Goal: Task Accomplishment & Management: Manage account settings

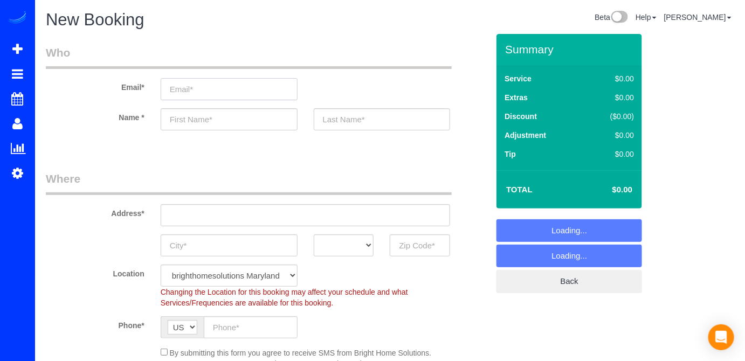
click at [202, 86] on input "email" at bounding box center [229, 89] width 137 height 22
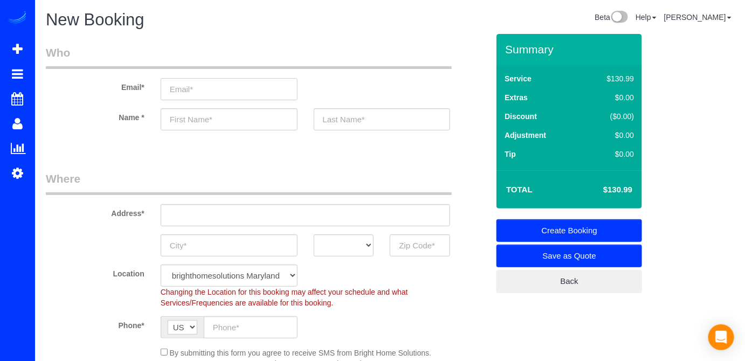
paste input "jajack01@yahoo.com"
type input "jajack01@yahoo.com"
click at [220, 127] on input "text" at bounding box center [229, 119] width 137 height 22
type input "N"
type input "Jason"
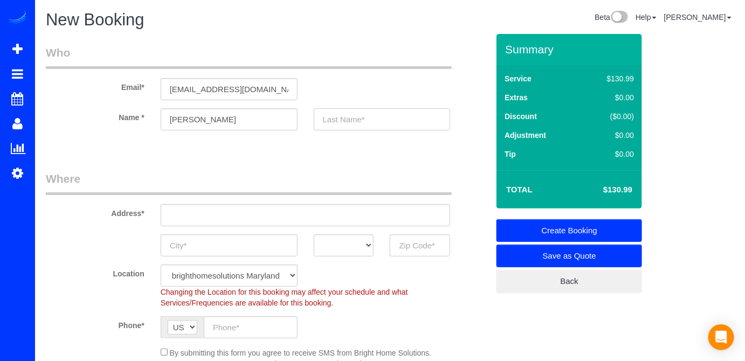
click at [349, 124] on input "text" at bounding box center [382, 119] width 137 height 22
type input "K"
type input "Jackson"
click at [188, 222] on input "text" at bounding box center [306, 215] width 290 height 22
paste input "8616 2nd Ave. Apt 310 Silver Spring, MD 20910"
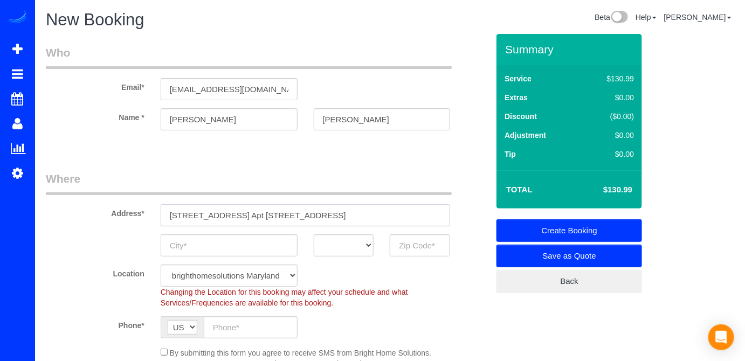
drag, startPoint x: 254, startPoint y: 215, endPoint x: 299, endPoint y: 216, distance: 44.7
click at [299, 216] on input "8616 2nd Ave. Apt 310 Silver Spring, MD 20910" at bounding box center [306, 215] width 290 height 22
type input "8616 2nd Ave. Apt 310 Silver Spring, MD 20910"
click at [264, 246] on input "text" at bounding box center [229, 245] width 137 height 22
paste input "Silver Spring"
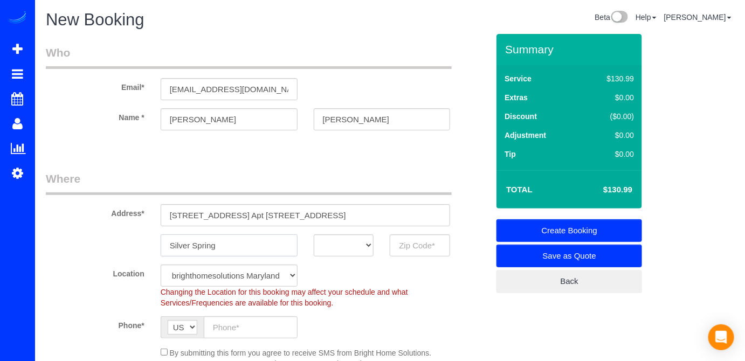
type input "Silver Spring"
click at [362, 240] on select "AK AL AR AZ CA CO CT DC DE FL GA HI IA ID IL IN KS KY LA MA MD ME MI MN MO MS M…" at bounding box center [344, 245] width 60 height 22
select select "MD"
click at [314, 234] on select "AK AL AR AZ CA CO CT DC DE FL GA HI IA ID IL IN KS KY LA MA MD ME MI MN MO MS M…" at bounding box center [344, 245] width 60 height 22
drag, startPoint x: 316, startPoint y: 214, endPoint x: 371, endPoint y: 217, distance: 54.5
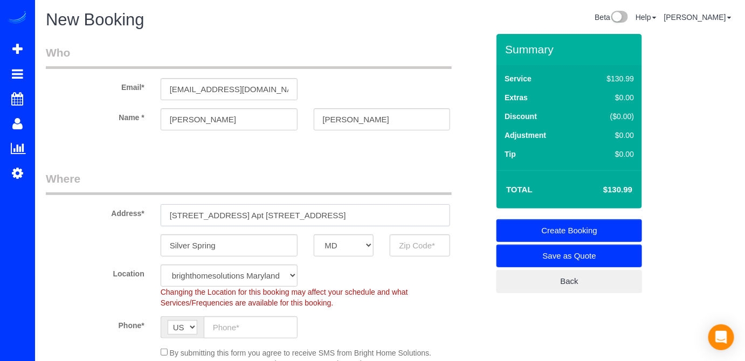
click at [367, 214] on input "8616 2nd Ave. Apt 310 Silver Spring, MD 20910" at bounding box center [306, 215] width 290 height 22
click at [410, 244] on input "text" at bounding box center [420, 245] width 60 height 22
paste input "20910"
type input "20910"
drag, startPoint x: 353, startPoint y: 213, endPoint x: 255, endPoint y: 209, distance: 98.7
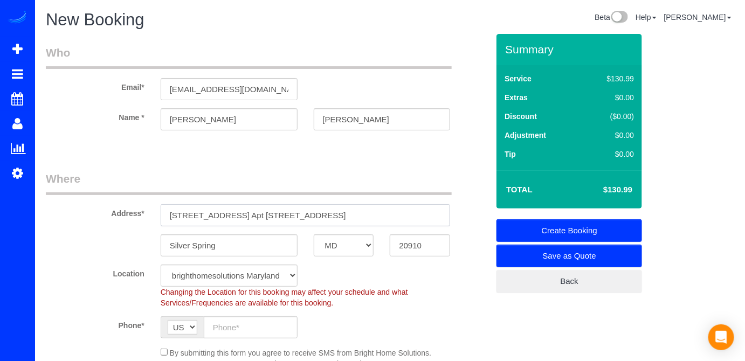
click at [255, 209] on input "8616 2nd Ave. Apt 310 Silver Spring, MD 20910" at bounding box center [306, 215] width 290 height 22
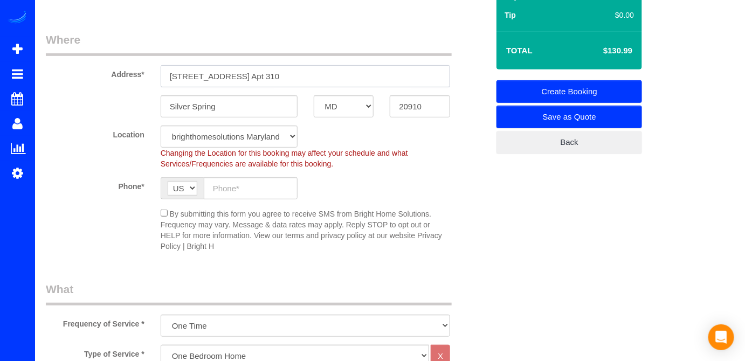
scroll to position [196, 0]
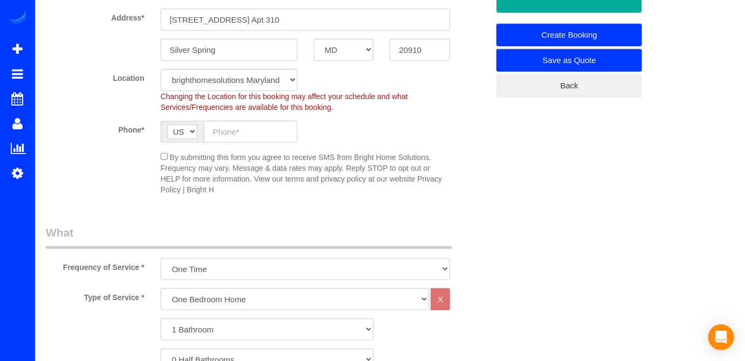
type input "8616 2nd Ave. Apt 310"
click at [240, 134] on input "text" at bounding box center [251, 132] width 94 height 22
paste input "[PHONE_NUMBER]"
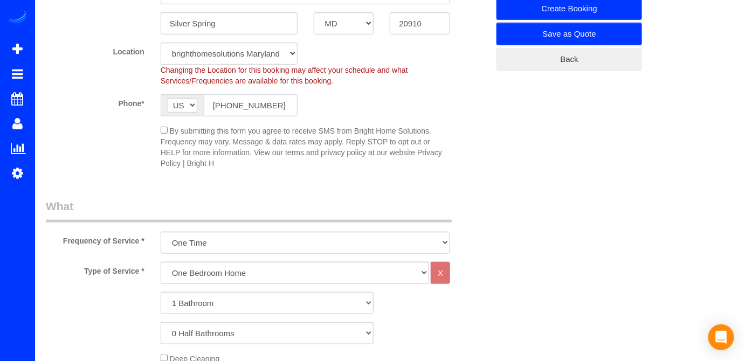
scroll to position [245, 0]
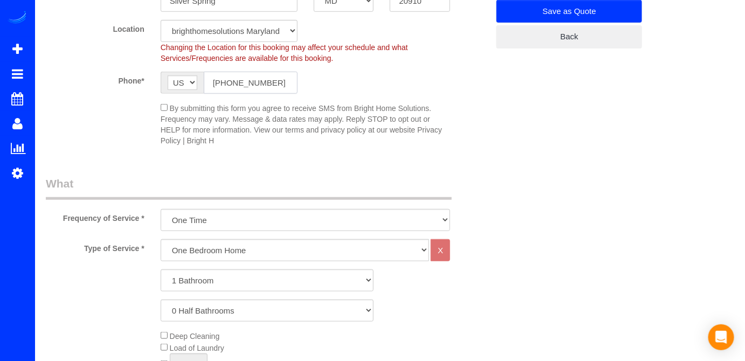
type input "[PHONE_NUMBER]"
click at [253, 249] on select "One Bedroom Home Two Bedroom Home Three Bedroom Home Four Bedroom Home Five Bed…" at bounding box center [295, 250] width 269 height 22
select select "255"
click at [161, 239] on select "One Bedroom Home Two Bedroom Home Three Bedroom Home Four Bedroom Home Five Bed…" at bounding box center [295, 250] width 269 height 22
drag, startPoint x: 203, startPoint y: 283, endPoint x: 216, endPoint y: 269, distance: 18.7
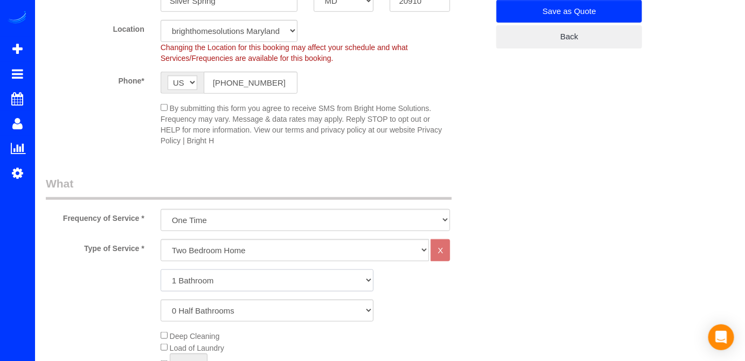
click at [203, 283] on select "1 Bathroom 2 Bathrooms 3 Bathrooms 4 Bathrooms 5 Bathrooms 6 Bathrooms 7 Bathro…" at bounding box center [267, 280] width 213 height 22
select select "2"
click at [161, 269] on select "1 Bathroom 2 Bathrooms 3 Bathrooms 4 Bathrooms 5 Bathrooms 6 Bathrooms 7 Bathro…" at bounding box center [267, 280] width 213 height 22
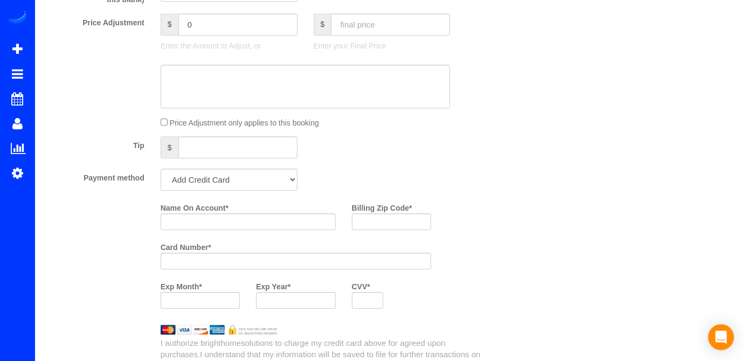
scroll to position [1029, 0]
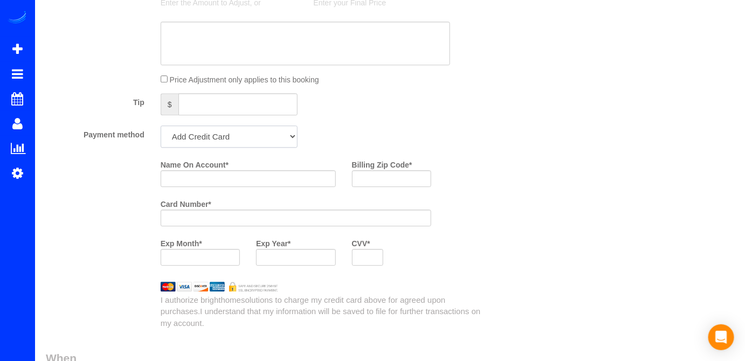
drag, startPoint x: 238, startPoint y: 140, endPoint x: 238, endPoint y: 146, distance: 6.5
click at [238, 140] on select "Add Credit Card Cash Check Paypal" at bounding box center [229, 137] width 137 height 22
select select "string:check"
click at [161, 127] on select "Add Credit Card Cash Check Paypal" at bounding box center [229, 137] width 137 height 22
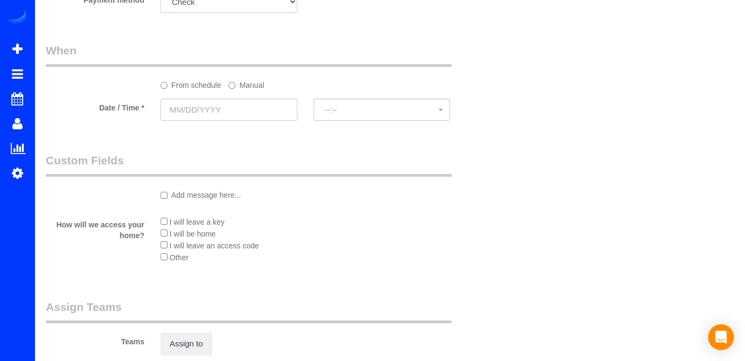
scroll to position [1224, 0]
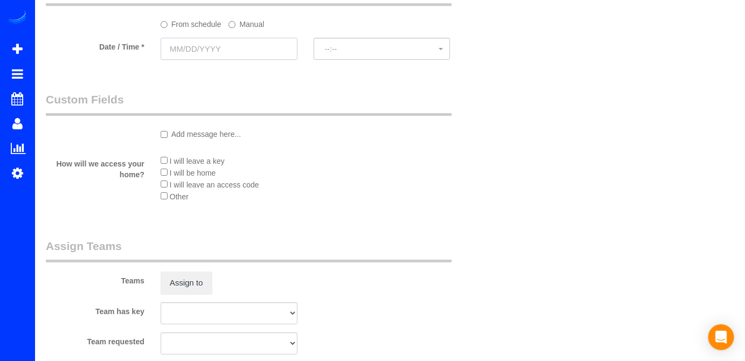
click at [223, 47] on input "text" at bounding box center [229, 49] width 137 height 22
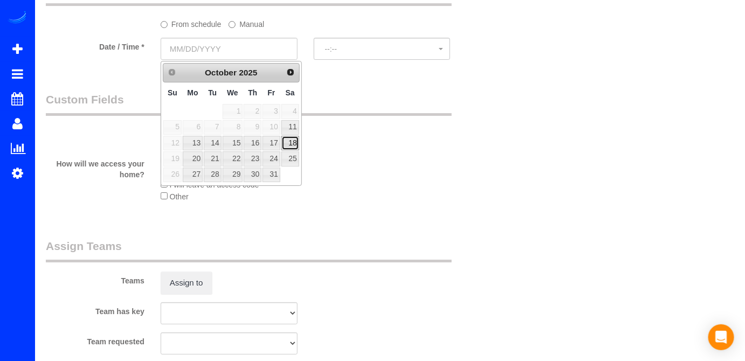
click at [296, 138] on link "18" at bounding box center [290, 143] width 18 height 15
type input "10/18/2025"
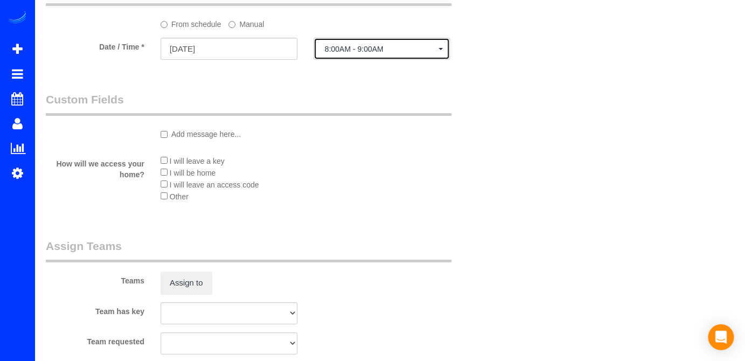
click at [388, 41] on button "8:00AM - 9:00AM" at bounding box center [382, 49] width 137 height 22
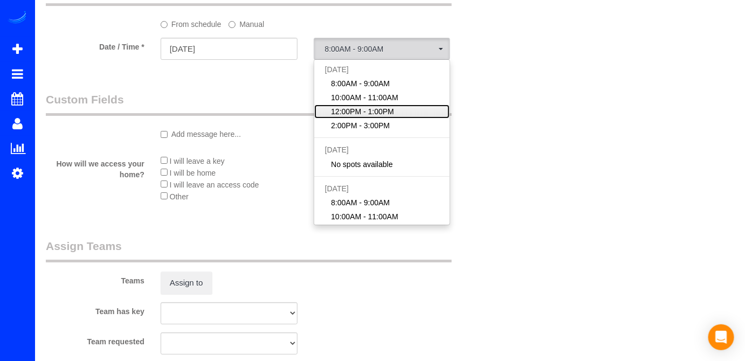
click at [360, 107] on span "12:00PM - 1:00PM" at bounding box center [362, 111] width 63 height 11
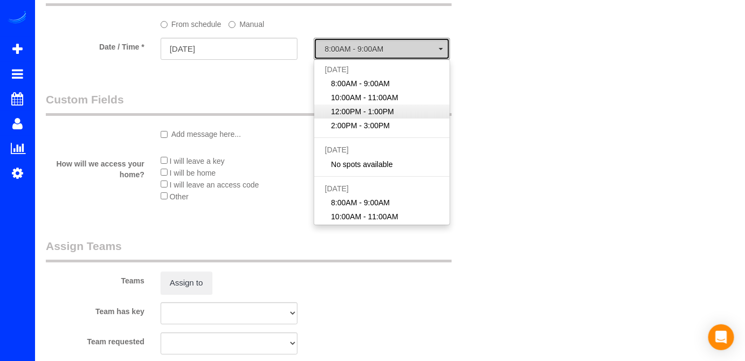
select select "spot15"
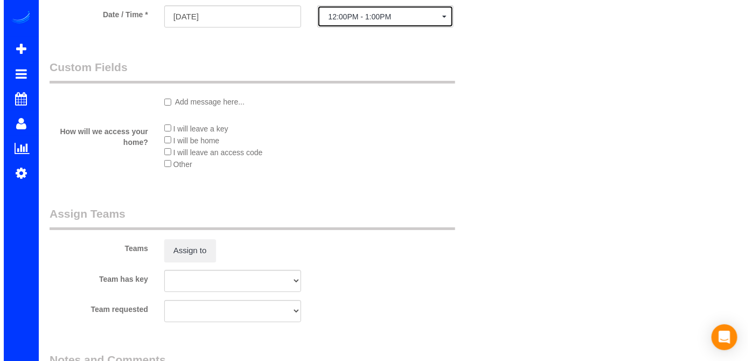
scroll to position [1273, 0]
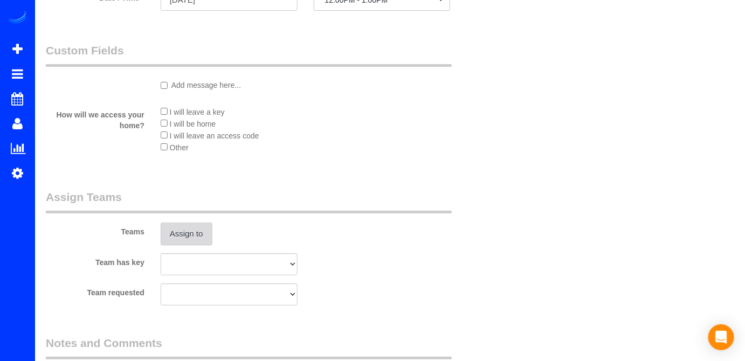
click at [194, 228] on button "Assign to" at bounding box center [187, 234] width 52 height 23
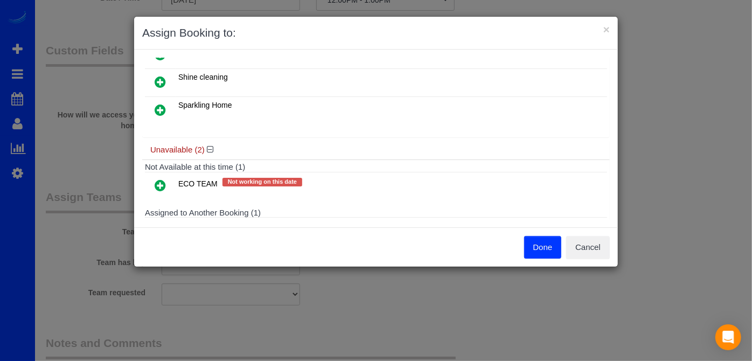
scroll to position [171, 0]
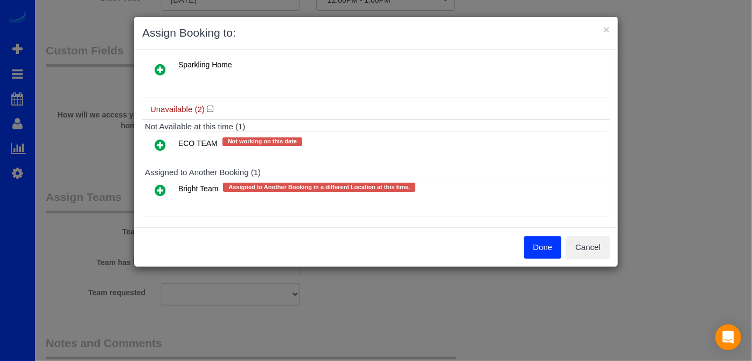
click at [158, 184] on icon at bounding box center [160, 190] width 11 height 13
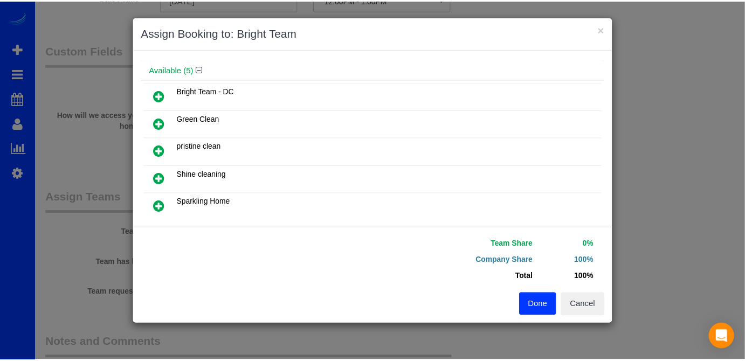
scroll to position [54, 0]
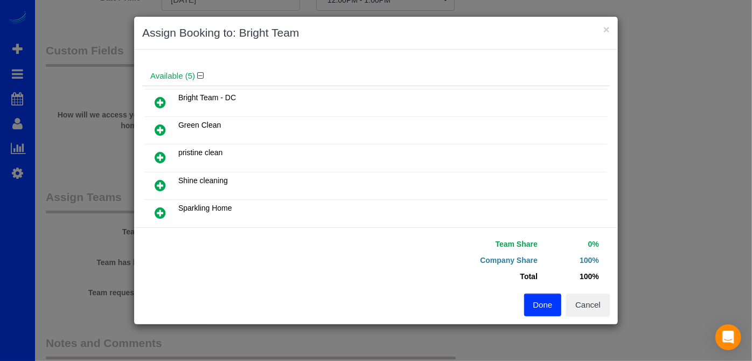
click at [165, 105] on icon at bounding box center [160, 102] width 11 height 13
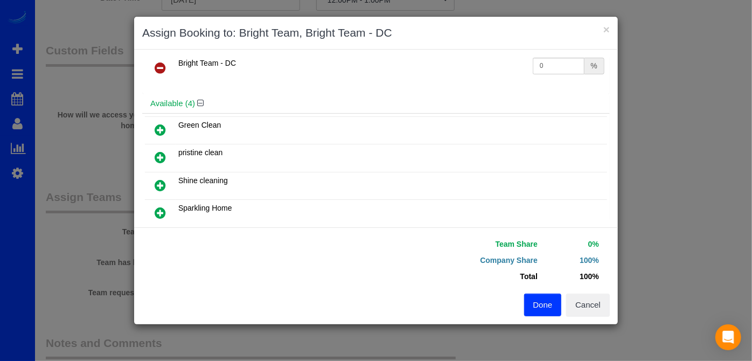
click at [546, 307] on button "Done" at bounding box center [543, 305] width 38 height 23
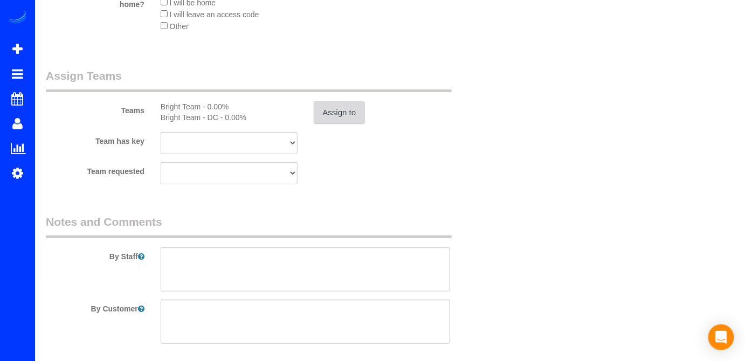
scroll to position [1420, 0]
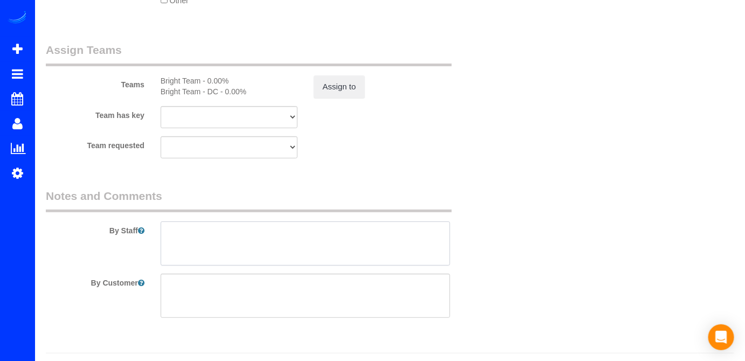
click at [185, 238] on textarea at bounding box center [306, 243] width 290 height 44
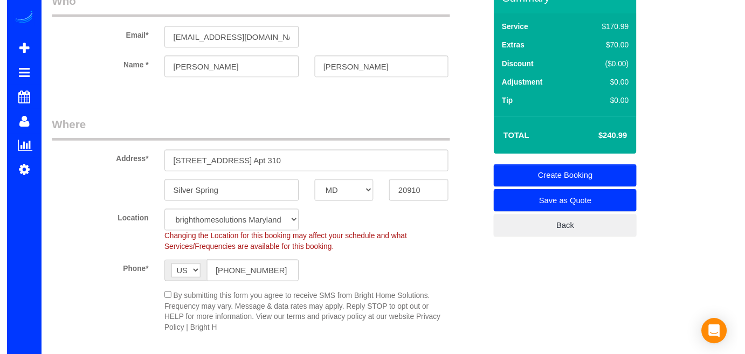
scroll to position [0, 0]
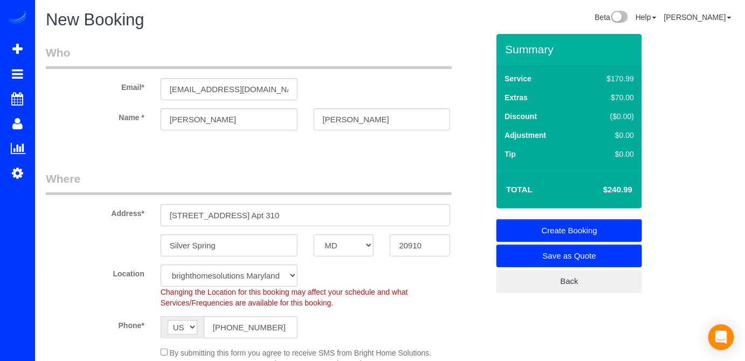
click at [622, 226] on link "Create Booking" at bounding box center [568, 230] width 145 height 23
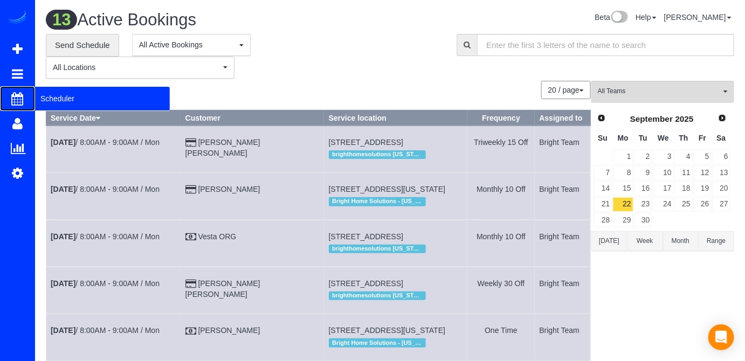
click at [61, 97] on span "Scheduler" at bounding box center [102, 98] width 135 height 25
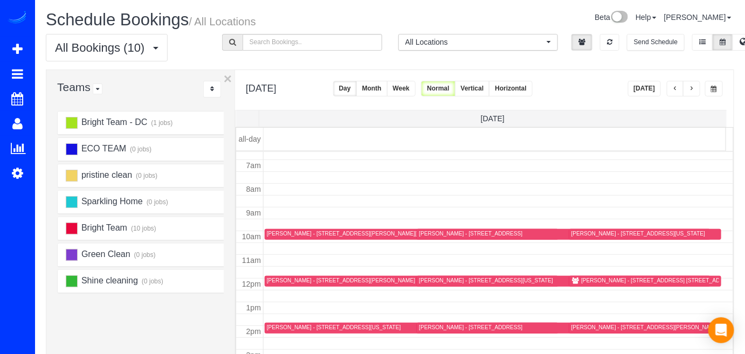
scroll to position [141, 0]
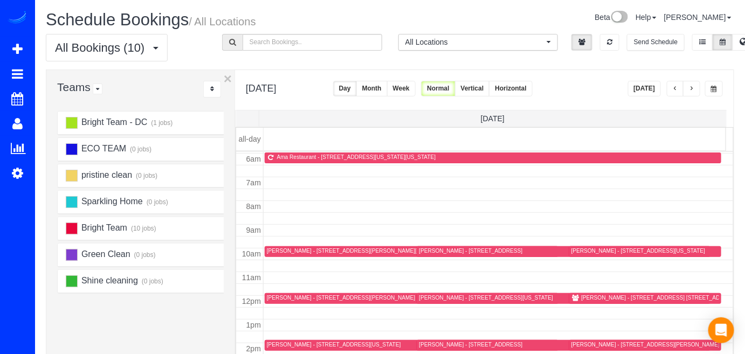
click at [651, 89] on button "Today" at bounding box center [644, 89] width 33 height 16
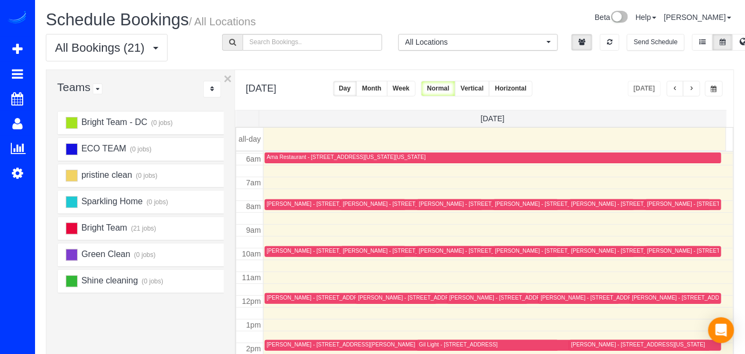
click at [688, 78] on div "Friday, Oct 10, 2025 Today Day Month Week Normal Vertical Horizontal" at bounding box center [484, 90] width 498 height 40
click at [688, 81] on button "button" at bounding box center [691, 89] width 17 height 16
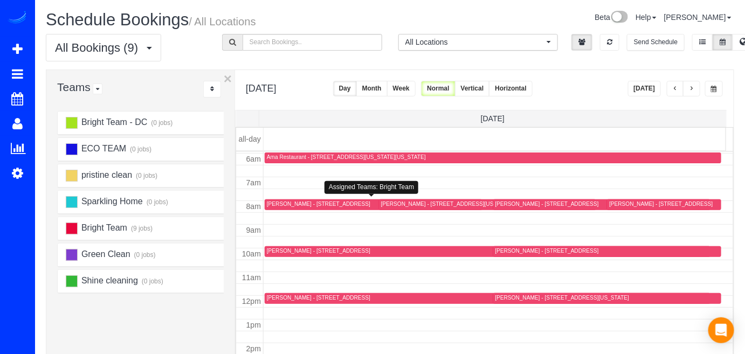
click at [277, 203] on div "Gretchen Pierce - 900 North Stuart St #1418, Arlington, VA 22303" at bounding box center [318, 203] width 103 height 7
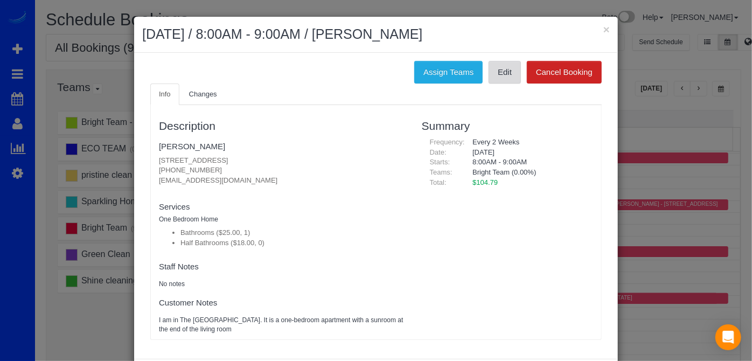
click at [503, 80] on link "Edit" at bounding box center [505, 72] width 32 height 23
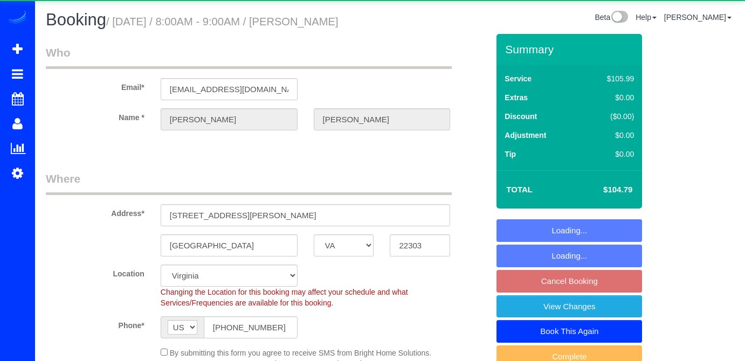
select select "VA"
select select "spot18"
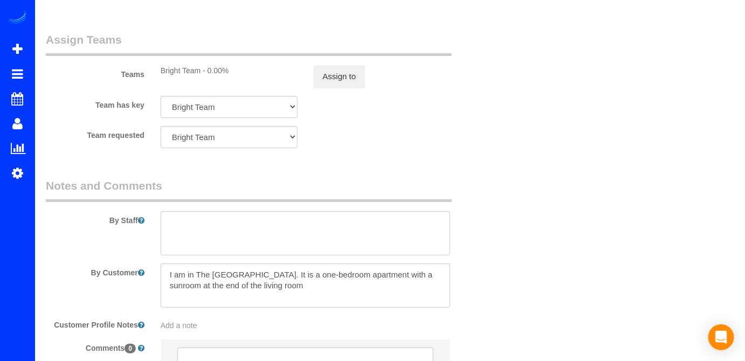
scroll to position [1469, 0]
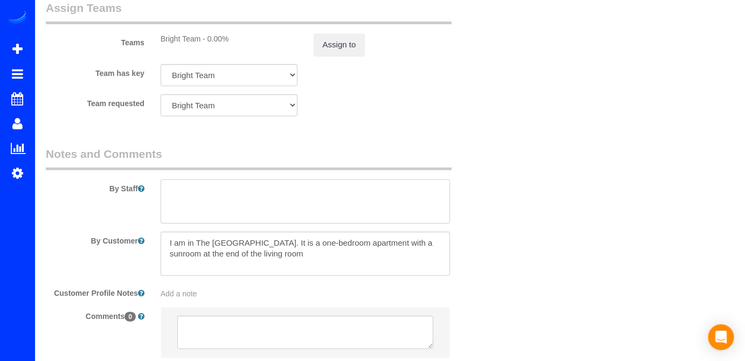
click at [188, 203] on textarea at bounding box center [306, 201] width 290 height 44
paste textarea "1) Not move or touch my 2 large potted plants. They are very delicate at the mo…"
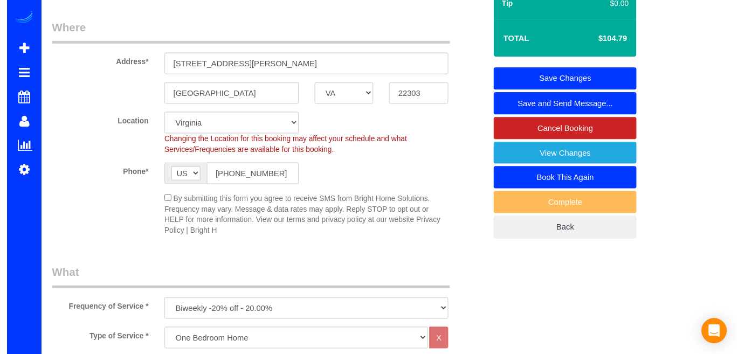
scroll to position [0, 0]
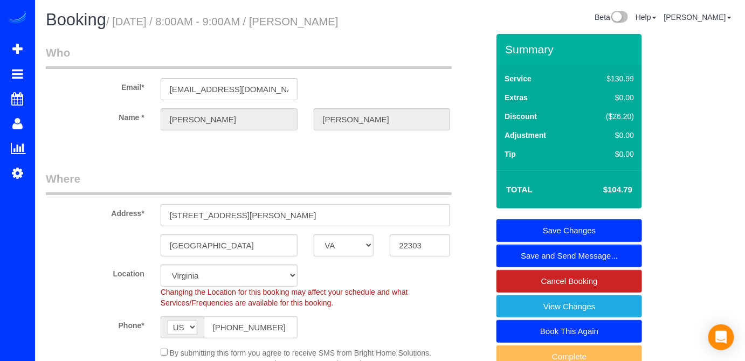
type textarea "1) Not move or touch my 2 large potted plants. They are very delicate at the mo…"
click at [561, 224] on link "Save Changes" at bounding box center [568, 230] width 145 height 23
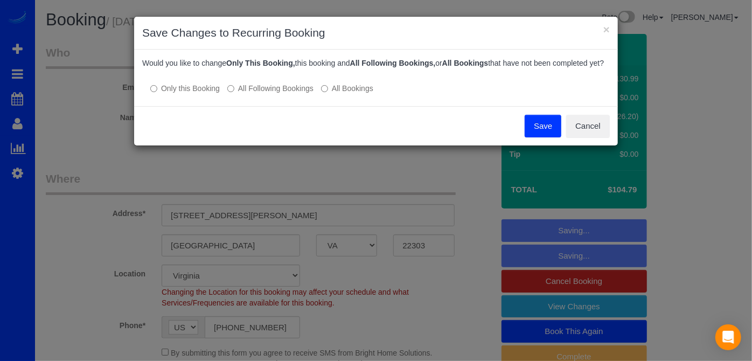
click at [243, 104] on div "Would you like to change Only This Booking, this booking and All Following Book…" at bounding box center [376, 78] width 484 height 57
click at [242, 94] on label "All Following Bookings" at bounding box center [270, 88] width 86 height 11
click at [538, 135] on button "Save" at bounding box center [543, 126] width 37 height 23
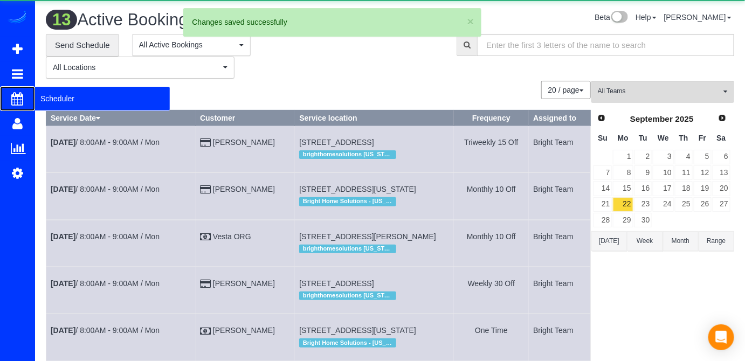
click at [48, 99] on span "Scheduler" at bounding box center [102, 98] width 135 height 25
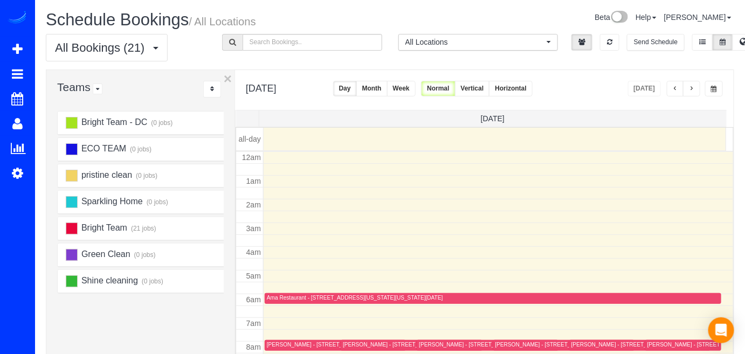
scroll to position [141, 0]
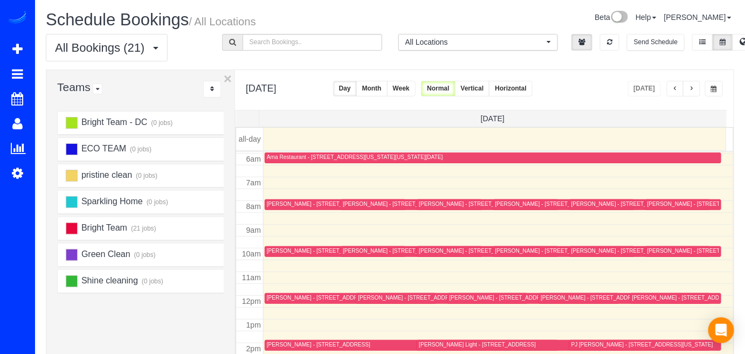
click at [690, 90] on span "button" at bounding box center [691, 89] width 5 height 6
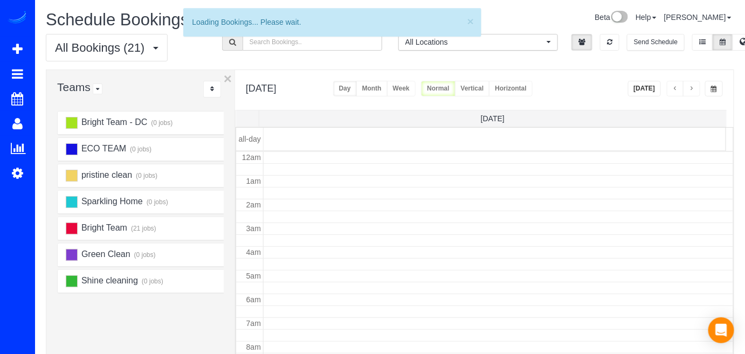
click at [690, 90] on span "button" at bounding box center [691, 89] width 5 height 6
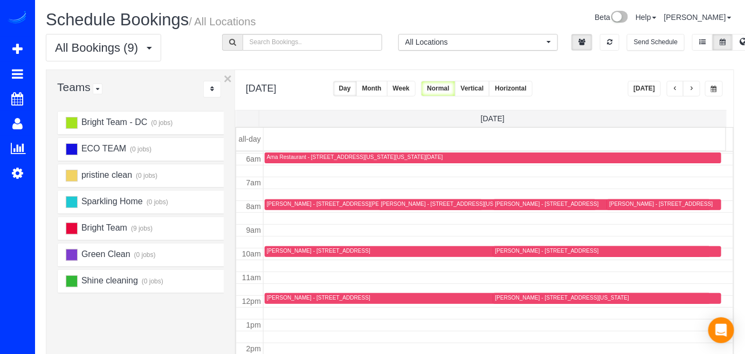
click at [690, 90] on span "button" at bounding box center [691, 89] width 5 height 6
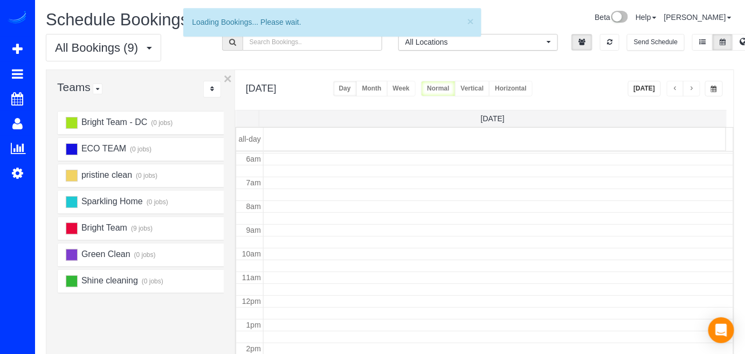
click at [690, 90] on span "button" at bounding box center [691, 89] width 5 height 6
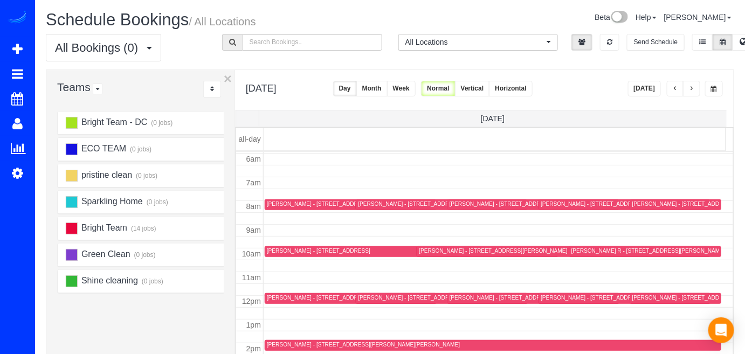
click at [690, 90] on span "button" at bounding box center [691, 89] width 5 height 6
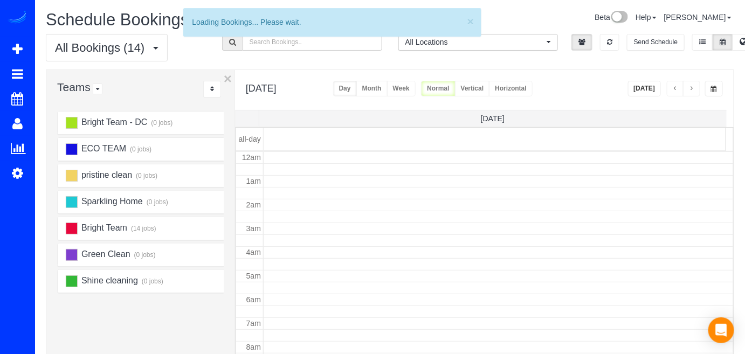
click at [690, 90] on span "button" at bounding box center [691, 89] width 5 height 6
click at [691, 89] on span "button" at bounding box center [691, 89] width 5 height 6
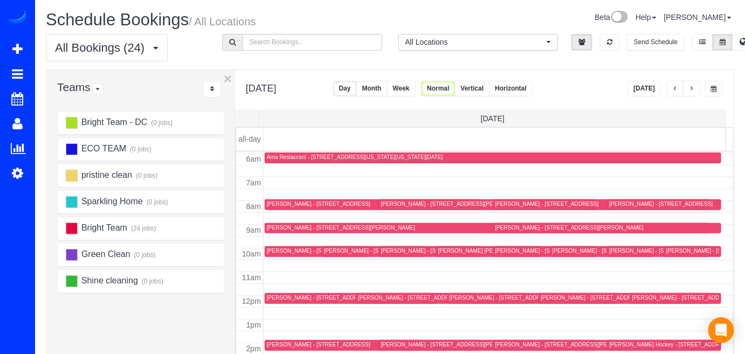
click at [691, 89] on span "button" at bounding box center [691, 89] width 5 height 6
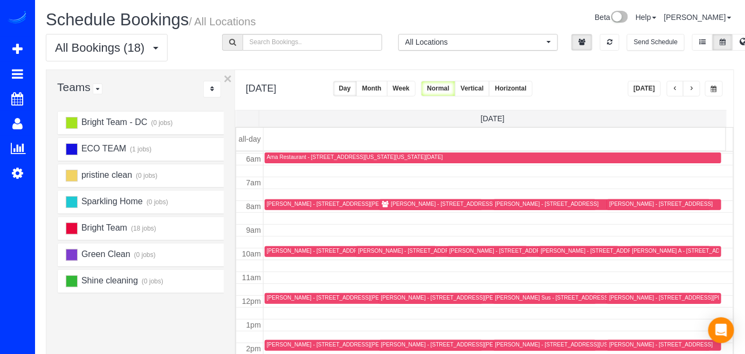
click at [648, 89] on button "Today" at bounding box center [644, 89] width 33 height 16
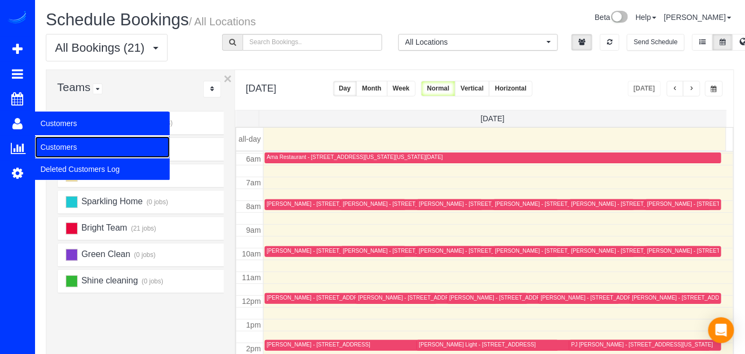
click at [65, 144] on link "Customers" at bounding box center [102, 147] width 135 height 22
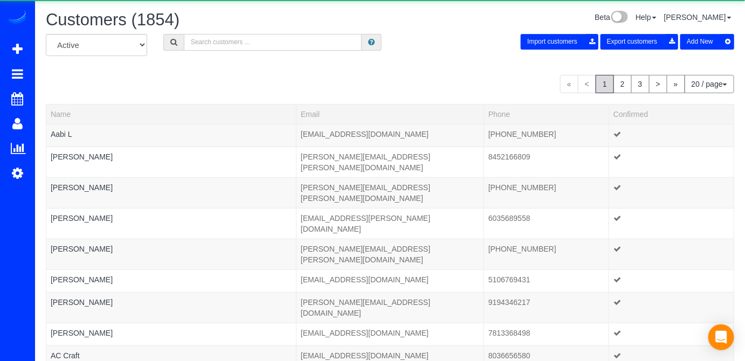
click at [243, 49] on input "text" at bounding box center [273, 42] width 178 height 17
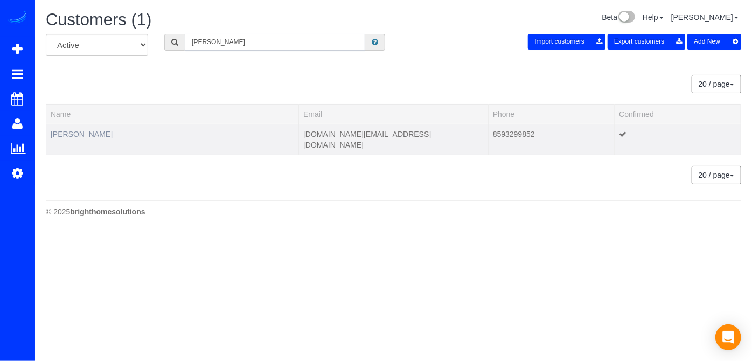
type input "ty sharp"
click at [57, 130] on link "Ty Sharp" at bounding box center [82, 134] width 62 height 9
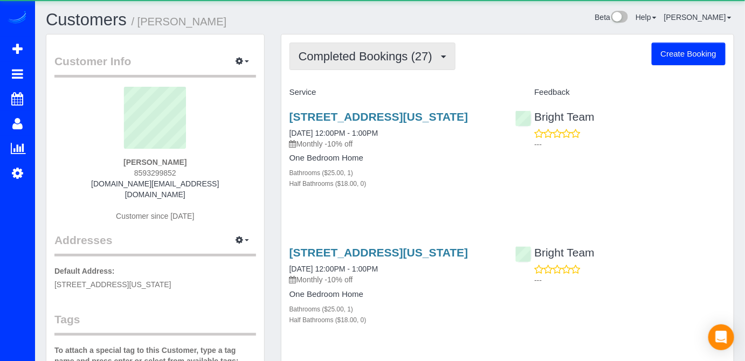
click at [394, 58] on span "Completed Bookings (27)" at bounding box center [367, 56] width 139 height 13
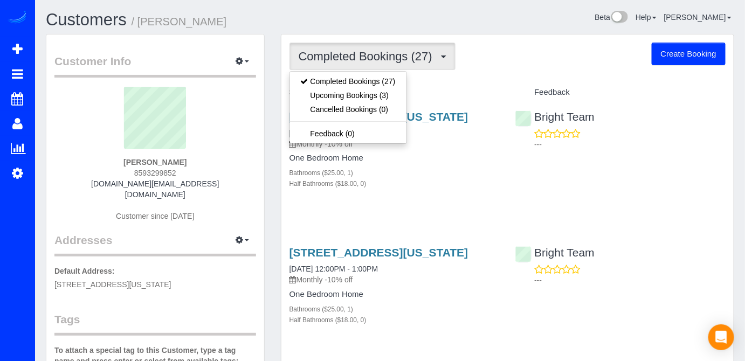
click at [457, 84] on div "Service" at bounding box center [394, 93] width 226 height 18
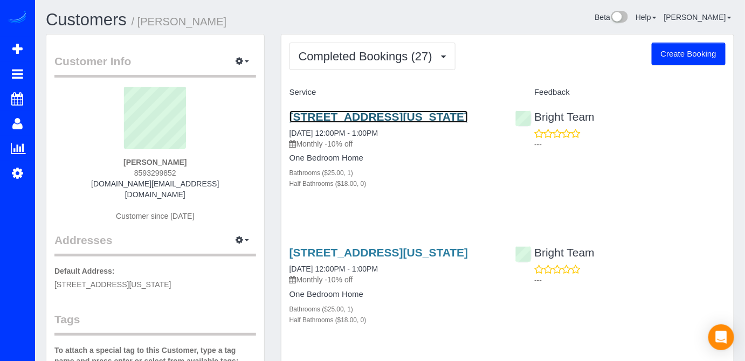
click at [337, 114] on link "1025 1st St Se, Apt 702, Washington, DC 20003" at bounding box center [378, 116] width 179 height 12
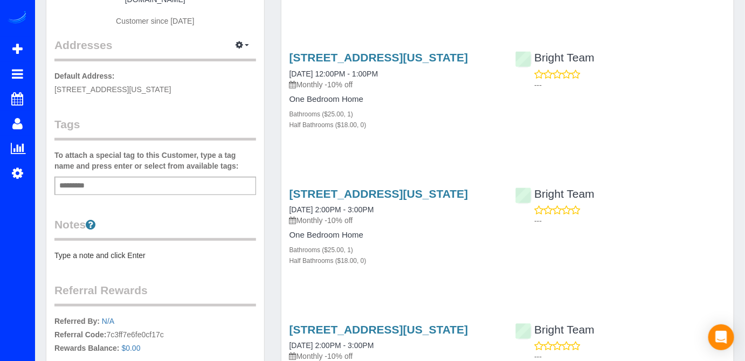
scroll to position [196, 0]
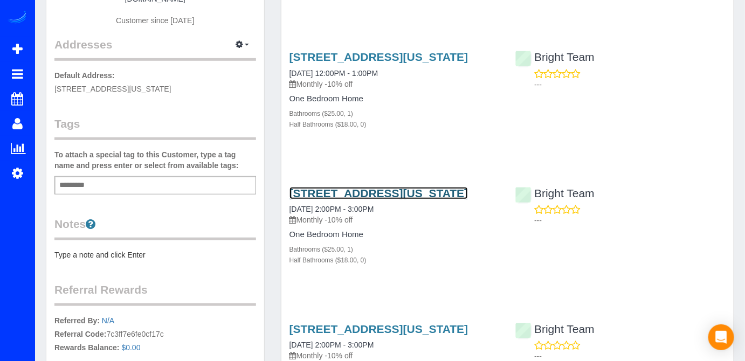
click at [336, 199] on link "1025 1st St Se, Apt 702, Washington, DC 20003" at bounding box center [378, 193] width 179 height 12
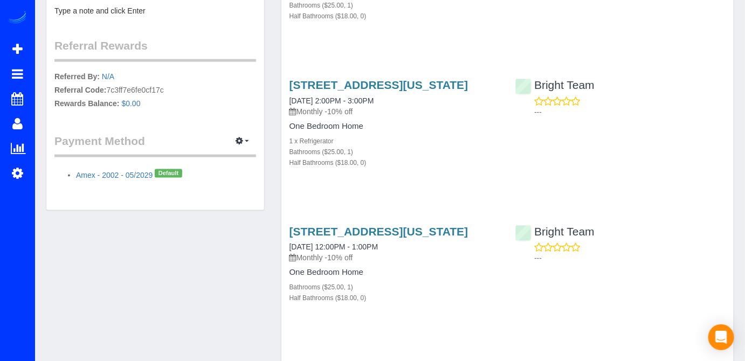
scroll to position [441, 0]
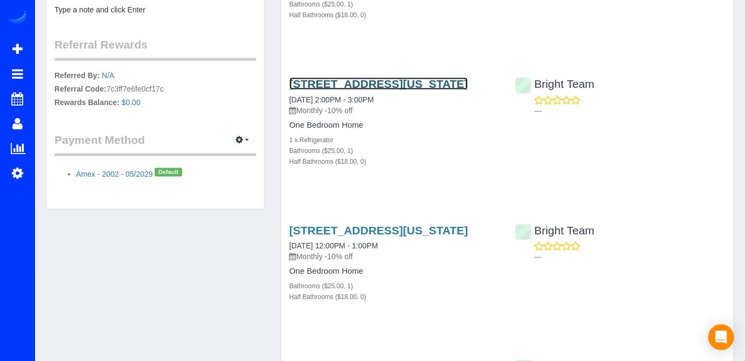
click at [319, 90] on link "1025 1st St Se, Apt 607, Washington, DC 20003" at bounding box center [378, 84] width 179 height 12
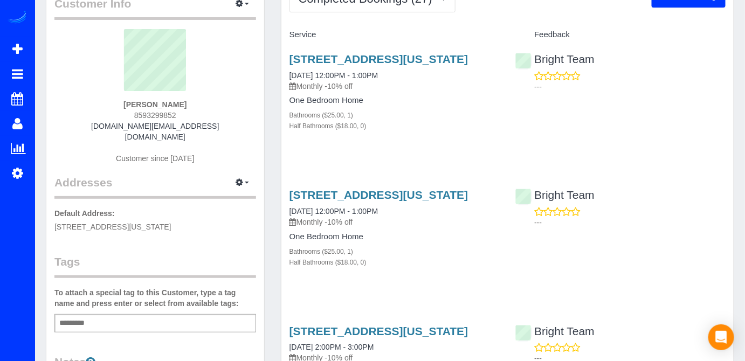
scroll to position [0, 0]
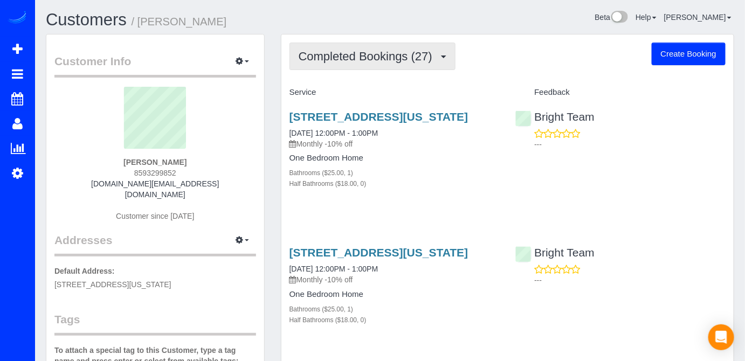
click at [369, 54] on span "Completed Bookings (27)" at bounding box center [367, 56] width 139 height 13
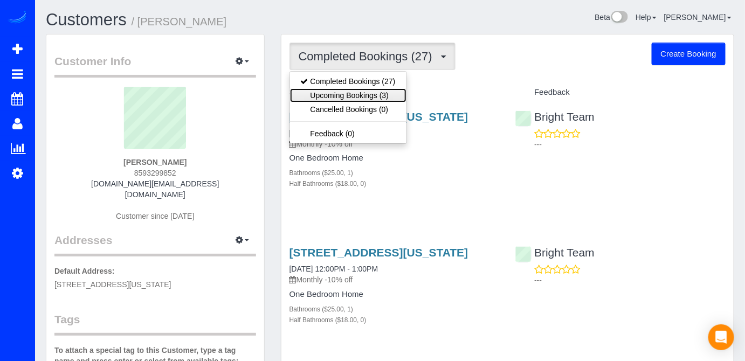
click at [368, 88] on link "Upcoming Bookings (3)" at bounding box center [348, 95] width 116 height 14
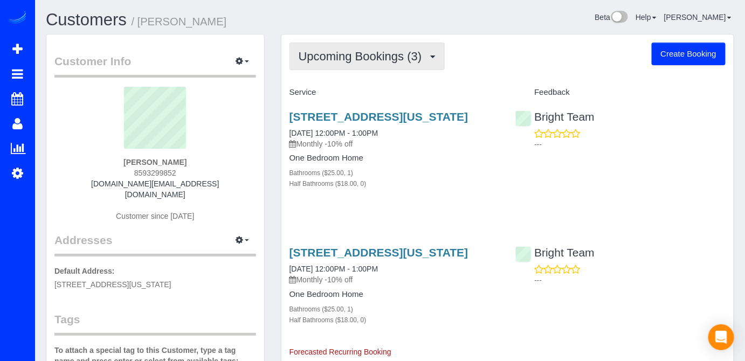
click at [374, 60] on span "Upcoming Bookings (3)" at bounding box center [362, 56] width 129 height 13
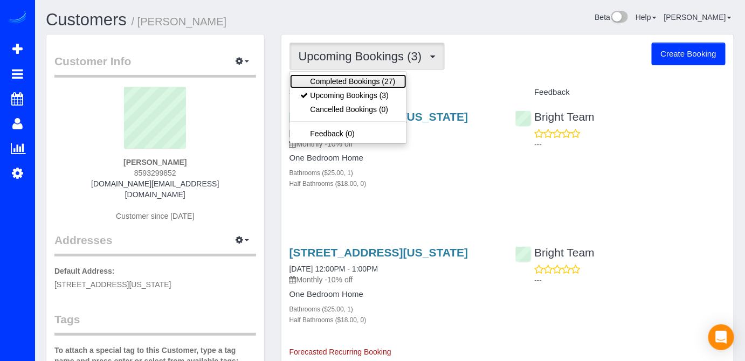
click at [371, 81] on link "Completed Bookings (27)" at bounding box center [348, 81] width 116 height 14
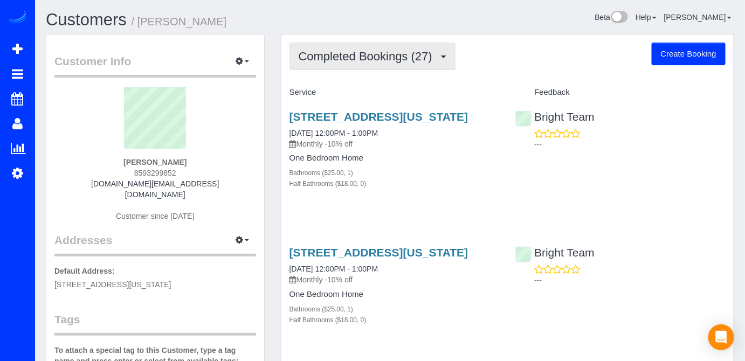
drag, startPoint x: 408, startPoint y: 57, endPoint x: 409, endPoint y: 64, distance: 7.6
click at [407, 57] on span "Completed Bookings (27)" at bounding box center [367, 56] width 139 height 13
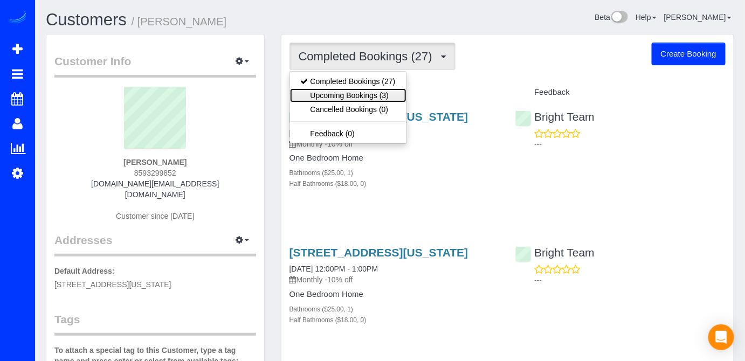
click at [385, 91] on link "Upcoming Bookings (3)" at bounding box center [348, 95] width 116 height 14
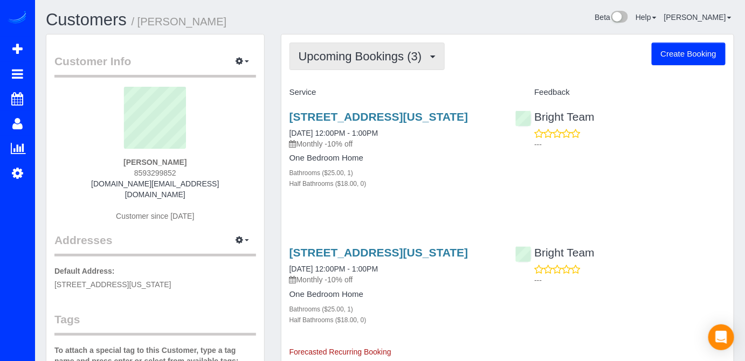
click at [401, 59] on span "Upcoming Bookings (3)" at bounding box center [362, 56] width 129 height 13
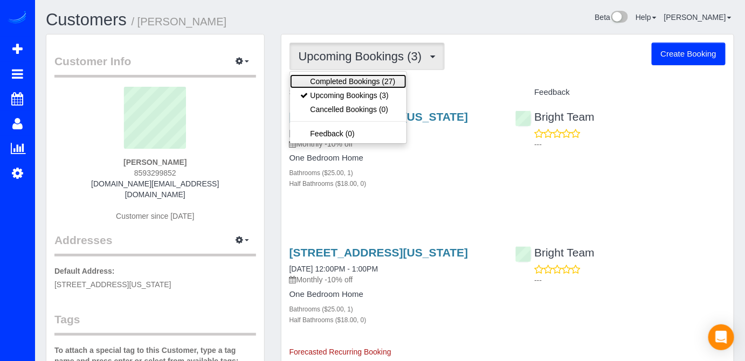
click at [366, 78] on link "Completed Bookings (27)" at bounding box center [348, 81] width 116 height 14
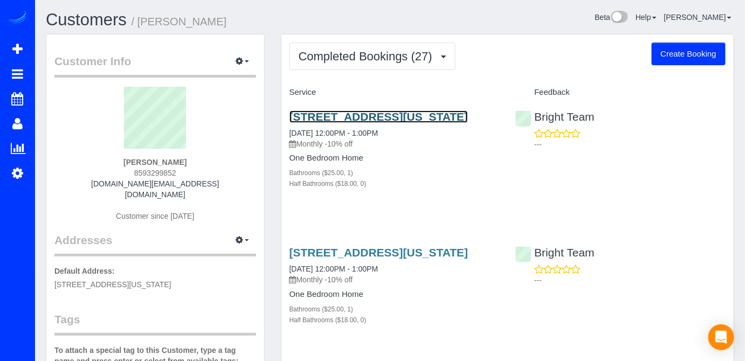
click at [349, 116] on link "1025 1st St Se, Apt 702, Washington, DC 20003" at bounding box center [378, 116] width 179 height 12
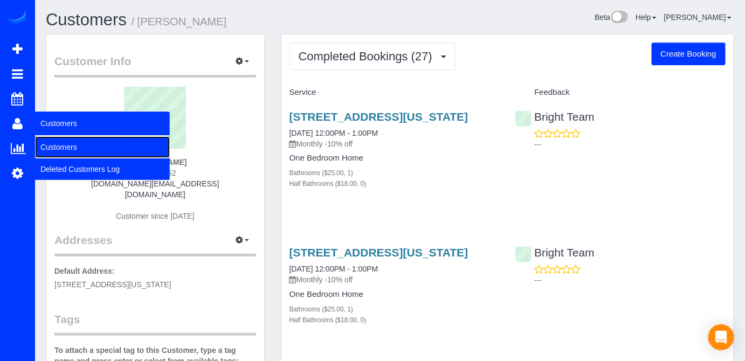
click at [53, 143] on link "Customers" at bounding box center [102, 147] width 135 height 22
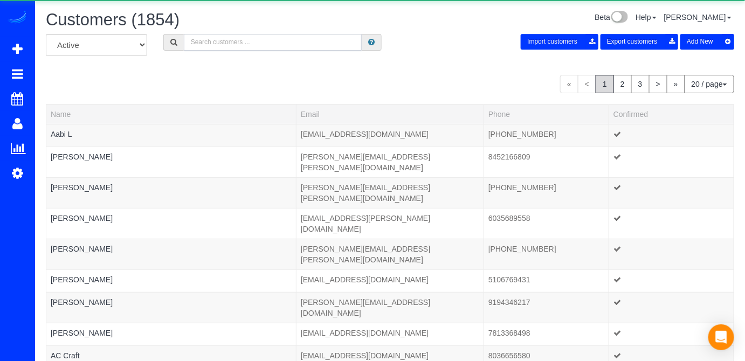
click at [198, 39] on input "text" at bounding box center [273, 42] width 178 height 17
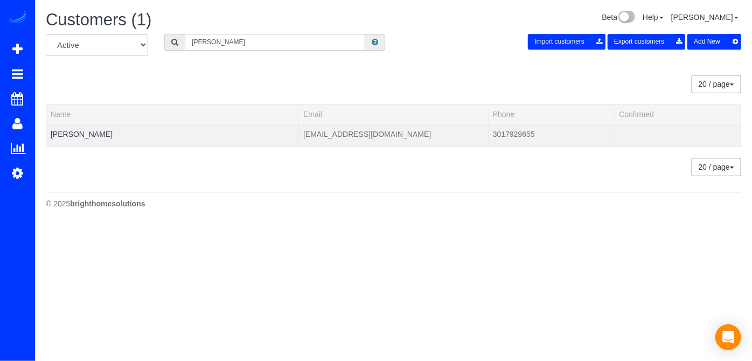
type input "Amy Beckley"
click at [81, 140] on div at bounding box center [173, 141] width 244 height 3
click at [81, 131] on link "Amy Beckley" at bounding box center [82, 134] width 62 height 9
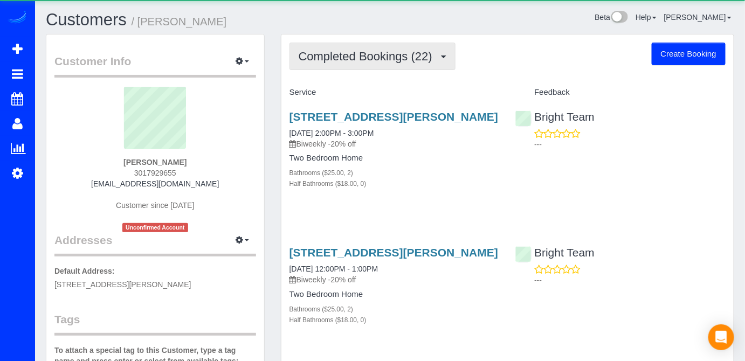
click at [350, 62] on button "Completed Bookings (22)" at bounding box center [372, 56] width 166 height 27
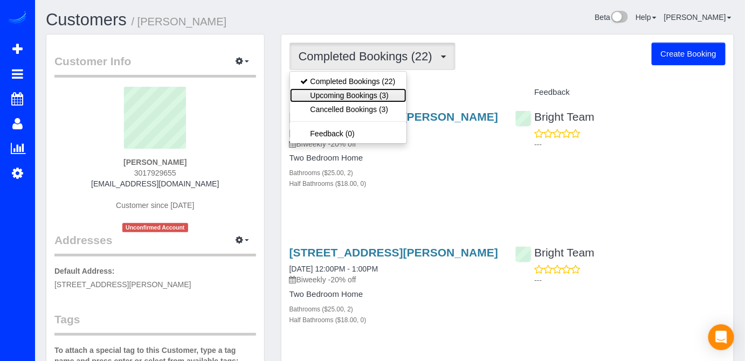
click at [381, 91] on link "Upcoming Bookings (3)" at bounding box center [348, 95] width 116 height 14
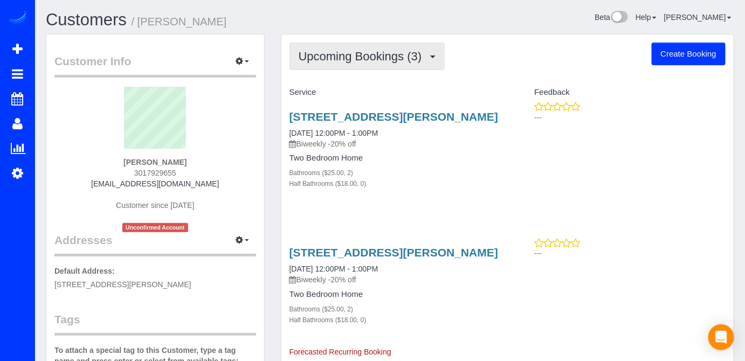
click at [369, 56] on span "Upcoming Bookings (3)" at bounding box center [362, 56] width 129 height 13
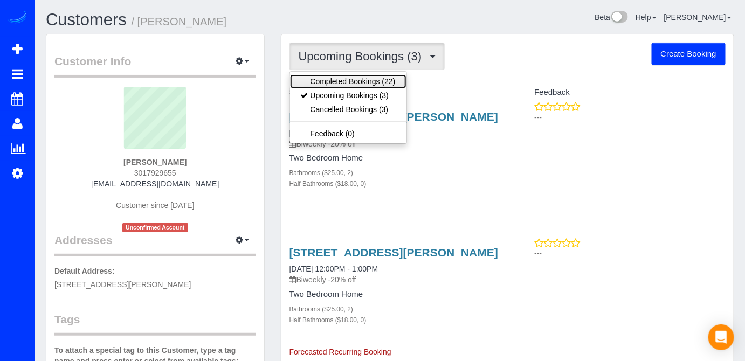
click at [373, 81] on link "Completed Bookings (22)" at bounding box center [348, 81] width 116 height 14
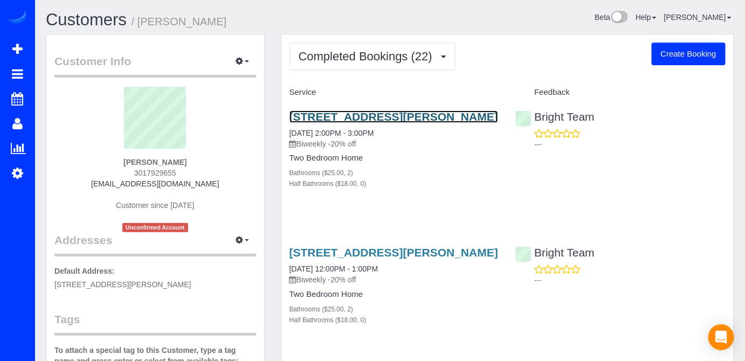
click at [330, 117] on link "1215 East-West Hwy , Unit 1510, Silver Spring, MD 20910" at bounding box center [393, 116] width 209 height 12
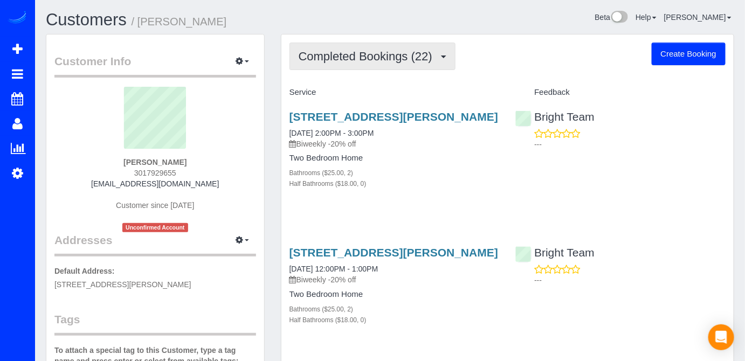
click at [388, 61] on span "Completed Bookings (22)" at bounding box center [367, 56] width 139 height 13
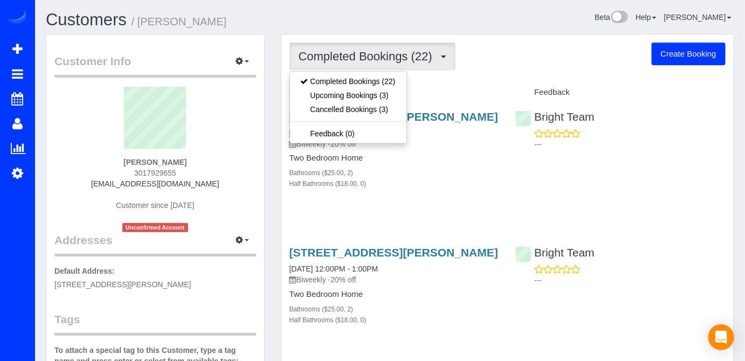
click at [446, 94] on h4 "Service" at bounding box center [394, 92] width 210 height 9
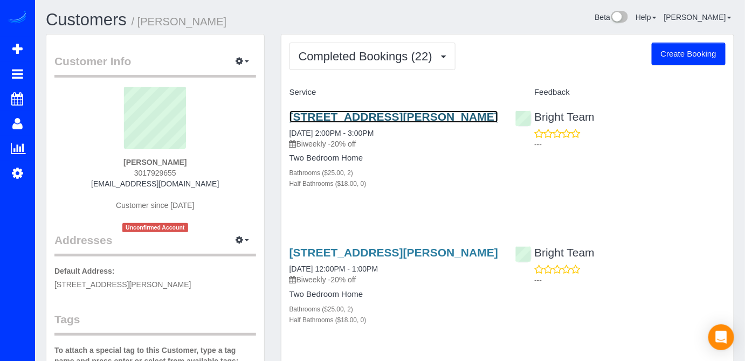
click at [356, 118] on link "1215 East-West Hwy , Unit 1510, Silver Spring, MD 20910" at bounding box center [393, 116] width 209 height 12
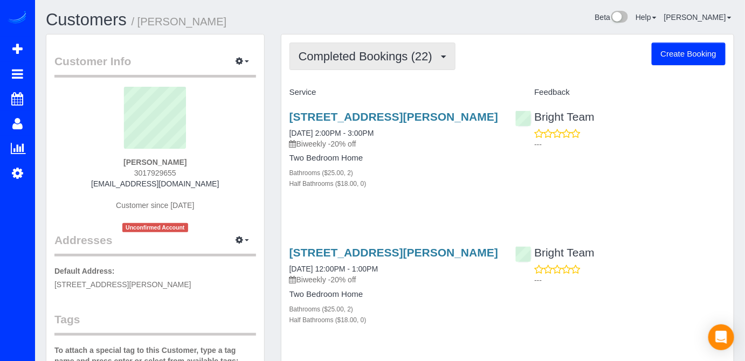
click at [415, 53] on span "Completed Bookings (22)" at bounding box center [367, 56] width 139 height 13
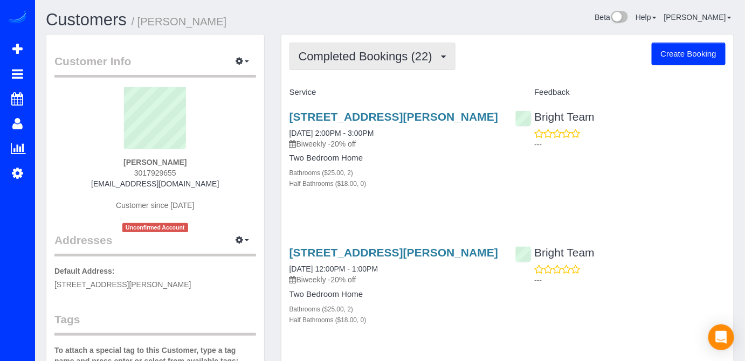
click at [378, 59] on span "Completed Bookings (22)" at bounding box center [367, 56] width 139 height 13
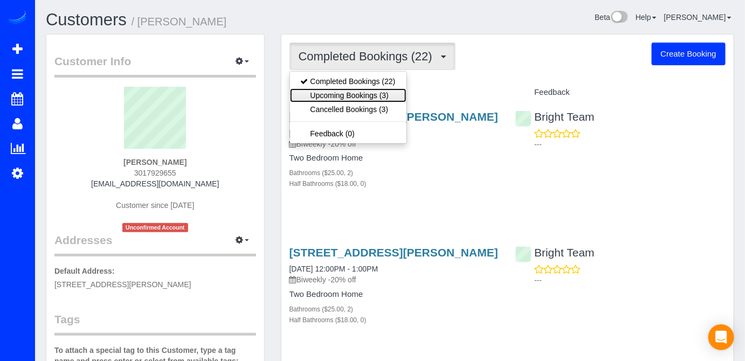
click at [370, 95] on link "Upcoming Bookings (3)" at bounding box center [348, 95] width 116 height 14
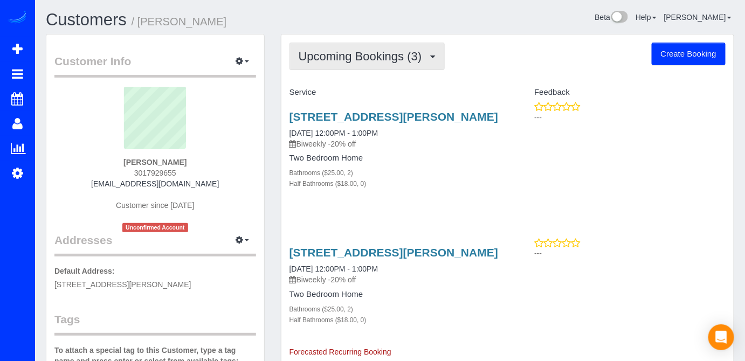
click at [381, 55] on span "Upcoming Bookings (3)" at bounding box center [362, 56] width 129 height 13
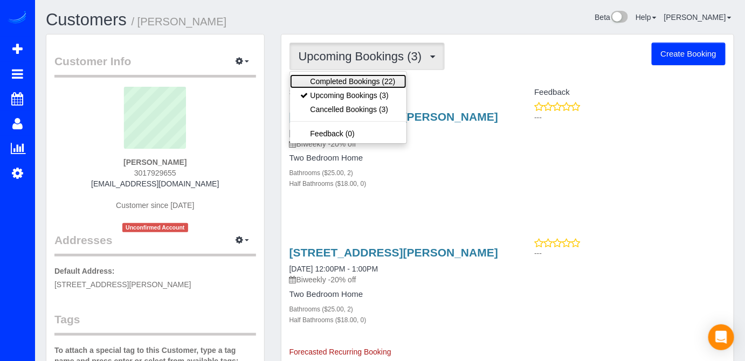
click at [378, 78] on link "Completed Bookings (22)" at bounding box center [348, 81] width 116 height 14
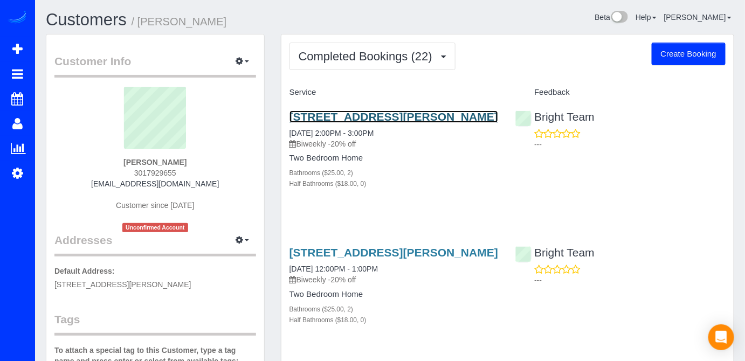
click at [379, 113] on link "1215 East-West Hwy , Unit 1510, Silver Spring, MD 20910" at bounding box center [393, 116] width 209 height 12
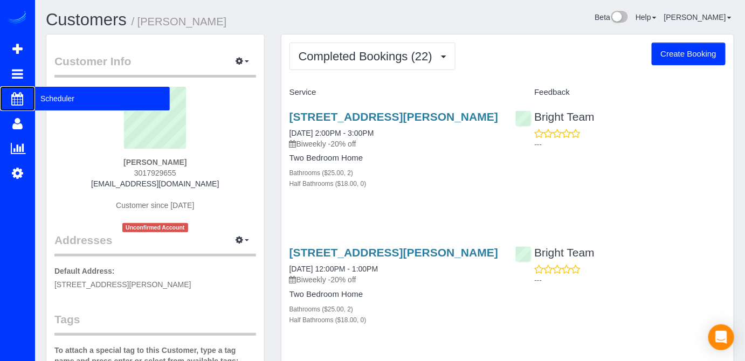
click at [69, 103] on span "Scheduler" at bounding box center [102, 98] width 135 height 25
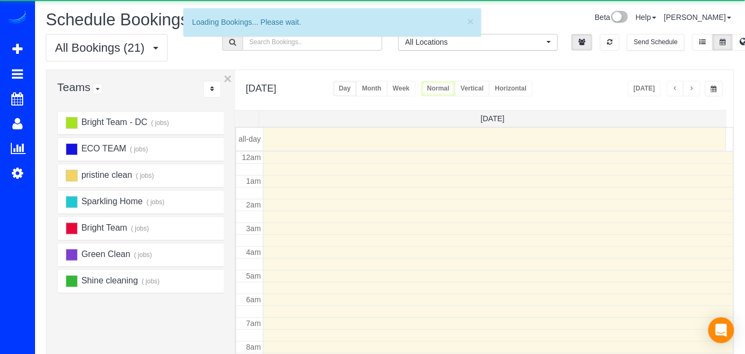
scroll to position [141, 0]
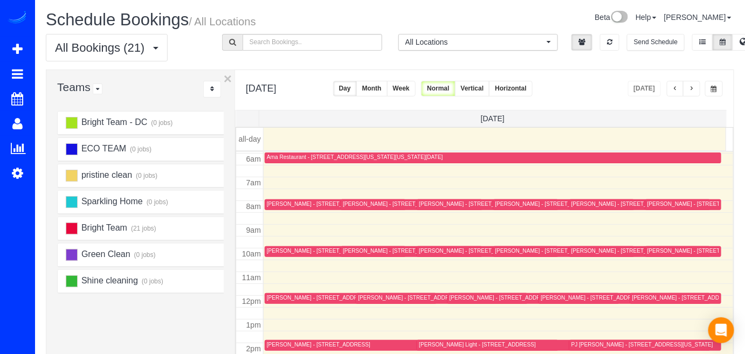
click at [674, 87] on span "button" at bounding box center [674, 89] width 5 height 6
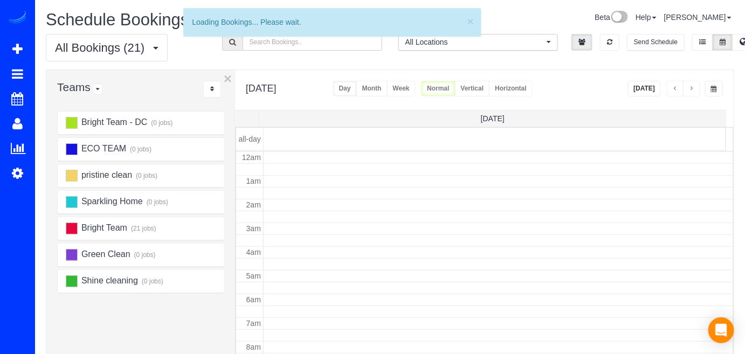
click at [674, 87] on span "button" at bounding box center [674, 89] width 5 height 6
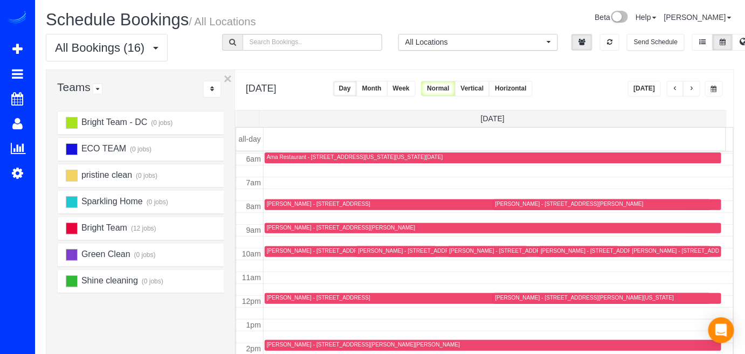
click at [674, 87] on span "button" at bounding box center [674, 89] width 5 height 6
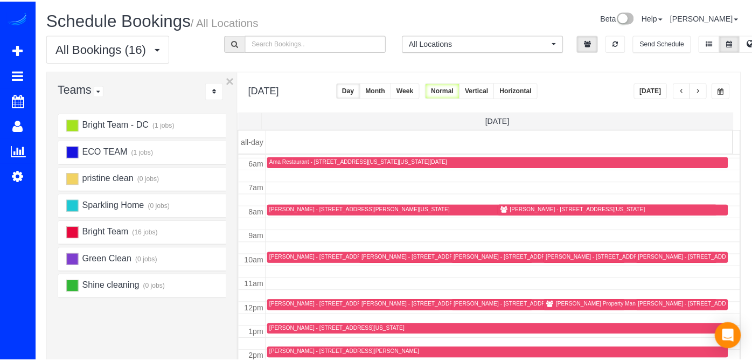
scroll to position [190, 0]
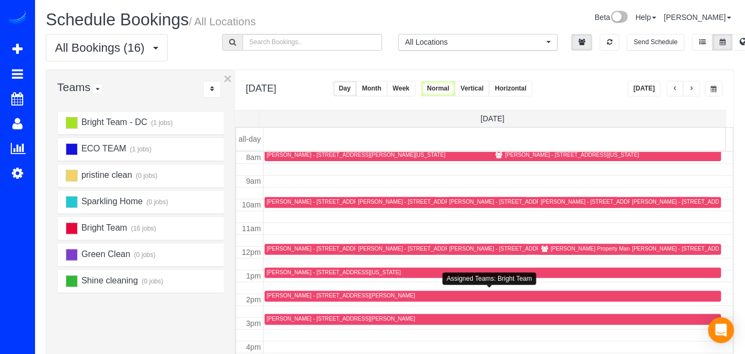
click at [286, 293] on div "[PERSON_NAME] - [STREET_ADDRESS]" at bounding box center [341, 295] width 148 height 7
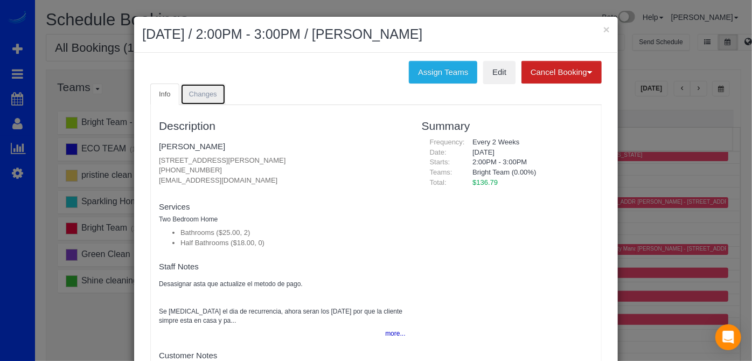
click at [205, 91] on span "Changes" at bounding box center [203, 94] width 28 height 8
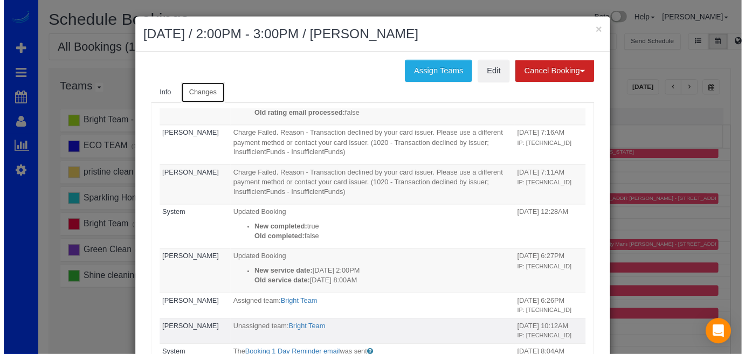
scroll to position [48, 0]
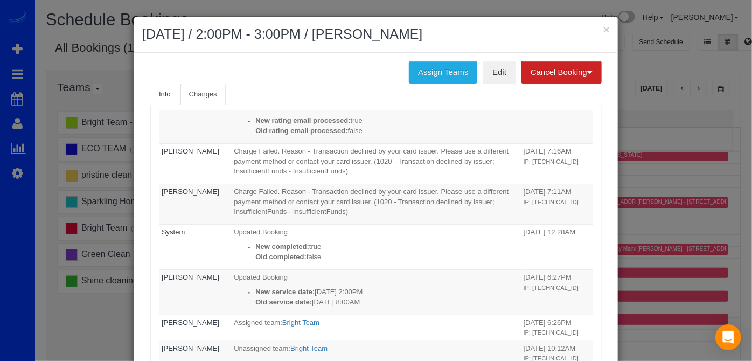
click at [600, 22] on div "× October 07, 2025 / 2:00PM - 3:00PM / Amy Beckley" at bounding box center [376, 35] width 484 height 36
click at [604, 27] on button "×" at bounding box center [606, 29] width 6 height 11
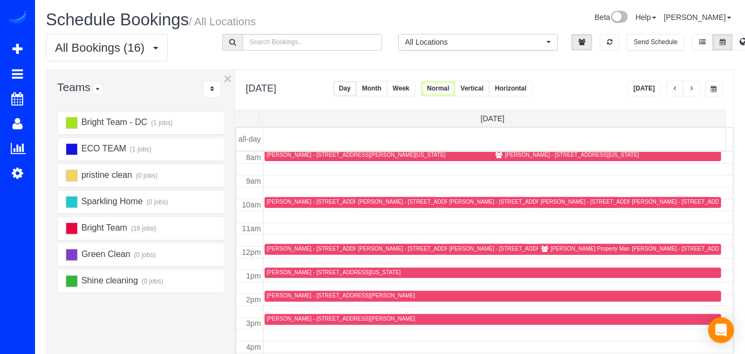
click at [685, 87] on button "button" at bounding box center [691, 89] width 17 height 16
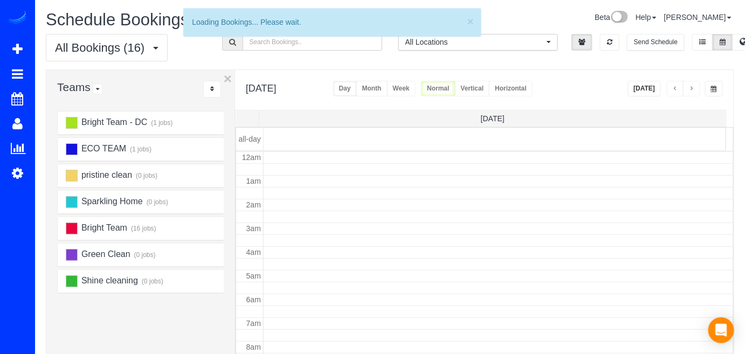
scroll to position [141, 0]
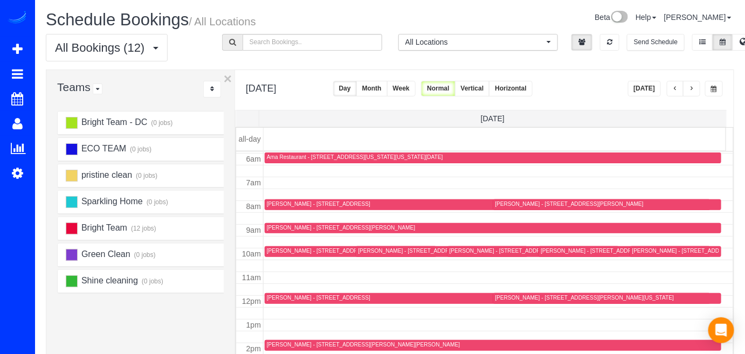
click at [689, 87] on button "button" at bounding box center [691, 89] width 17 height 16
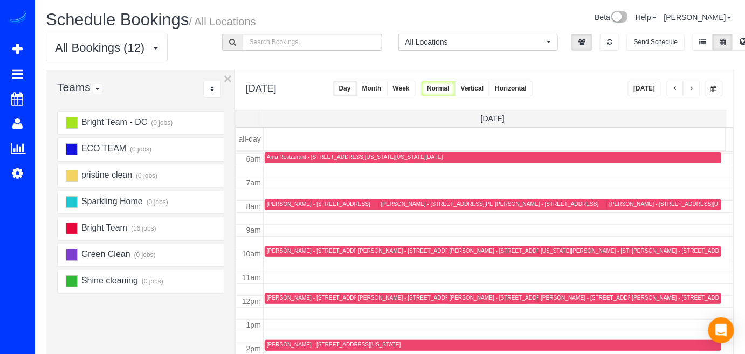
click at [678, 83] on button "button" at bounding box center [675, 89] width 17 height 16
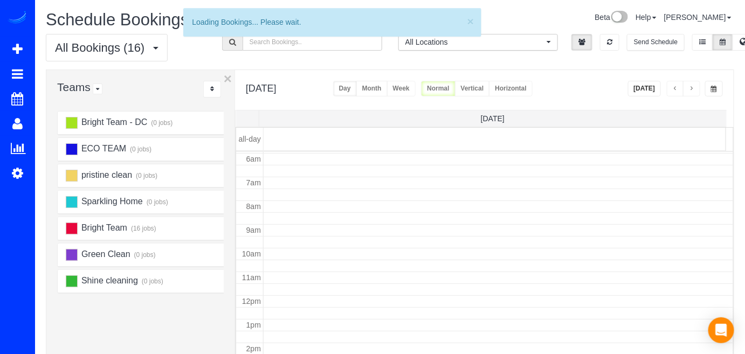
click at [674, 86] on span "button" at bounding box center [674, 89] width 5 height 6
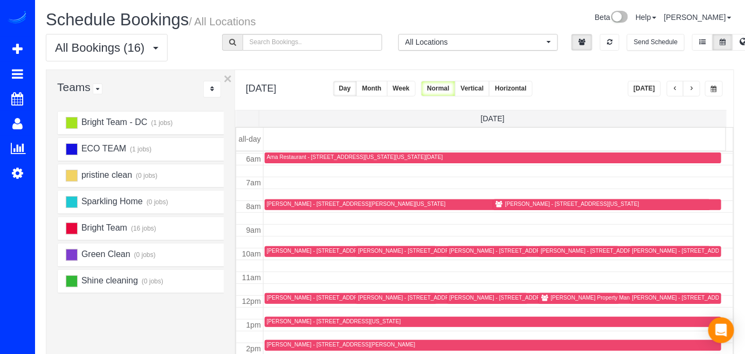
click at [694, 88] on span "button" at bounding box center [691, 89] width 5 height 6
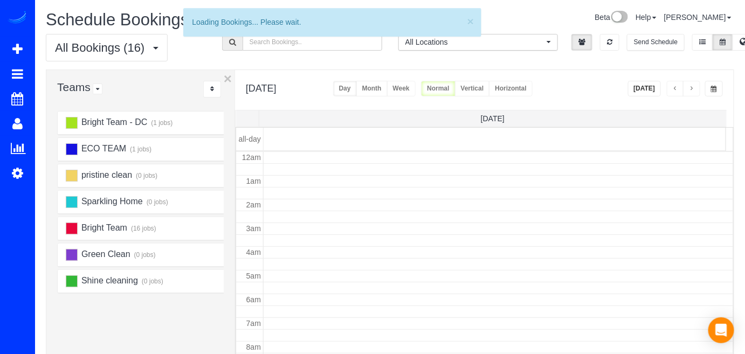
click at [694, 88] on span "button" at bounding box center [691, 89] width 5 height 6
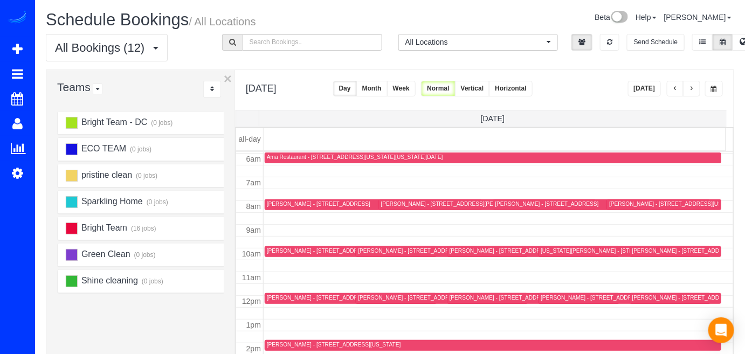
click at [694, 88] on span "button" at bounding box center [691, 89] width 5 height 6
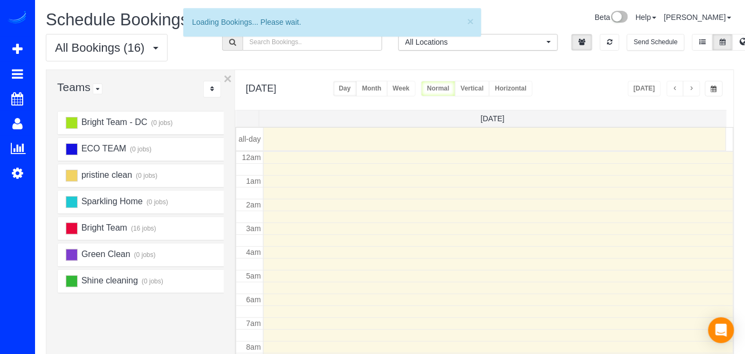
click at [694, 88] on span "button" at bounding box center [691, 89] width 5 height 6
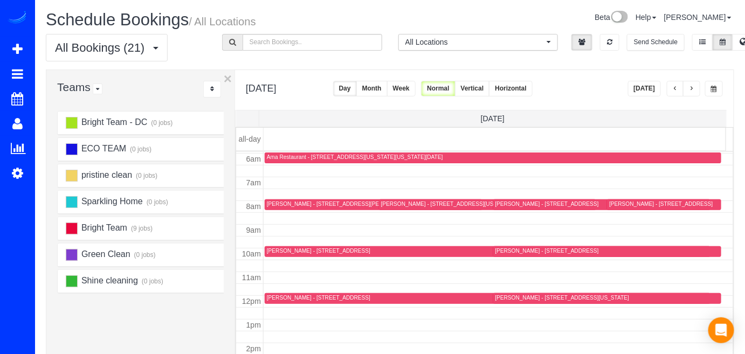
click at [694, 88] on span "button" at bounding box center [691, 89] width 5 height 6
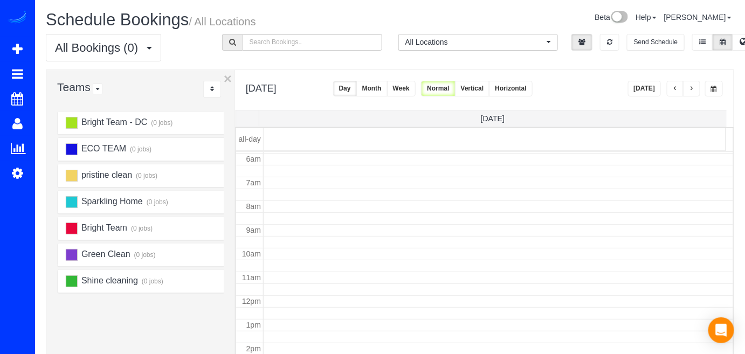
click at [694, 88] on span "button" at bounding box center [691, 89] width 5 height 6
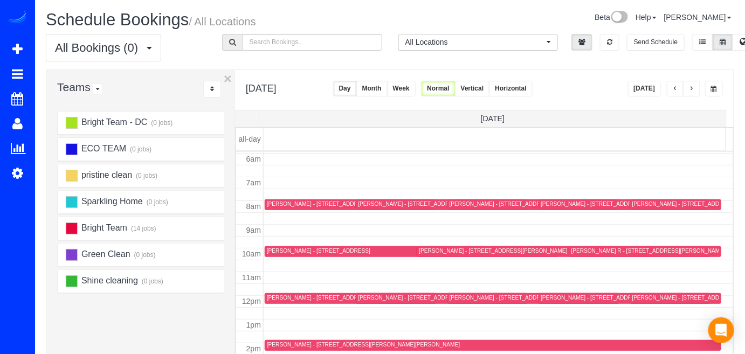
click at [694, 88] on span "button" at bounding box center [691, 89] width 5 height 6
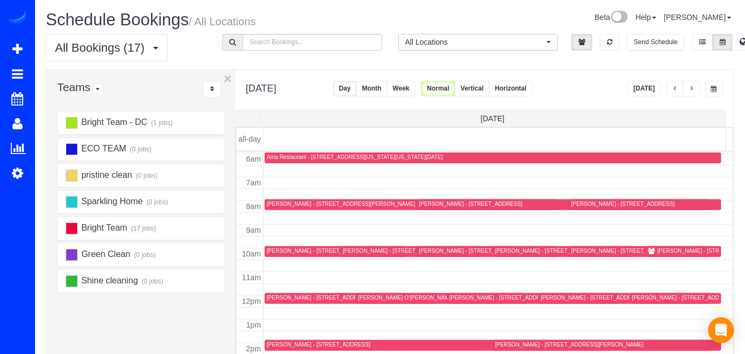
click at [689, 87] on span "button" at bounding box center [691, 89] width 5 height 6
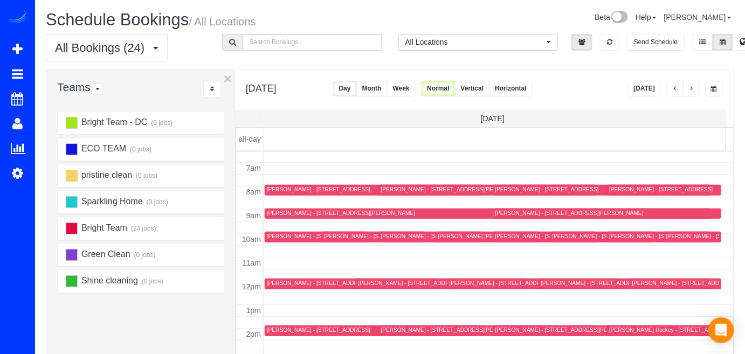
scroll to position [114, 0]
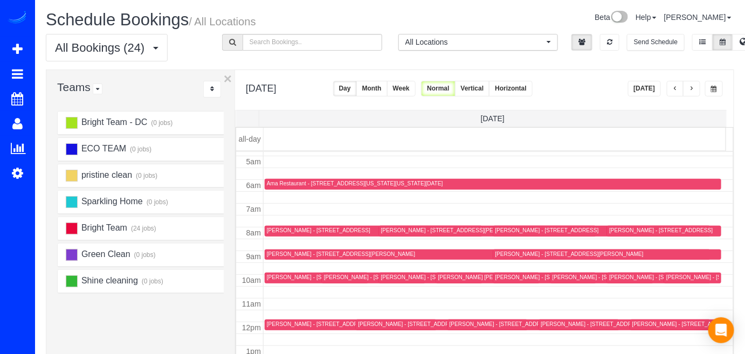
click at [677, 86] on span "button" at bounding box center [674, 89] width 5 height 6
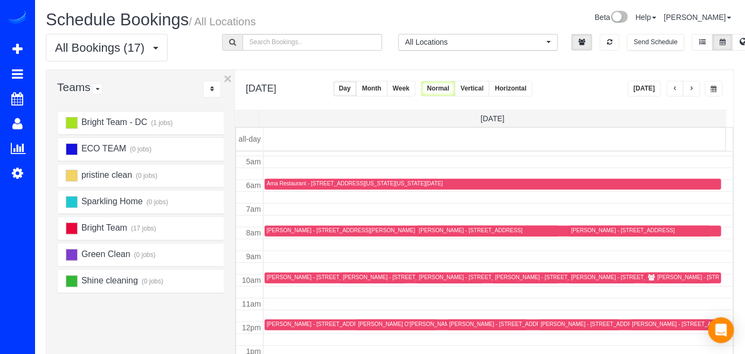
scroll to position [163, 0]
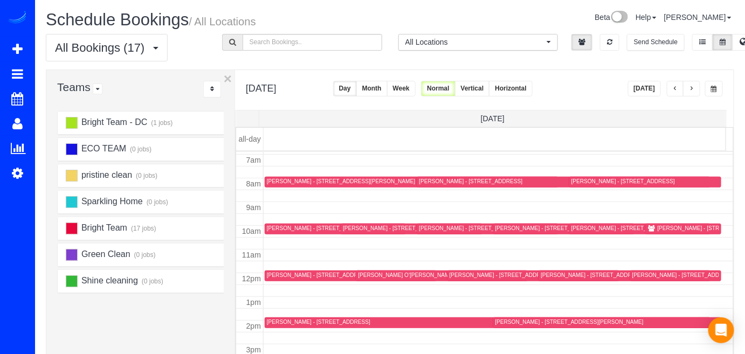
click at [675, 87] on span "button" at bounding box center [674, 89] width 5 height 6
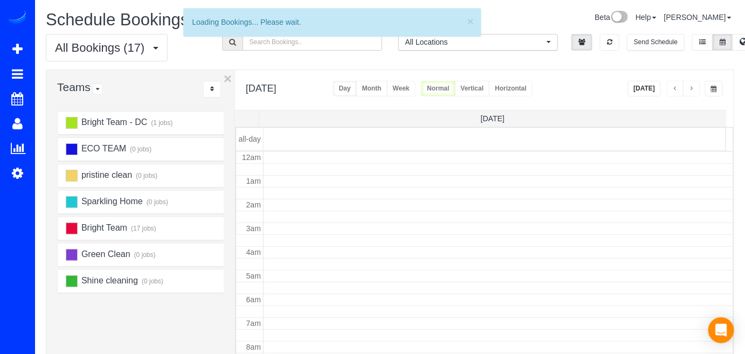
scroll to position [141, 0]
click at [675, 87] on span "button" at bounding box center [674, 89] width 5 height 6
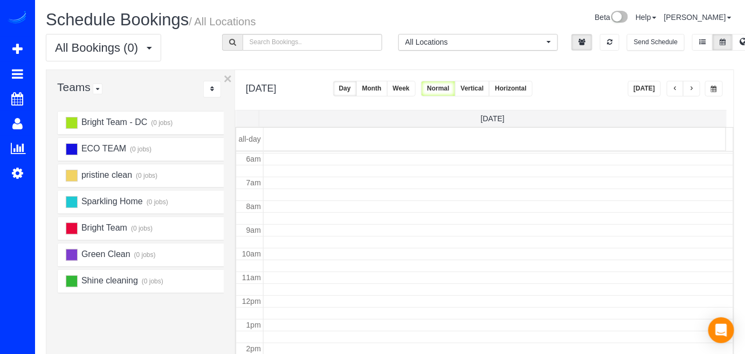
click at [675, 87] on span "button" at bounding box center [674, 89] width 5 height 6
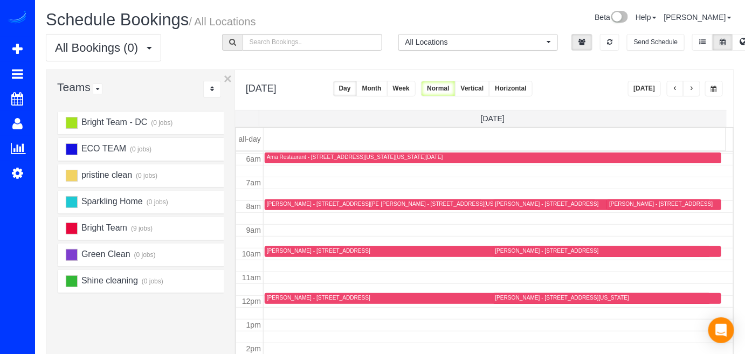
click at [675, 87] on span "button" at bounding box center [674, 89] width 5 height 6
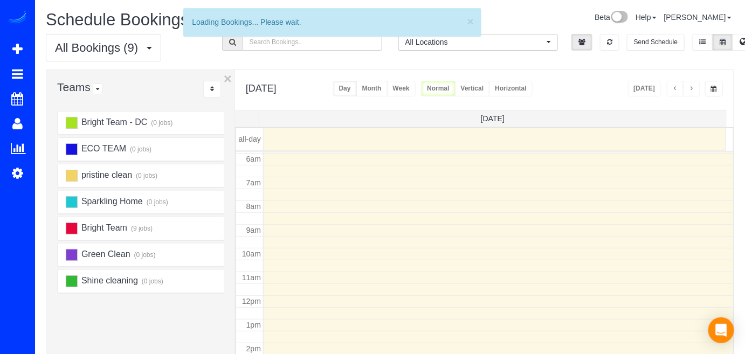
click at [675, 87] on span "button" at bounding box center [674, 89] width 5 height 6
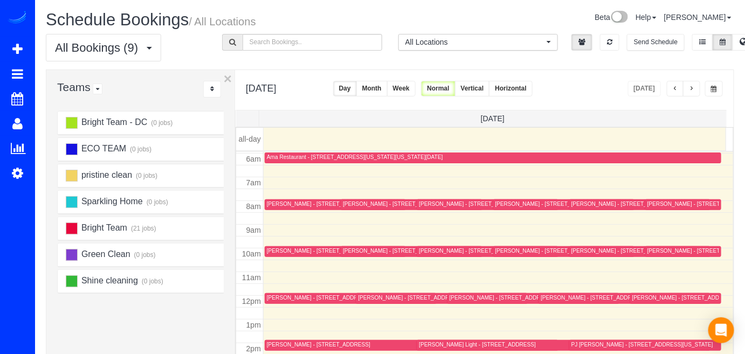
click at [675, 87] on span "button" at bounding box center [674, 89] width 5 height 6
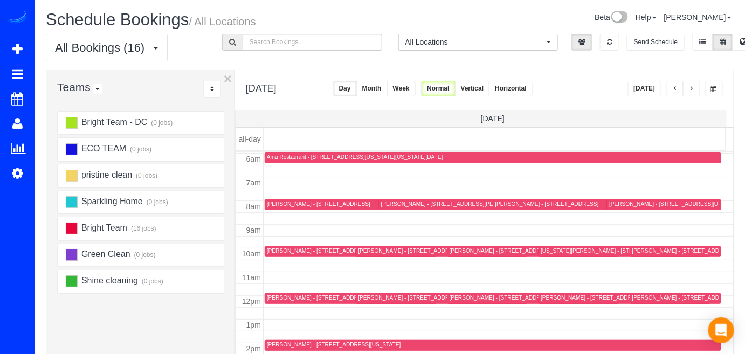
click at [675, 87] on span "button" at bounding box center [674, 89] width 5 height 6
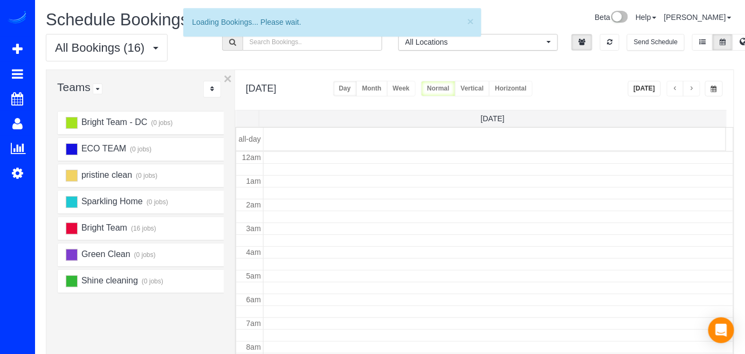
click at [675, 87] on span "button" at bounding box center [674, 89] width 5 height 6
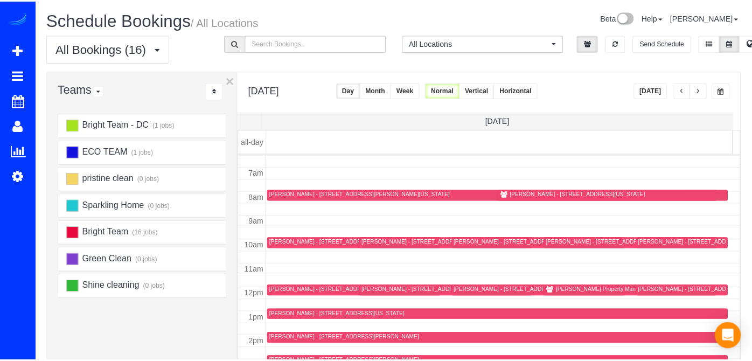
scroll to position [190, 0]
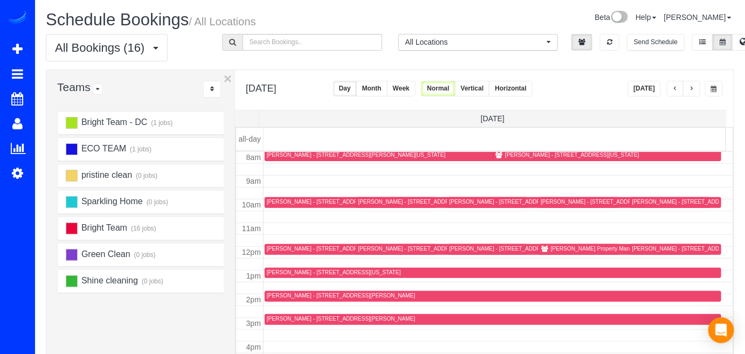
click at [281, 297] on div "Amy Beckley - 1215 East-West Hwy , Unit 1510, Silver Spring, MD 20910" at bounding box center [341, 295] width 148 height 7
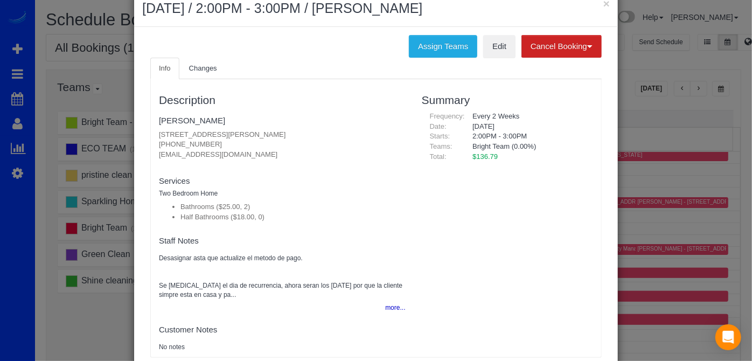
scroll to position [48, 0]
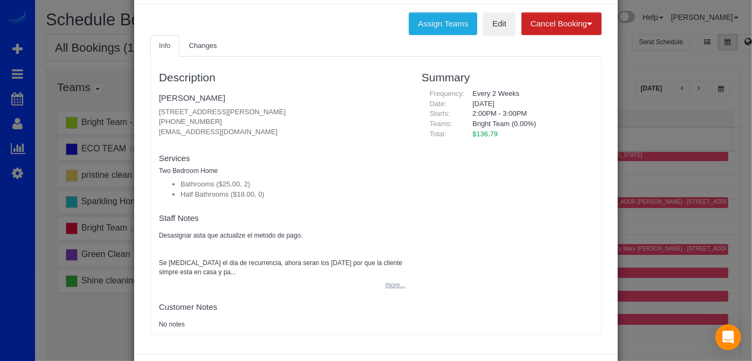
click at [391, 288] on button "more..." at bounding box center [392, 285] width 26 height 16
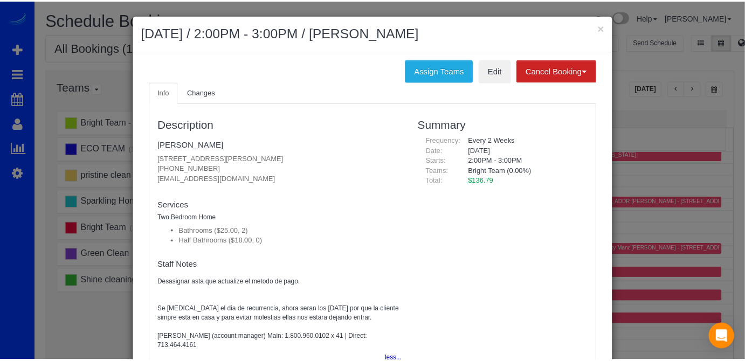
scroll to position [0, 0]
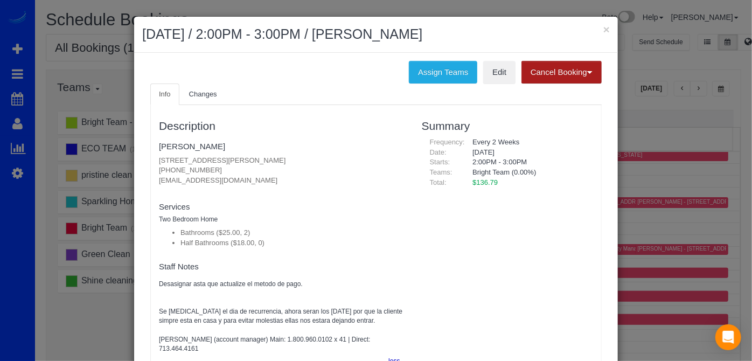
click at [553, 73] on button "Cancel Booking" at bounding box center [562, 72] width 80 height 23
click at [573, 94] on link "Without Fee" at bounding box center [564, 95] width 85 height 14
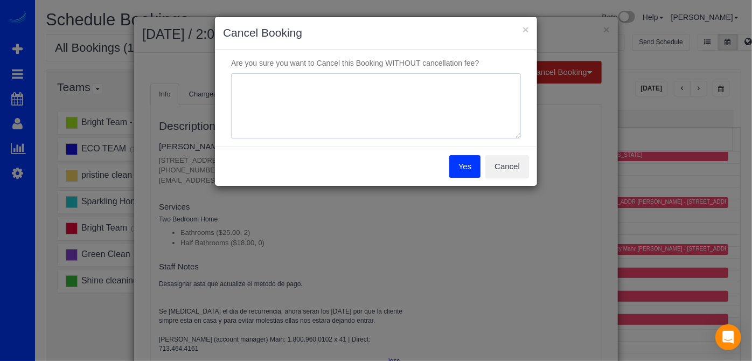
click at [294, 105] on textarea at bounding box center [376, 106] width 290 height 66
type textarea "O"
type textarea "M"
type textarea "Other"
click at [465, 169] on button "Yes" at bounding box center [464, 166] width 31 height 23
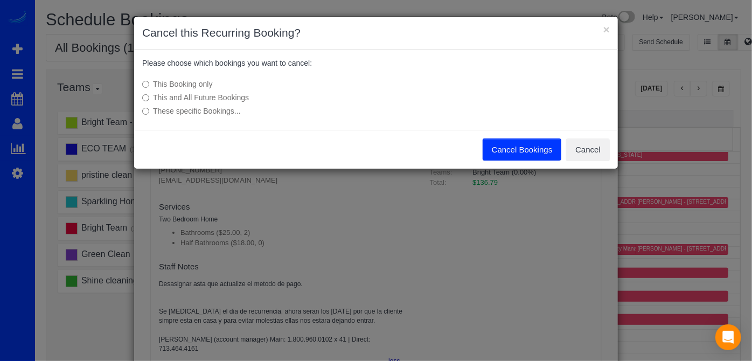
click at [529, 149] on button "Cancel Bookings" at bounding box center [522, 149] width 79 height 23
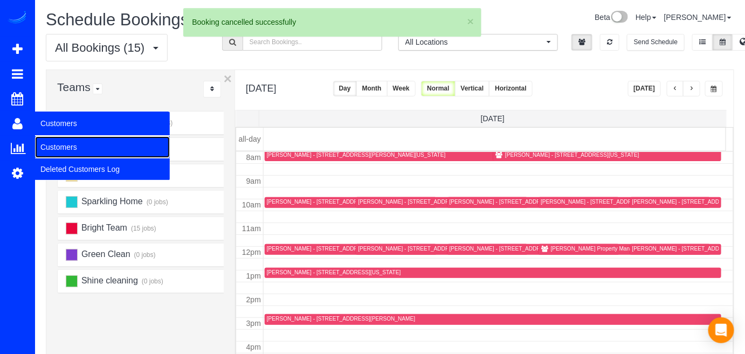
click at [60, 143] on link "Customers" at bounding box center [102, 147] width 135 height 22
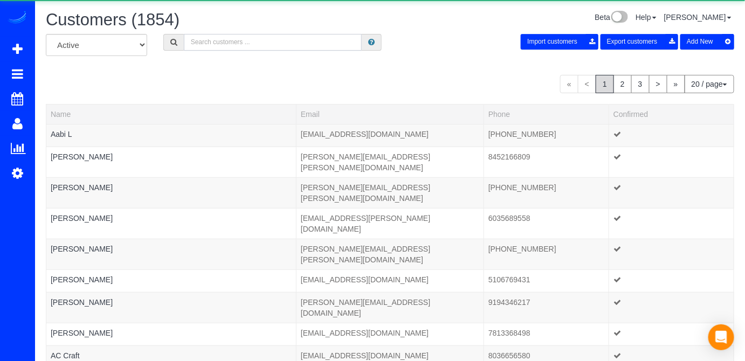
click at [217, 41] on input "text" at bounding box center [273, 42] width 178 height 17
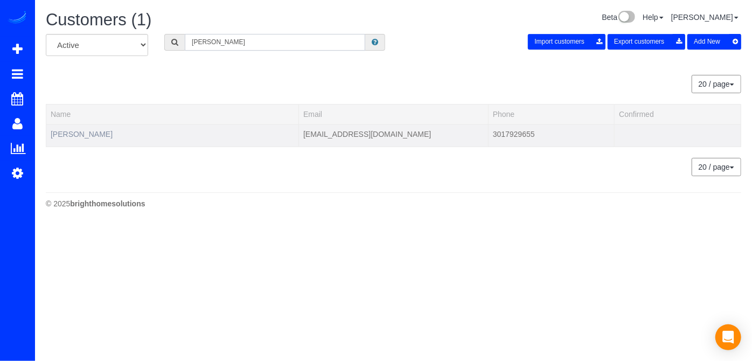
type input "Amy Beckley"
click at [79, 131] on link "Amy Beckley" at bounding box center [82, 134] width 62 height 9
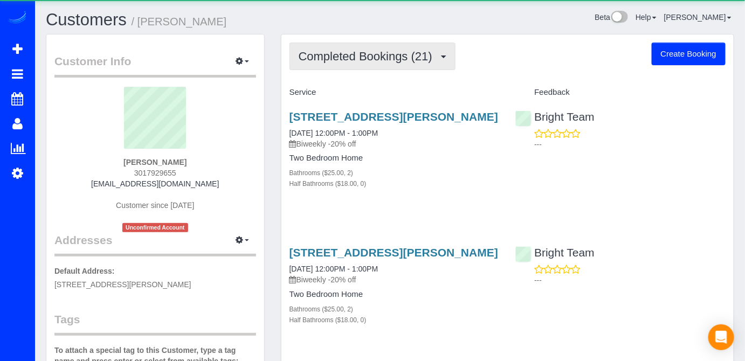
click at [388, 52] on span "Completed Bookings (21)" at bounding box center [367, 56] width 139 height 13
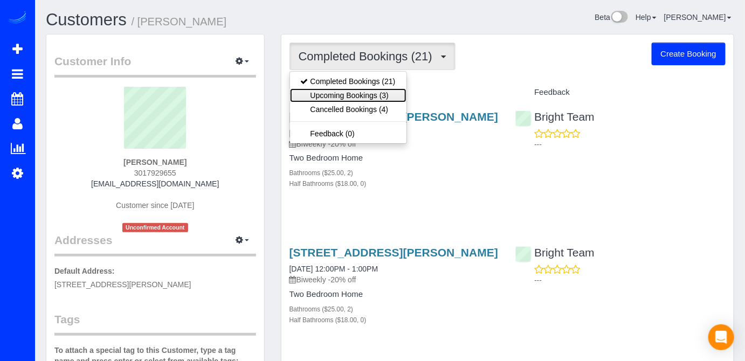
click at [398, 92] on link "Upcoming Bookings (3)" at bounding box center [348, 95] width 116 height 14
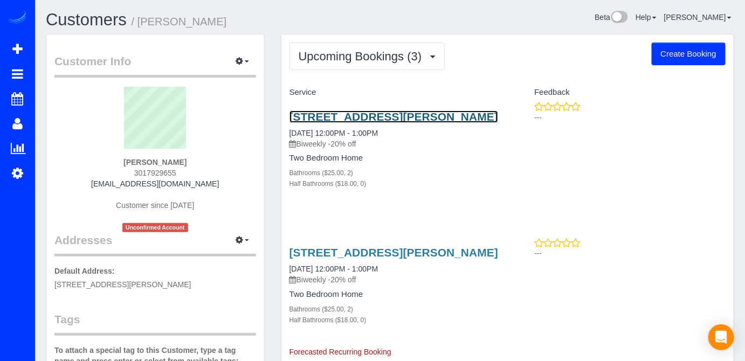
click at [352, 120] on link "1215 East-West Hwy , Unit 1510, Silver Spring, MD 20910" at bounding box center [393, 116] width 209 height 12
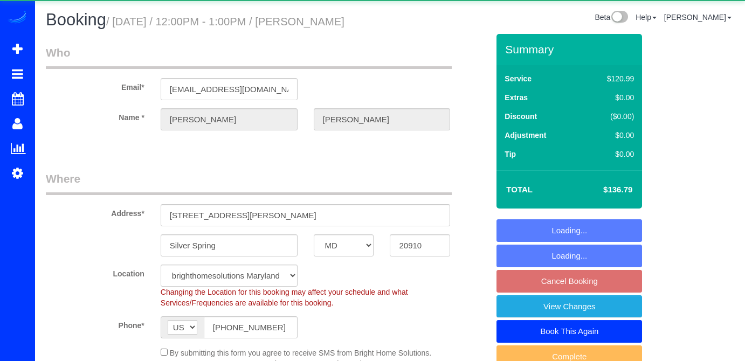
select select "MD"
select select "string:fspay-4bc058ce-1687-4733-b163-a8bf3b3d403a"
select select "object:833"
select select "2"
select select "spot3"
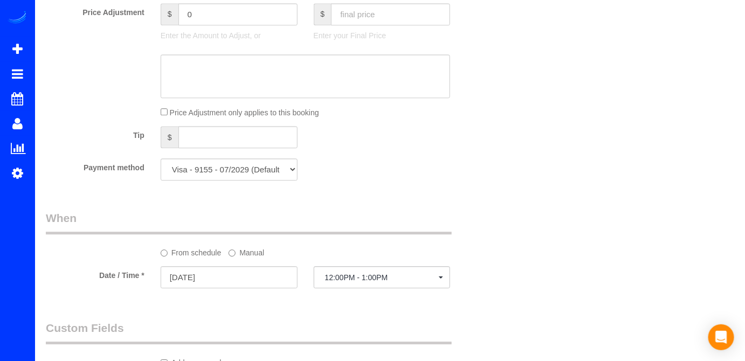
scroll to position [980, 0]
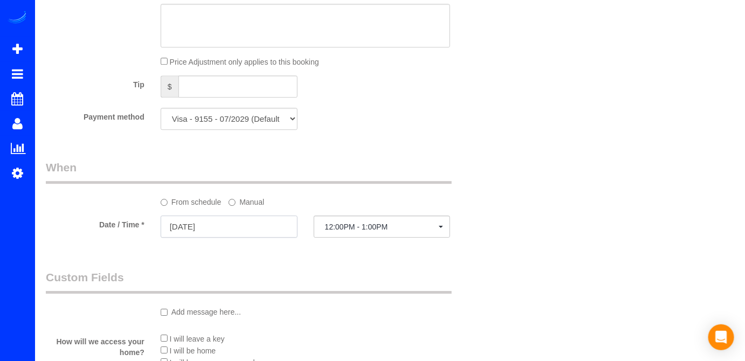
click at [268, 226] on input "10/21/2025" at bounding box center [229, 227] width 137 height 22
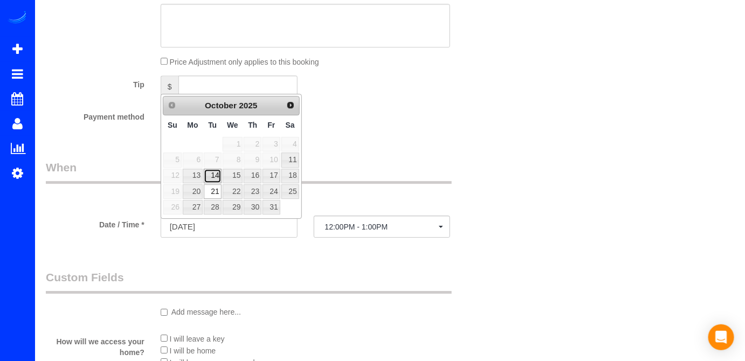
click at [210, 171] on link "14" at bounding box center [212, 176] width 17 height 15
type input "10/14/2025"
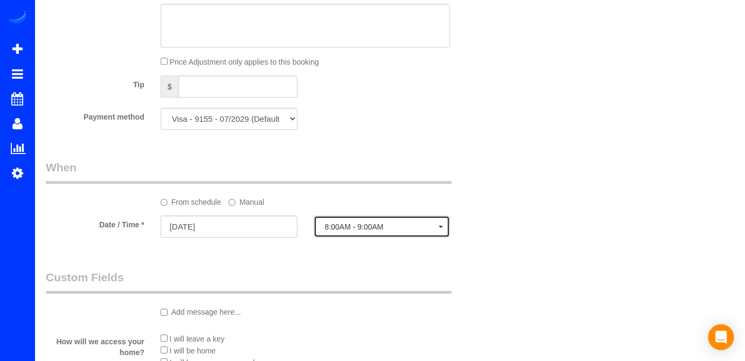
click at [397, 237] on button "8:00AM - 9:00AM" at bounding box center [382, 227] width 137 height 22
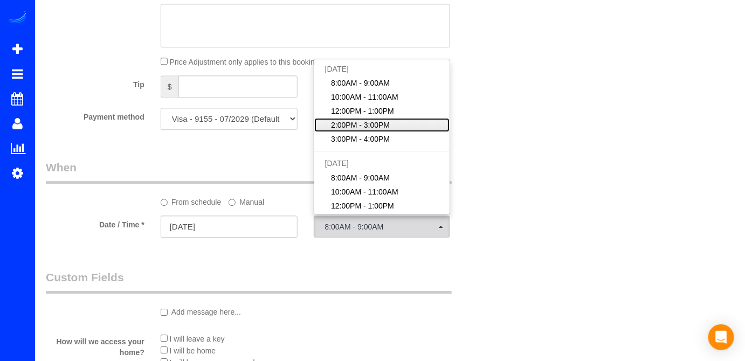
click at [372, 122] on span "2:00PM - 3:00PM" at bounding box center [360, 125] width 59 height 11
select select "spot24"
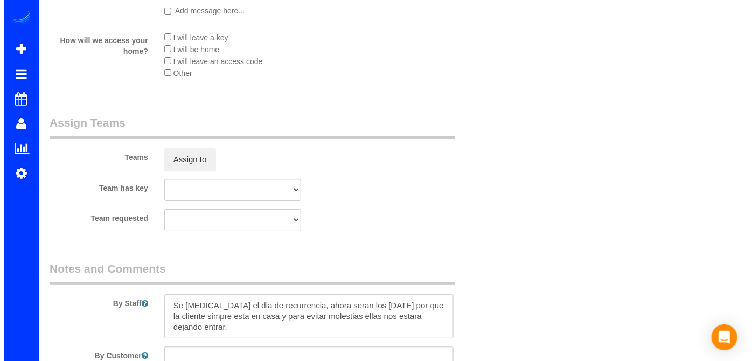
scroll to position [1371, 0]
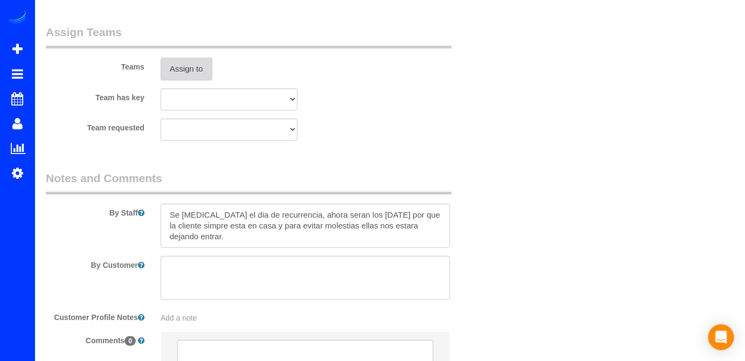
click at [194, 79] on button "Assign to" at bounding box center [187, 69] width 52 height 23
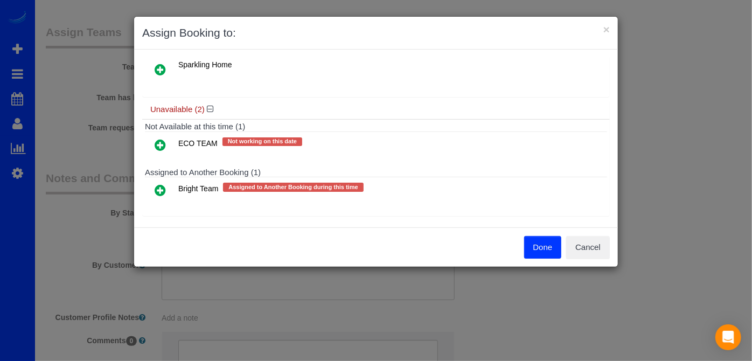
click at [161, 184] on icon at bounding box center [160, 190] width 11 height 13
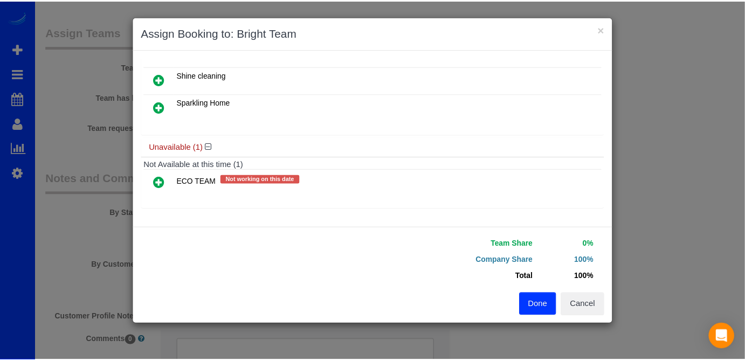
scroll to position [152, 0]
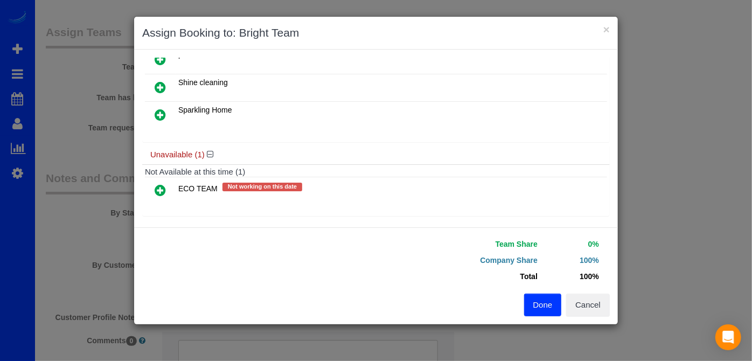
click at [531, 305] on button "Done" at bounding box center [543, 305] width 38 height 23
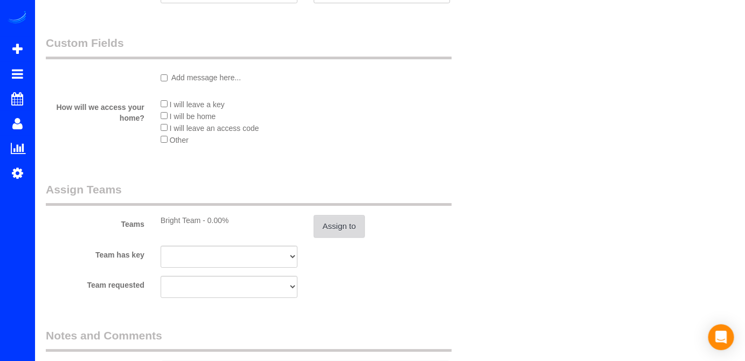
scroll to position [1273, 0]
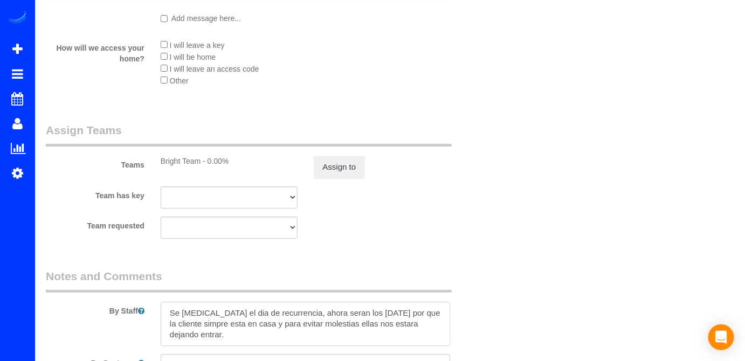
click at [175, 304] on textarea at bounding box center [306, 324] width 290 height 44
click at [168, 308] on textarea at bounding box center [306, 324] width 290 height 44
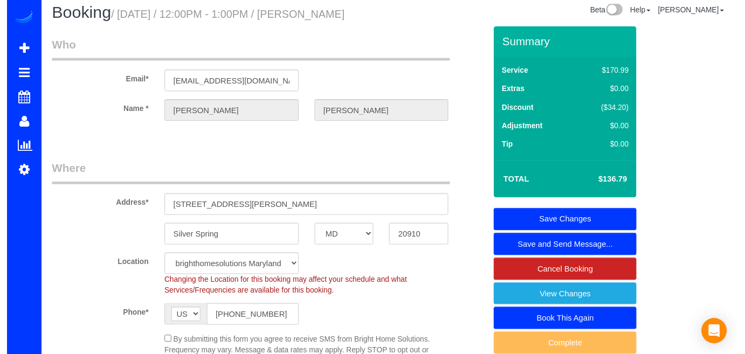
scroll to position [0, 0]
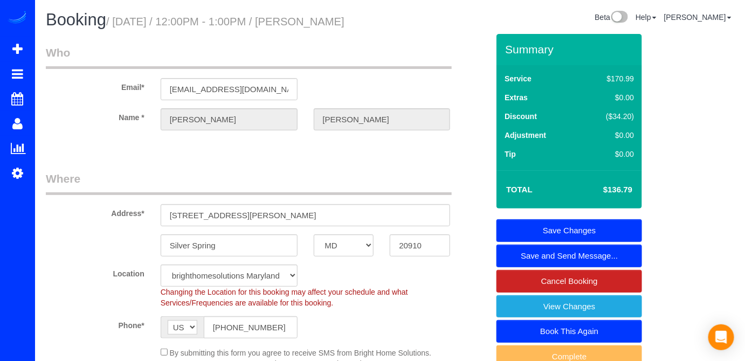
type textarea "Llamar un dia antes para confirmar el booking. Se cambia el dia de recurrencia,…"
click at [553, 229] on link "Save Changes" at bounding box center [568, 230] width 145 height 23
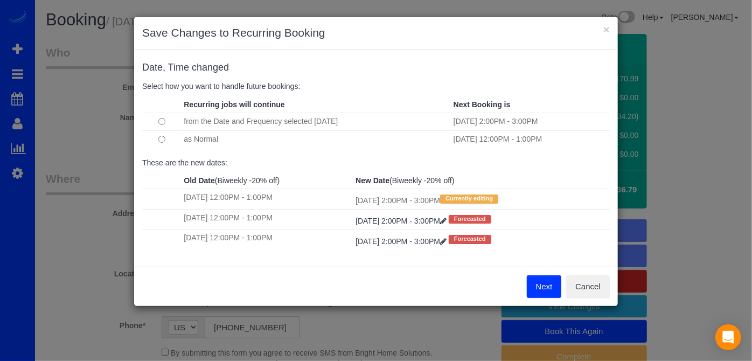
click at [540, 283] on button "Next" at bounding box center [544, 286] width 35 height 23
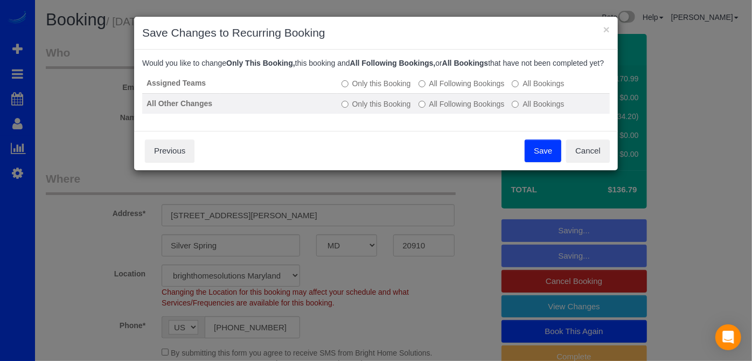
click at [432, 109] on label "All Following Bookings" at bounding box center [462, 104] width 86 height 11
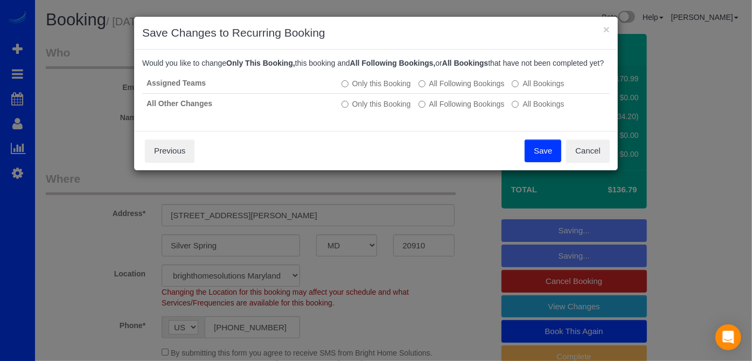
click at [545, 162] on button "Save" at bounding box center [543, 151] width 37 height 23
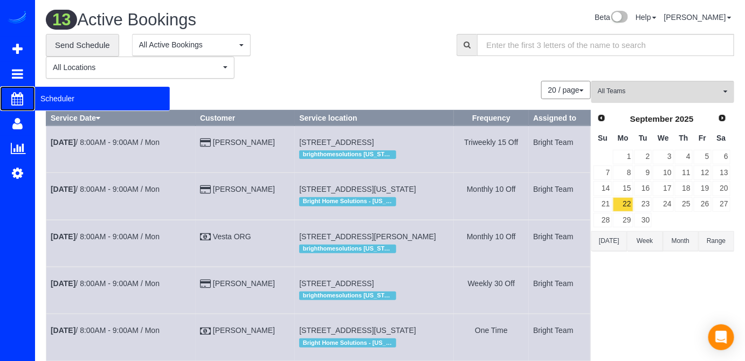
click at [47, 95] on span "Scheduler" at bounding box center [102, 98] width 135 height 25
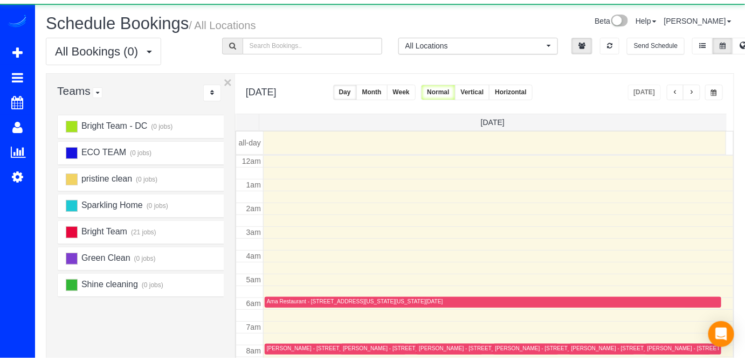
scroll to position [141, 0]
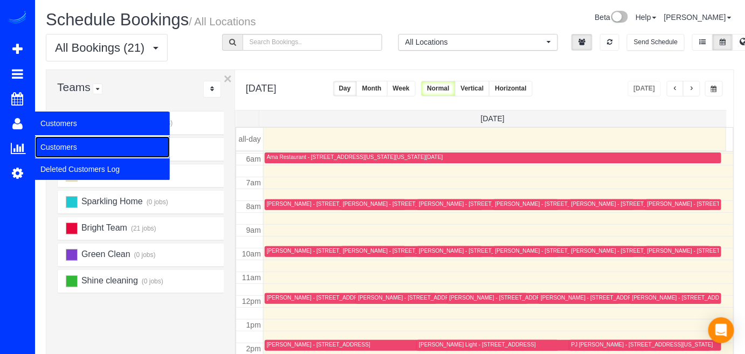
click at [86, 142] on link "Customers" at bounding box center [102, 147] width 135 height 22
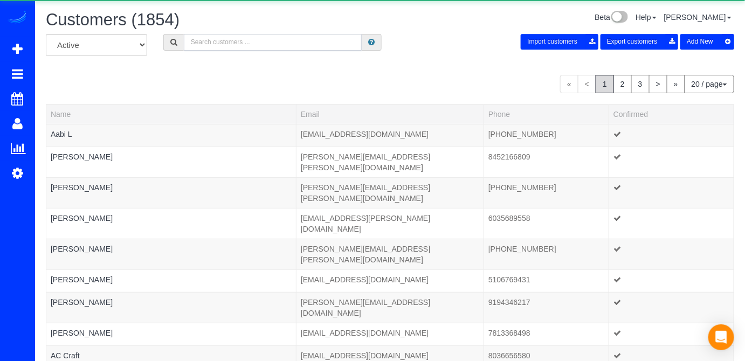
click at [192, 42] on input "text" at bounding box center [273, 42] width 178 height 17
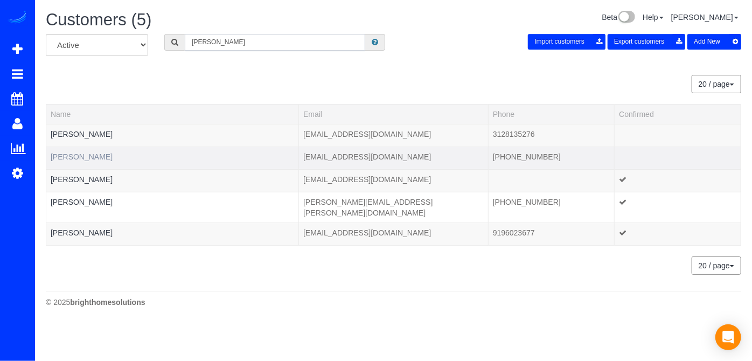
type input "Joshua"
click at [77, 159] on link "Joshua Desilva" at bounding box center [82, 156] width 62 height 9
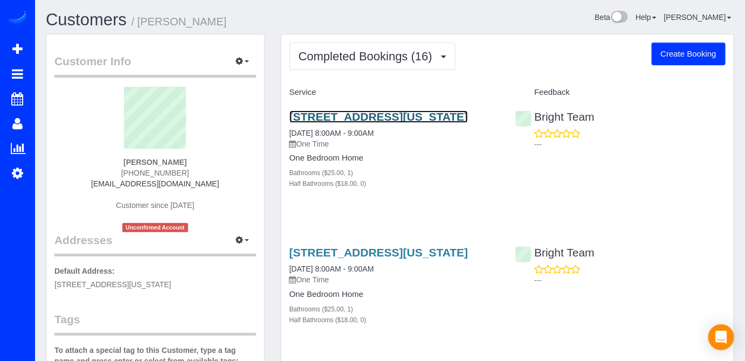
click at [350, 117] on link "2125 14th St Nw, 503, Washington, DC 20009" at bounding box center [378, 116] width 179 height 12
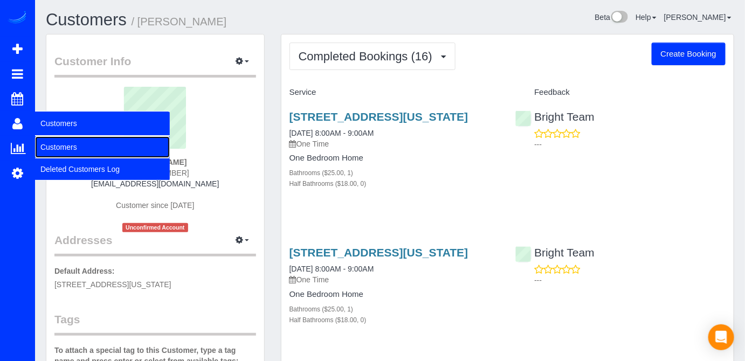
click at [72, 143] on link "Customers" at bounding box center [102, 147] width 135 height 22
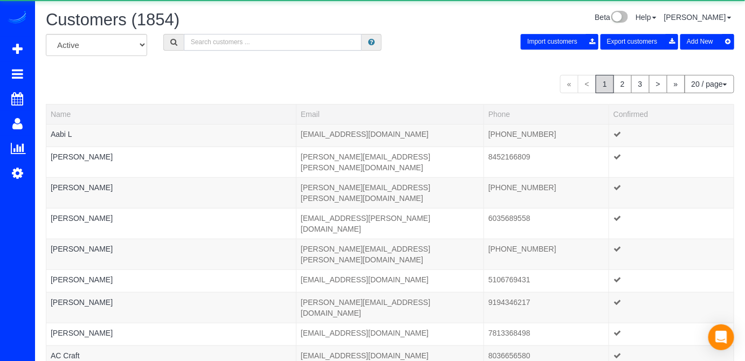
click at [263, 45] on input "text" at bounding box center [273, 42] width 178 height 17
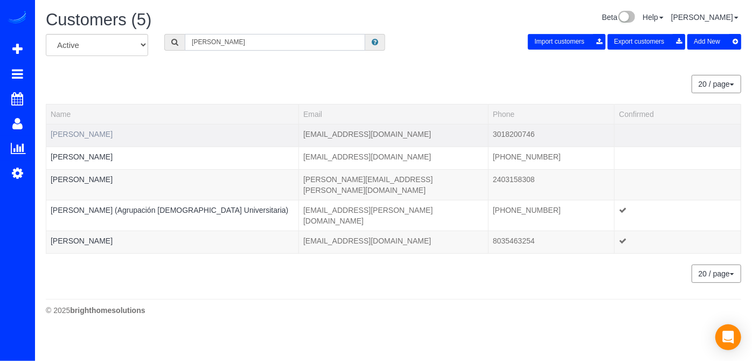
type input "[PERSON_NAME]"
click at [98, 132] on link "[PERSON_NAME]" at bounding box center [82, 134] width 62 height 9
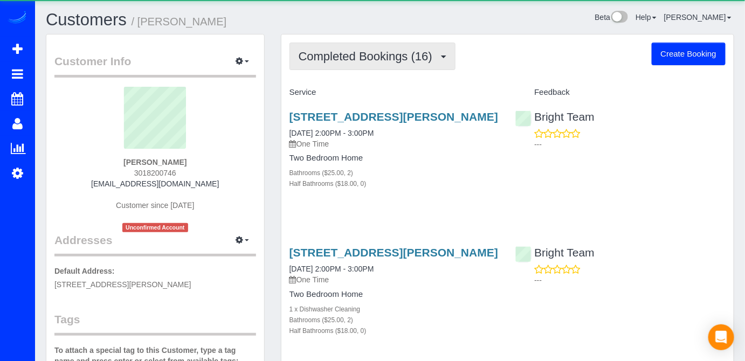
drag, startPoint x: 432, startPoint y: 53, endPoint x: 436, endPoint y: 65, distance: 12.1
click at [432, 53] on span "Completed Bookings (16)" at bounding box center [367, 56] width 139 height 13
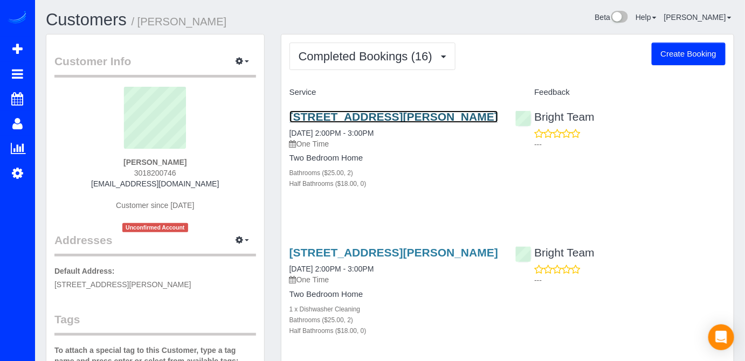
click at [341, 118] on link "[STREET_ADDRESS]" at bounding box center [393, 116] width 209 height 12
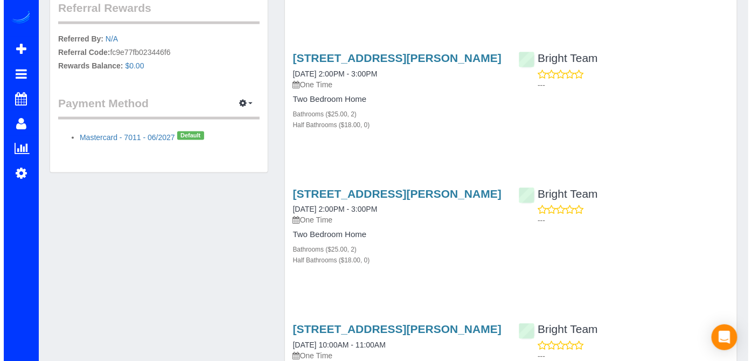
scroll to position [490, 0]
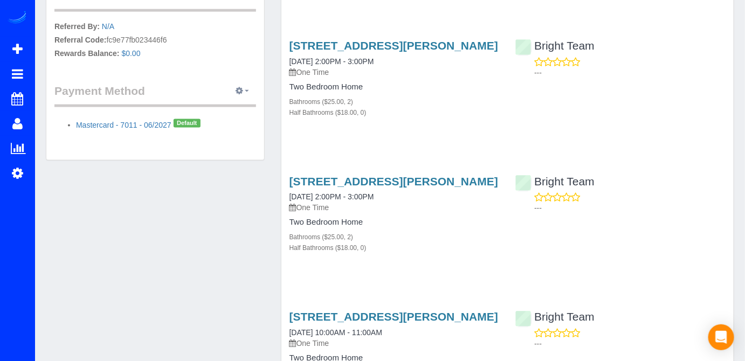
click at [244, 91] on button "button" at bounding box center [242, 91] width 27 height 17
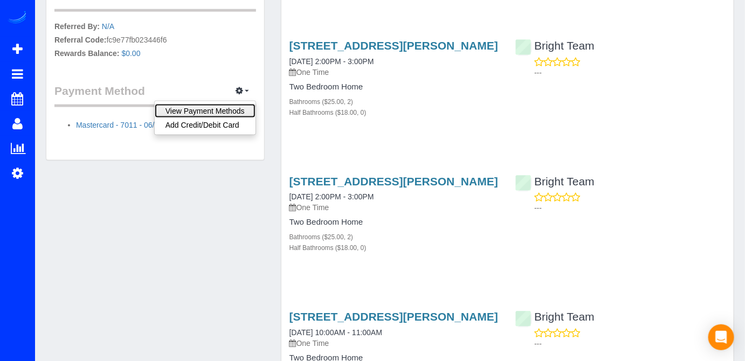
click at [210, 105] on link "View Payment Methods" at bounding box center [205, 111] width 101 height 14
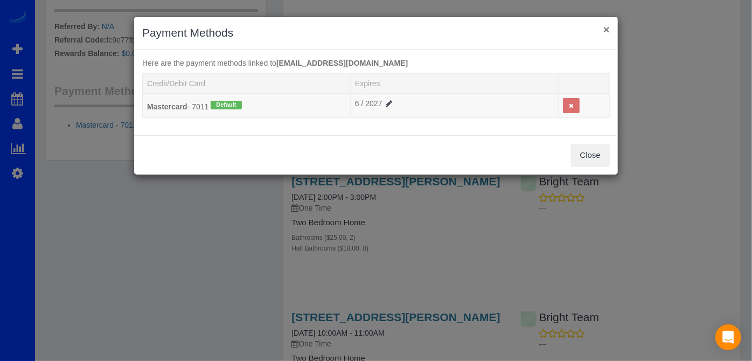
click at [607, 28] on button "×" at bounding box center [606, 29] width 6 height 11
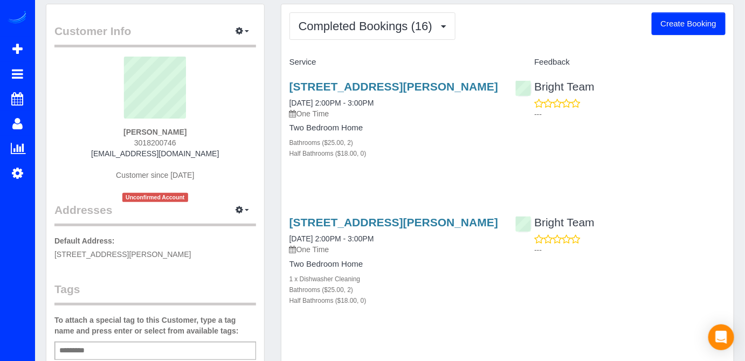
scroll to position [0, 0]
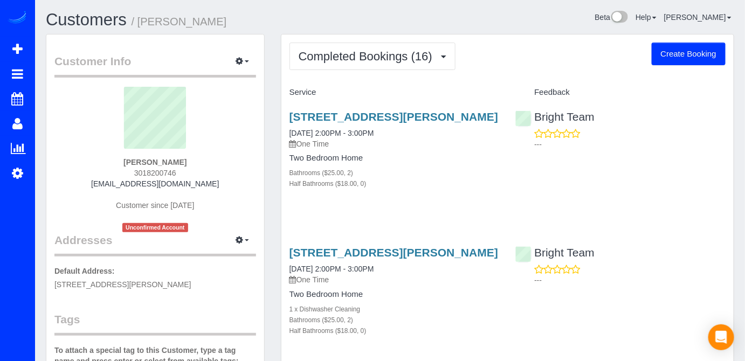
drag, startPoint x: 148, startPoint y: 152, endPoint x: 194, endPoint y: 159, distance: 46.9
click at [194, 159] on div "Anthony Dovelle 3018200746 antd17000@aol.com Customer since 2022 Unconfirmed Ac…" at bounding box center [155, 159] width 202 height 145
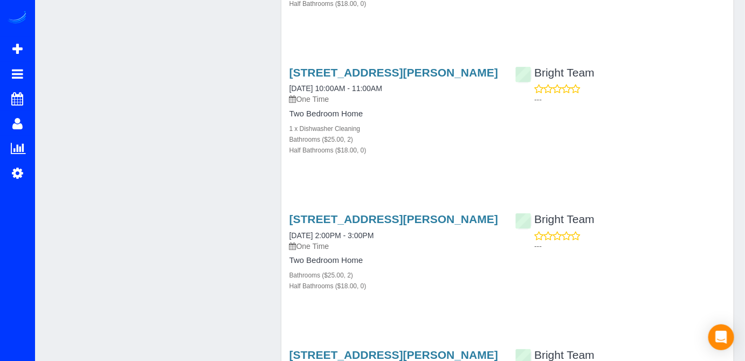
scroll to position [490, 0]
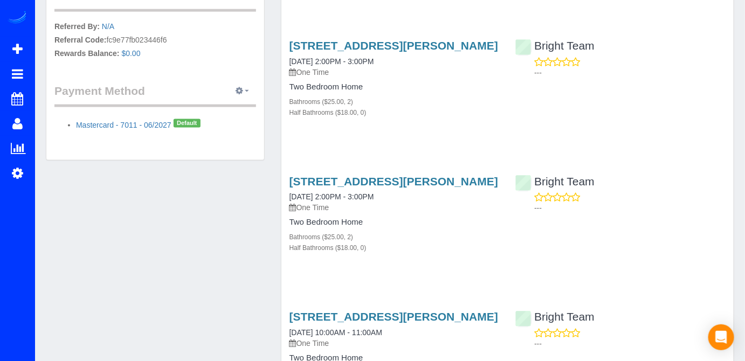
click at [244, 87] on icon "button" at bounding box center [240, 90] width 8 height 6
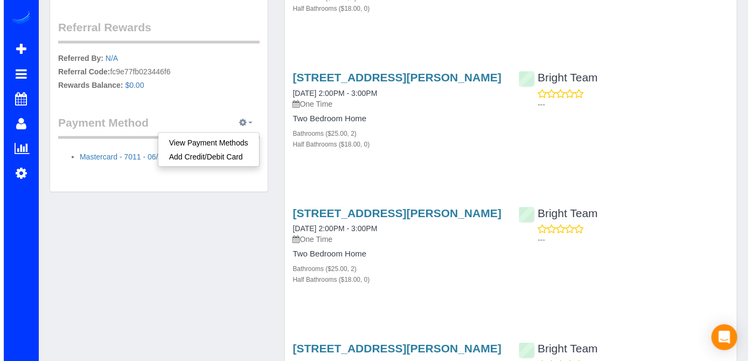
scroll to position [441, 0]
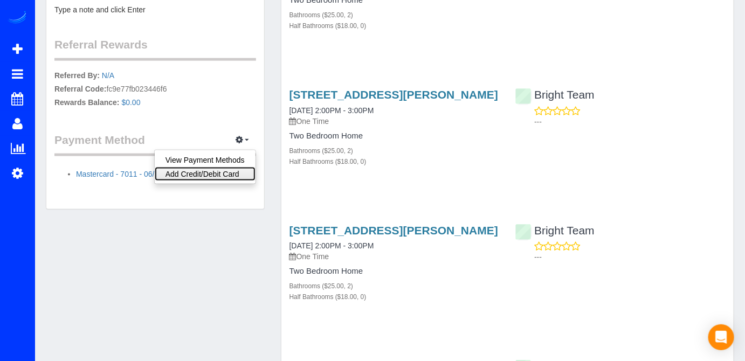
click at [208, 171] on link "Add Credit/Debit Card" at bounding box center [205, 174] width 101 height 14
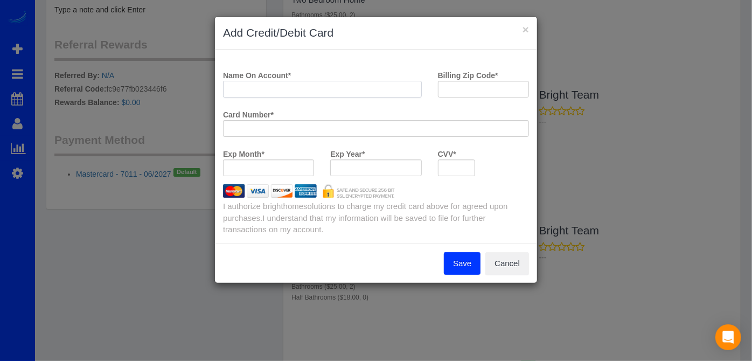
click at [268, 90] on input "Name On Account *" at bounding box center [322, 89] width 199 height 17
paste input "Hello Adam, Hope you're having a wonderful day. We're just reaching out because…"
type input "Hello Adam, Hope you're having a wonderful day. We're just reaching out because…"
click at [389, 94] on input "Hello Adam, Hope you're having a wonderful day. We're just reaching out because…" at bounding box center [322, 89] width 199 height 17
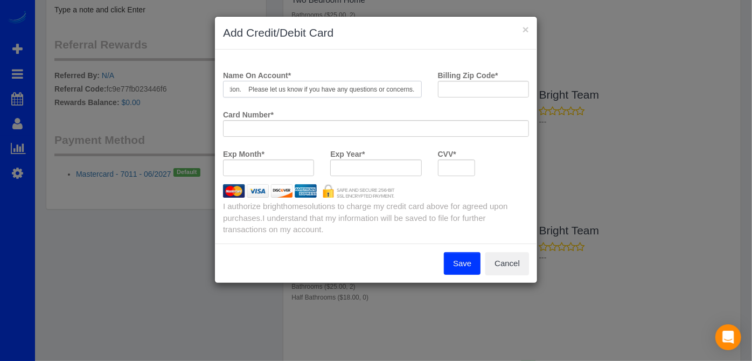
click at [388, 94] on input "Hello Adam, Hope you're having a wonderful day. We're just reaching out because…" at bounding box center [322, 89] width 199 height 17
click at [387, 93] on input "Hello Adam, Hope you're having a wonderful day. We're just reaching out because…" at bounding box center [322, 89] width 199 height 17
click at [387, 92] on input "Hello Adam, Hope you're having a wonderful day. We're just reaching out because…" at bounding box center [322, 89] width 199 height 17
click at [384, 91] on input "Hello Adam, Hope you're having a wonderful day. We're just reaching out because…" at bounding box center [322, 89] width 199 height 17
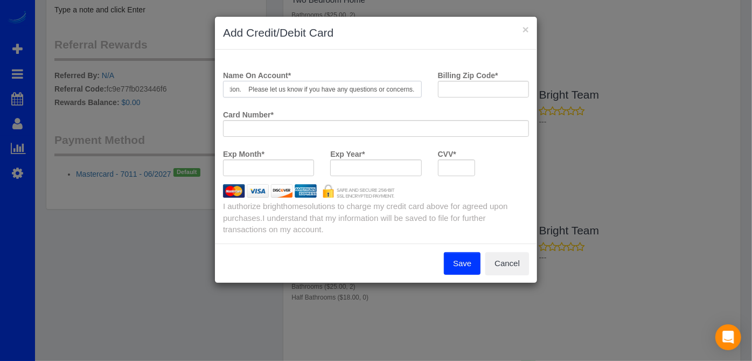
click at [383, 91] on input "Hello Adam, Hope you're having a wonderful day. We're just reaching out because…" at bounding box center [322, 89] width 199 height 17
click at [382, 90] on input "Hello Adam, Hope you're having a wonderful day. We're just reaching out because…" at bounding box center [322, 89] width 199 height 17
click at [381, 89] on input "Hello Adam, Hope you're having a wonderful day. We're just reaching out because…" at bounding box center [322, 89] width 199 height 17
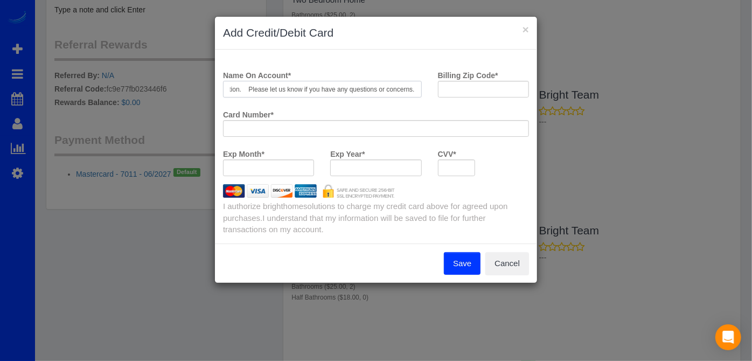
click at [379, 86] on input "Hello Adam, Hope you're having a wonderful day. We're just reaching out because…" at bounding box center [322, 89] width 199 height 17
click at [378, 86] on input "Hello Adam, Hope you're having a wonderful day. We're just reaching out because…" at bounding box center [322, 89] width 199 height 17
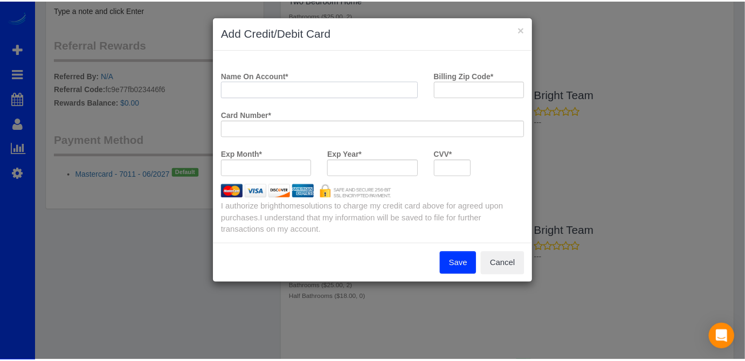
scroll to position [0, 0]
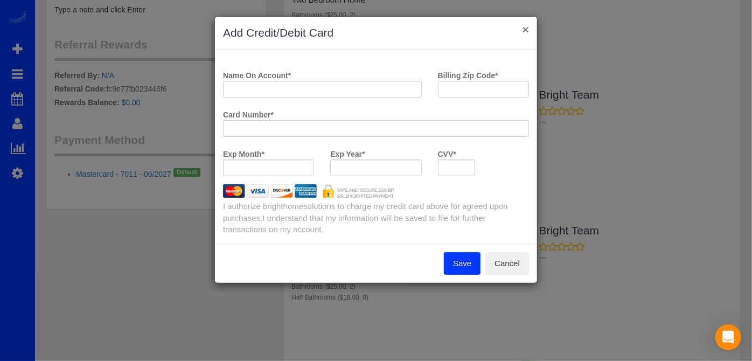
click at [524, 25] on div "× Add Credit/Debit Card" at bounding box center [376, 33] width 322 height 33
click at [528, 29] on button "×" at bounding box center [526, 29] width 6 height 11
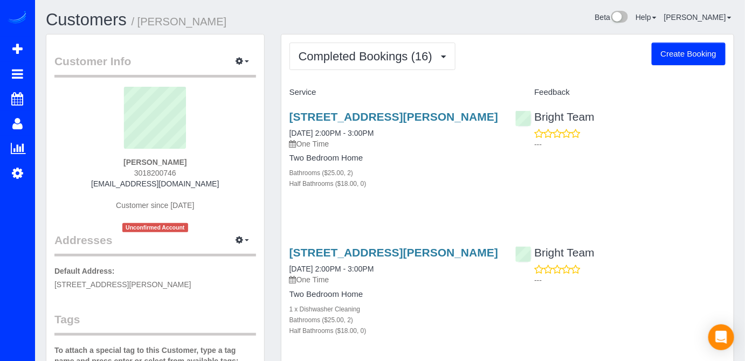
drag, startPoint x: 124, startPoint y: 161, endPoint x: 199, endPoint y: 161, distance: 74.9
click at [199, 161] on div "Anthony Dovelle 3018200746 antd17000@aol.com Customer since 2022 Unconfirmed Ac…" at bounding box center [155, 159] width 202 height 145
copy strong "[PERSON_NAME]"
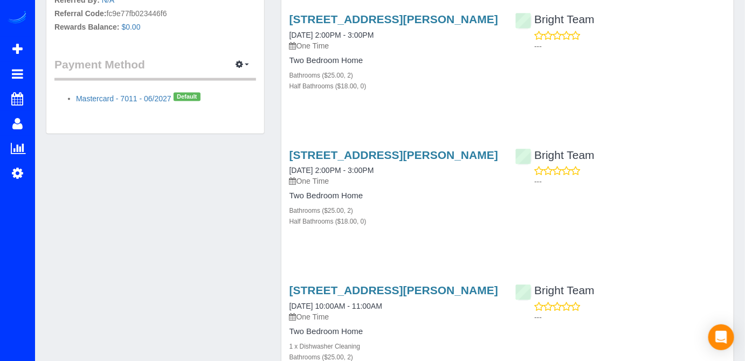
scroll to position [441, 0]
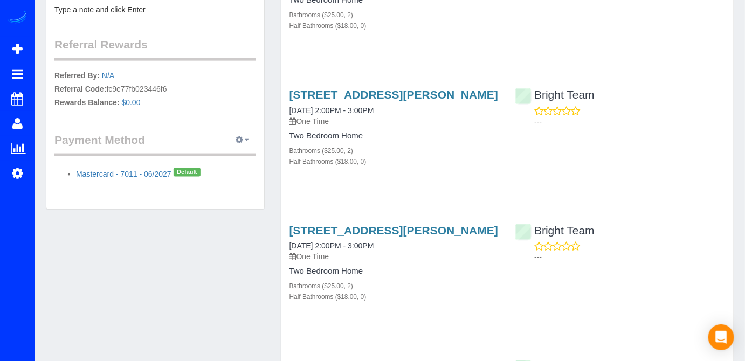
click at [244, 132] on button "button" at bounding box center [242, 140] width 27 height 17
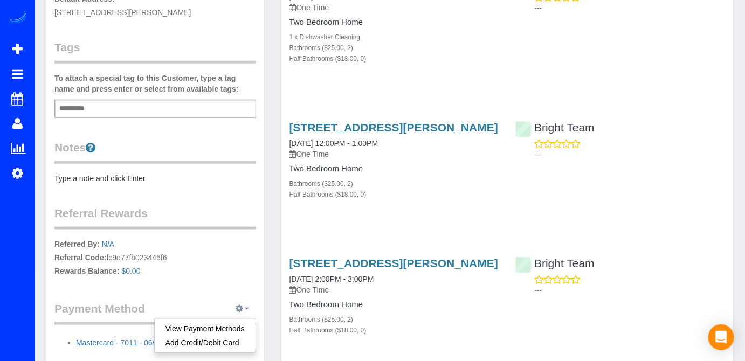
scroll to position [147, 0]
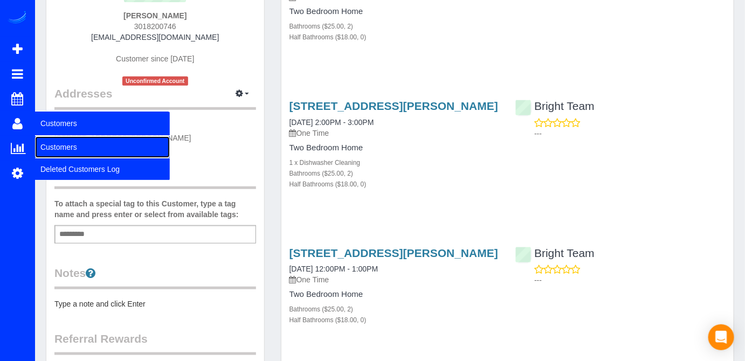
click at [77, 148] on link "Customers" at bounding box center [102, 147] width 135 height 22
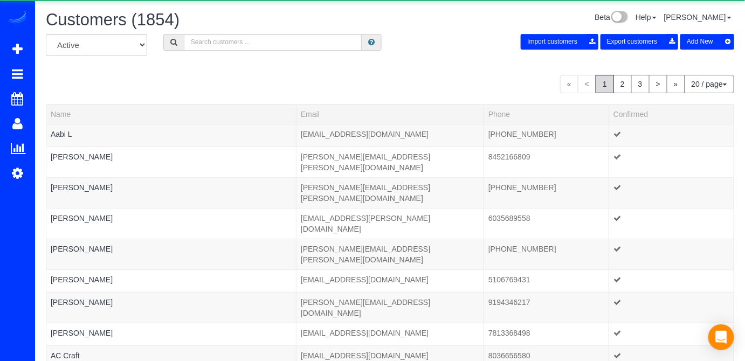
click at [228, 34] on div "Customers (1854) Beta Help Help Docs Take a Tour Contact Support Manuel Diaz My…" at bounding box center [390, 359] width 710 height 719
click at [228, 39] on input "text" at bounding box center [273, 42] width 178 height 17
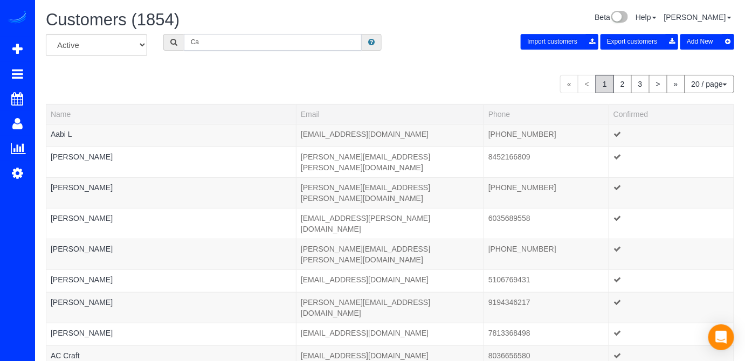
type input "C"
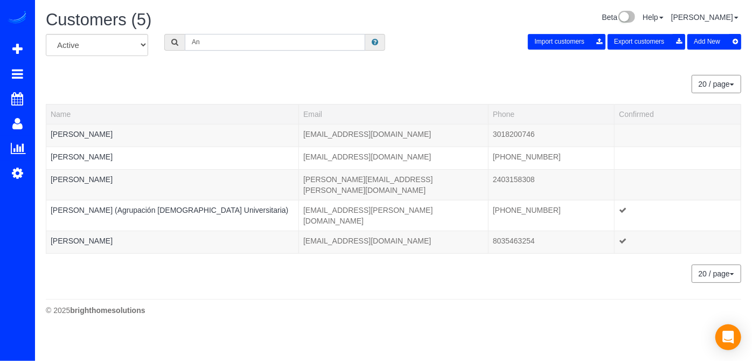
type input "A"
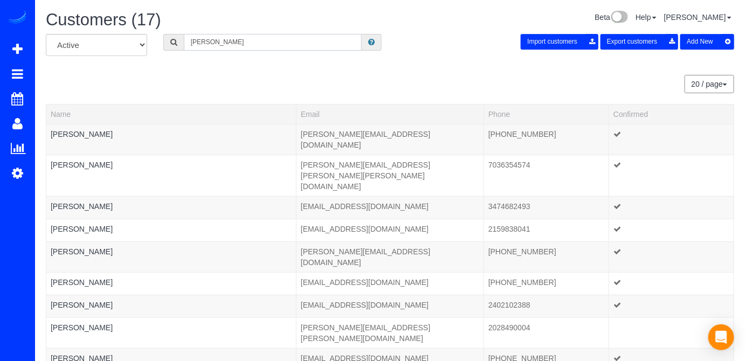
type input "James"
drag, startPoint x: 279, startPoint y: 39, endPoint x: 172, endPoint y: 55, distance: 108.5
click at [173, 55] on div "All Active Archived James Import customers Export customers Add New" at bounding box center [390, 49] width 704 height 30
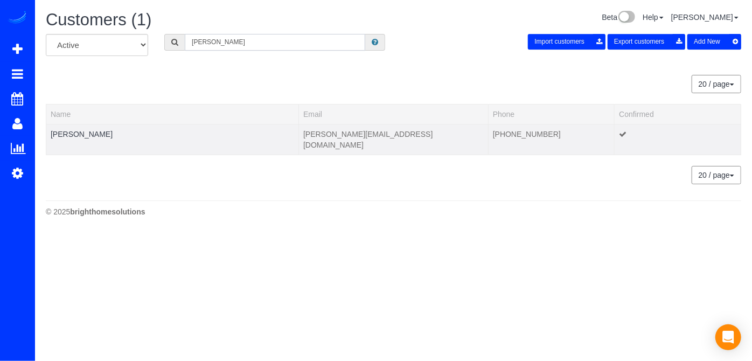
type input "Craver"
click at [83, 126] on td "James Craver" at bounding box center [172, 139] width 253 height 31
click at [87, 134] on link "James Craver" at bounding box center [82, 134] width 62 height 9
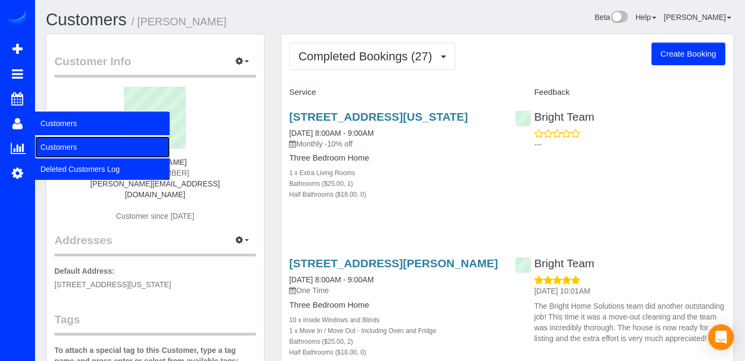
click at [52, 140] on link "Customers" at bounding box center [102, 147] width 135 height 22
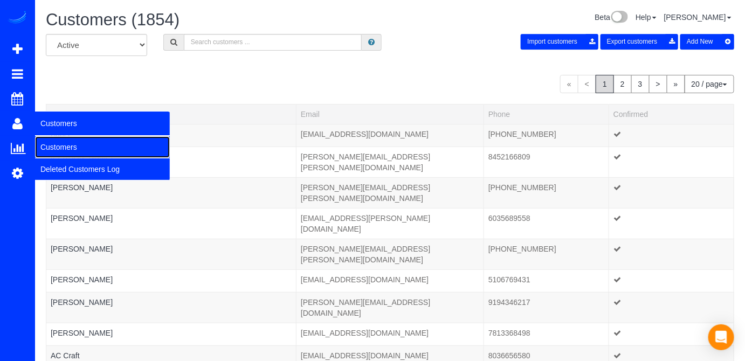
click at [55, 151] on link "Customers" at bounding box center [102, 147] width 135 height 22
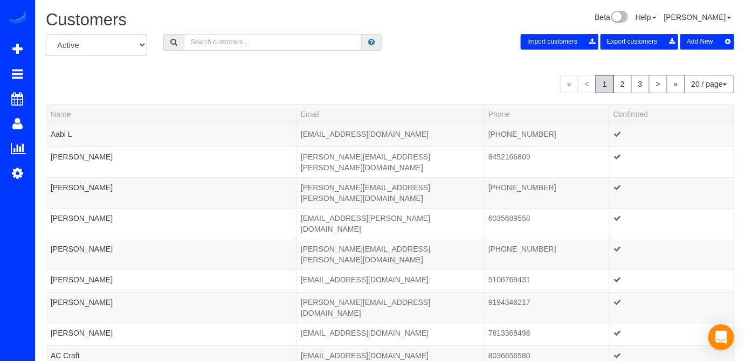
click at [199, 46] on input "text" at bounding box center [273, 42] width 178 height 17
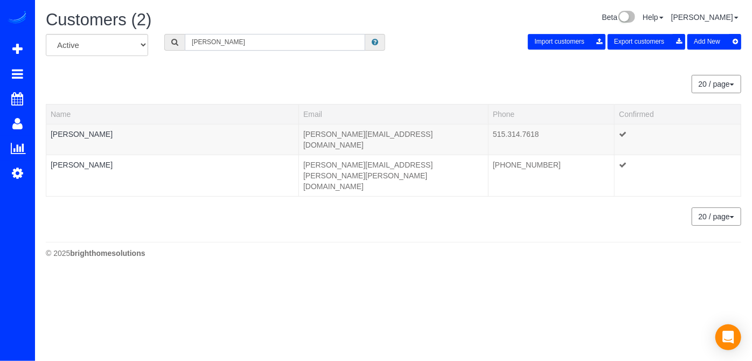
type input "ryan r"
click at [79, 133] on link "Ryan Radia" at bounding box center [82, 134] width 62 height 9
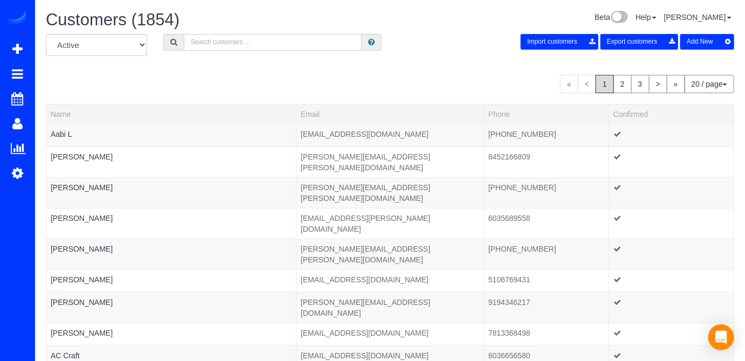
click at [203, 43] on input "text" at bounding box center [273, 42] width 178 height 17
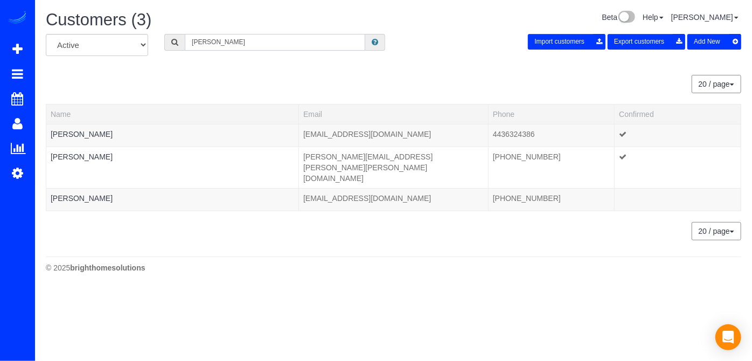
drag, startPoint x: 213, startPoint y: 45, endPoint x: 140, endPoint y: 41, distance: 73.4
click at [145, 43] on div "All Active Archived russel Import customers Export customers Add New" at bounding box center [394, 49] width 712 height 30
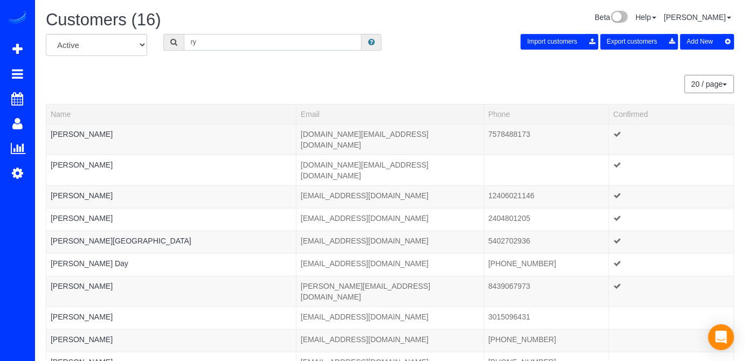
type input "r"
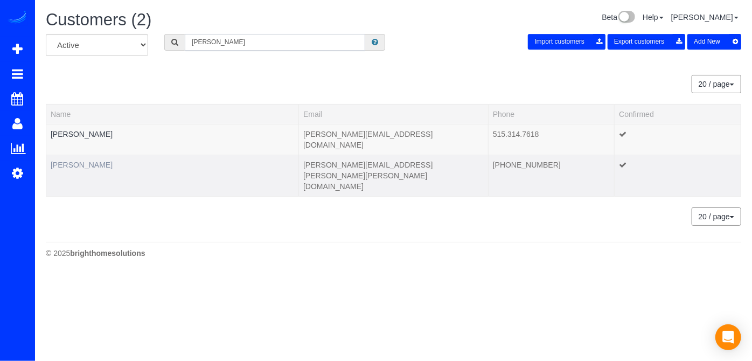
type input "Ryan R"
click at [80, 161] on link "Ryan Russell" at bounding box center [82, 165] width 62 height 9
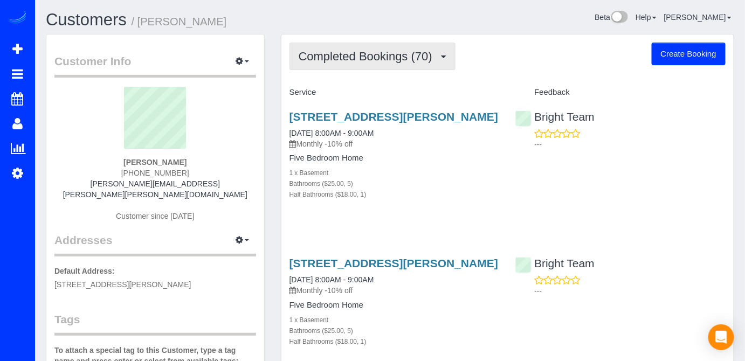
click at [376, 52] on span "Completed Bookings (70)" at bounding box center [367, 56] width 139 height 13
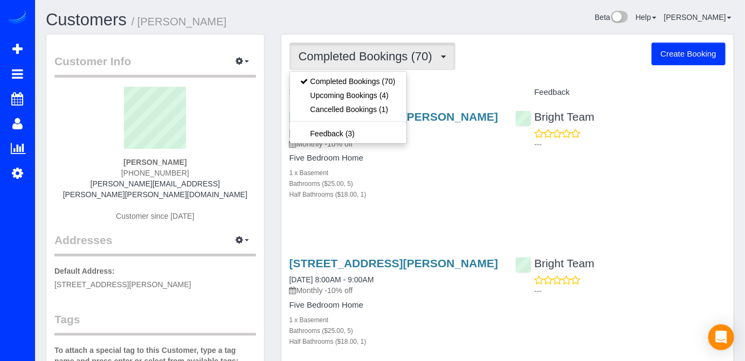
click at [455, 66] on div "Completed Bookings (70) Completed Bookings (70) Upcoming Bookings (4) Cancelled…" at bounding box center [507, 56] width 436 height 27
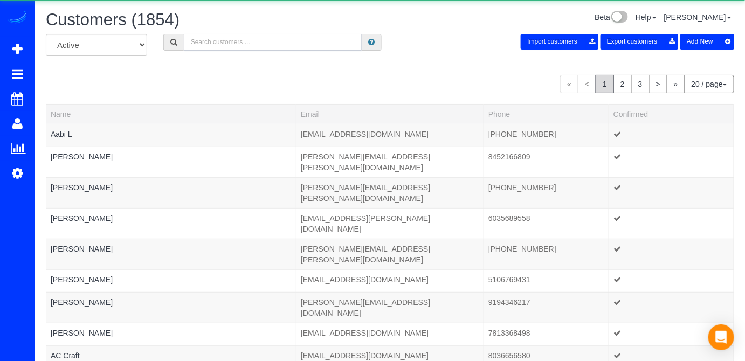
click at [211, 42] on input "text" at bounding box center [273, 42] width 178 height 17
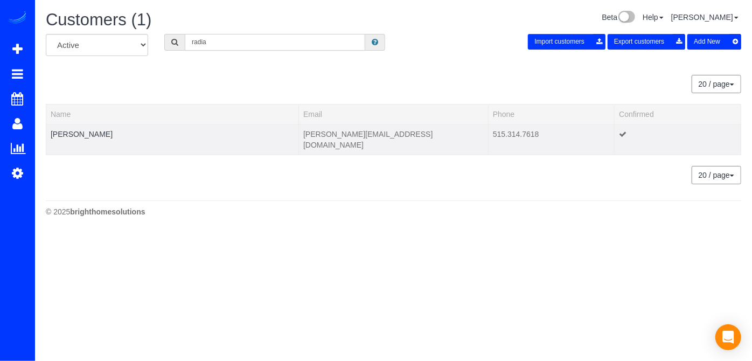
type input "radia"
click at [77, 138] on td "Ryan Radia" at bounding box center [172, 139] width 253 height 31
click at [60, 136] on link "Ryan Radia" at bounding box center [82, 134] width 62 height 9
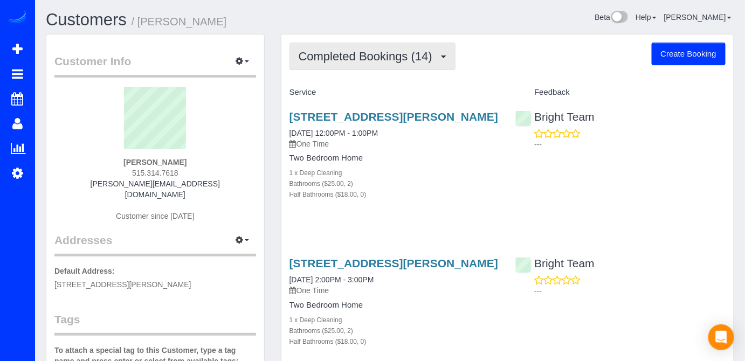
click at [414, 67] on button "Completed Bookings (14)" at bounding box center [372, 56] width 166 height 27
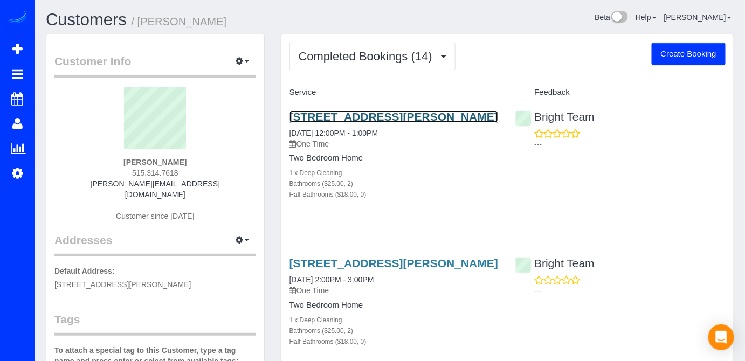
click at [355, 116] on link "1020 N Highland Street, Unit 816, Arlington, VA 22201" at bounding box center [393, 116] width 209 height 12
click at [352, 119] on link "1020 N Highland Street, Unit 816, Arlington, VA 22201" at bounding box center [393, 116] width 209 height 12
click at [358, 123] on link "1020 N Highland Street, Unit 816, Arlington, VA 22201" at bounding box center [393, 116] width 209 height 12
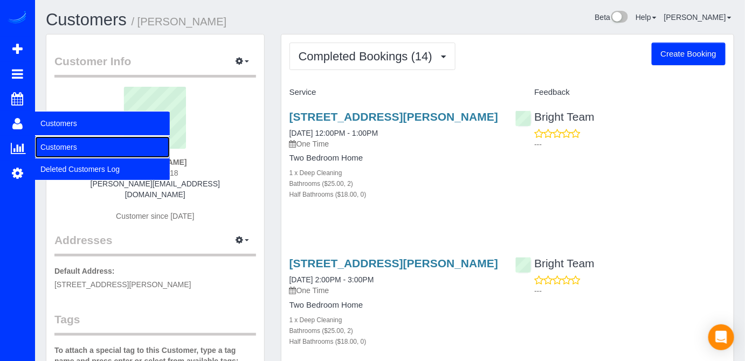
click at [57, 148] on link "Customers" at bounding box center [102, 147] width 135 height 22
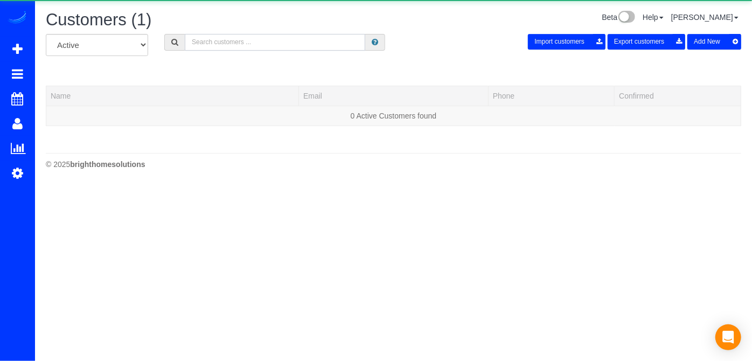
click at [213, 43] on input "text" at bounding box center [275, 42] width 180 height 17
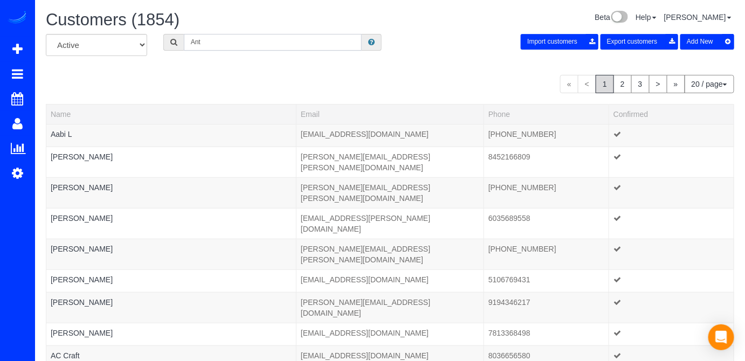
type input "Anthony"
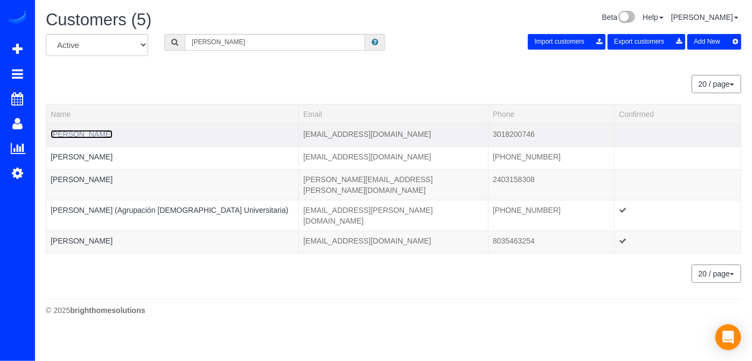
click at [87, 130] on link "[PERSON_NAME]" at bounding box center [82, 134] width 62 height 9
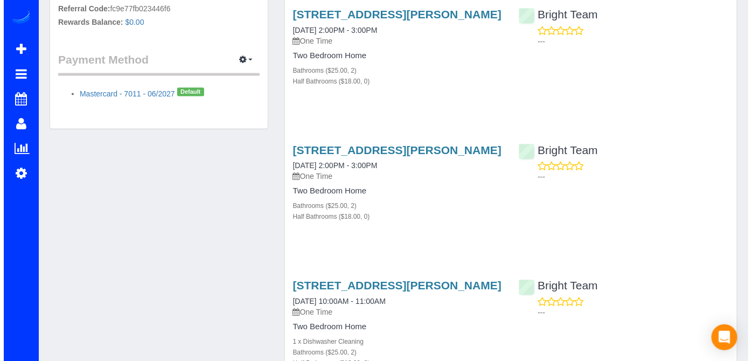
scroll to position [392, 0]
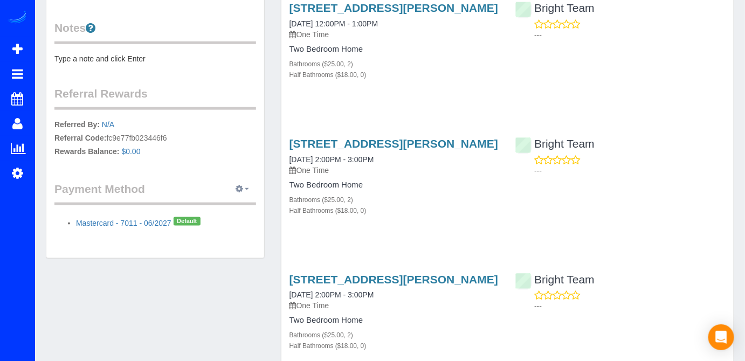
click at [253, 191] on button "button" at bounding box center [242, 189] width 27 height 17
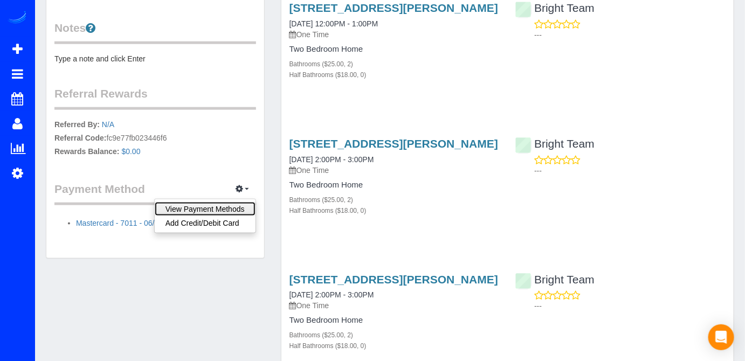
click at [198, 207] on link "View Payment Methods" at bounding box center [205, 209] width 101 height 14
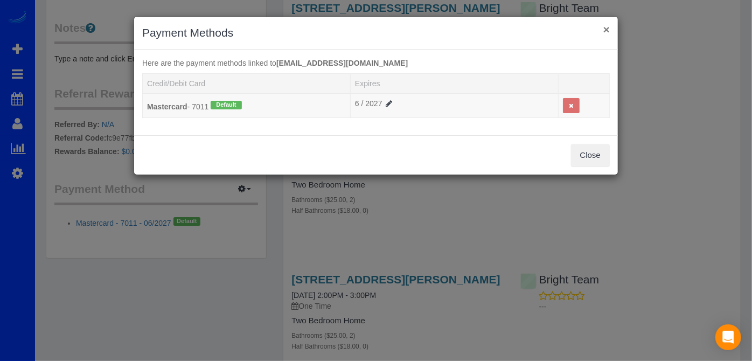
click at [608, 25] on button "×" at bounding box center [606, 29] width 6 height 11
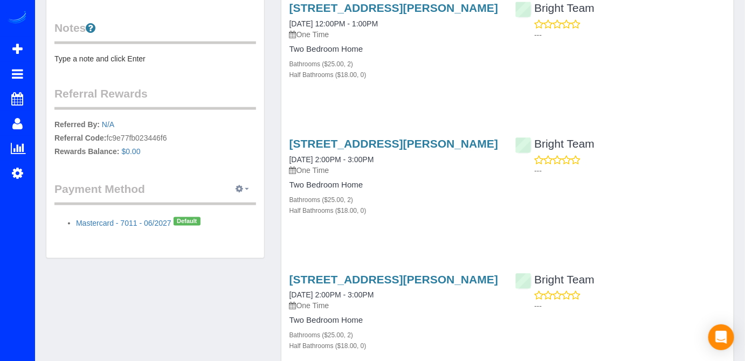
click at [241, 189] on icon "button" at bounding box center [240, 188] width 8 height 6
click at [228, 222] on link "Add Credit/Debit Card" at bounding box center [205, 223] width 101 height 14
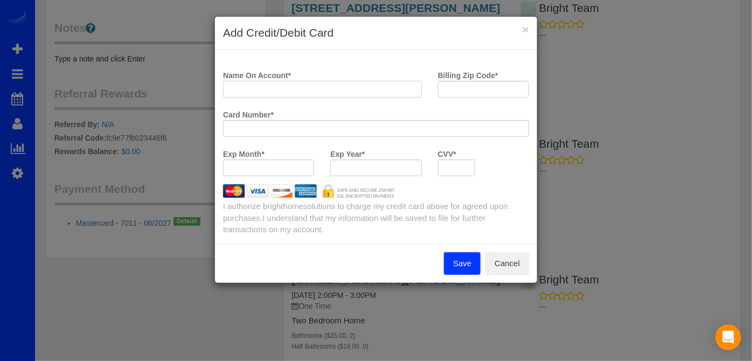
click at [241, 86] on input "Name On Account *" at bounding box center [322, 89] width 199 height 17
type input "[PERSON_NAME]"
click at [466, 86] on input "Billing Zip Code *" at bounding box center [483, 89] width 91 height 17
type input "20874"
click at [239, 135] on div at bounding box center [376, 128] width 306 height 17
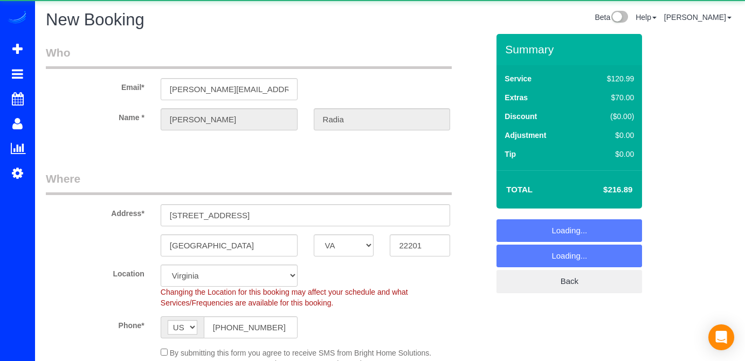
select select "VA"
select select "2"
select select "string:fspay-4a421c0b-e9f4-4382-b708-5970fbaa972e"
select select "object:911"
select select "2"
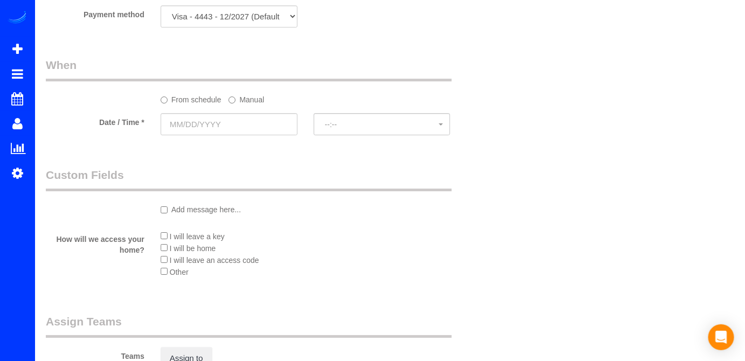
scroll to position [1175, 0]
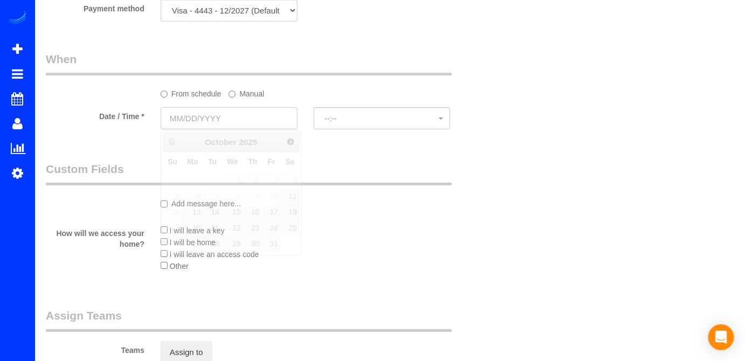
click at [208, 109] on input "text" at bounding box center [229, 118] width 137 height 22
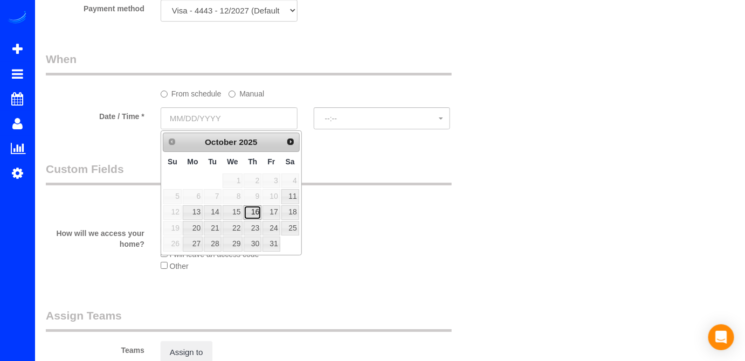
click at [256, 212] on link "16" at bounding box center [253, 212] width 18 height 15
type input "[DATE]"
select select "spot1"
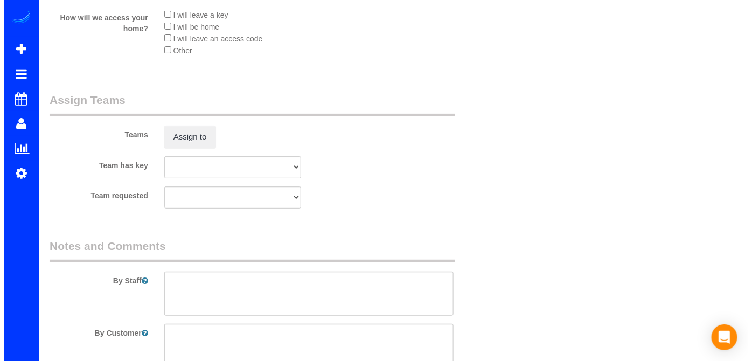
scroll to position [1469, 0]
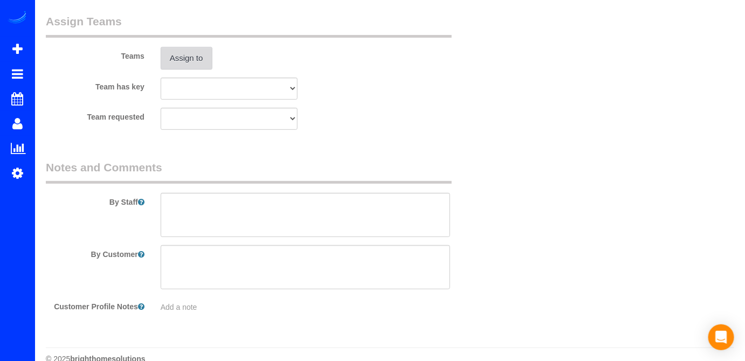
click at [193, 56] on button "Assign to" at bounding box center [187, 58] width 52 height 23
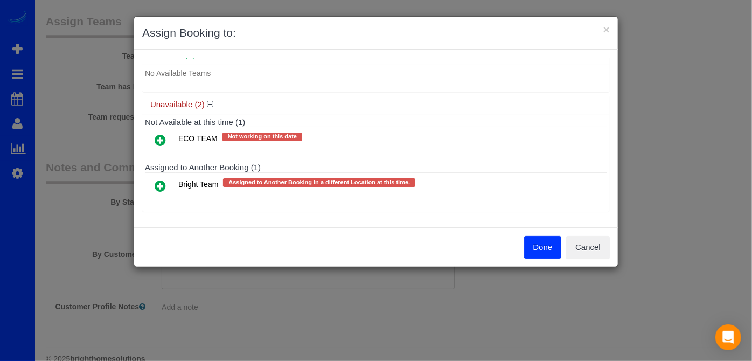
click at [161, 185] on icon at bounding box center [160, 185] width 11 height 13
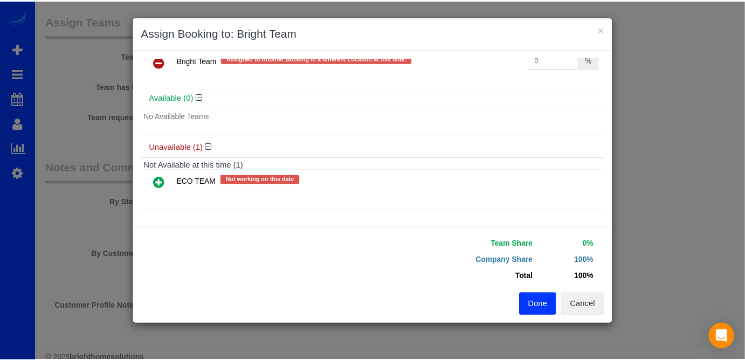
scroll to position [30, 0]
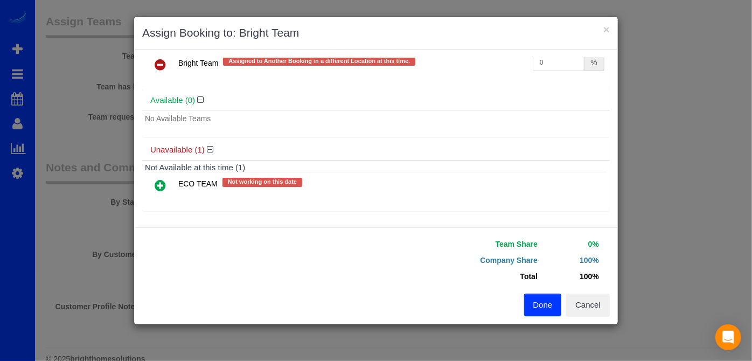
click at [544, 308] on button "Done" at bounding box center [543, 305] width 38 height 23
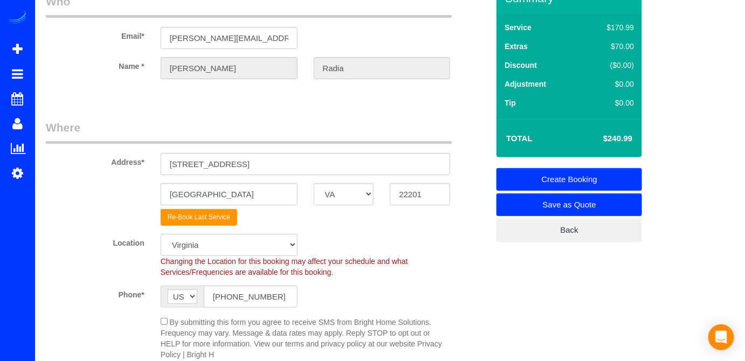
scroll to position [0, 0]
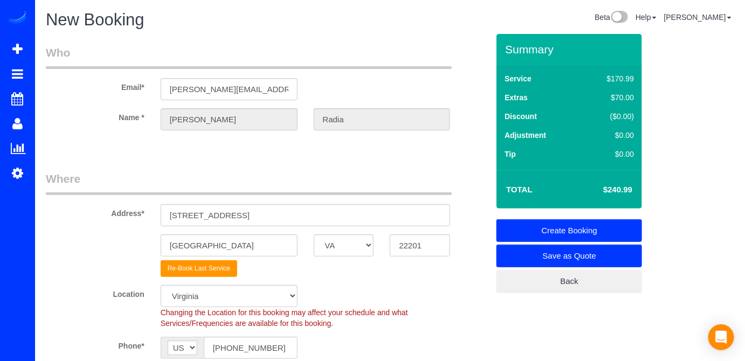
click at [530, 223] on link "Create Booking" at bounding box center [568, 230] width 145 height 23
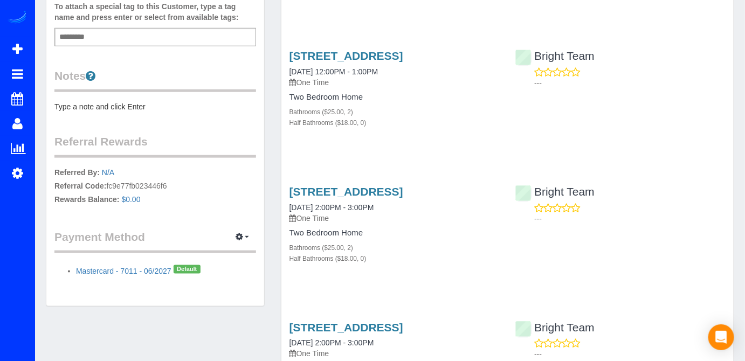
scroll to position [343, 0]
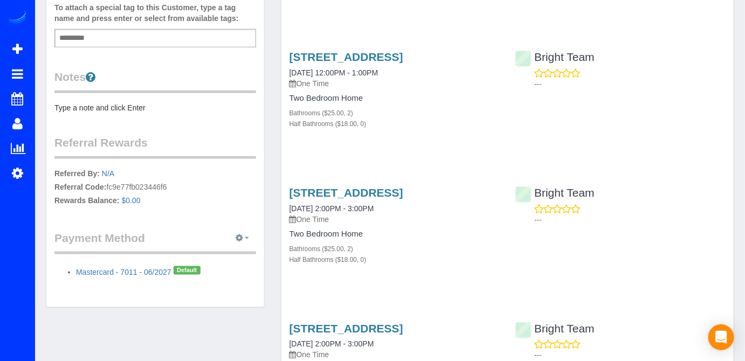
click at [238, 236] on icon "button" at bounding box center [240, 237] width 8 height 6
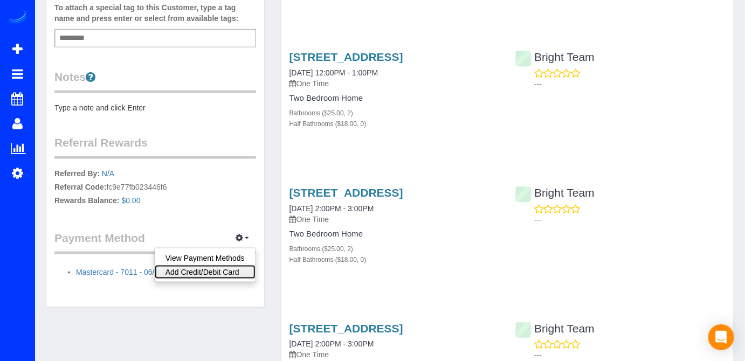
click at [223, 267] on link "Add Credit/Debit Card" at bounding box center [205, 272] width 101 height 14
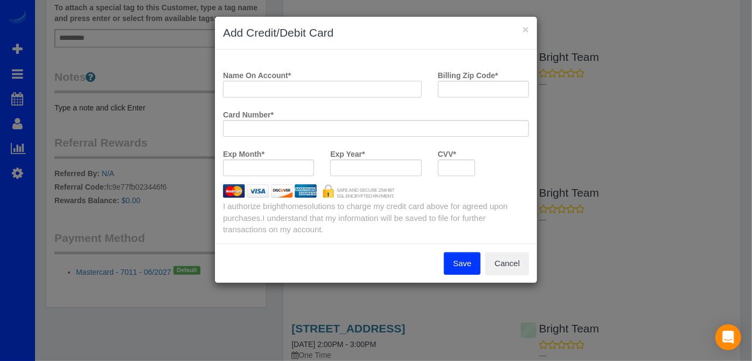
click at [250, 85] on input "Name On Account *" at bounding box center [322, 89] width 199 height 17
click at [447, 91] on input "Billing Zip Code *" at bounding box center [483, 89] width 91 height 17
click at [283, 91] on input "[PERSON_NAME]" at bounding box center [322, 89] width 199 height 17
type input "[PERSON_NAME]"
click at [474, 82] on input "Billing Zip Code *" at bounding box center [483, 89] width 91 height 17
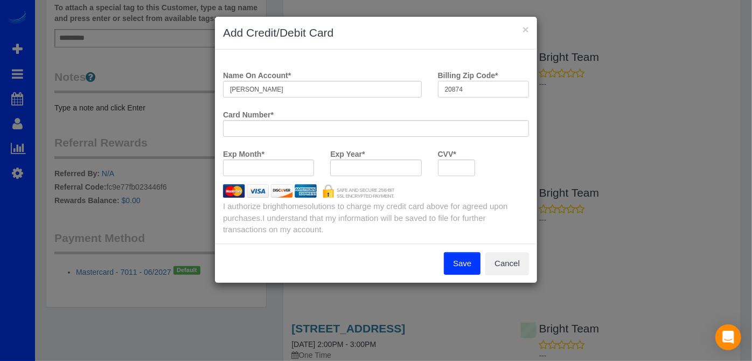
type input "20874"
click at [247, 135] on div at bounding box center [376, 128] width 306 height 17
click at [462, 260] on button "Save" at bounding box center [462, 263] width 37 height 23
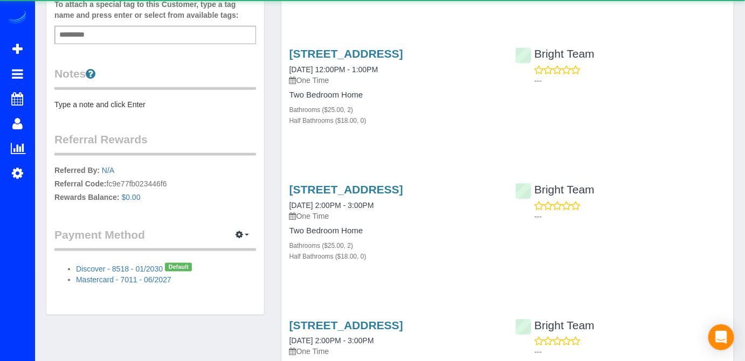
scroll to position [346, 0]
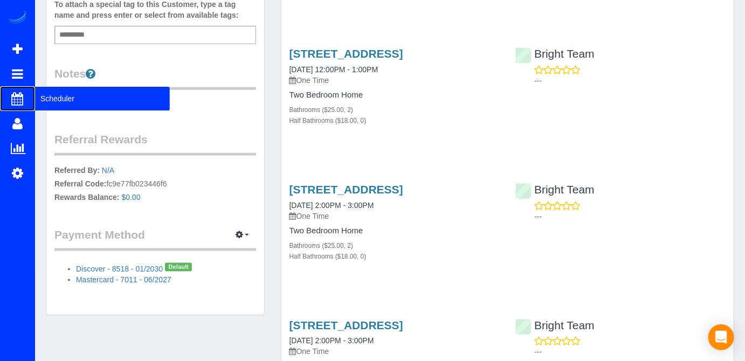
click at [53, 99] on span "Scheduler" at bounding box center [102, 98] width 135 height 25
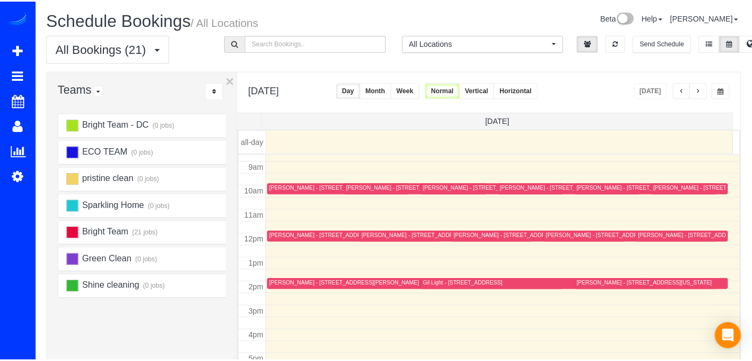
scroll to position [212, 0]
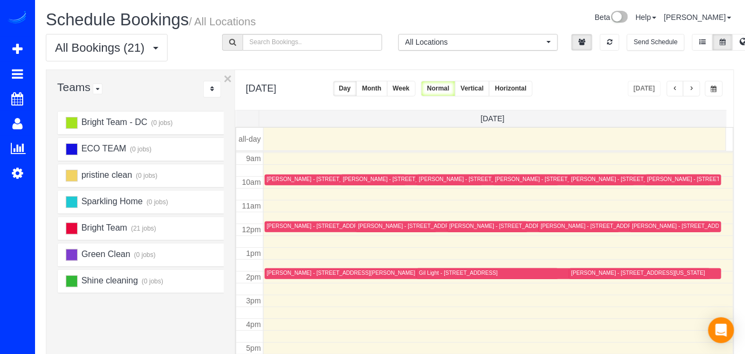
click at [426, 273] on div "Gil Light - [STREET_ADDRESS]" at bounding box center [458, 272] width 79 height 7
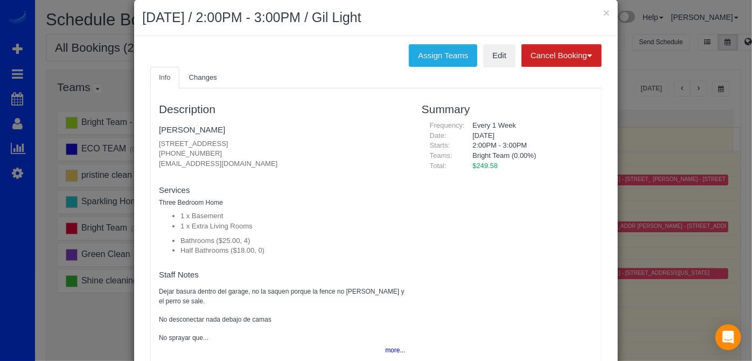
scroll to position [0, 0]
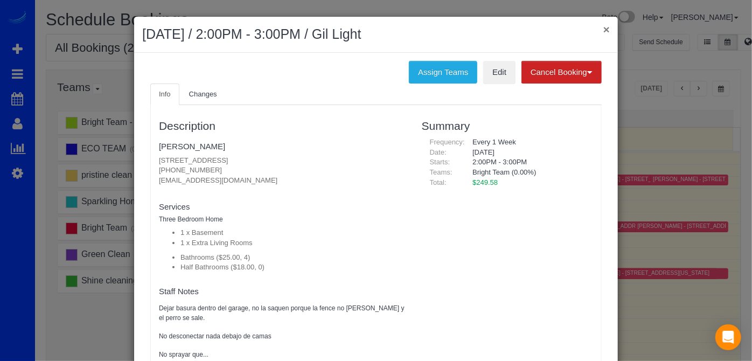
drag, startPoint x: 602, startPoint y: 27, endPoint x: 607, endPoint y: 41, distance: 14.7
click at [603, 27] on button "×" at bounding box center [606, 29] width 6 height 11
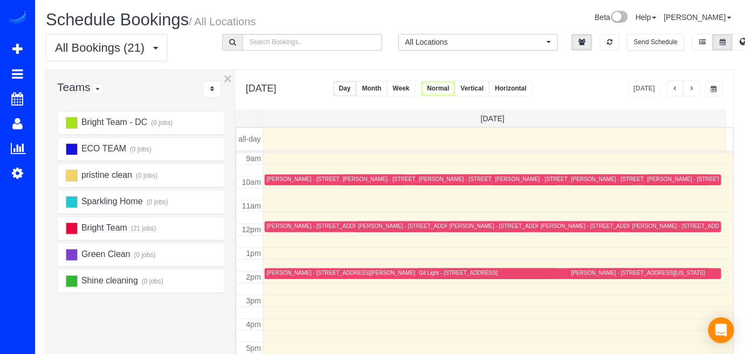
click at [548, 227] on div "[PERSON_NAME] - [STREET_ADDRESS][PERSON_NAME]" at bounding box center [614, 226] width 148 height 7
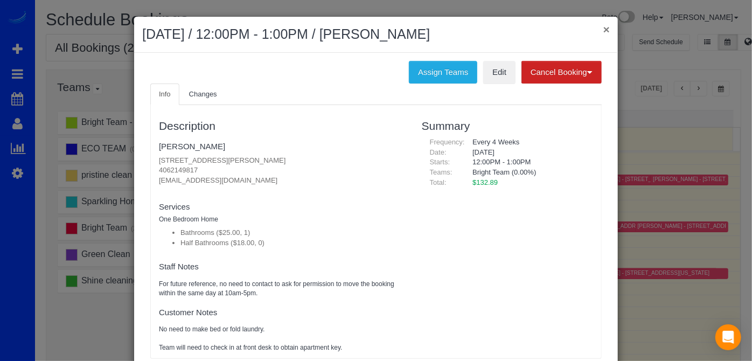
drag, startPoint x: 602, startPoint y: 26, endPoint x: 608, endPoint y: 43, distance: 18.4
click at [603, 26] on button "×" at bounding box center [606, 29] width 6 height 11
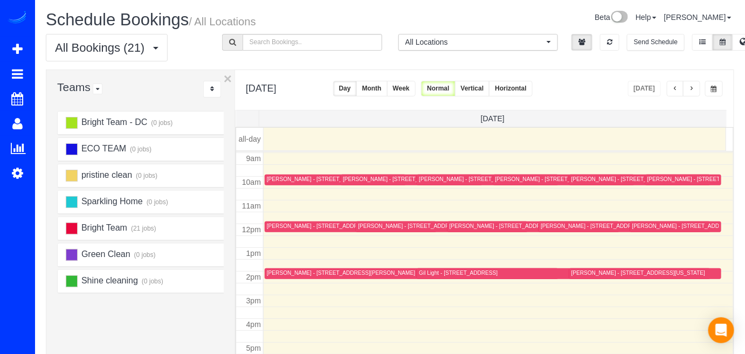
click at [420, 269] on div "Gil Light - [STREET_ADDRESS]" at bounding box center [458, 272] width 79 height 7
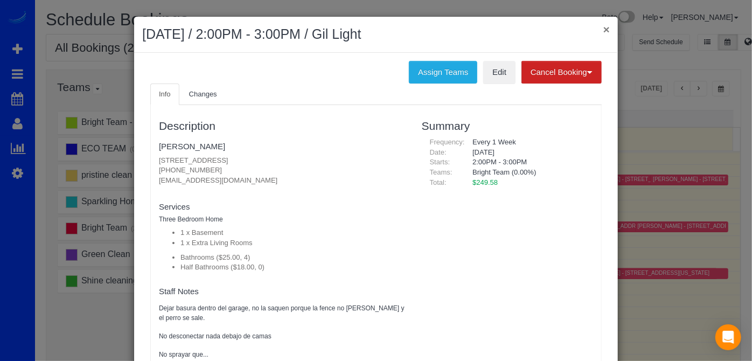
click at [605, 26] on button "×" at bounding box center [606, 29] width 6 height 11
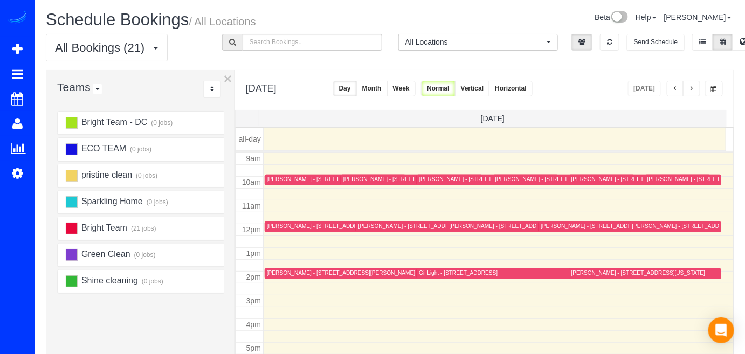
click at [678, 91] on span "button" at bounding box center [674, 89] width 5 height 6
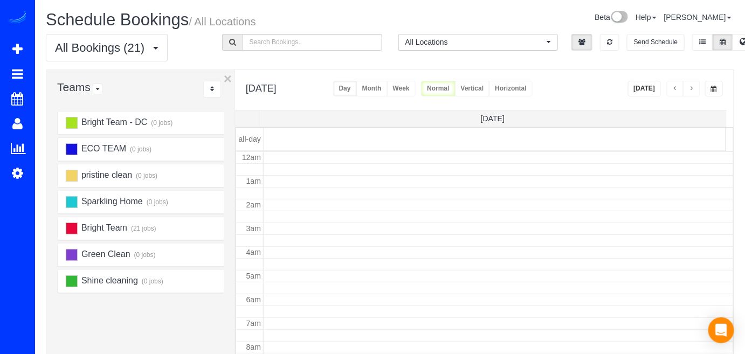
click at [677, 91] on span "button" at bounding box center [674, 89] width 5 height 6
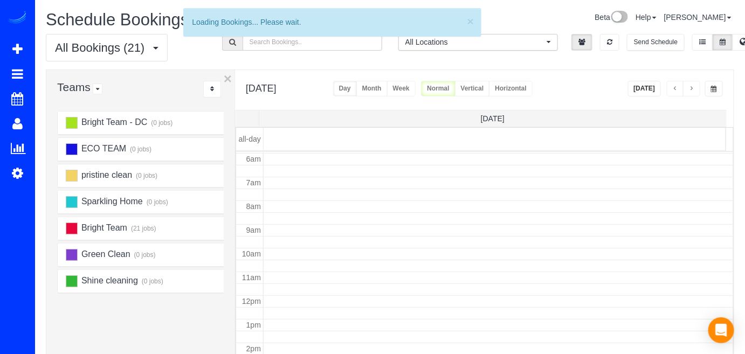
click at [676, 91] on span "button" at bounding box center [674, 89] width 5 height 6
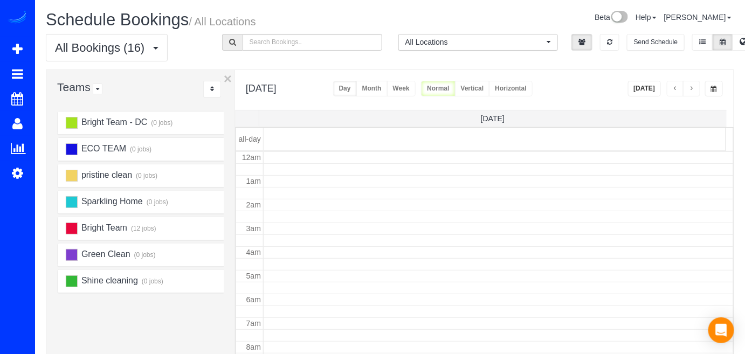
click at [676, 91] on span "button" at bounding box center [674, 89] width 5 height 6
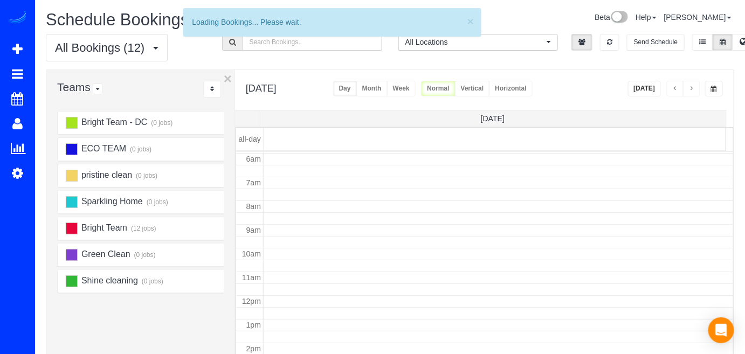
click at [676, 91] on span "button" at bounding box center [674, 89] width 5 height 6
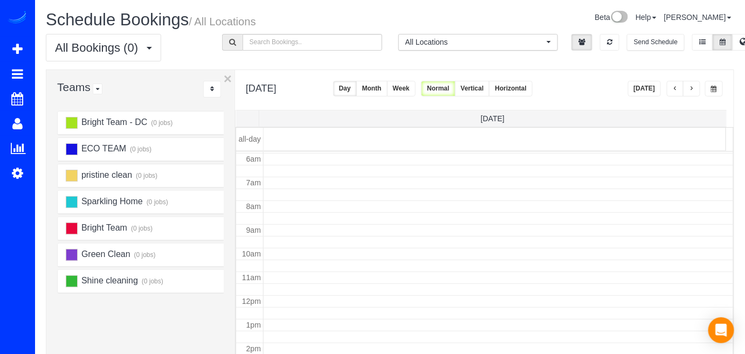
click at [685, 85] on button "button" at bounding box center [691, 89] width 17 height 16
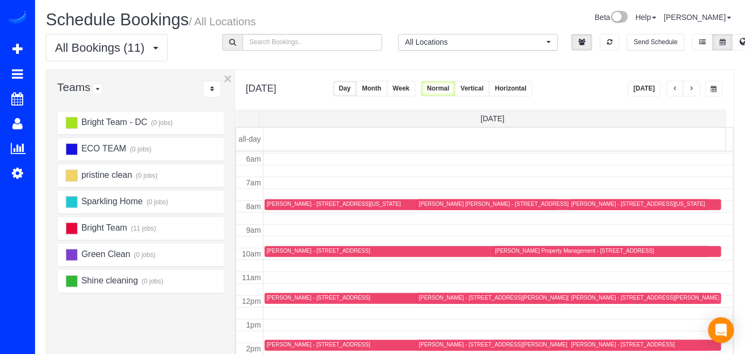
click at [681, 87] on button "button" at bounding box center [675, 89] width 17 height 16
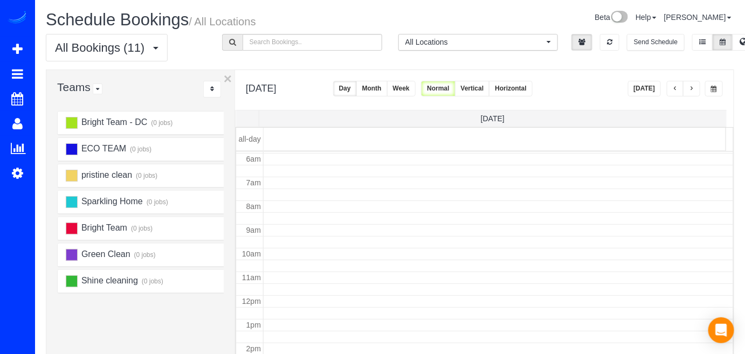
click at [681, 87] on button "button" at bounding box center [675, 89] width 17 height 16
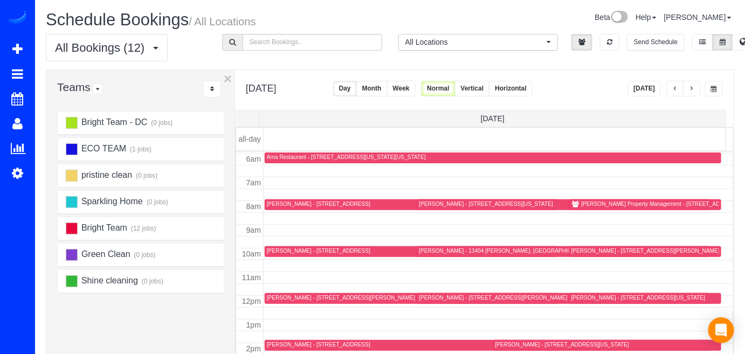
click at [277, 202] on div "[PERSON_NAME] - [STREET_ADDRESS]" at bounding box center [318, 203] width 103 height 7
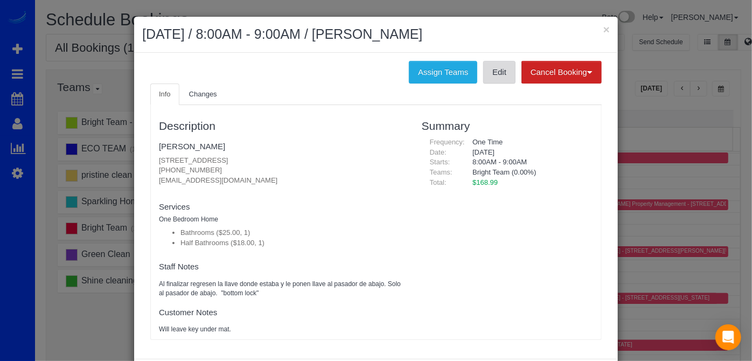
click at [491, 75] on link "Edit" at bounding box center [499, 72] width 32 height 23
click at [603, 25] on button "×" at bounding box center [606, 29] width 6 height 11
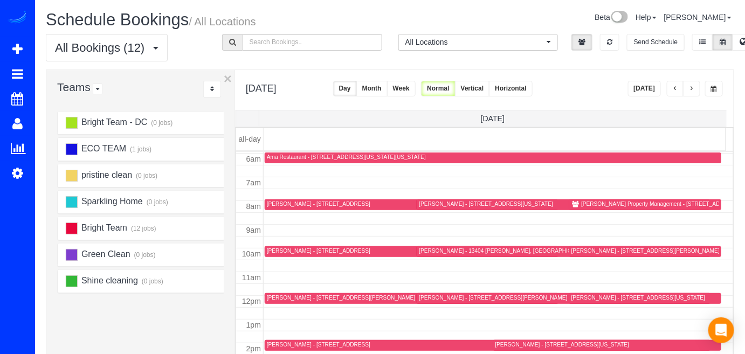
click at [425, 252] on div "Elizabeth Vandivier - 13404 Ansel Terr, Germantown, MD 20874" at bounding box center [504, 250] width 171 height 7
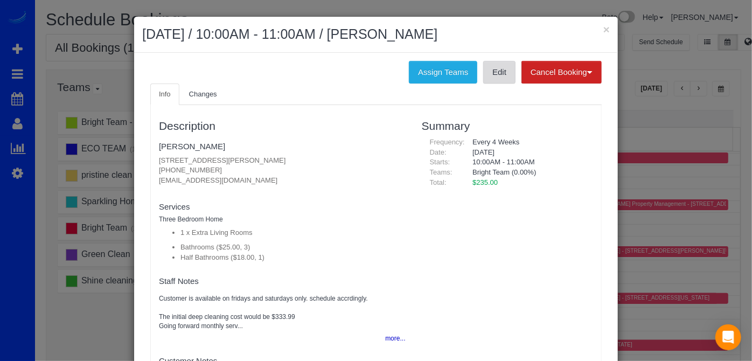
click at [492, 78] on link "Edit" at bounding box center [499, 72] width 32 height 23
click at [605, 27] on button "×" at bounding box center [606, 29] width 6 height 11
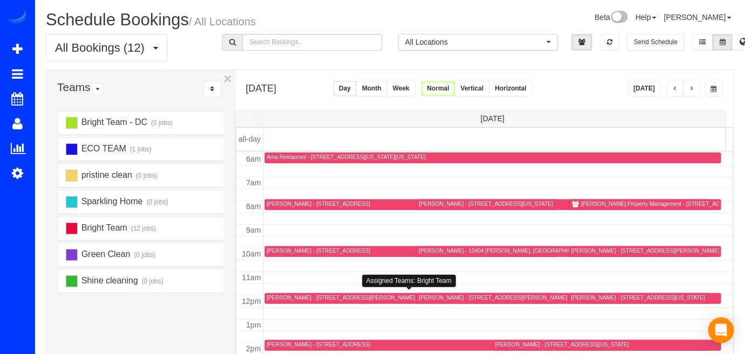
click at [283, 294] on div "Anna Ivanova - 6304 Wilson Ln, Bethesda, MD 20817" at bounding box center [341, 297] width 148 height 7
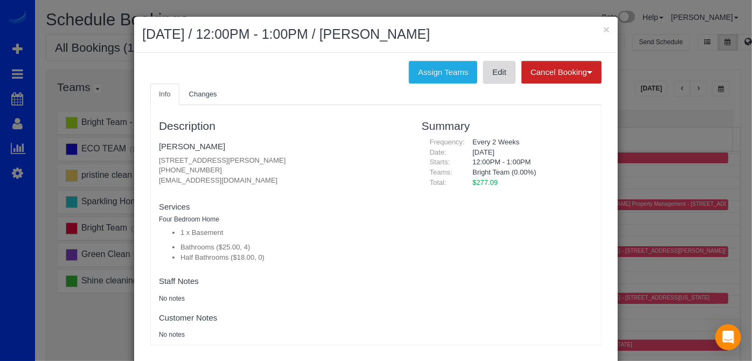
click at [490, 79] on link "Edit" at bounding box center [499, 72] width 32 height 23
click at [603, 29] on button "×" at bounding box center [606, 29] width 6 height 11
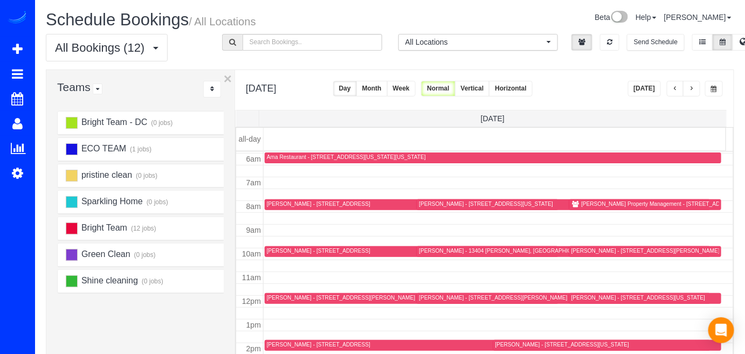
click at [426, 296] on div "Meagan Sheffler - 3262 Bidle Rd, Middletown, MD 21769" at bounding box center [493, 297] width 148 height 7
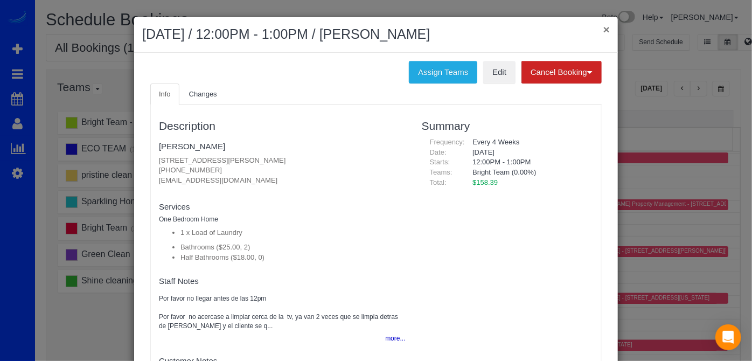
click at [603, 26] on button "×" at bounding box center [606, 29] width 6 height 11
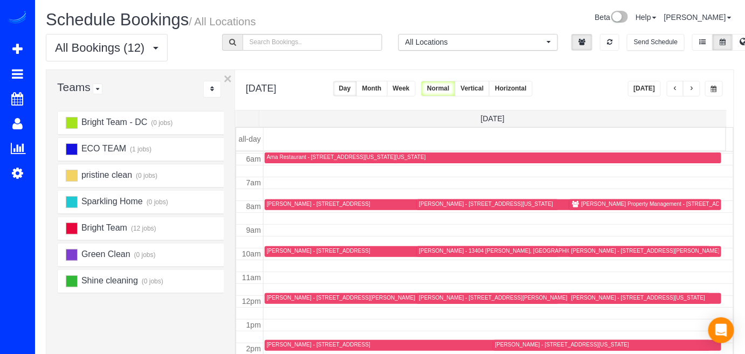
click at [290, 348] on div "12am 1am 2am 3am 4am 5am 6am 7am 8am 9am 10am 11am 12pm 1pm 2pm 3pm 4pm 5pm 6pm…" at bounding box center [484, 295] width 497 height 568
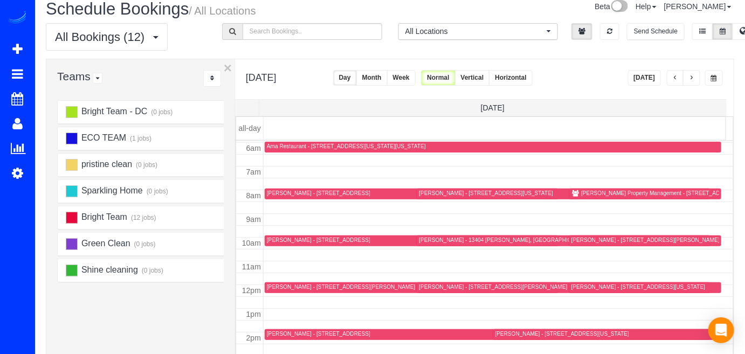
click at [283, 329] on div at bounding box center [488, 334] width 446 height 11
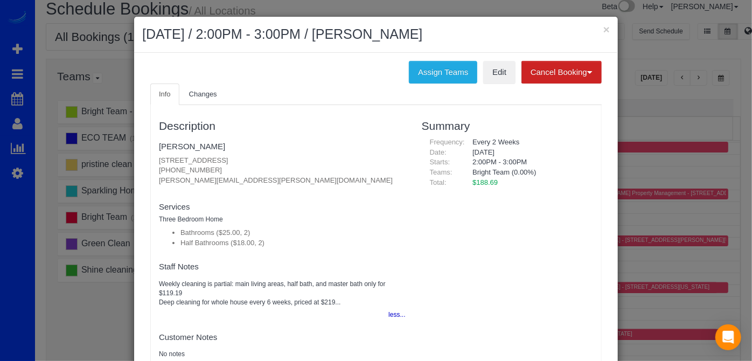
click at [501, 86] on ul "Info Changes" at bounding box center [376, 95] width 452 height 22
click at [499, 81] on link "Edit" at bounding box center [499, 72] width 32 height 23
click at [603, 30] on button "×" at bounding box center [606, 29] width 6 height 11
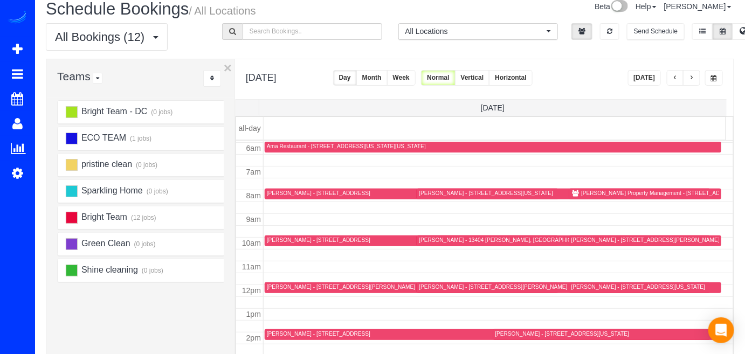
click at [272, 237] on div "Caleb Sims - 401 North Maple Avenue, 203, Falls Church, VA 22046" at bounding box center [318, 240] width 103 height 7
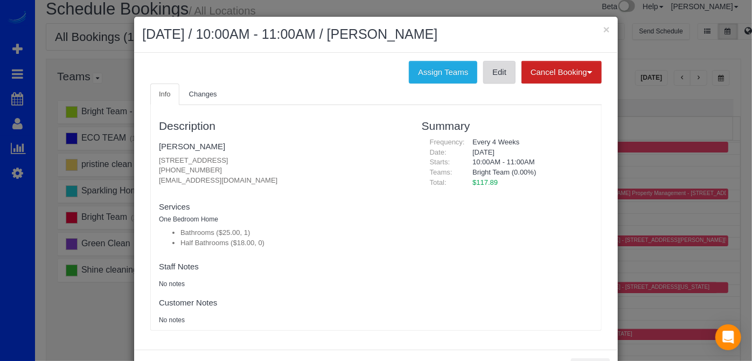
click at [486, 73] on link "Edit" at bounding box center [499, 72] width 32 height 23
click at [603, 29] on button "×" at bounding box center [606, 29] width 6 height 11
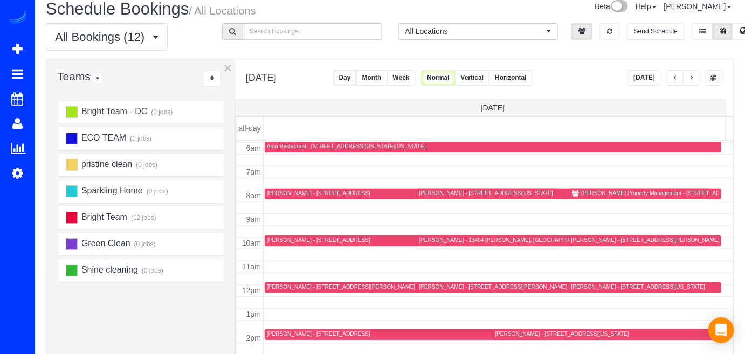
click at [580, 239] on div "Tyler Sullivan - 1785 Lanier Place Northwest, Apt 4, Washington, DC 20009" at bounding box center [660, 240] width 179 height 7
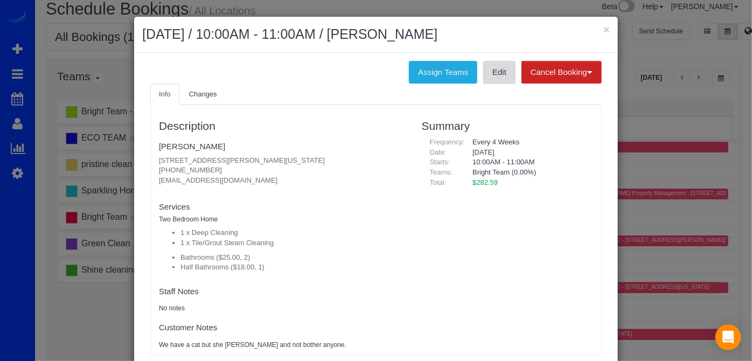
click at [492, 71] on link "Edit" at bounding box center [499, 72] width 32 height 23
click at [603, 26] on button "×" at bounding box center [606, 29] width 6 height 11
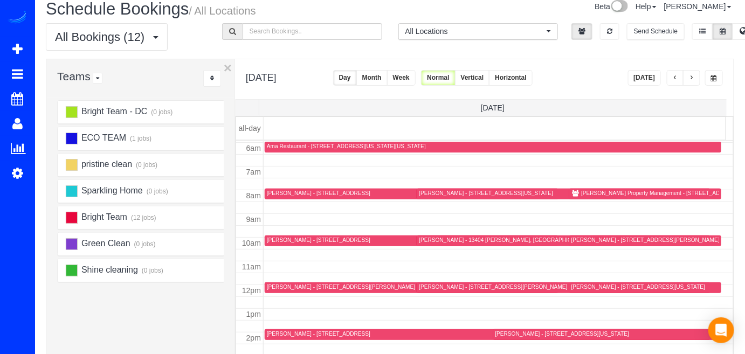
click at [584, 286] on div "Webster Brehm - 918 9th Street Ne, Washington, DC 20002" at bounding box center [638, 286] width 134 height 7
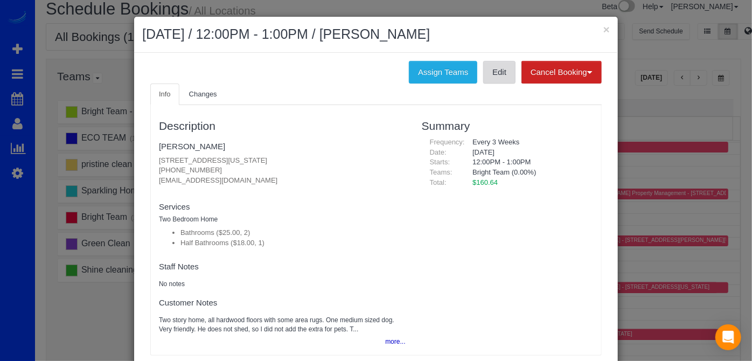
click at [500, 81] on link "Edit" at bounding box center [499, 72] width 32 height 23
click at [603, 27] on button "×" at bounding box center [606, 29] width 6 height 11
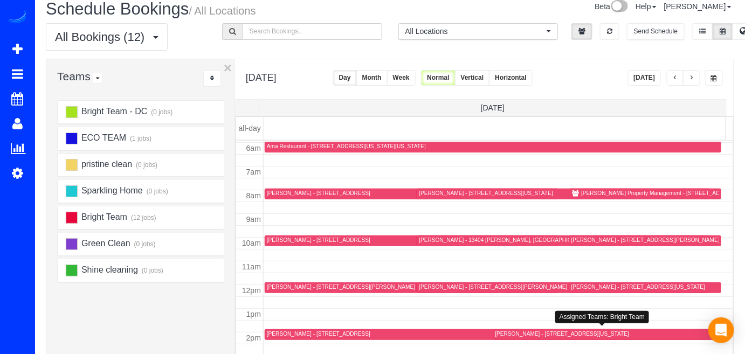
click at [509, 332] on div "MOLLY LYONS - 2435 Ontario Rd Nw, Apt 3, Washington, DC 20009" at bounding box center [562, 333] width 134 height 7
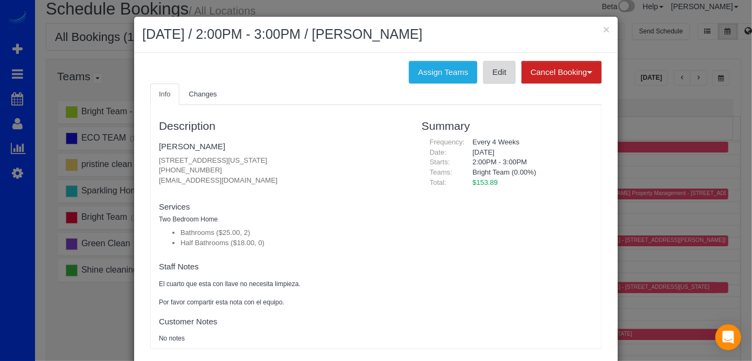
click at [489, 73] on link "Edit" at bounding box center [499, 72] width 32 height 23
click at [603, 30] on button "×" at bounding box center [606, 29] width 6 height 11
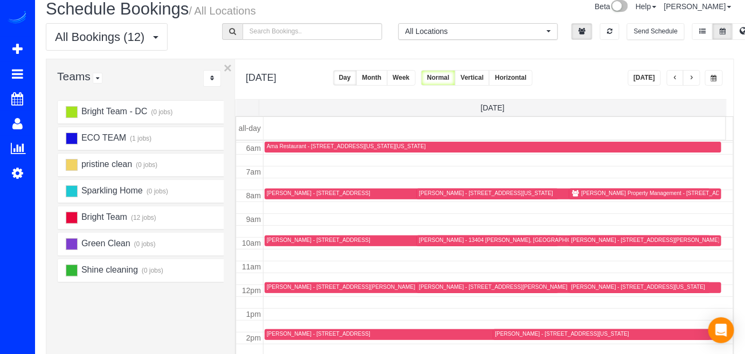
click at [692, 75] on span "button" at bounding box center [691, 78] width 5 height 6
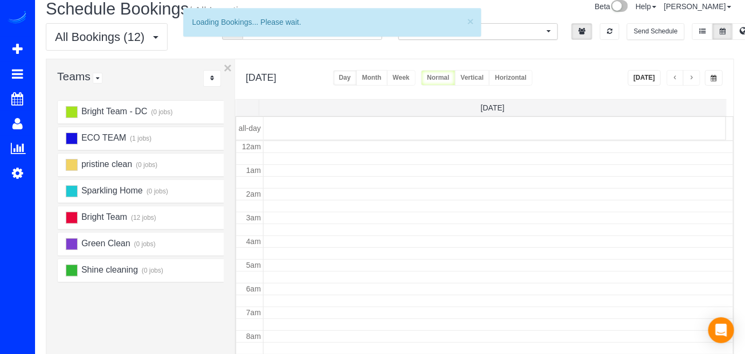
scroll to position [141, 0]
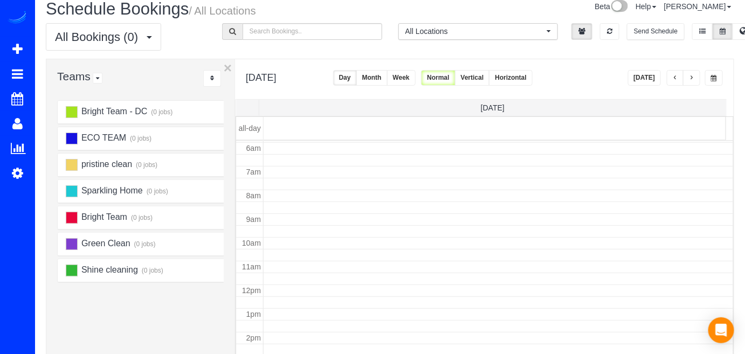
click at [692, 83] on button "button" at bounding box center [691, 78] width 17 height 16
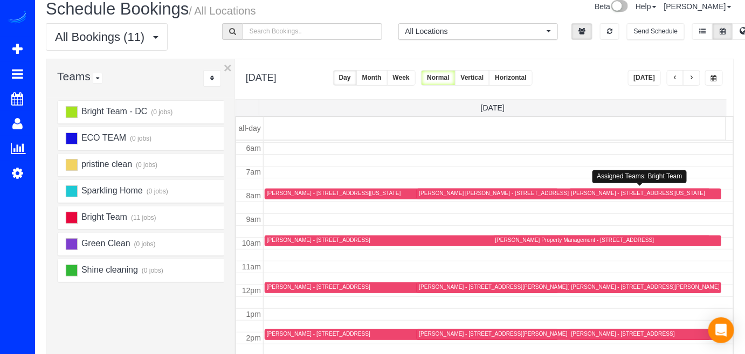
click at [582, 193] on div "Yadana Khin - 3401 38th St Nw, Apt 220, Washington, DC 20016" at bounding box center [638, 193] width 134 height 7
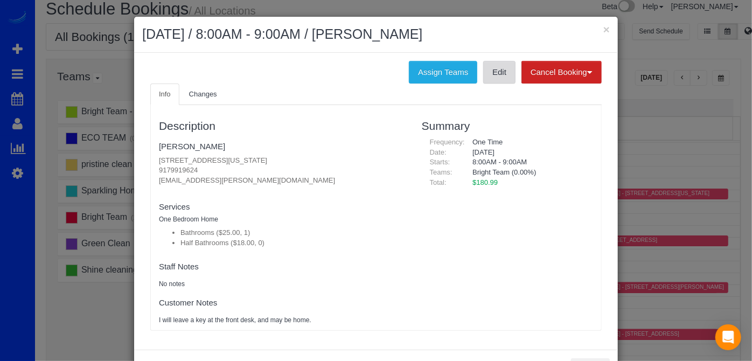
click at [496, 80] on link "Edit" at bounding box center [499, 72] width 32 height 23
click at [603, 24] on button "×" at bounding box center [606, 29] width 6 height 11
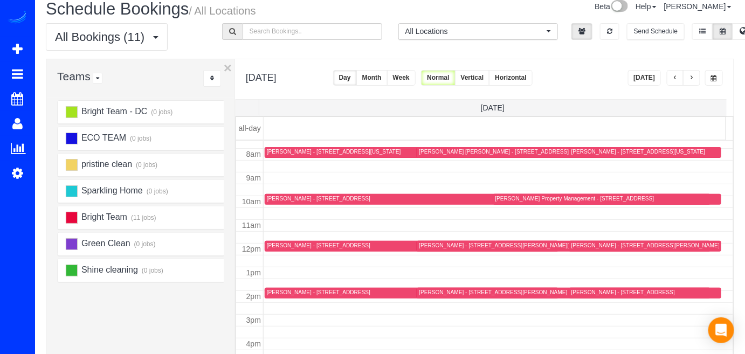
scroll to position [212, 0]
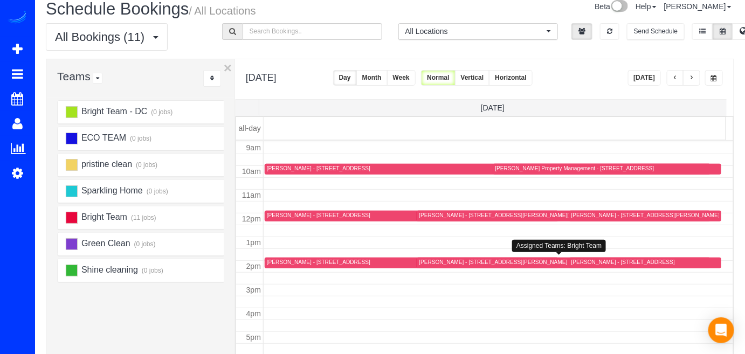
click at [441, 259] on div "Lindsey Berisha - 9200 Watson Rd, Silver Spring, MD 20910" at bounding box center [493, 262] width 148 height 7
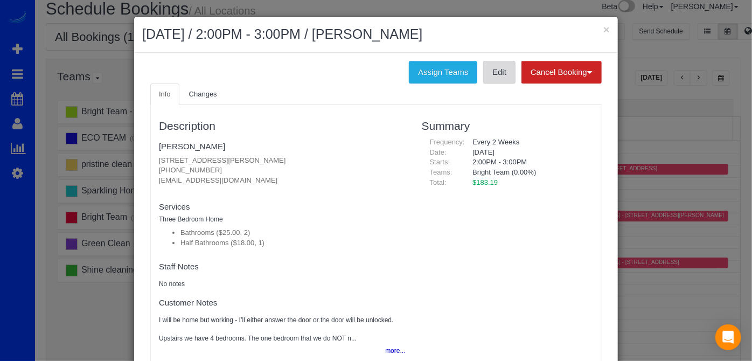
click at [487, 77] on link "Edit" at bounding box center [499, 72] width 32 height 23
click at [599, 20] on div "× October 06, 2025 / 2:00PM - 3:00PM / Lindsey Berisha" at bounding box center [376, 35] width 484 height 36
click at [603, 31] on button "×" at bounding box center [606, 29] width 6 height 11
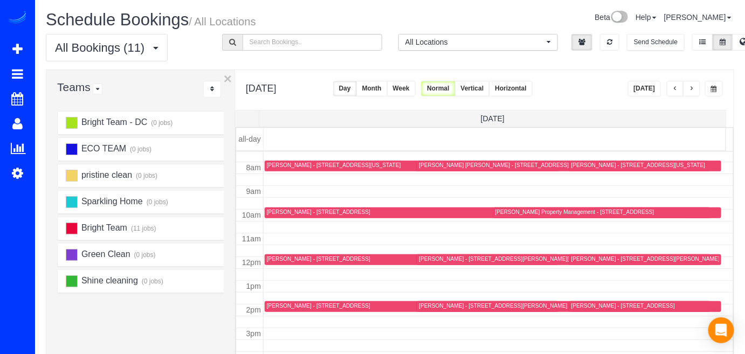
scroll to position [163, 0]
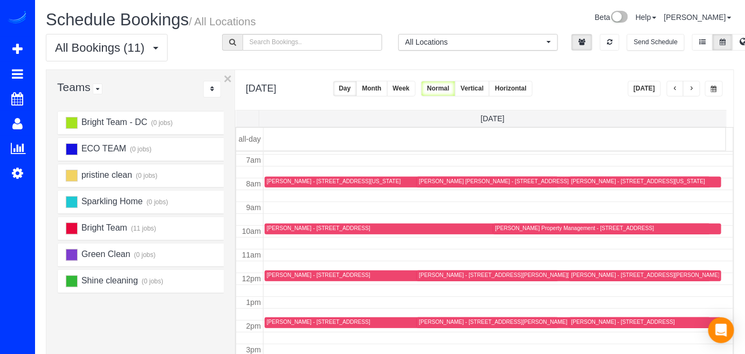
click at [282, 183] on div "Catalina Talero - 1354 4th St Sw, Washington, DC 20024" at bounding box center [334, 181] width 134 height 7
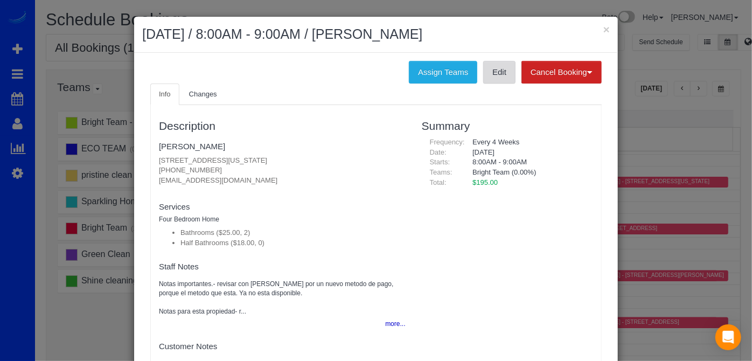
click at [492, 66] on link "Edit" at bounding box center [499, 72] width 32 height 23
click at [608, 29] on div "× October 06, 2025 / 8:00AM - 9:00AM / Catalina Talero" at bounding box center [376, 35] width 484 height 36
click at [605, 31] on button "×" at bounding box center [606, 29] width 6 height 11
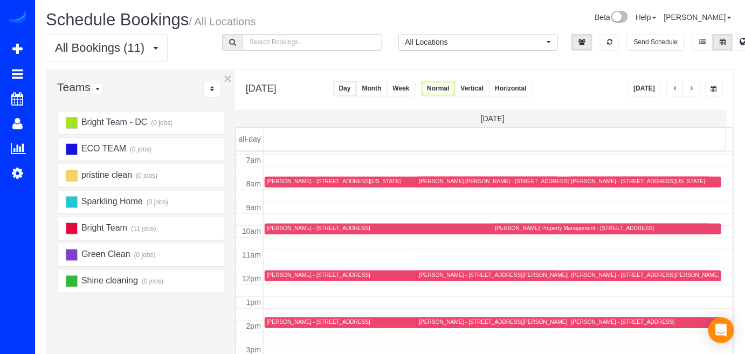
drag, startPoint x: 645, startPoint y: 84, endPoint x: 659, endPoint y: 83, distance: 13.5
click at [645, 84] on button "[DATE]" at bounding box center [644, 89] width 33 height 16
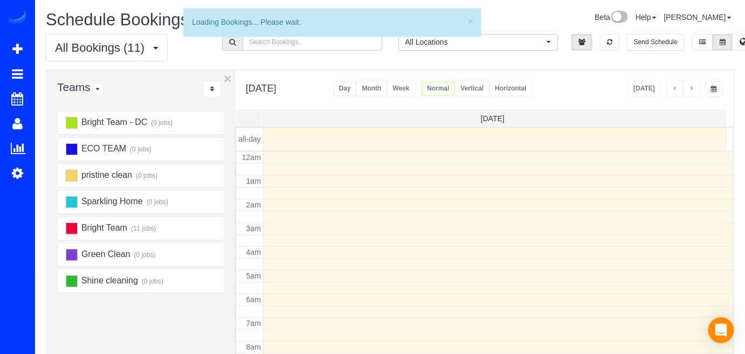
scroll to position [141, 0]
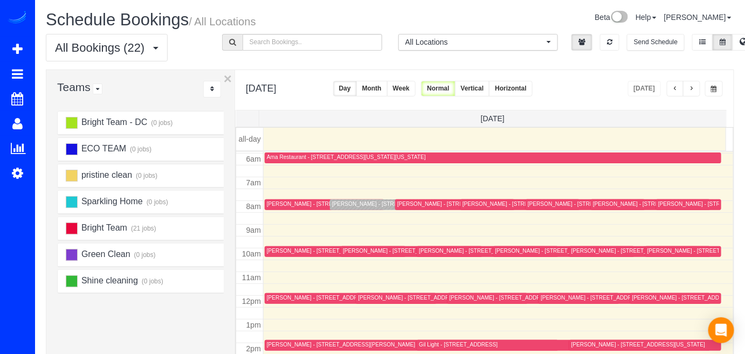
click at [698, 89] on button "button" at bounding box center [691, 89] width 17 height 16
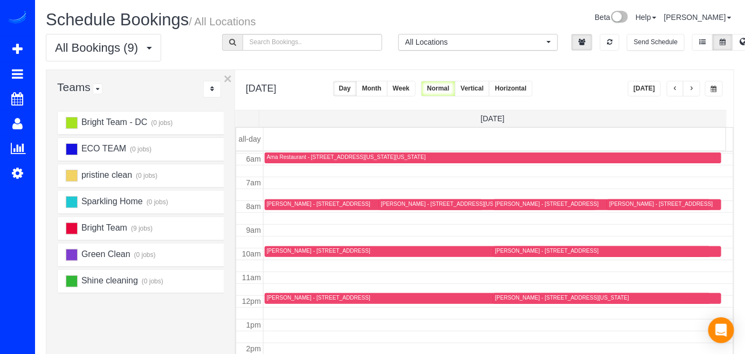
click at [652, 88] on button "[DATE]" at bounding box center [644, 89] width 33 height 16
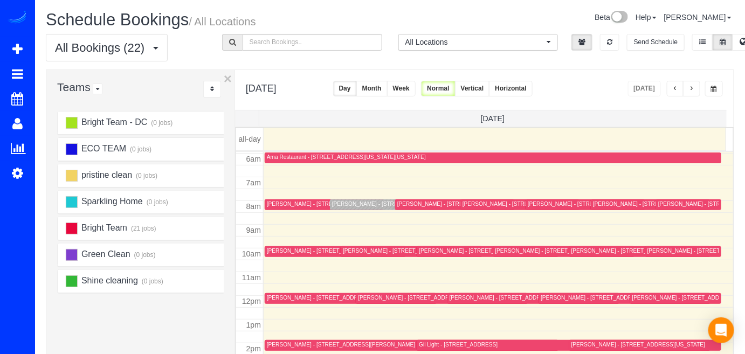
click at [688, 87] on button "button" at bounding box center [691, 89] width 17 height 16
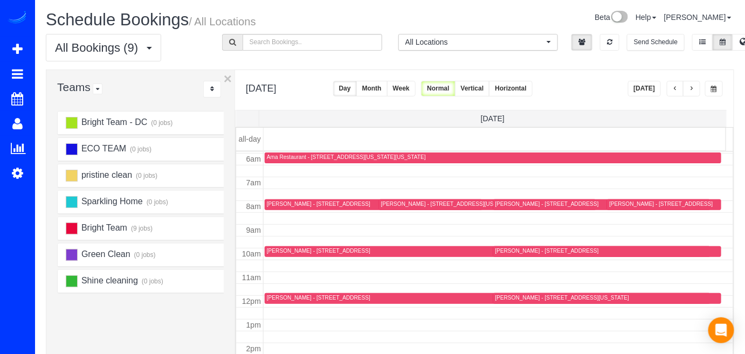
click at [693, 86] on span "button" at bounding box center [691, 89] width 5 height 6
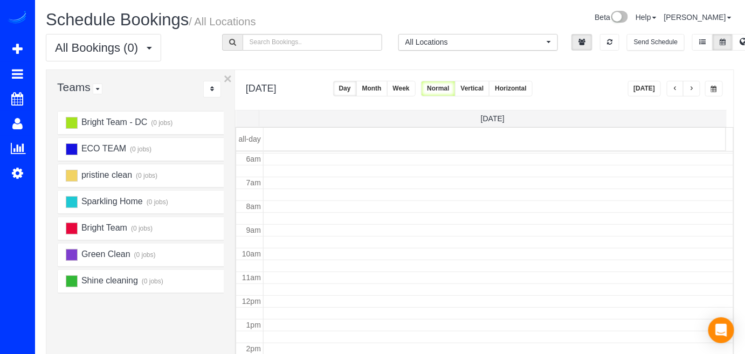
click at [650, 89] on button "Today" at bounding box center [644, 89] width 33 height 16
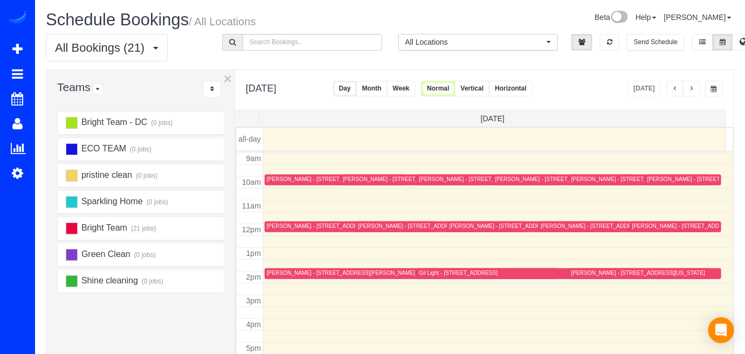
scroll to position [163, 0]
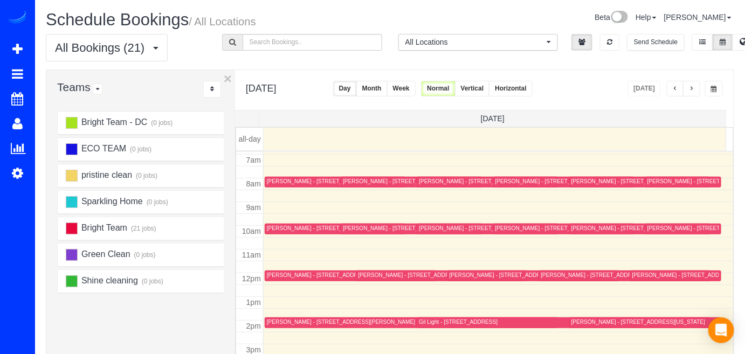
click at [671, 87] on button "button" at bounding box center [675, 89] width 17 height 16
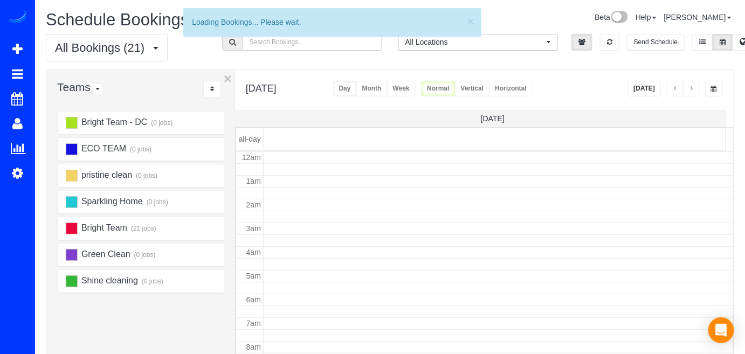
click at [671, 87] on button "button" at bounding box center [675, 89] width 17 height 16
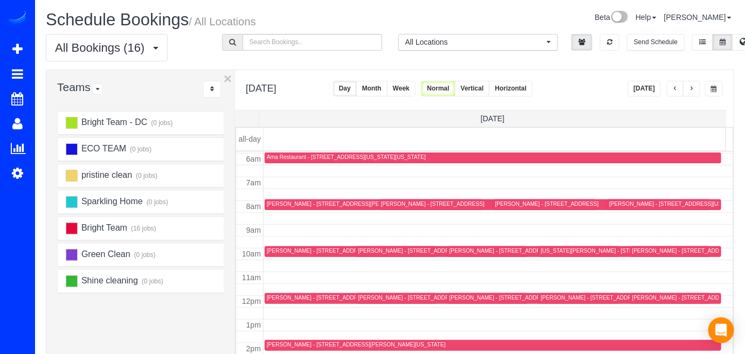
click at [671, 87] on button "button" at bounding box center [675, 89] width 17 height 16
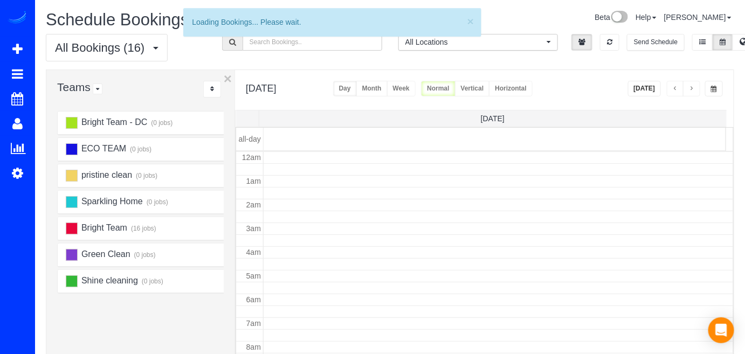
click at [671, 87] on button "button" at bounding box center [675, 89] width 17 height 16
click at [672, 87] on button "button" at bounding box center [675, 89] width 17 height 16
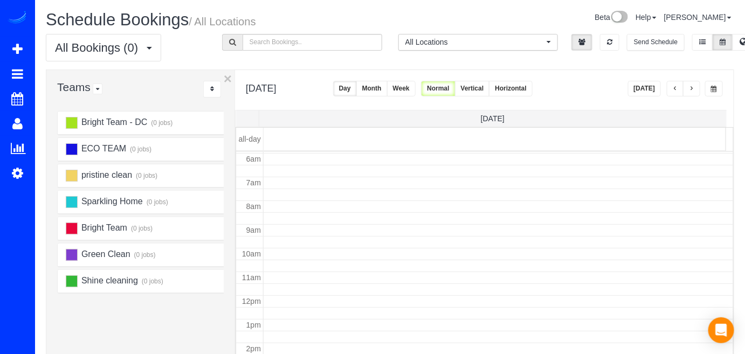
click at [696, 88] on button "button" at bounding box center [691, 89] width 17 height 16
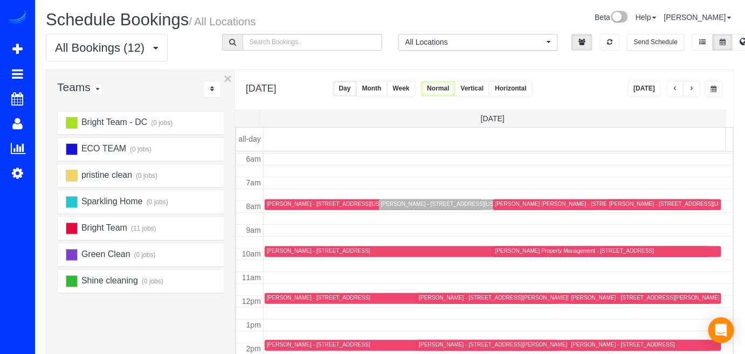
scroll to position [190, 0]
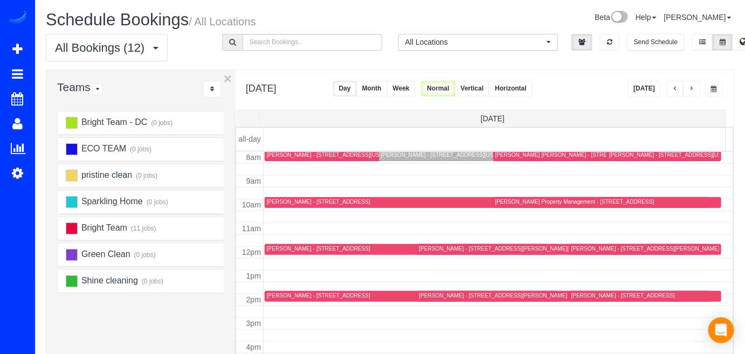
click at [434, 251] on div "Lisa Marflak - 1322 Girard Street Ne, Washington, DC 20017" at bounding box center [563, 249] width 289 height 8
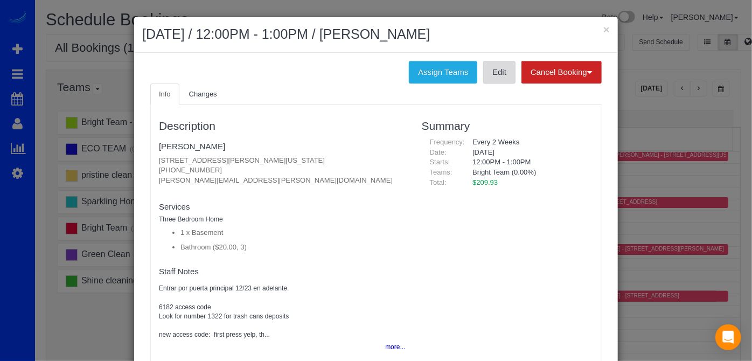
click at [500, 78] on link "Edit" at bounding box center [499, 72] width 32 height 23
click at [605, 27] on button "×" at bounding box center [606, 29] width 6 height 11
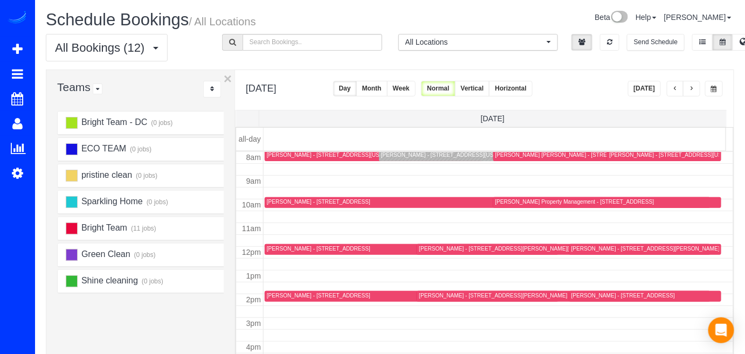
click at [584, 295] on div "Susan Chen - 14003 Weeping Cherry Drive, Rockville, MD 20850" at bounding box center [622, 295] width 103 height 7
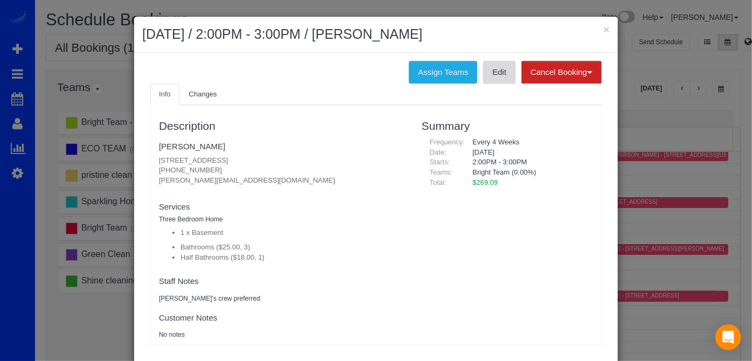
click at [507, 80] on link "Edit" at bounding box center [499, 72] width 32 height 23
click at [604, 25] on button "×" at bounding box center [606, 29] width 6 height 11
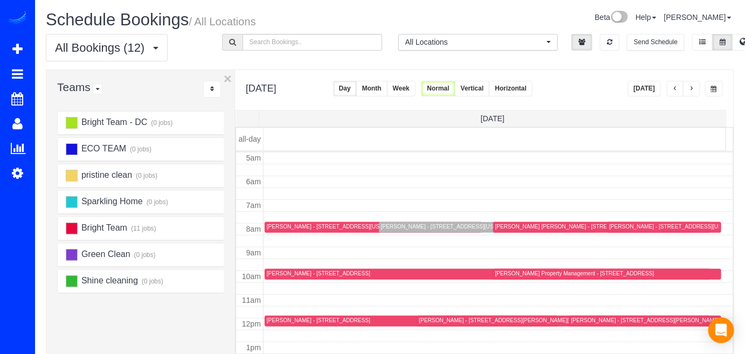
scroll to position [141, 0]
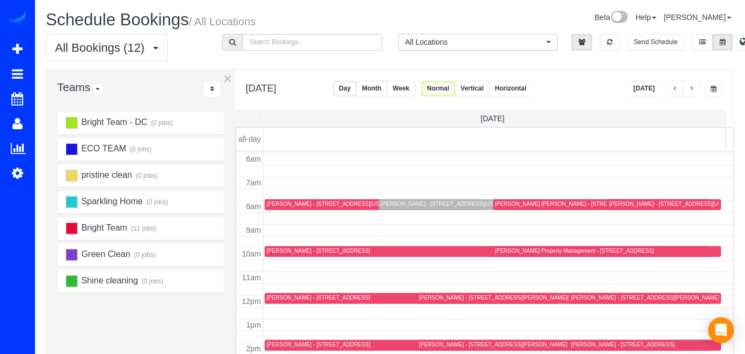
click at [510, 205] on div "Laura Craig Mason - 6607 Poplar Ave,, Takoma Park, MD 20912" at bounding box center [570, 203] width 150 height 7
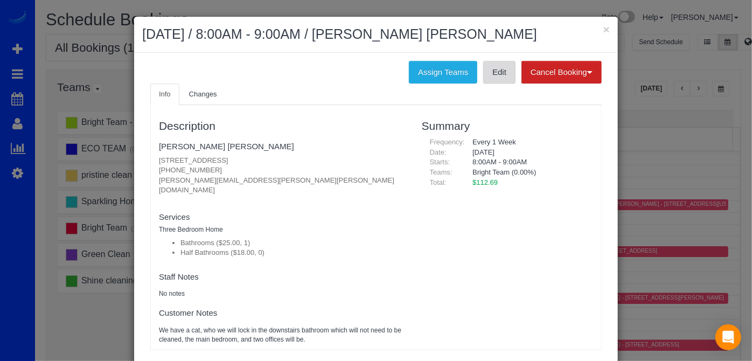
click at [488, 78] on link "Edit" at bounding box center [499, 72] width 32 height 23
click at [605, 27] on button "×" at bounding box center [606, 29] width 6 height 11
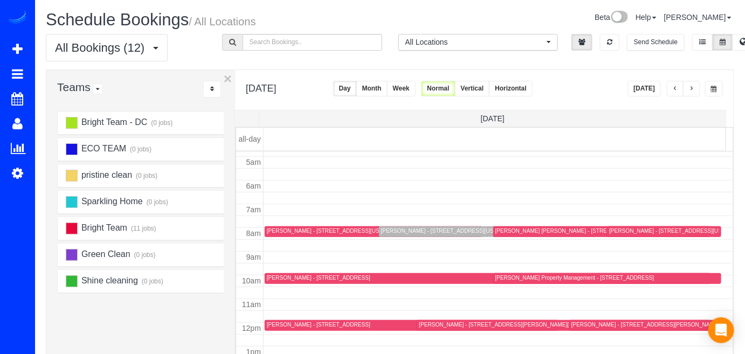
scroll to position [92, 0]
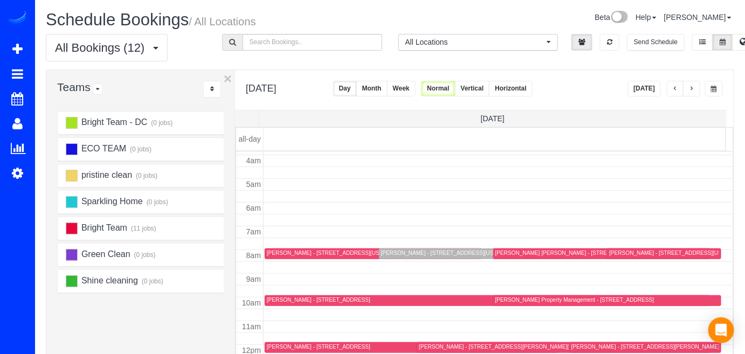
click at [284, 301] on div "DAVID ENGEL - 920 Bayridge Terrace, Gaithersburg, MD 20878" at bounding box center [318, 299] width 103 height 7
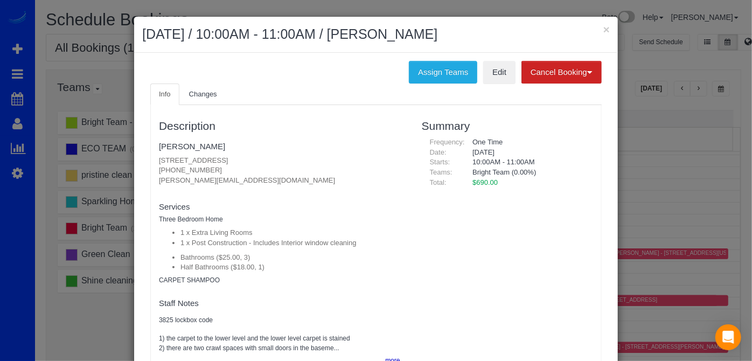
click at [494, 84] on ul "Info Changes" at bounding box center [376, 95] width 452 height 22
click at [496, 79] on link "Edit" at bounding box center [499, 72] width 32 height 23
click at [603, 29] on button "×" at bounding box center [606, 29] width 6 height 11
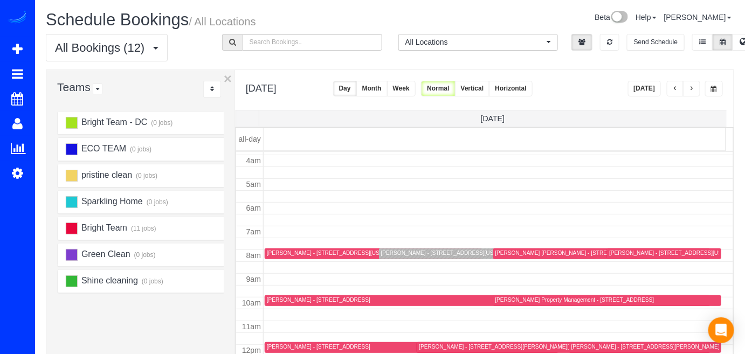
scroll to position [212, 0]
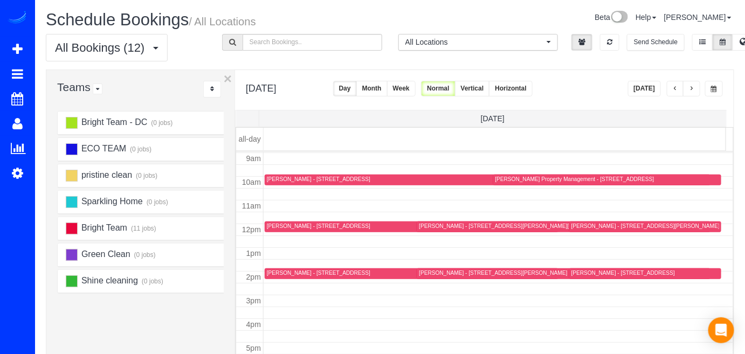
click at [587, 223] on div "Stacey Merola - 8209 Meadowbrook Lane, Chevy Chase, MD 20815" at bounding box center [645, 226] width 148 height 7
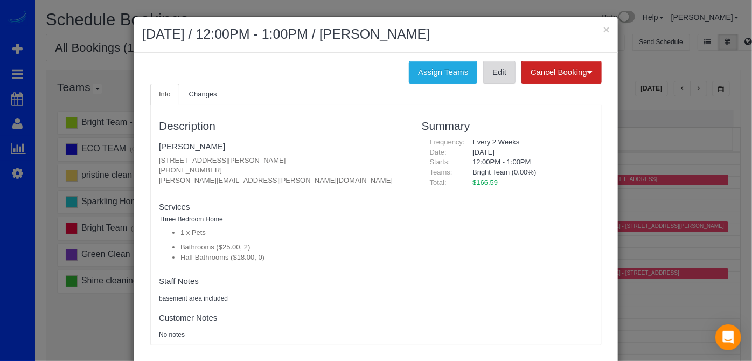
click at [498, 79] on link "Edit" at bounding box center [499, 72] width 32 height 23
click at [603, 28] on button "×" at bounding box center [606, 29] width 6 height 11
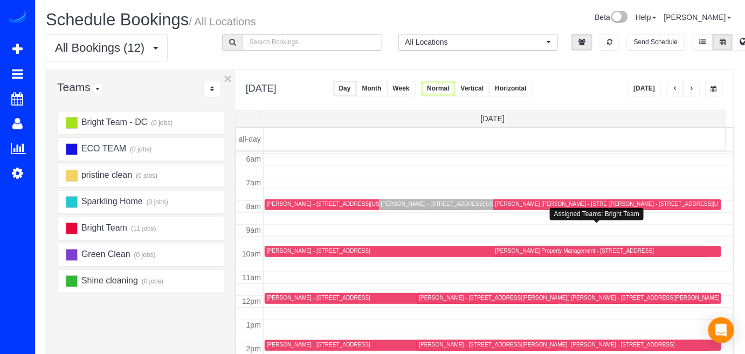
scroll to position [163, 0]
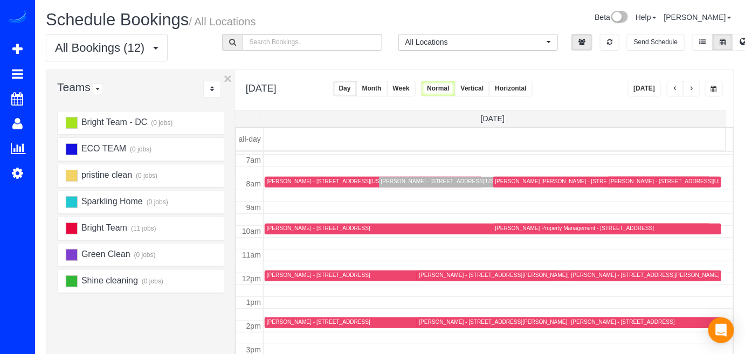
click at [283, 274] on div "Brian Coblitz - 11902 Grey Hollow Ct, Rockville, MD 20852" at bounding box center [318, 275] width 103 height 7
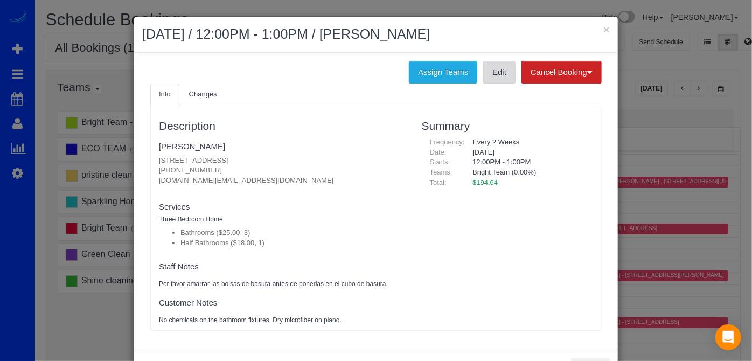
click at [497, 72] on link "Edit" at bounding box center [499, 72] width 32 height 23
click at [603, 27] on button "×" at bounding box center [606, 29] width 6 height 11
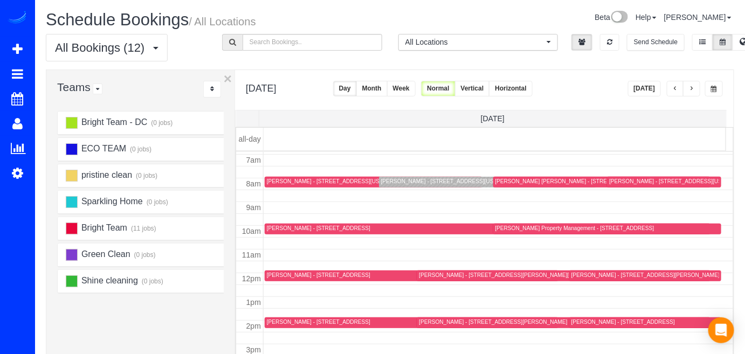
click at [294, 327] on div at bounding box center [412, 322] width 294 height 11
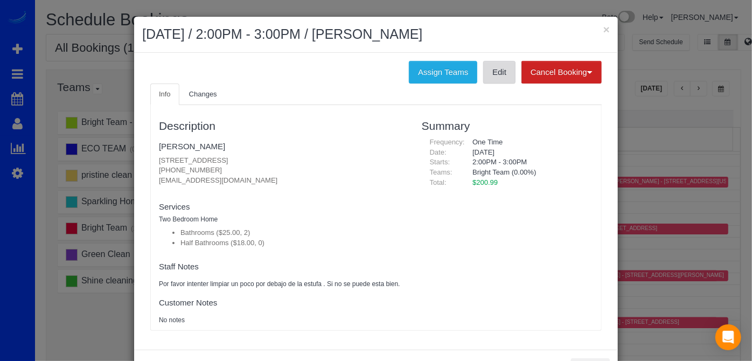
click at [495, 78] on link "Edit" at bounding box center [499, 72] width 32 height 23
click at [603, 28] on button "×" at bounding box center [606, 29] width 6 height 11
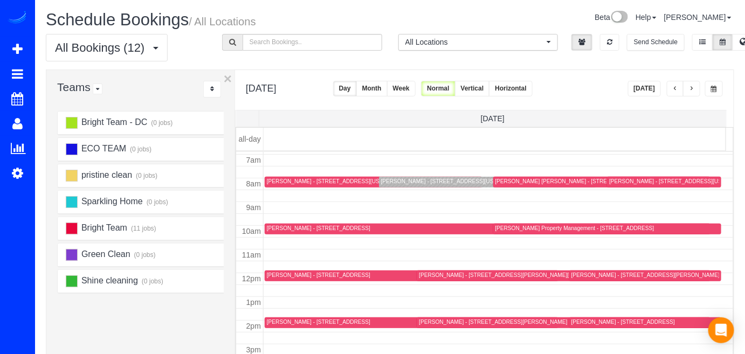
click at [693, 92] on button "button" at bounding box center [691, 89] width 17 height 16
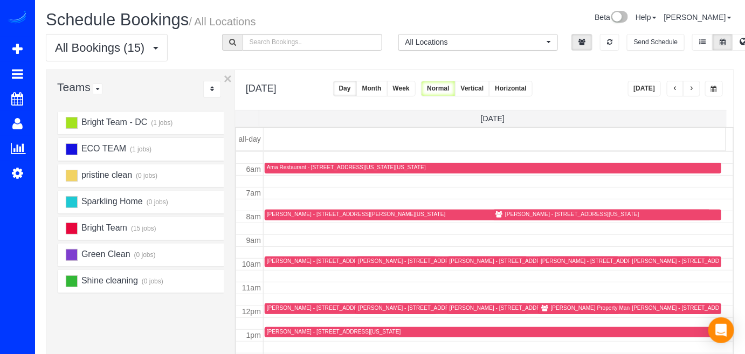
scroll to position [114, 0]
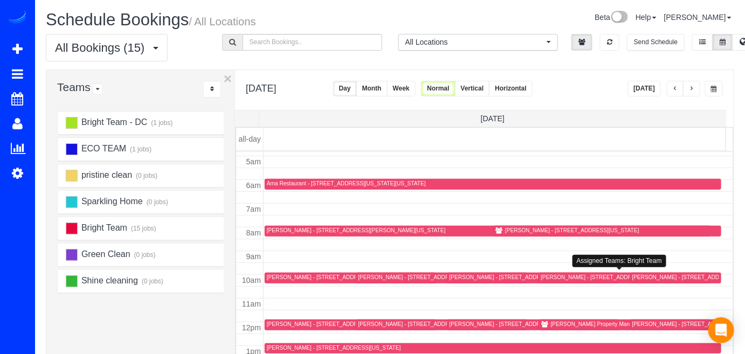
click at [555, 276] on div "Rachael LoBosco - 10259 Green Holly Terrace, Silver Spring, MD 20902" at bounding box center [614, 277] width 148 height 7
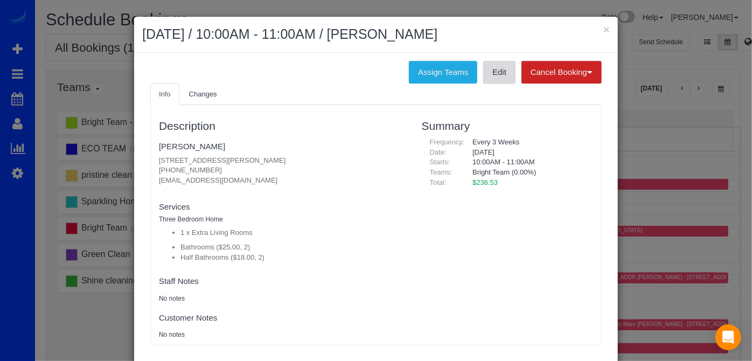
click at [492, 68] on link "Edit" at bounding box center [499, 72] width 32 height 23
click at [603, 26] on button "×" at bounding box center [606, 29] width 6 height 11
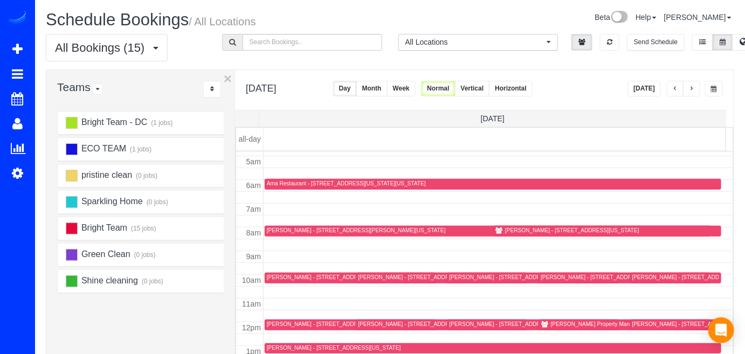
click at [276, 320] on div at bounding box center [351, 325] width 172 height 11
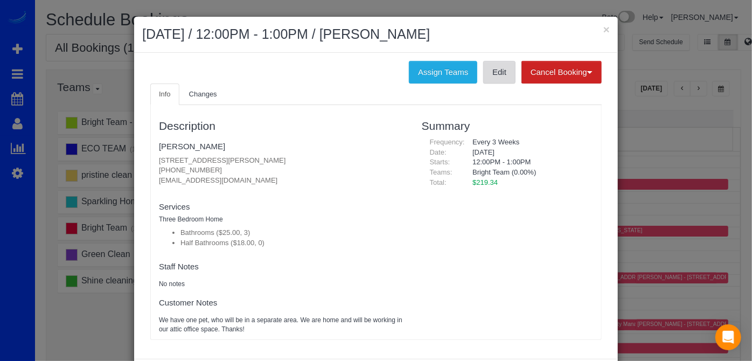
click at [489, 65] on link "Edit" at bounding box center [499, 72] width 32 height 23
click at [603, 24] on button "×" at bounding box center [606, 29] width 6 height 11
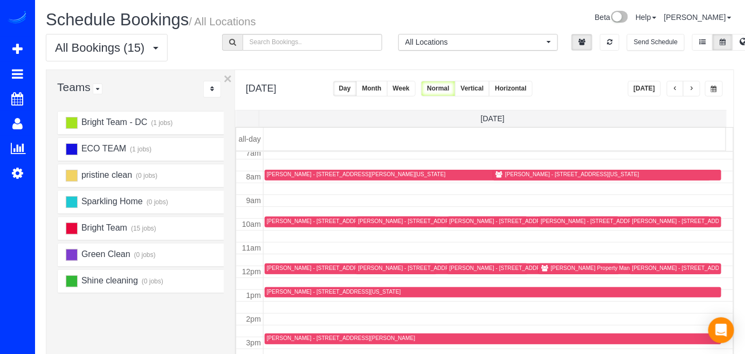
scroll to position [212, 0]
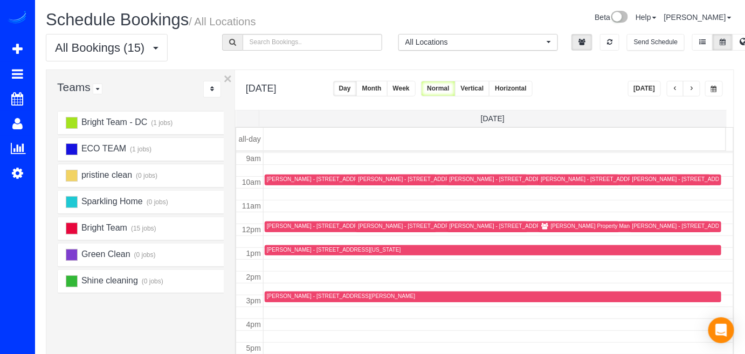
click at [460, 225] on div "Kimberly Christoph - 4330 N Henderson Rd, Arlington, VA 22203" at bounding box center [523, 226] width 148 height 7
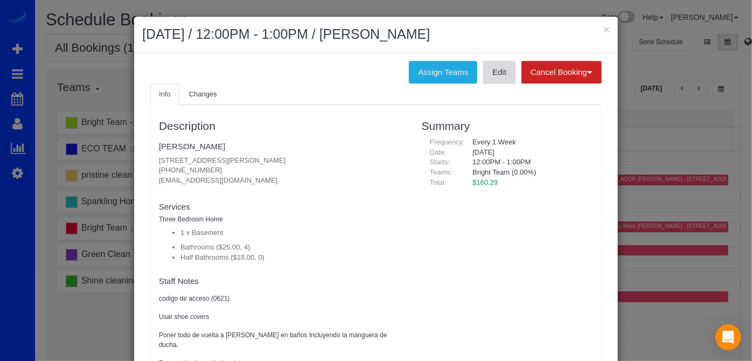
click at [483, 71] on link "Edit" at bounding box center [499, 72] width 32 height 23
click at [605, 25] on button "×" at bounding box center [606, 29] width 6 height 11
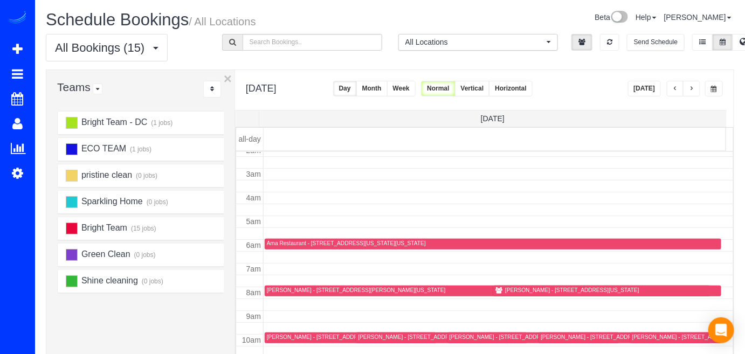
scroll to position [114, 0]
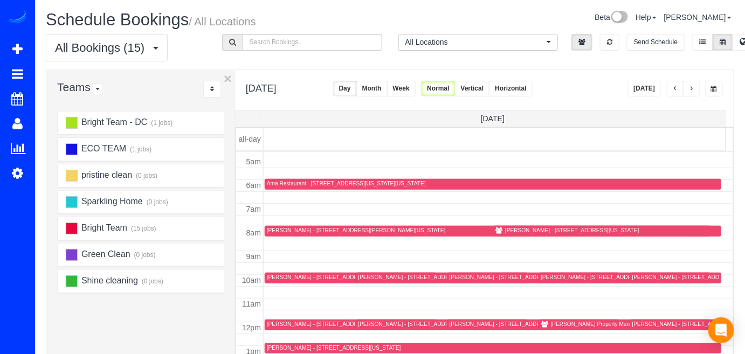
click at [284, 227] on div "Meriwether Zeager - 2912 Fort Baker Drive Se, Washington, DC 20020" at bounding box center [356, 230] width 179 height 7
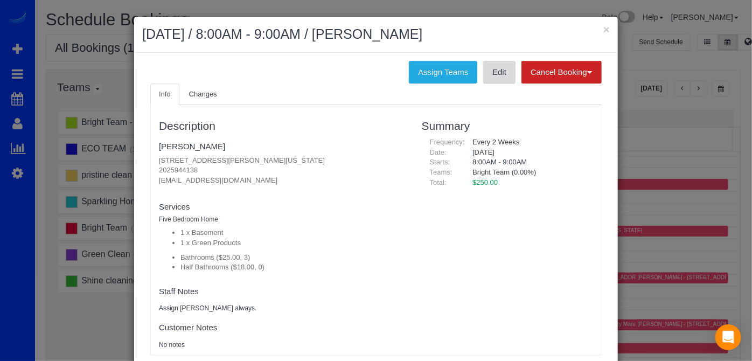
click at [490, 70] on link "Edit" at bounding box center [499, 72] width 32 height 23
drag, startPoint x: 601, startPoint y: 30, endPoint x: 593, endPoint y: 31, distance: 7.6
click at [603, 30] on button "×" at bounding box center [606, 29] width 6 height 11
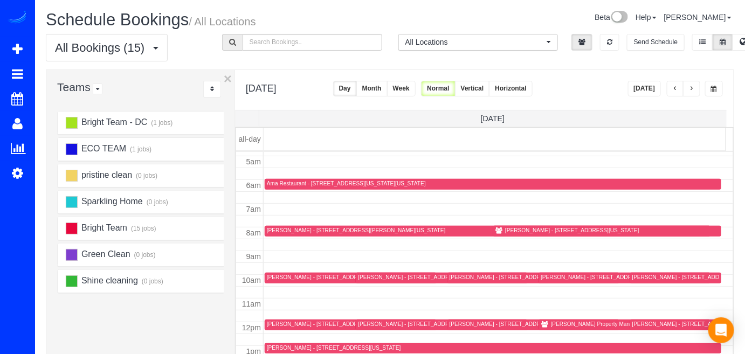
click at [266, 276] on div at bounding box center [351, 278] width 172 height 11
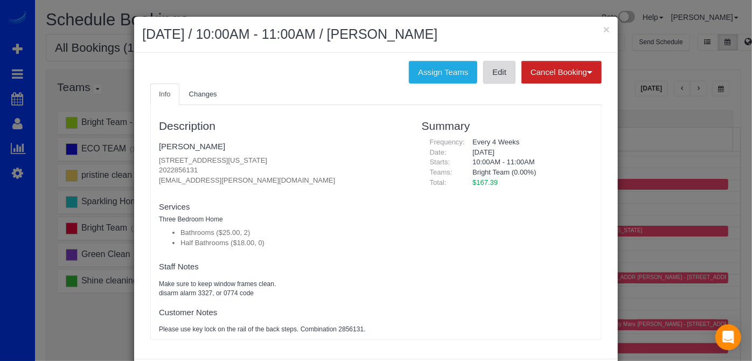
click at [500, 69] on link "Edit" at bounding box center [499, 72] width 32 height 23
click at [603, 31] on button "×" at bounding box center [606, 29] width 6 height 11
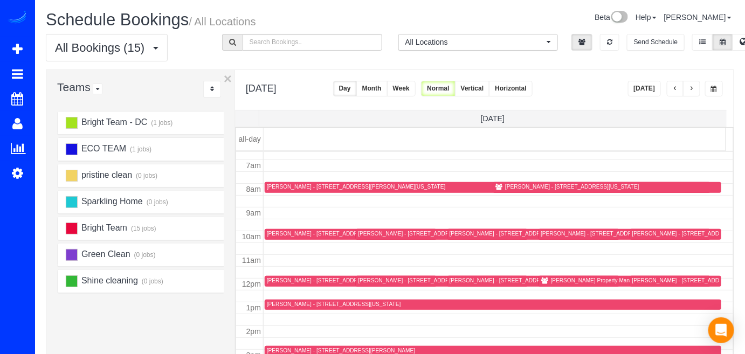
scroll to position [212, 0]
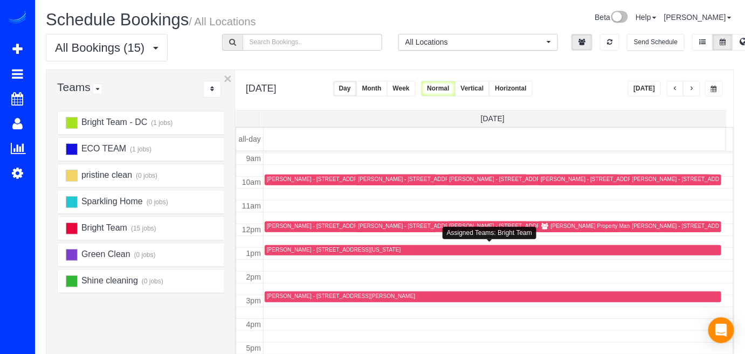
click at [272, 247] on div "Jonathan Beauchamp - 4720 Linnean Ave Nw, Washington, DC 20008" at bounding box center [334, 249] width 134 height 7
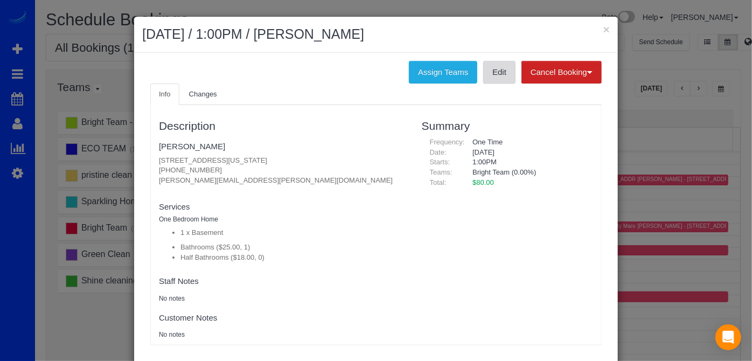
click at [490, 73] on link "Edit" at bounding box center [499, 72] width 32 height 23
click at [603, 26] on button "×" at bounding box center [606, 29] width 6 height 11
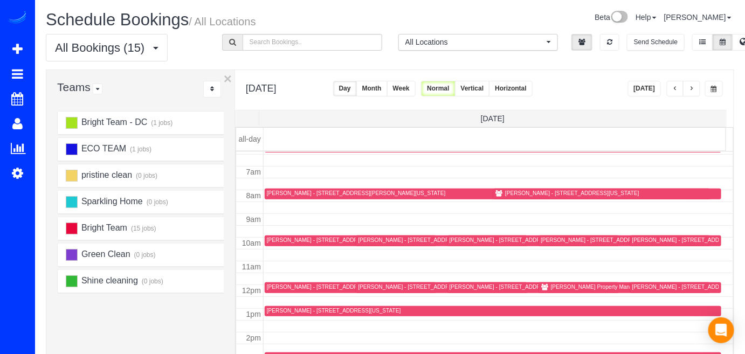
scroll to position [114, 0]
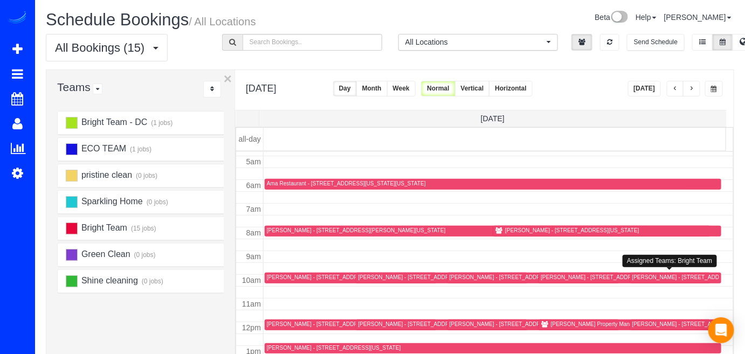
click at [632, 277] on div "Stephanie Lines - 4500 South Four Mile Run Drive, Apt 831, Arlington, VA 22204" at bounding box center [683, 277] width 103 height 7
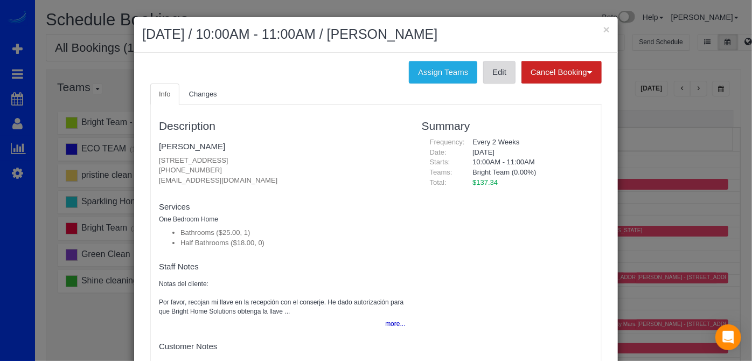
click at [495, 65] on link "Edit" at bounding box center [499, 72] width 32 height 23
click at [602, 19] on div "× October 07, 2025 / 10:00AM - 11:00AM / Stephanie Lines" at bounding box center [376, 35] width 484 height 36
click at [603, 26] on button "×" at bounding box center [606, 29] width 6 height 11
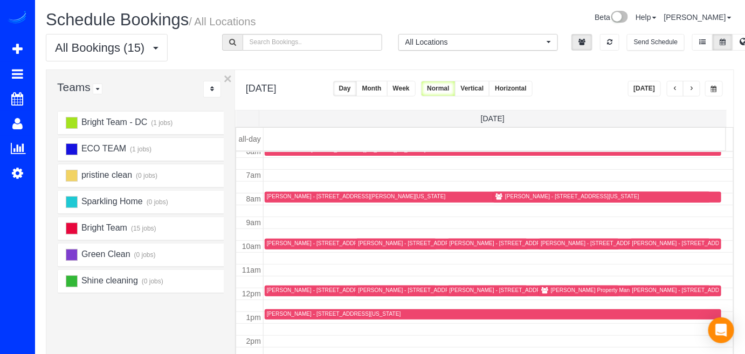
scroll to position [163, 0]
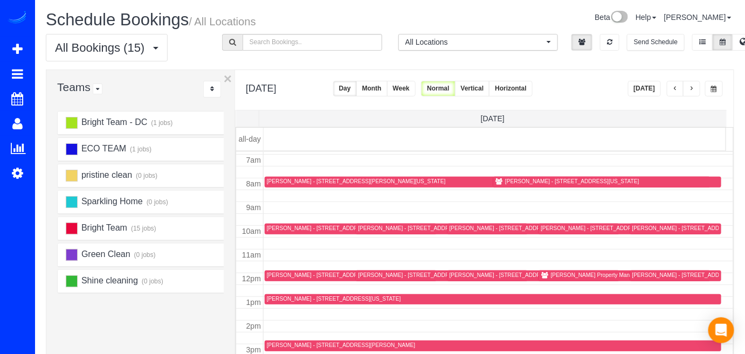
click at [360, 273] on div "Heather Musser - 1196 Janneys Lane, Alexandria, VA 22302" at bounding box center [432, 275] width 148 height 7
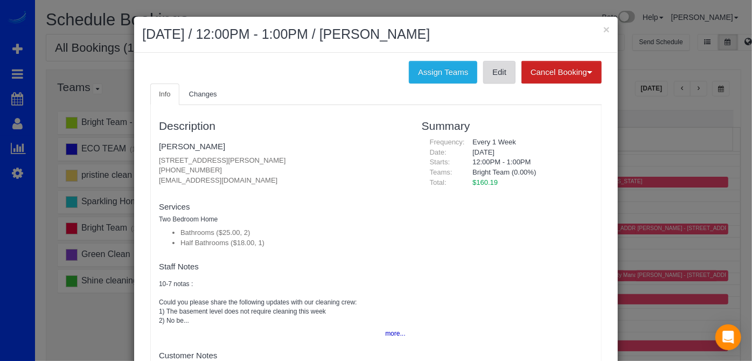
click at [497, 79] on link "Edit" at bounding box center [499, 72] width 32 height 23
click at [603, 26] on button "×" at bounding box center [606, 29] width 6 height 11
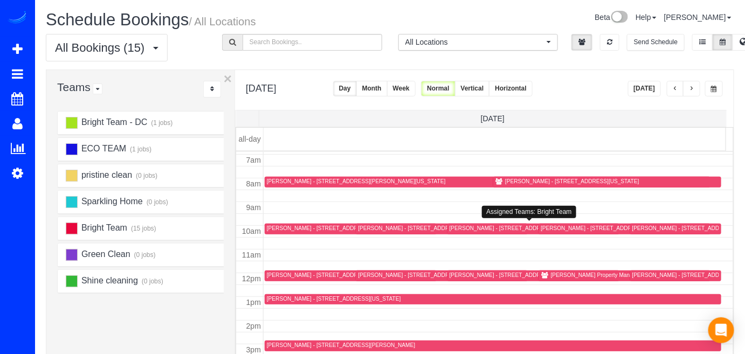
click at [466, 225] on div "Jennifer Maisel - 5116 Saratoga Avenue,, Bethesda, MD 20816" at bounding box center [500, 228] width 103 height 7
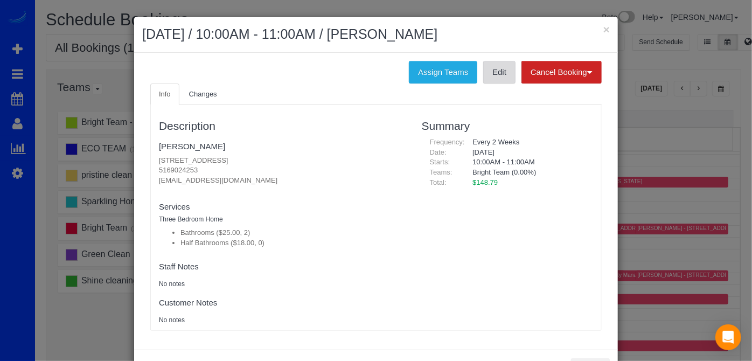
click at [489, 69] on link "Edit" at bounding box center [499, 72] width 32 height 23
click at [607, 29] on div "× October 07, 2025 / 10:00AM - 11:00AM / Jennifer Maisel" at bounding box center [376, 35] width 484 height 36
click at [606, 29] on button "×" at bounding box center [606, 29] width 6 height 11
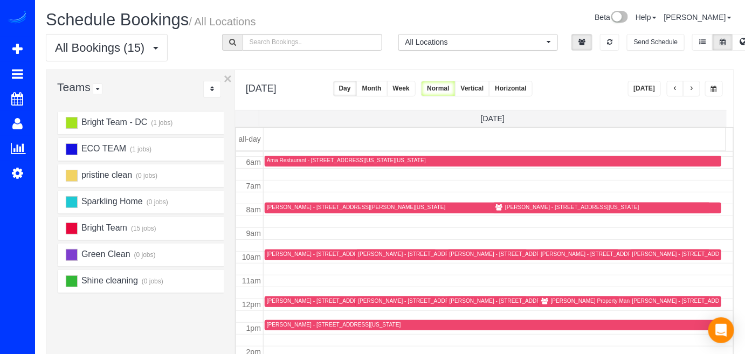
scroll to position [114, 0]
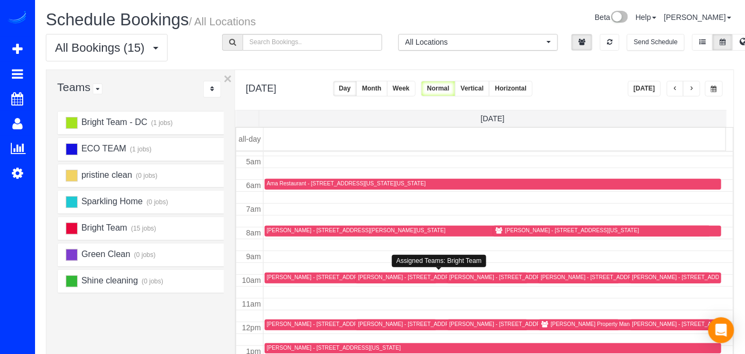
click at [376, 277] on div "Carly Meltzer - 6607 Marywood Road, Bethesda, MD 20817" at bounding box center [409, 277] width 103 height 7
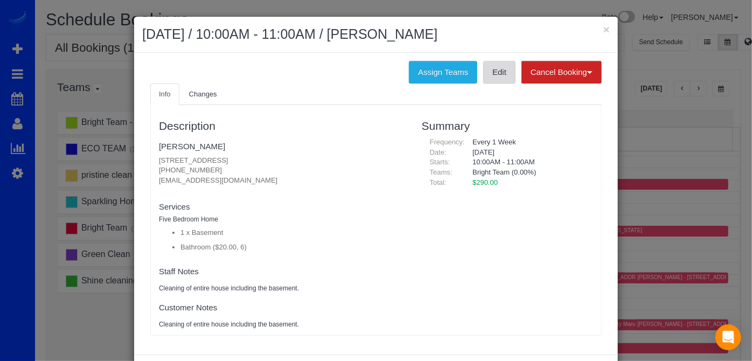
click at [498, 73] on link "Edit" at bounding box center [499, 72] width 32 height 23
click at [603, 26] on button "×" at bounding box center [606, 29] width 6 height 11
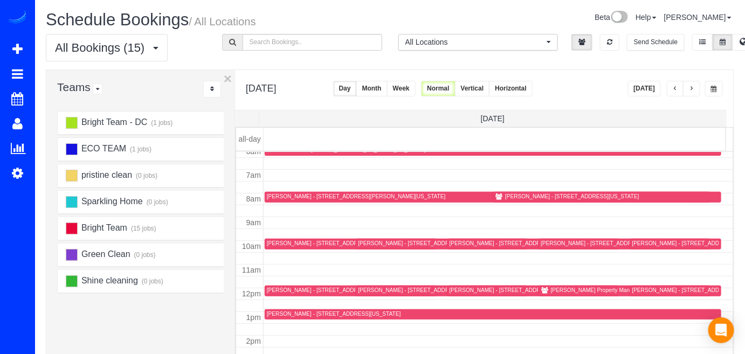
scroll to position [163, 0]
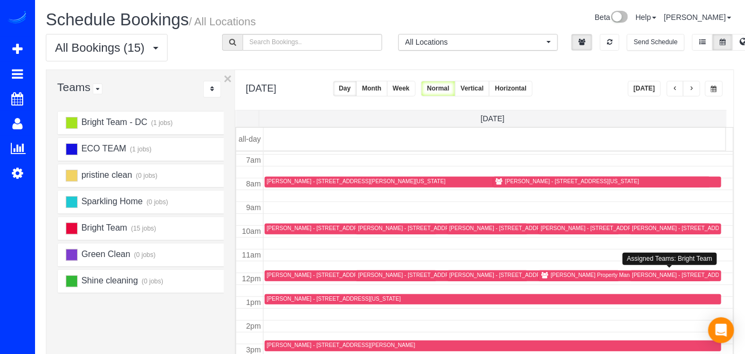
click at [632, 276] on div "Stacia Quann - 4400 East West Hwy, Hyattsville, MD 20782" at bounding box center [683, 275] width 103 height 7
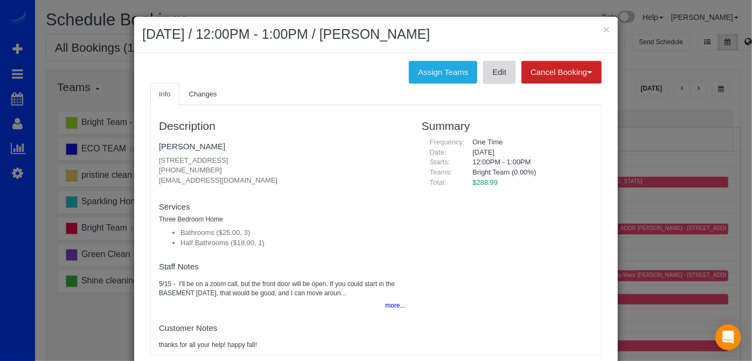
click at [497, 74] on link "Edit" at bounding box center [499, 72] width 32 height 23
click at [603, 25] on button "×" at bounding box center [606, 29] width 6 height 11
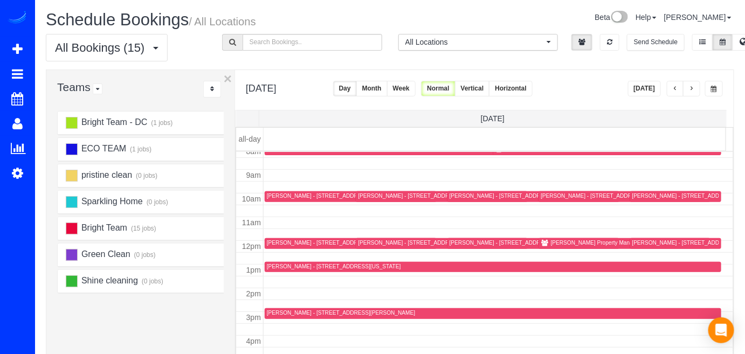
scroll to position [212, 0]
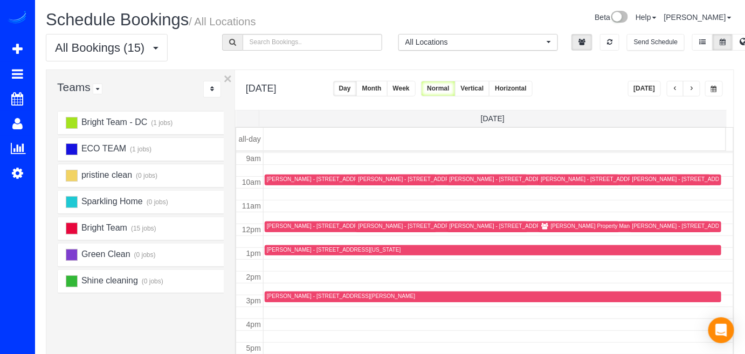
click at [280, 294] on div "Mark Francesco - 9026 Chestnut Grove Rd, Frederick, MD 21701" at bounding box center [341, 296] width 148 height 7
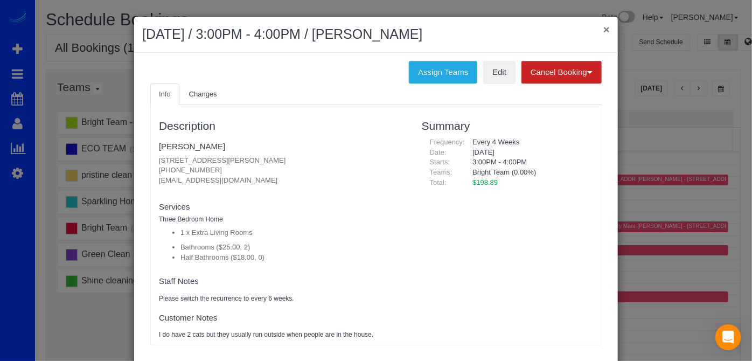
click at [603, 30] on button "×" at bounding box center [606, 29] width 6 height 11
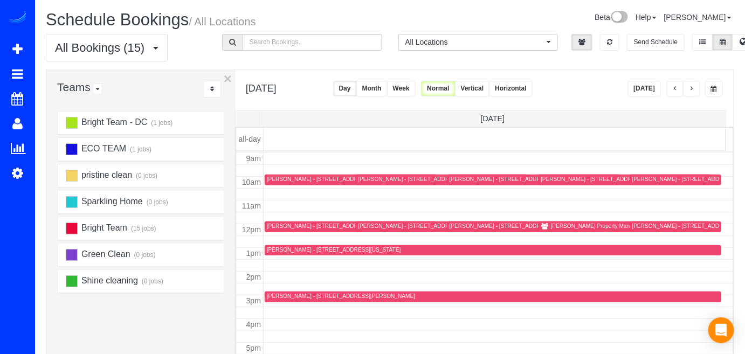
click at [698, 84] on button "button" at bounding box center [691, 89] width 17 height 16
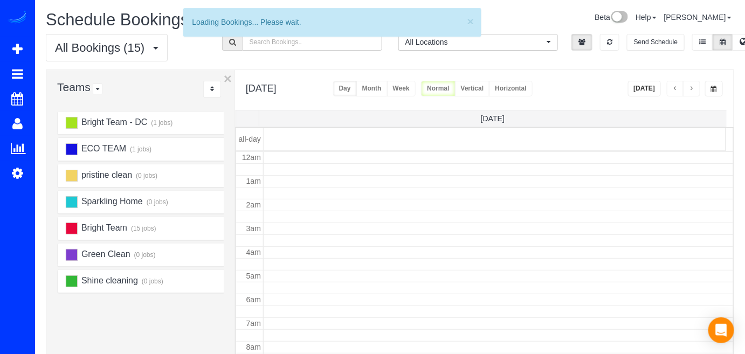
scroll to position [141, 0]
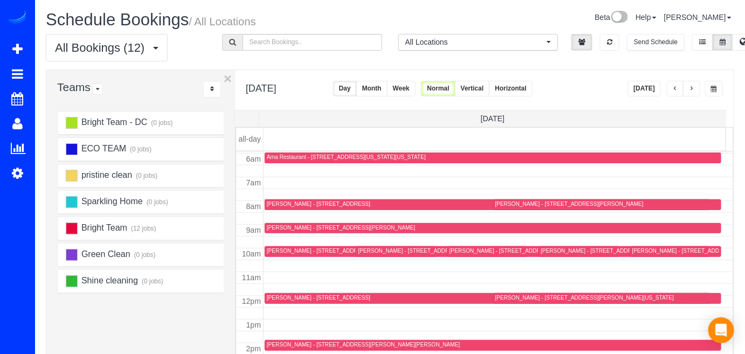
click at [522, 202] on div "Susanne Anderson - 19017 St Albert Dr, Brookville, MD 20833" at bounding box center [569, 203] width 148 height 7
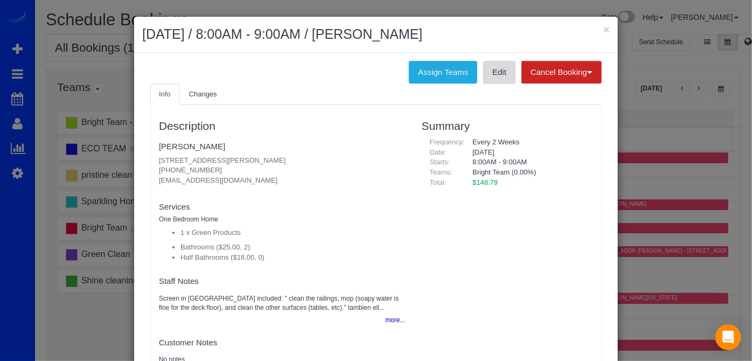
click at [493, 77] on link "Edit" at bounding box center [499, 72] width 32 height 23
click at [603, 29] on button "×" at bounding box center [606, 29] width 6 height 11
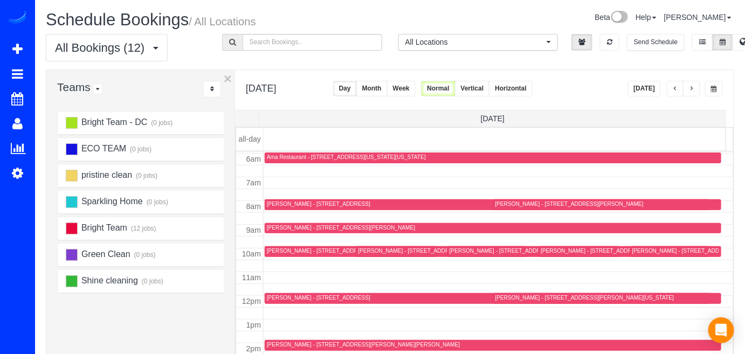
click at [469, 251] on div "Monique Carema - 48 Rhode Island, Nw, Washington, DC 20001" at bounding box center [531, 250] width 164 height 7
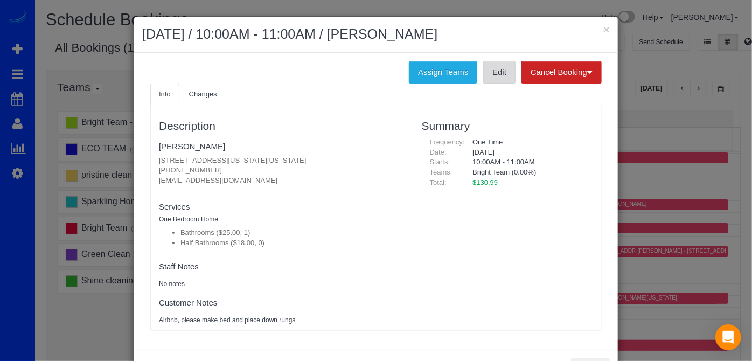
click at [490, 79] on link "Edit" at bounding box center [499, 72] width 32 height 23
click at [605, 27] on button "×" at bounding box center [606, 29] width 6 height 11
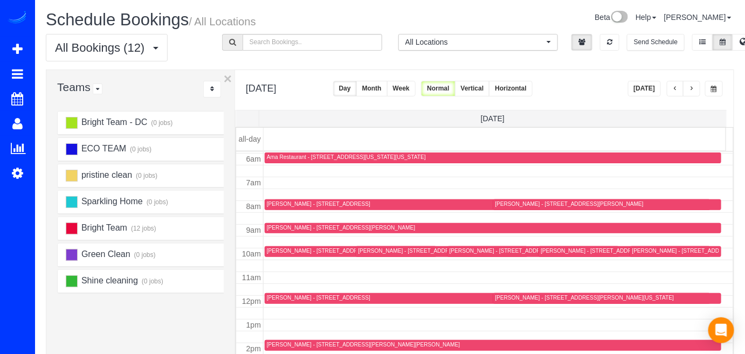
click at [275, 293] on div at bounding box center [488, 298] width 446 height 11
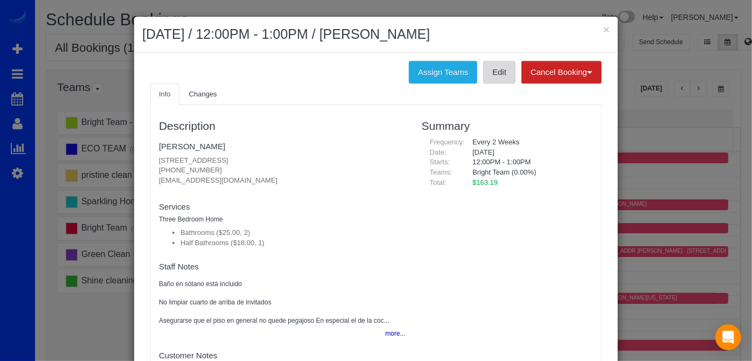
click at [490, 80] on link "Edit" at bounding box center [499, 72] width 32 height 23
click at [603, 33] on button "×" at bounding box center [606, 29] width 6 height 11
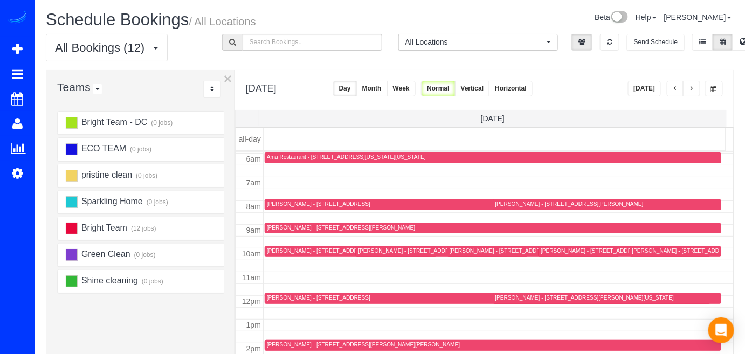
click at [279, 202] on div "Alexis Fecto - 10008 Founders Way, Damascus, MD 20872" at bounding box center [318, 203] width 103 height 7
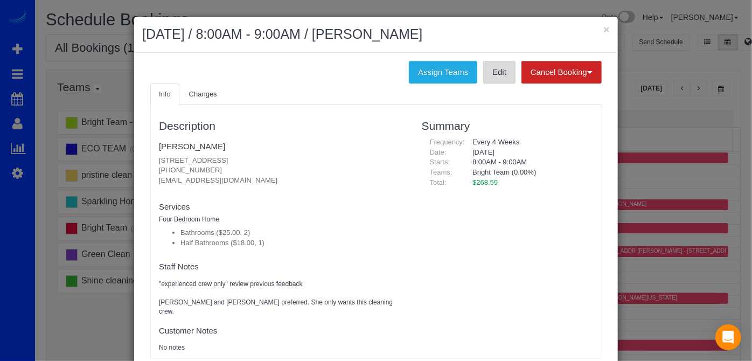
click at [494, 75] on link "Edit" at bounding box center [499, 72] width 32 height 23
click at [603, 29] on button "×" at bounding box center [606, 29] width 6 height 11
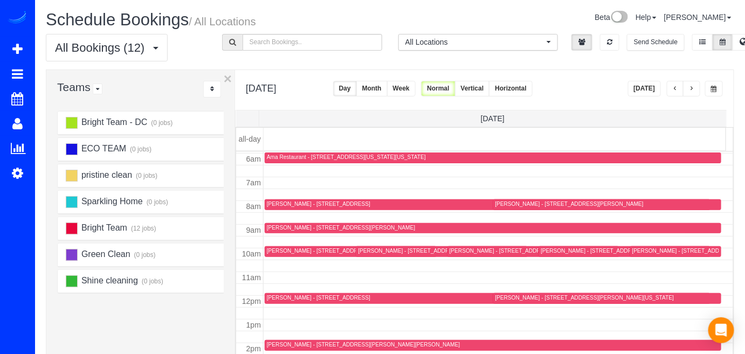
click at [358, 250] on div "Cori Quirk - 10109 Portland Pl, Silver Spring, MD 20901" at bounding box center [409, 250] width 103 height 7
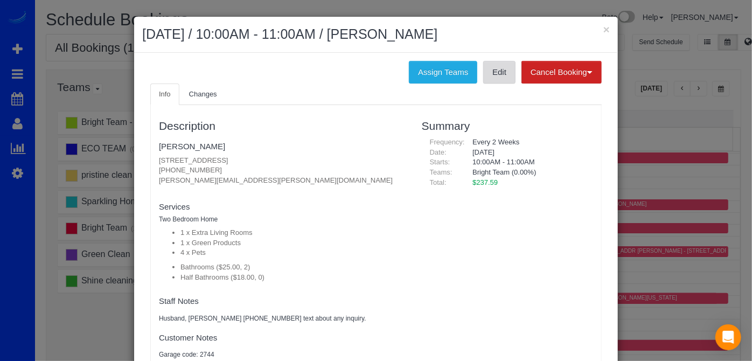
click at [488, 78] on link "Edit" at bounding box center [499, 72] width 32 height 23
click at [603, 26] on button "×" at bounding box center [606, 29] width 6 height 11
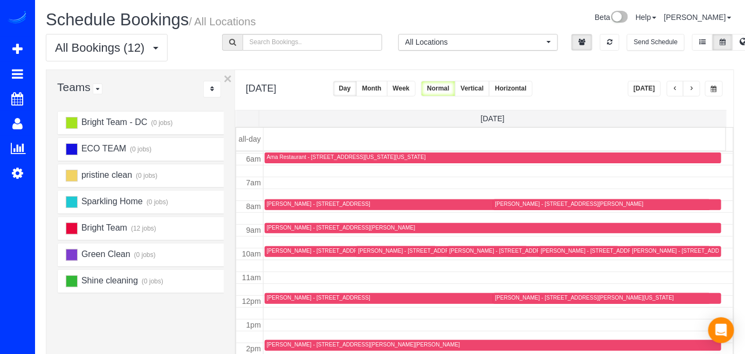
click at [279, 342] on div "Chris Favela - 5601 Manor Woods Rd, Frederick, MD 21703" at bounding box center [363, 344] width 193 height 7
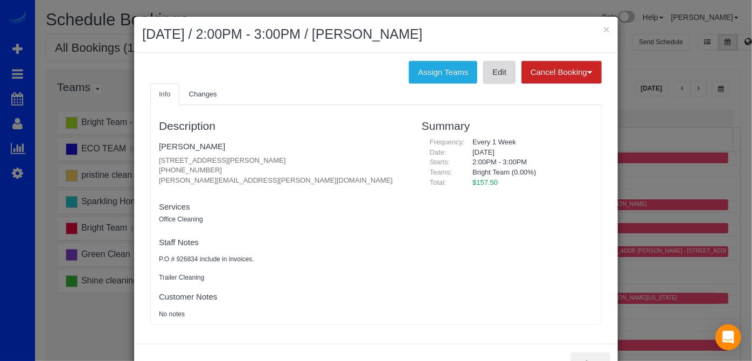
click at [505, 74] on link "Edit" at bounding box center [499, 72] width 32 height 23
click at [599, 29] on h2 "October 08, 2025 / 2:00PM - 3:00PM / Chris Favela" at bounding box center [376, 34] width 468 height 19
click at [603, 29] on button "×" at bounding box center [606, 29] width 6 height 11
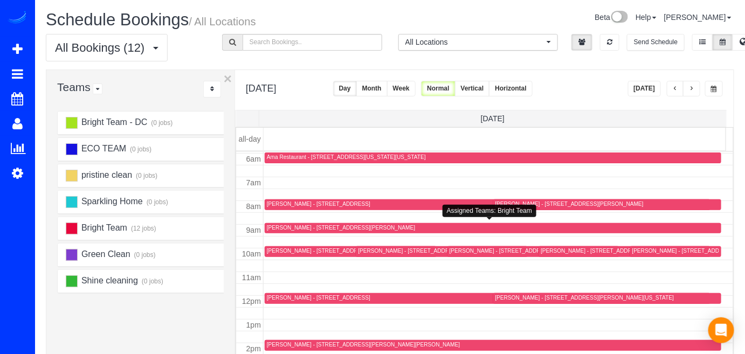
click at [274, 224] on div "Michael Brille - 8503 Rayburn Rd, Bethesda, MD 20817" at bounding box center [341, 227] width 148 height 7
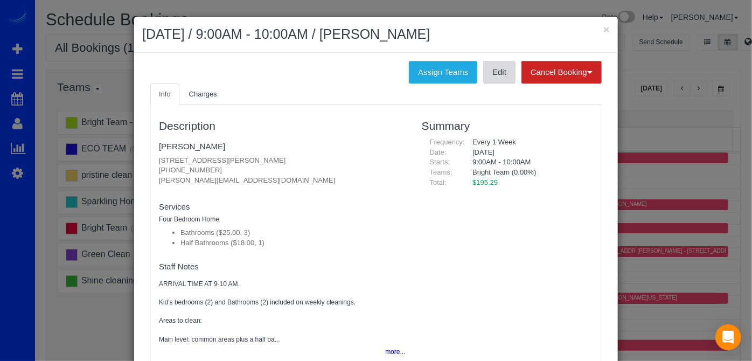
click at [498, 79] on link "Edit" at bounding box center [499, 72] width 32 height 23
click at [608, 26] on div "× October 08, 2025 / 9:00AM - 10:00AM / Michael Brille" at bounding box center [376, 35] width 484 height 36
click at [605, 27] on button "×" at bounding box center [606, 29] width 6 height 11
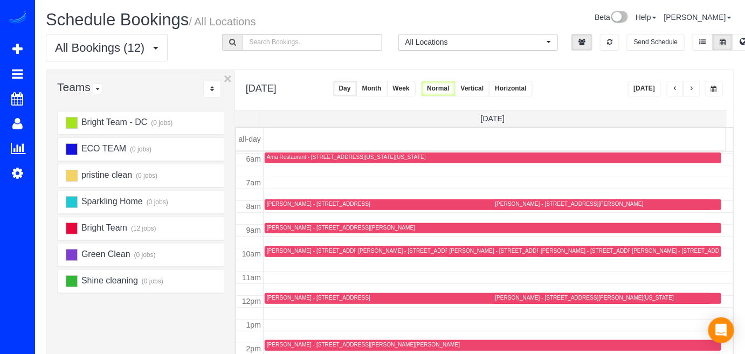
click at [280, 248] on div "Alexia Smokler - 2417 Davis Ave, Alexandria, VA 22302" at bounding box center [341, 250] width 148 height 7
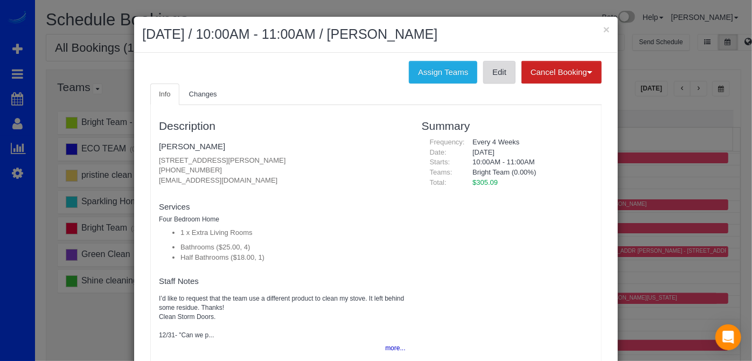
click at [490, 80] on link "Edit" at bounding box center [499, 72] width 32 height 23
click at [598, 29] on h2 "October 08, 2025 / 10:00AM - 11:00AM / Alexia Smokler" at bounding box center [376, 34] width 468 height 19
click at [603, 29] on button "×" at bounding box center [606, 29] width 6 height 11
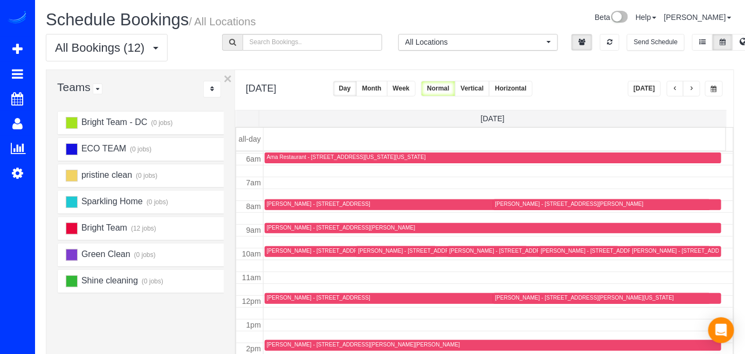
click at [645, 252] on div "Sydney Butler - 1025 1st Street Se, 1103, Washington, DC 20003" at bounding box center [699, 250] width 134 height 7
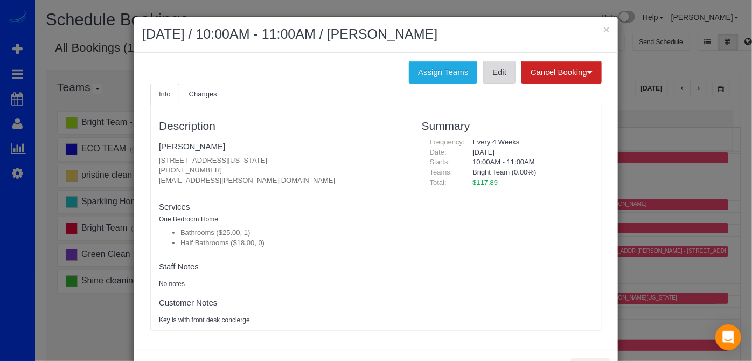
click at [504, 81] on link "Edit" at bounding box center [499, 72] width 32 height 23
click at [603, 32] on button "×" at bounding box center [606, 29] width 6 height 11
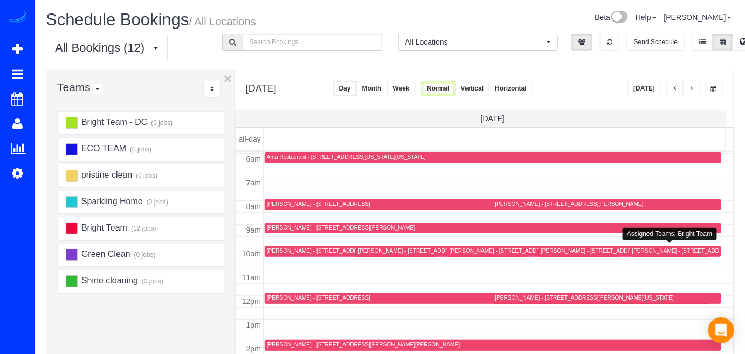
click at [635, 253] on div "Sydney Butler - 1025 1st Street Se, 1103, Washington, DC 20003" at bounding box center [675, 251] width 87 height 8
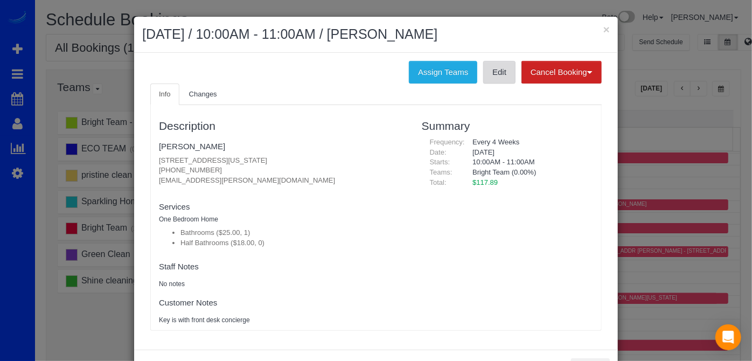
click at [506, 73] on link "Edit" at bounding box center [499, 72] width 32 height 23
click at [606, 27] on button "×" at bounding box center [606, 29] width 6 height 11
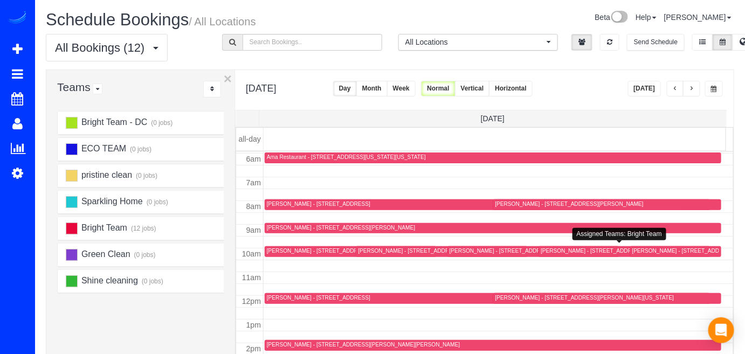
click at [548, 252] on div "Stephanie Dahl - 7474 Gadsby Square, Alexandria, VA 22315" at bounding box center [614, 250] width 148 height 7
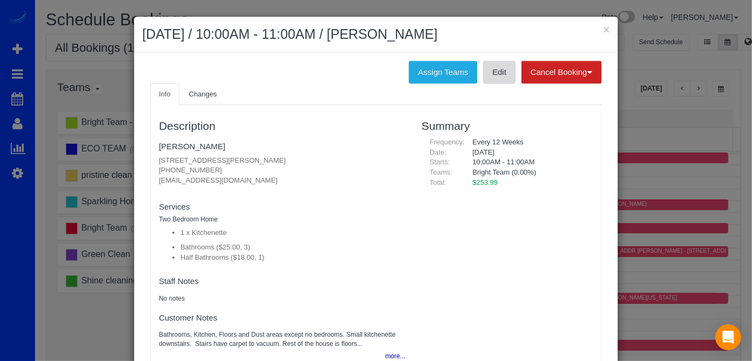
click at [497, 78] on link "Edit" at bounding box center [499, 72] width 32 height 23
click at [603, 27] on button "×" at bounding box center [606, 29] width 6 height 11
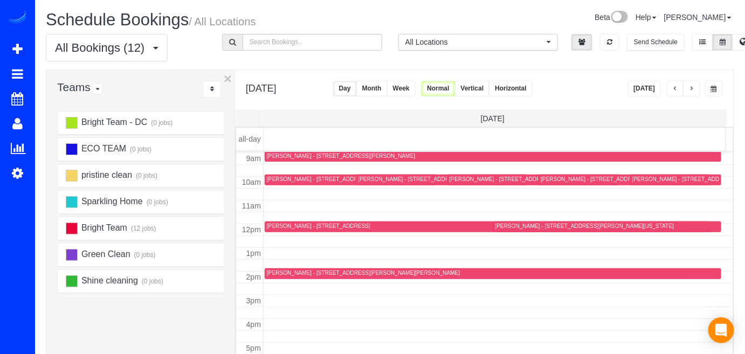
scroll to position [163, 0]
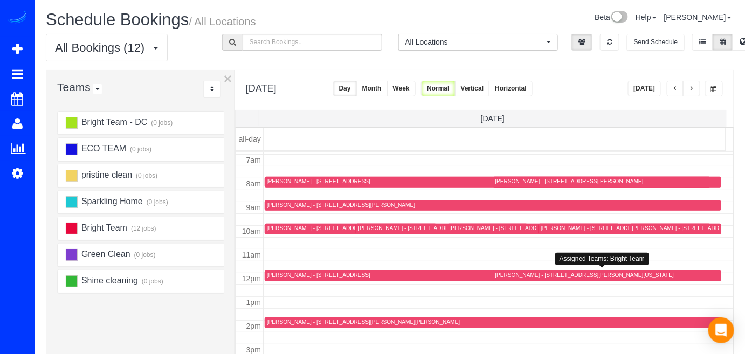
click at [504, 276] on div "Maria Boldt - 2701 Calvert St Nw, 1113, Washington, DC 20008" at bounding box center [584, 275] width 179 height 7
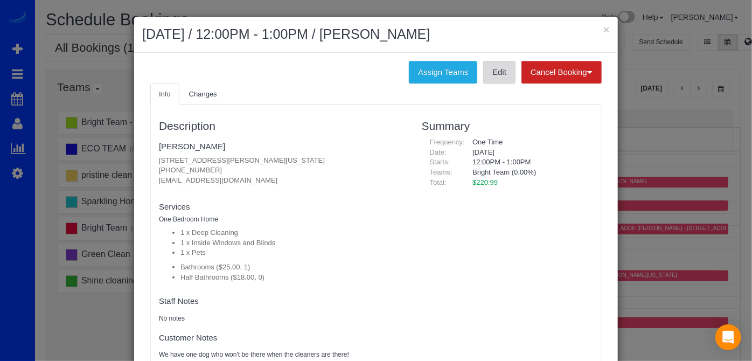
click at [489, 77] on link "Edit" at bounding box center [499, 72] width 32 height 23
click at [599, 27] on h2 "October 08, 2025 / 12:00PM - 1:00PM / Maria Boldt" at bounding box center [376, 34] width 468 height 19
click at [603, 30] on button "×" at bounding box center [606, 29] width 6 height 11
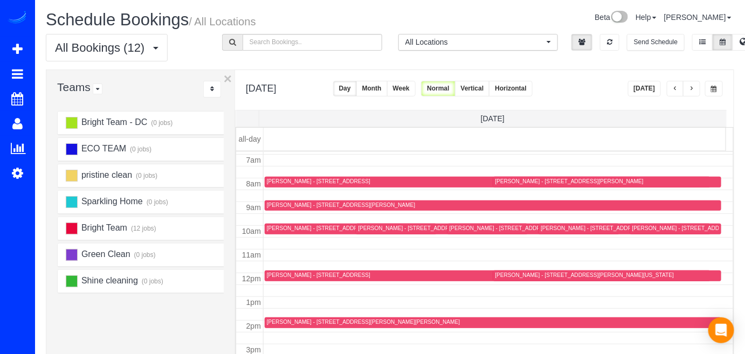
click at [689, 86] on span "button" at bounding box center [691, 89] width 5 height 6
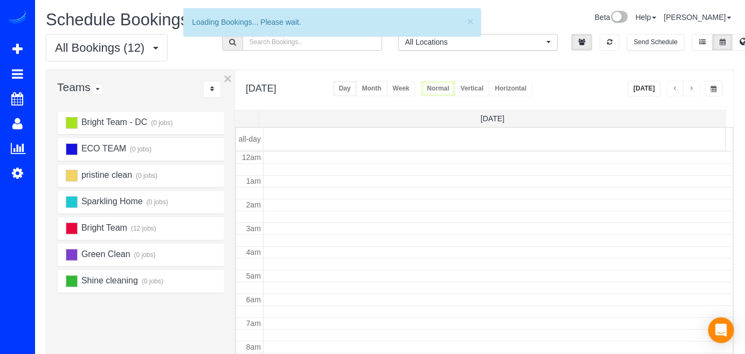
scroll to position [141, 0]
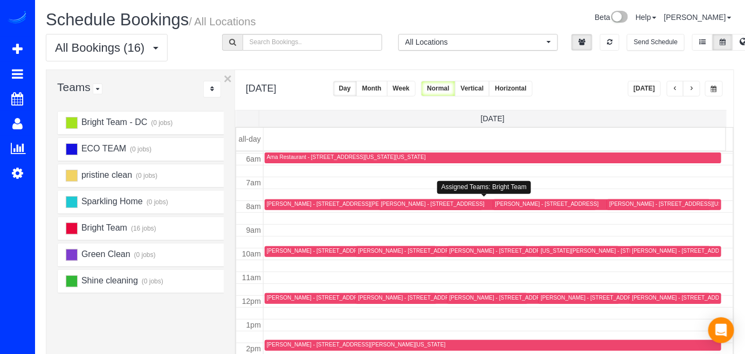
click at [381, 202] on div "Batya Abelman - 902 Brentwood Ln, Silver Spring, MD 20902" at bounding box center [432, 203] width 103 height 7
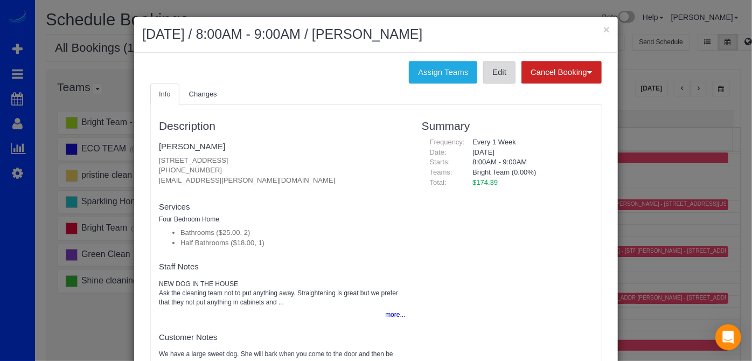
click at [496, 80] on link "Edit" at bounding box center [499, 72] width 32 height 23
click at [605, 27] on button "×" at bounding box center [606, 29] width 6 height 11
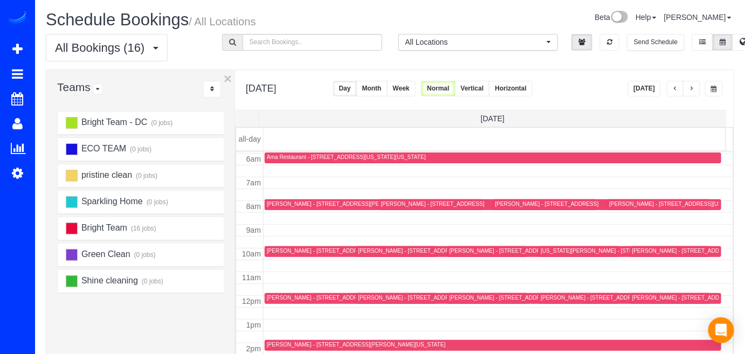
click at [273, 247] on div "Jay Kerness - 12704 Huntsman Way, Potomac, MD 20854" at bounding box center [318, 250] width 103 height 7
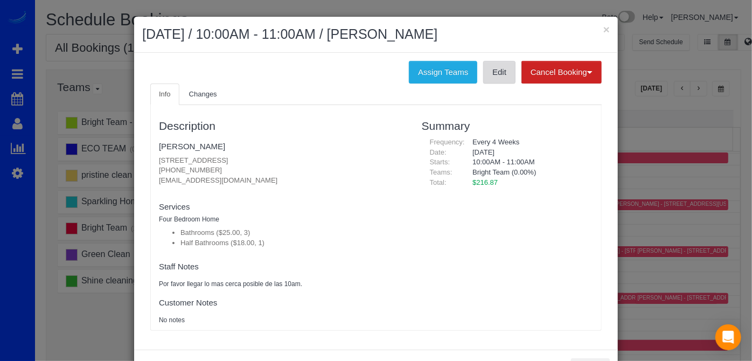
click at [505, 70] on link "Edit" at bounding box center [499, 72] width 32 height 23
click at [603, 25] on button "×" at bounding box center [606, 29] width 6 height 11
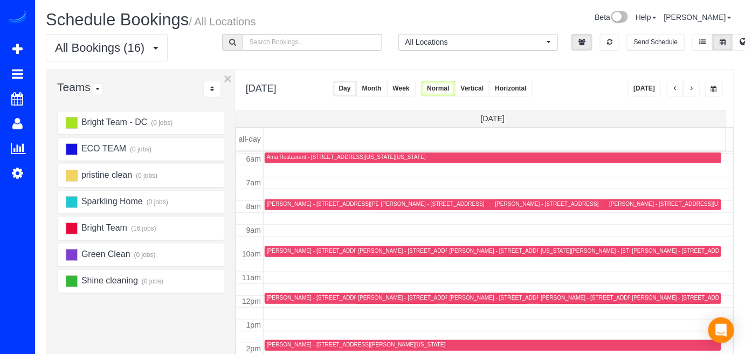
click at [283, 295] on div "Amber Busby - 606 Woodland Terr, Alexandria, VA 22302" at bounding box center [318, 297] width 103 height 7
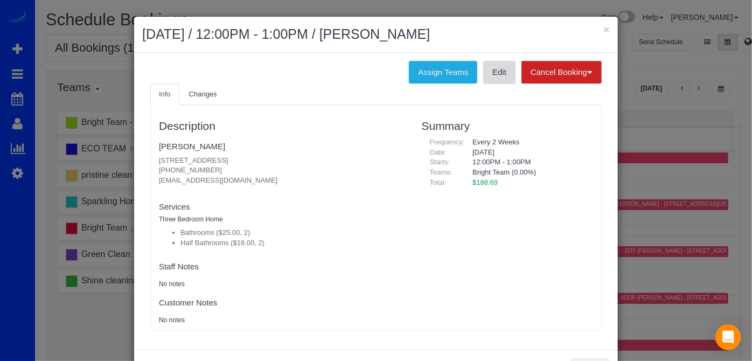
click at [490, 77] on link "Edit" at bounding box center [499, 72] width 32 height 23
click at [596, 26] on h2 "October 09, 2025 / 12:00PM - 1:00PM / Amber Busby" at bounding box center [376, 34] width 468 height 19
click at [599, 27] on h2 "October 09, 2025 / 12:00PM - 1:00PM / Amber Busby" at bounding box center [376, 34] width 468 height 19
click at [603, 28] on button "×" at bounding box center [606, 29] width 6 height 11
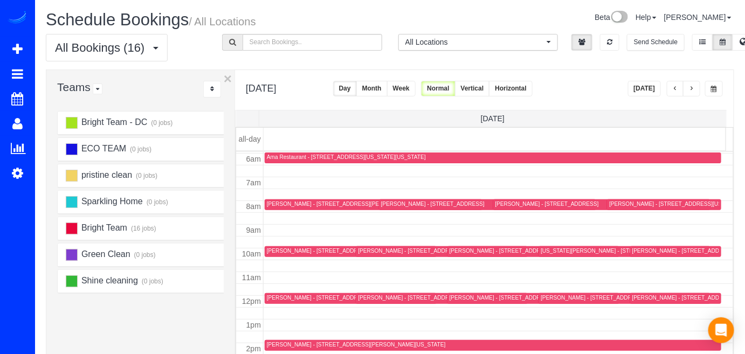
click at [500, 202] on div "Jeffrey Coles - 2817 Cabin Creek Drive, Burtonsville, MD 20866" at bounding box center [546, 203] width 103 height 7
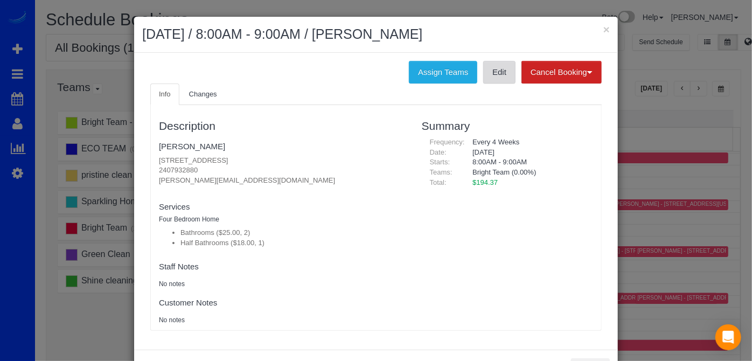
click at [502, 78] on link "Edit" at bounding box center [499, 72] width 32 height 23
click at [604, 30] on button "×" at bounding box center [606, 29] width 6 height 11
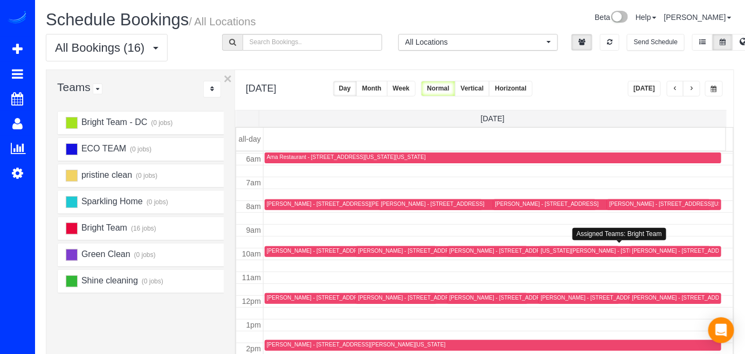
click at [553, 252] on div "Virginia Rowe - 10682 Salem Ave, Thurmont, MD 21788" at bounding box center [607, 250] width 134 height 7
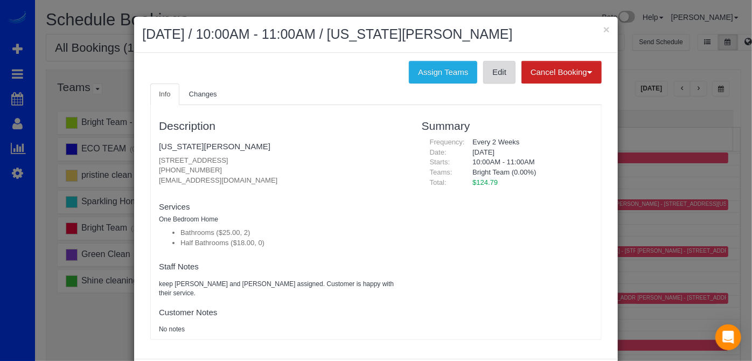
click at [494, 80] on link "Edit" at bounding box center [499, 72] width 32 height 23
click at [603, 27] on button "×" at bounding box center [606, 29] width 6 height 11
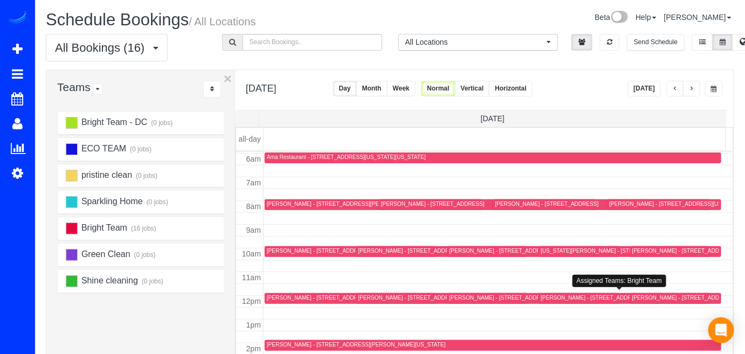
click at [542, 293] on div at bounding box center [624, 298] width 172 height 11
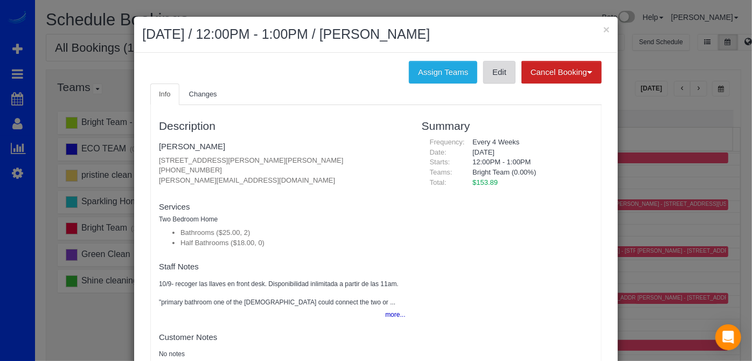
click at [483, 71] on link "Edit" at bounding box center [499, 72] width 32 height 23
click at [603, 29] on button "×" at bounding box center [606, 29] width 6 height 11
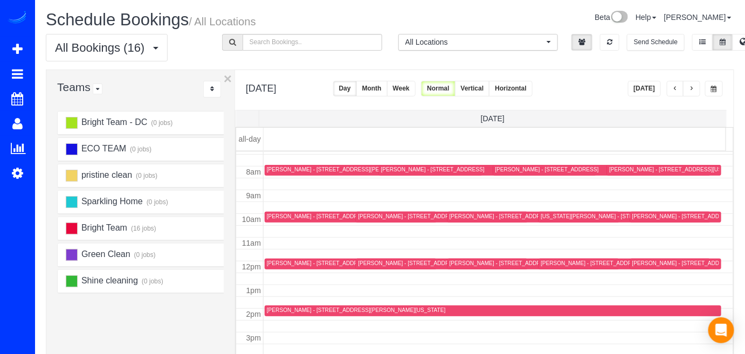
scroll to position [190, 0]
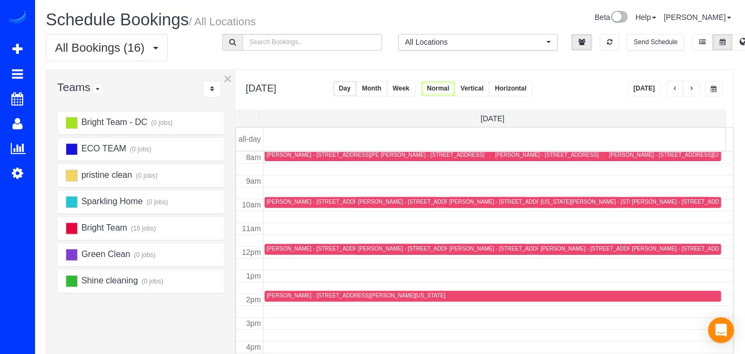
click at [286, 296] on div "Julia Curlee - 3712 Woodley Rd Nw, Washington, DC 20016" at bounding box center [356, 295] width 179 height 7
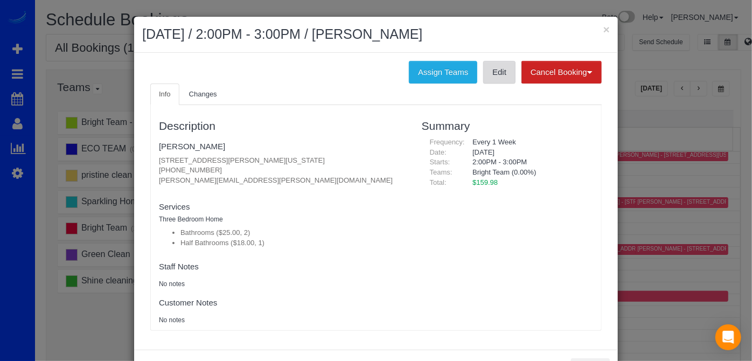
click at [488, 72] on link "Edit" at bounding box center [499, 72] width 32 height 23
click at [603, 26] on button "×" at bounding box center [606, 29] width 6 height 11
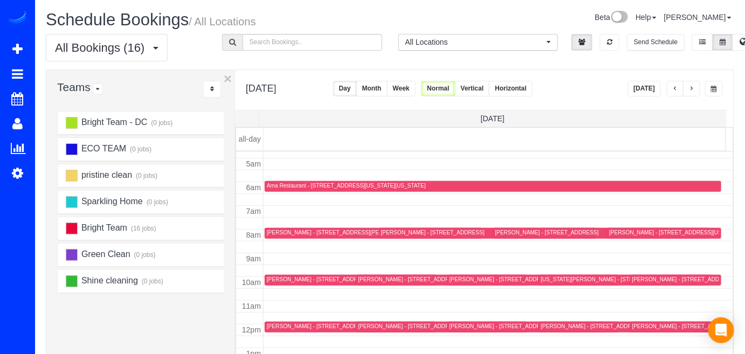
scroll to position [141, 0]
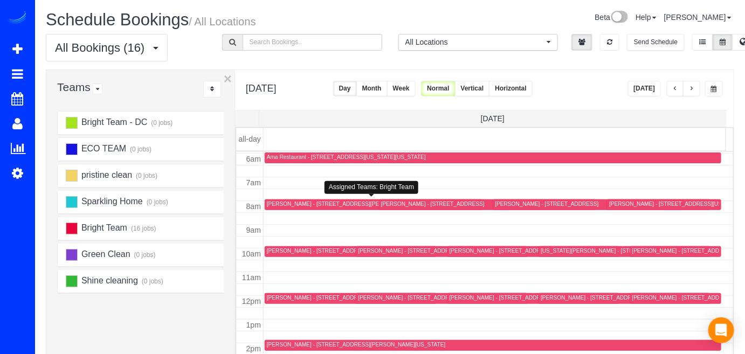
click at [270, 204] on div "Abigail Dalton - 809 Gist Avenue, Silver Spring, MD 20910" at bounding box center [341, 203] width 148 height 7
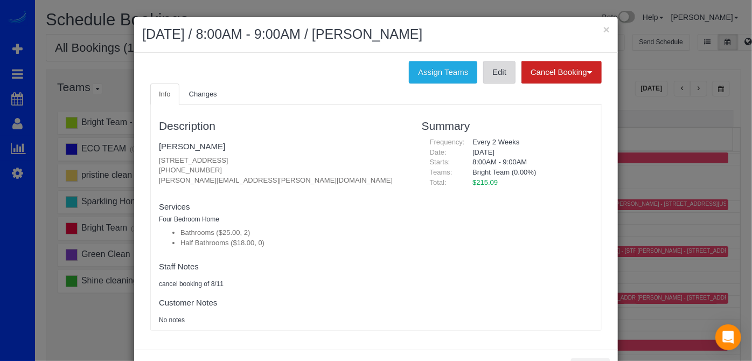
click at [499, 77] on link "Edit" at bounding box center [499, 72] width 32 height 23
click at [605, 29] on button "×" at bounding box center [606, 29] width 6 height 11
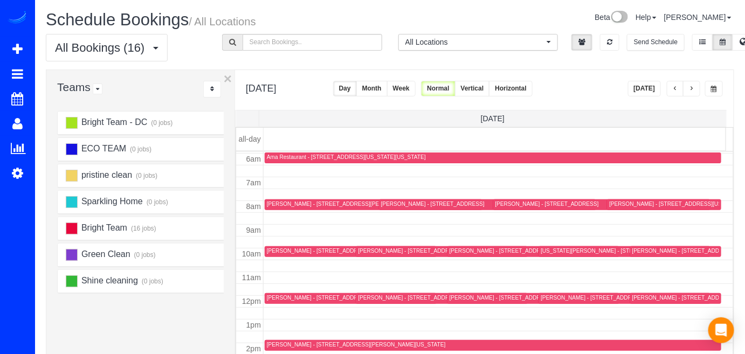
click at [639, 247] on div "William Reilly - 15408 Quail Run Dr, Gaithersburg, MD 20878" at bounding box center [683, 250] width 103 height 7
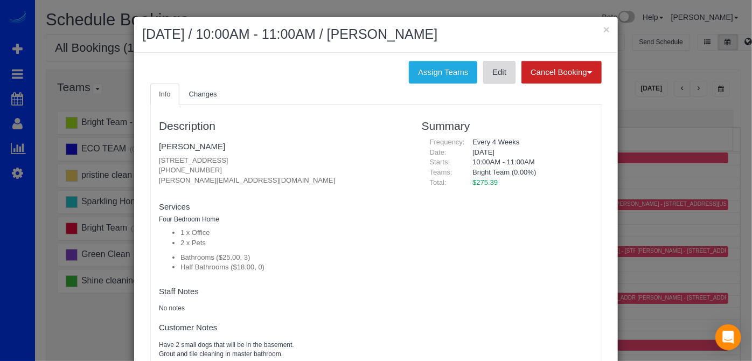
click at [498, 77] on link "Edit" at bounding box center [499, 72] width 32 height 23
click at [603, 28] on button "×" at bounding box center [606, 29] width 6 height 11
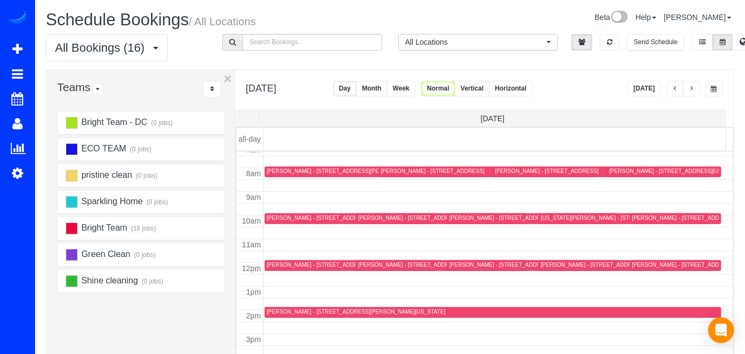
scroll to position [190, 0]
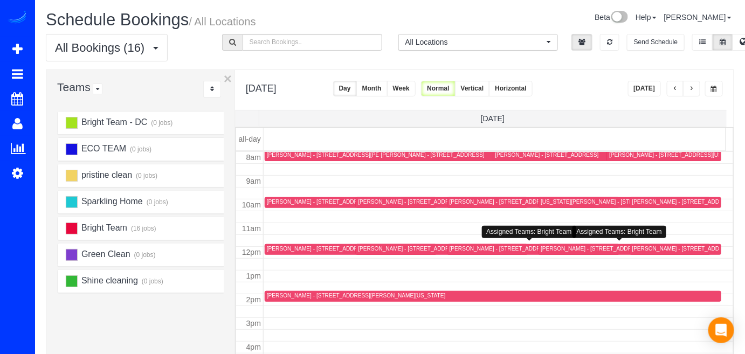
click at [461, 248] on div "Jim Mathews - 22 Melbourne Ave, Silver Spring, MD 20901" at bounding box center [500, 248] width 103 height 7
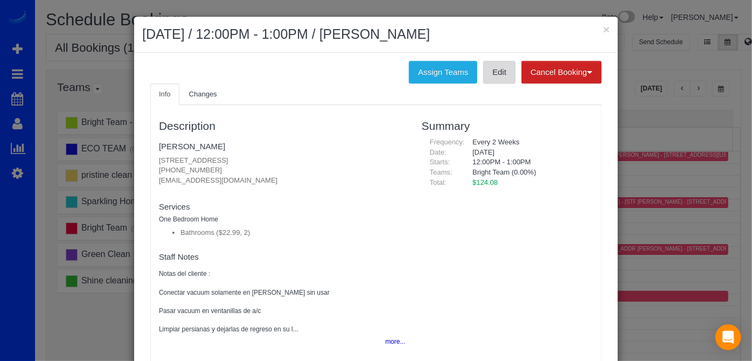
click at [497, 77] on link "Edit" at bounding box center [499, 72] width 32 height 23
click at [597, 29] on h2 "October 09, 2025 / 12:00PM - 1:00PM / Jim Mathews" at bounding box center [376, 34] width 468 height 19
click at [603, 29] on button "×" at bounding box center [606, 29] width 6 height 11
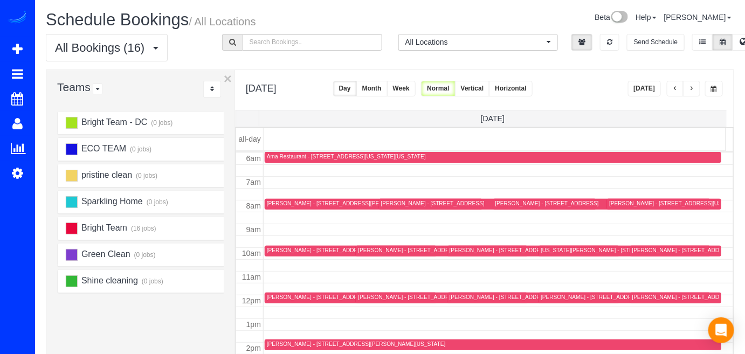
scroll to position [92, 0]
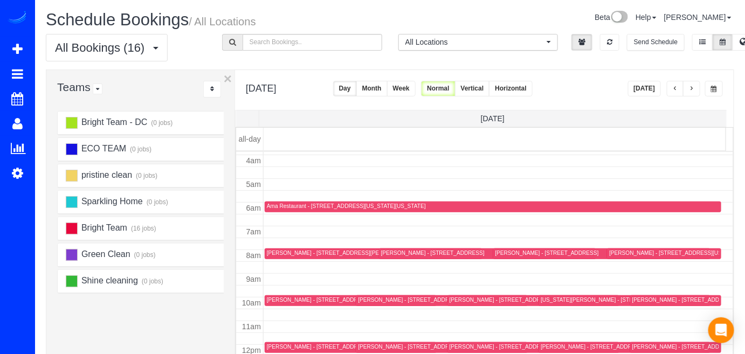
click at [460, 297] on div "Trisha Ritzenmberg - 15 Burning Tree Ct, Bethesda, MD 20817" at bounding box center [500, 299] width 103 height 7
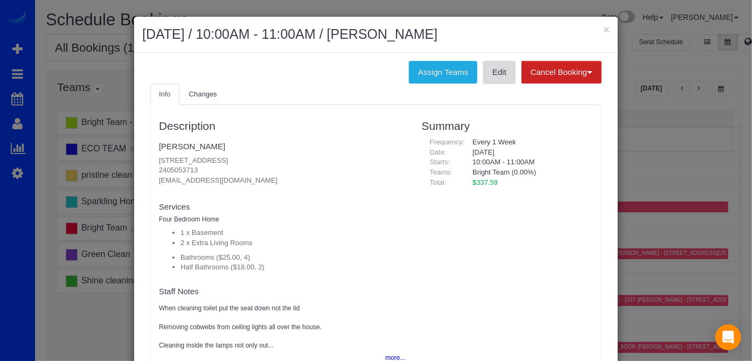
click at [502, 82] on div "Assign Teams Edit Cancel Booking Without Fee With $75.00 Fee Info Changes Descr…" at bounding box center [376, 240] width 484 height 374
click at [501, 75] on link "Edit" at bounding box center [499, 72] width 32 height 23
click at [605, 30] on button "×" at bounding box center [606, 29] width 6 height 11
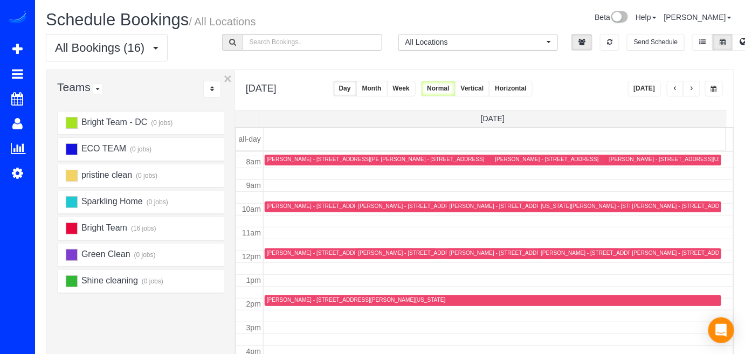
scroll to position [190, 0]
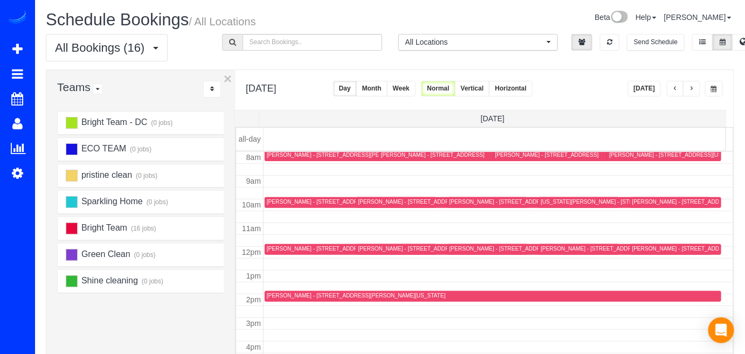
click at [647, 249] on div "Rebecca Davis - 3166 Ellenwood Drive, Fairfax, VA 22201" at bounding box center [683, 248] width 103 height 7
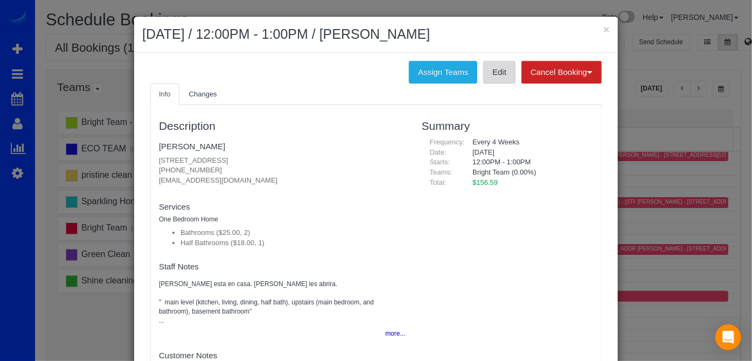
click at [503, 66] on link "Edit" at bounding box center [499, 72] width 32 height 23
click at [603, 31] on button "×" at bounding box center [606, 29] width 6 height 11
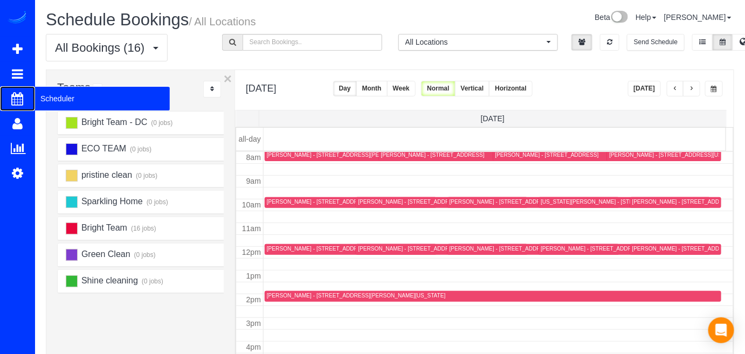
click at [44, 97] on span "Scheduler" at bounding box center [102, 98] width 135 height 25
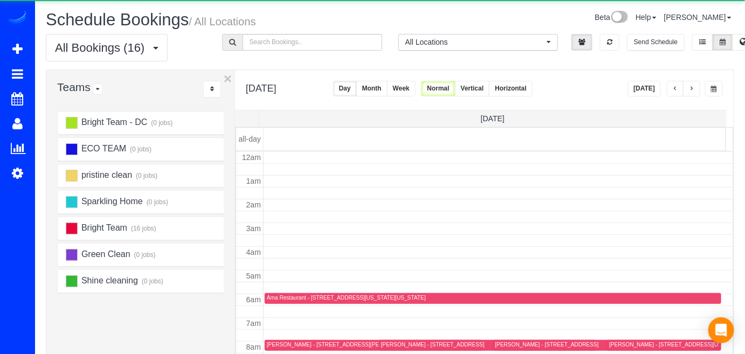
scroll to position [141, 0]
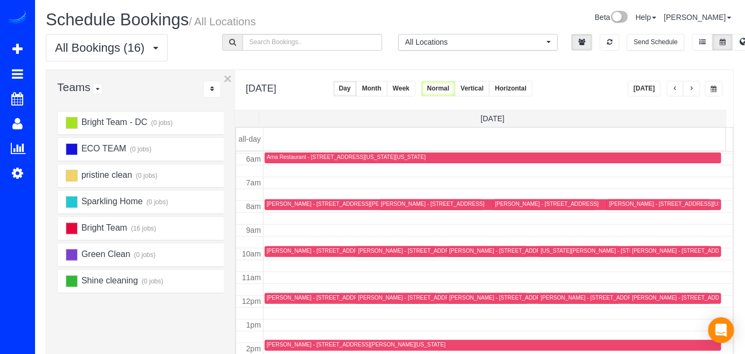
click at [695, 89] on button "button" at bounding box center [691, 89] width 17 height 16
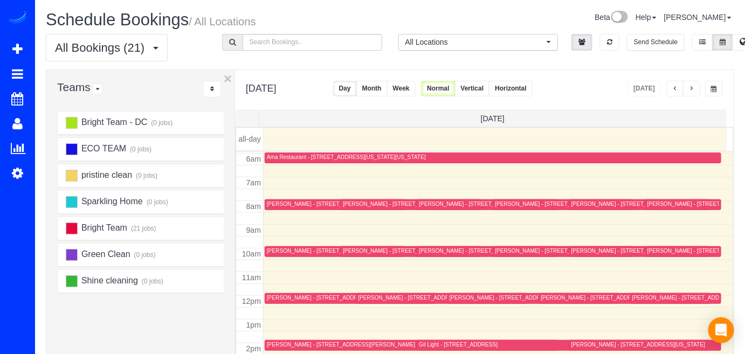
click at [292, 203] on div "[PERSON_NAME] - [STREET_ADDRESS]" at bounding box center [318, 203] width 103 height 7
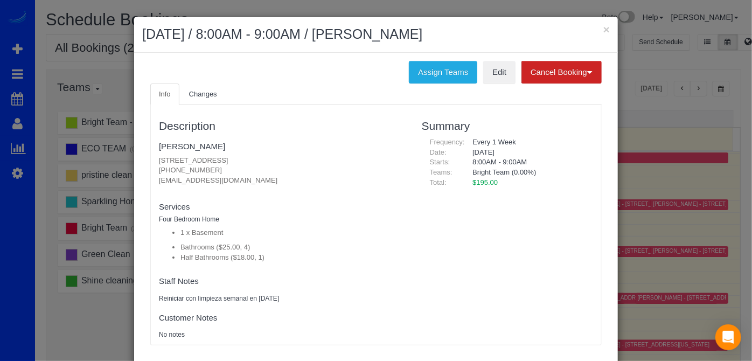
click at [494, 84] on ul "Info Changes" at bounding box center [376, 95] width 452 height 22
click at [494, 80] on link "Edit" at bounding box center [499, 72] width 32 height 23
click at [605, 22] on div "× October 10, 2025 / 8:00AM - 9:00AM / Carolyn Bernstein" at bounding box center [376, 35] width 484 height 36
click at [605, 24] on button "×" at bounding box center [606, 29] width 6 height 11
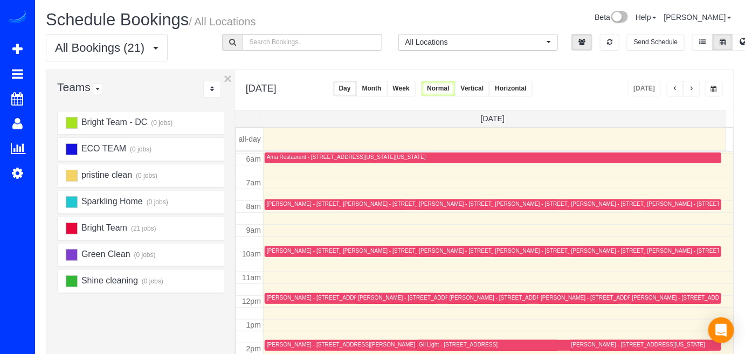
click at [651, 252] on div "[PERSON_NAME] - [STREET_ADDRESS][US_STATE][US_STATE]" at bounding box center [729, 250] width 164 height 7
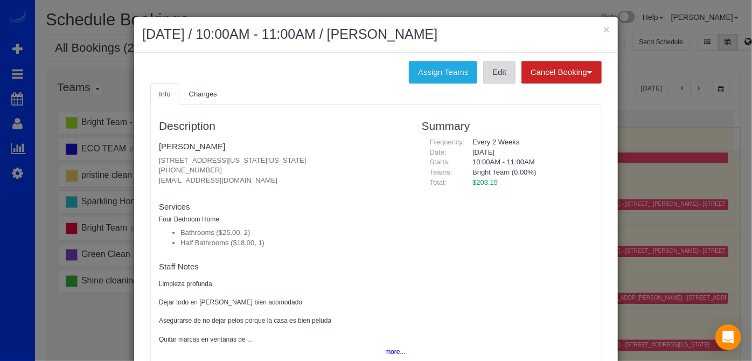
click at [499, 73] on link "Edit" at bounding box center [499, 72] width 32 height 23
click at [603, 26] on button "×" at bounding box center [606, 29] width 6 height 11
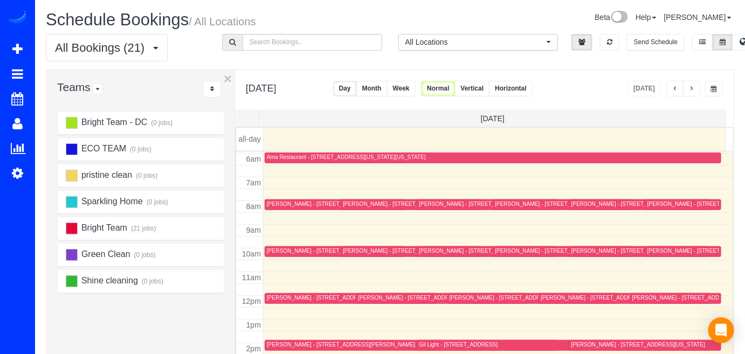
click at [267, 297] on div "[PERSON_NAME] - [STREET_ADDRESS][US_STATE]" at bounding box center [334, 297] width 134 height 7
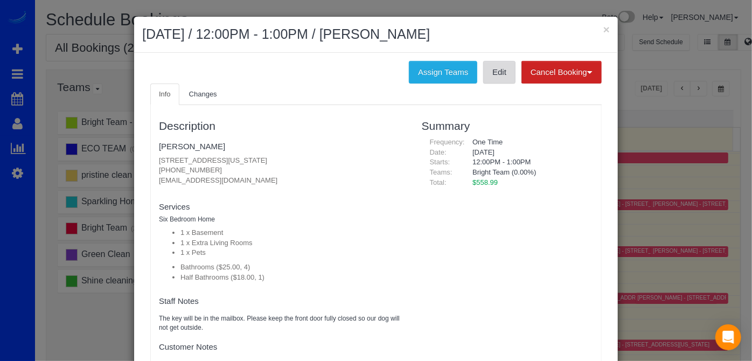
click at [502, 81] on link "Edit" at bounding box center [499, 72] width 32 height 23
click at [606, 25] on button "×" at bounding box center [606, 29] width 6 height 11
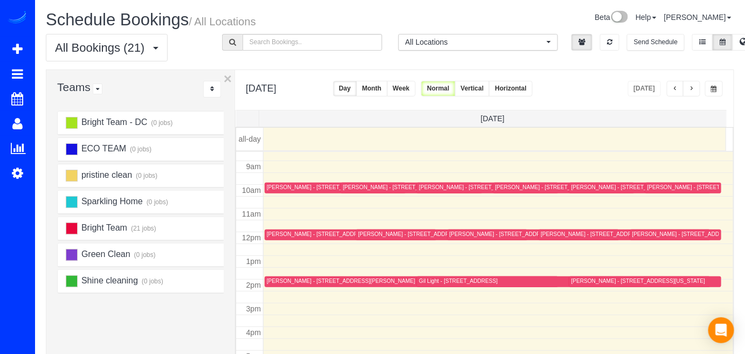
scroll to position [212, 0]
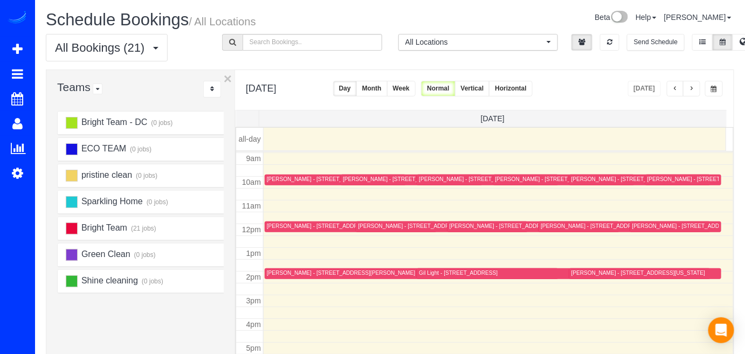
click at [578, 273] on div "[PERSON_NAME] - [STREET_ADDRESS][US_STATE]" at bounding box center [638, 272] width 134 height 7
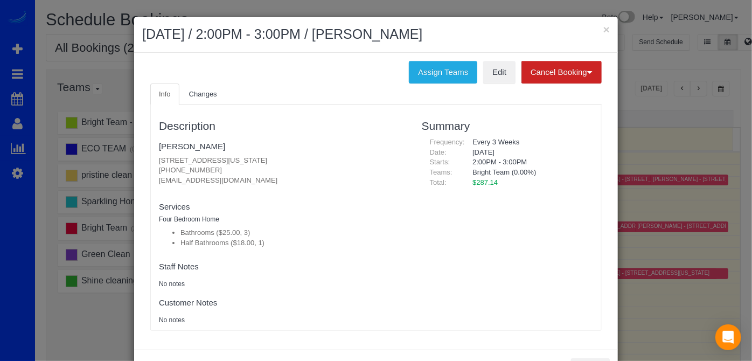
click at [494, 84] on ul "Info Changes" at bounding box center [376, 95] width 452 height 22
click at [496, 77] on link "Edit" at bounding box center [499, 72] width 32 height 23
click at [607, 29] on div "× October 10, 2025 / 2:00PM - 3:00PM / PJ Theisen" at bounding box center [376, 35] width 484 height 36
click at [603, 29] on button "×" at bounding box center [606, 29] width 6 height 11
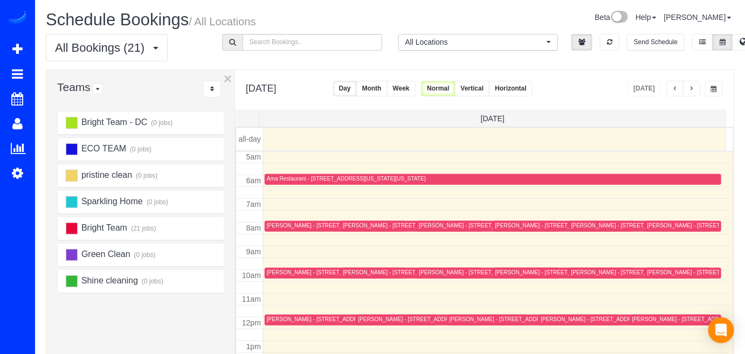
scroll to position [114, 0]
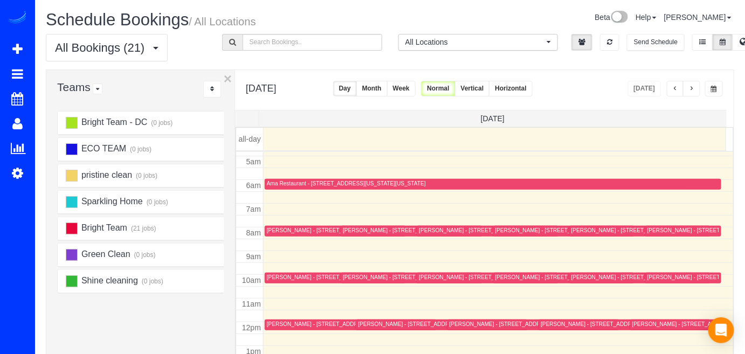
click at [440, 275] on div "[PERSON_NAME] - [STREET_ADDRESS][PERSON_NAME]" at bounding box center [493, 277] width 148 height 7
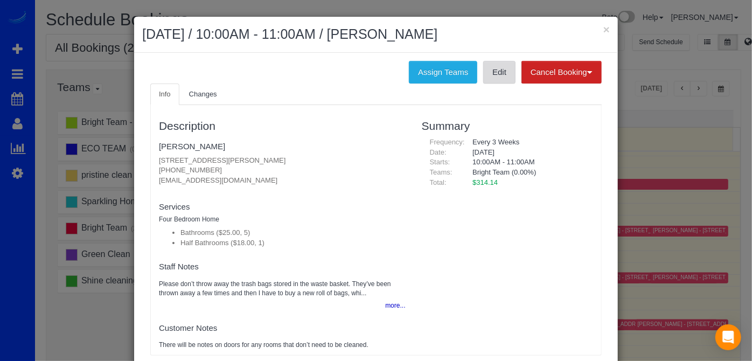
click at [492, 78] on link "Edit" at bounding box center [499, 72] width 32 height 23
click at [603, 29] on button "×" at bounding box center [606, 29] width 6 height 11
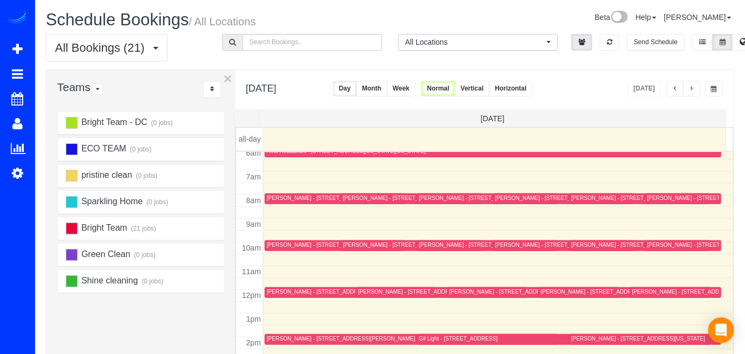
scroll to position [163, 0]
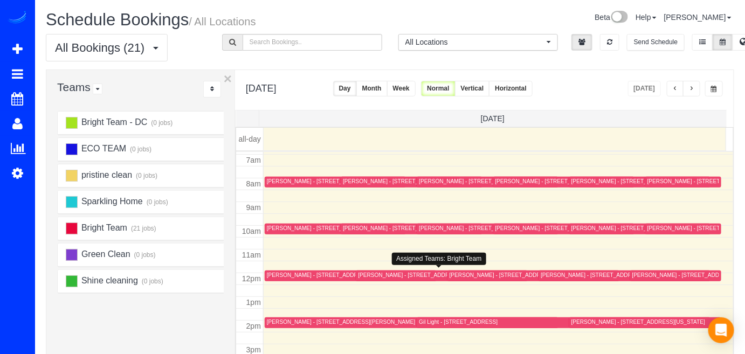
click at [375, 275] on div "[PERSON_NAME] - [STREET_ADDRESS][US_STATE]" at bounding box center [425, 275] width 134 height 7
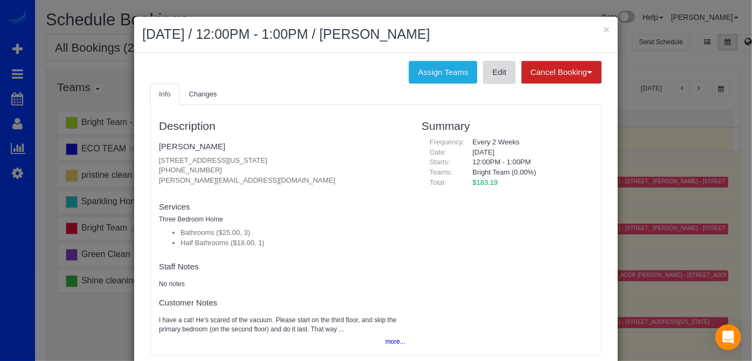
click at [503, 79] on link "Edit" at bounding box center [499, 72] width 32 height 23
click at [598, 27] on h2 "October 10, 2025 / 12:00PM - 1:00PM / Jess Feinberg" at bounding box center [376, 34] width 468 height 19
click at [603, 27] on button "×" at bounding box center [606, 29] width 6 height 11
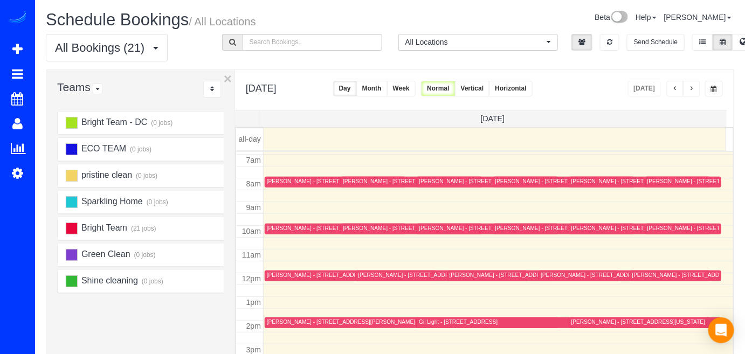
click at [586, 178] on div "[PERSON_NAME] - [STREET_ADDRESS][US_STATE]" at bounding box center [638, 181] width 134 height 7
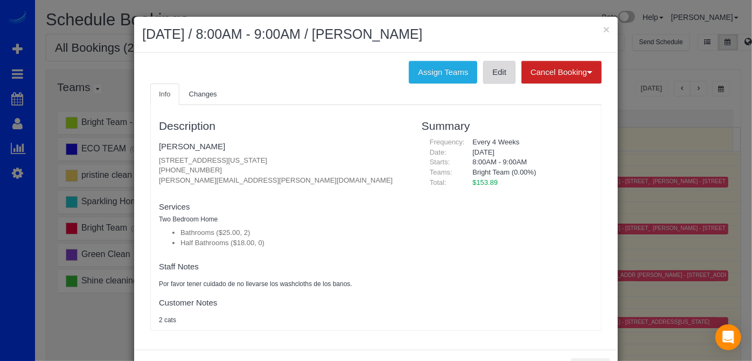
click at [500, 77] on link "Edit" at bounding box center [499, 72] width 32 height 23
click at [603, 27] on button "×" at bounding box center [606, 29] width 6 height 11
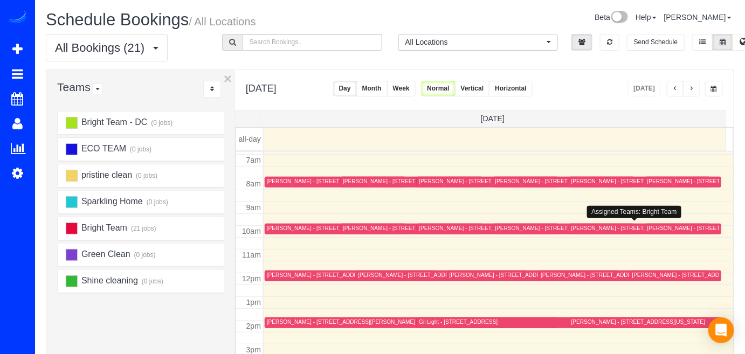
click at [587, 225] on div "[PERSON_NAME] - [STREET_ADDRESS][US_STATE]" at bounding box center [638, 228] width 134 height 7
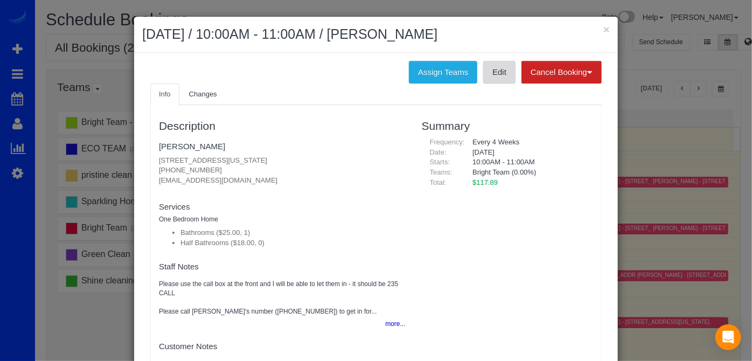
click at [497, 77] on link "Edit" at bounding box center [499, 72] width 32 height 23
click at [606, 30] on button "×" at bounding box center [606, 29] width 6 height 11
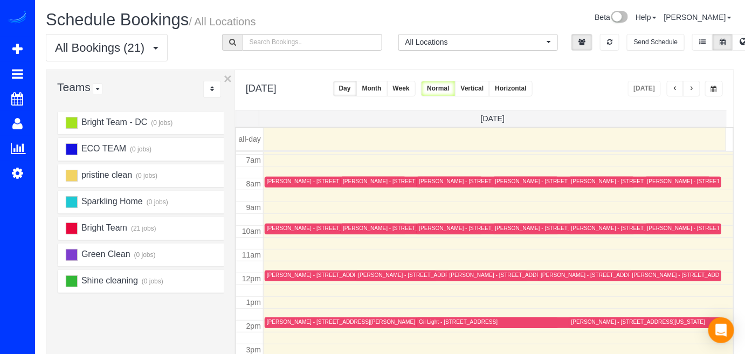
click at [358, 183] on div "[PERSON_NAME] - [STREET_ADDRESS][PERSON_NAME]" at bounding box center [417, 181] width 148 height 7
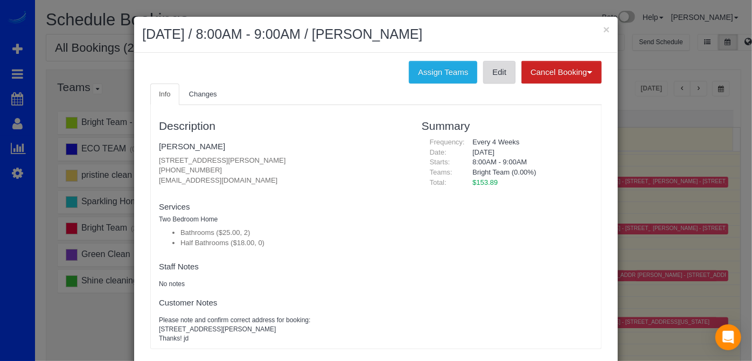
click at [491, 75] on link "Edit" at bounding box center [499, 72] width 32 height 23
click at [603, 30] on button "×" at bounding box center [606, 29] width 6 height 11
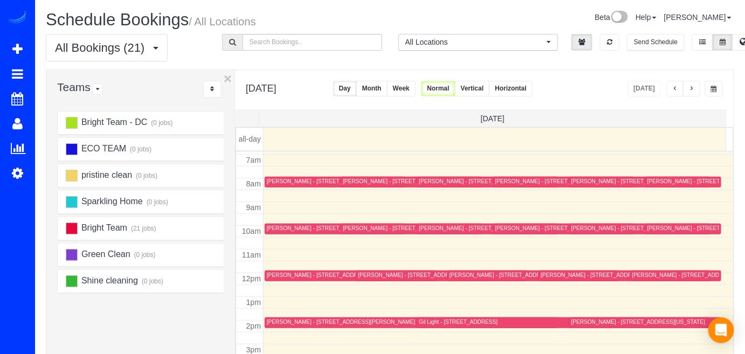
click at [287, 227] on div "[PERSON_NAME] - [STREET_ADDRESS][US_STATE]" at bounding box center [334, 228] width 134 height 7
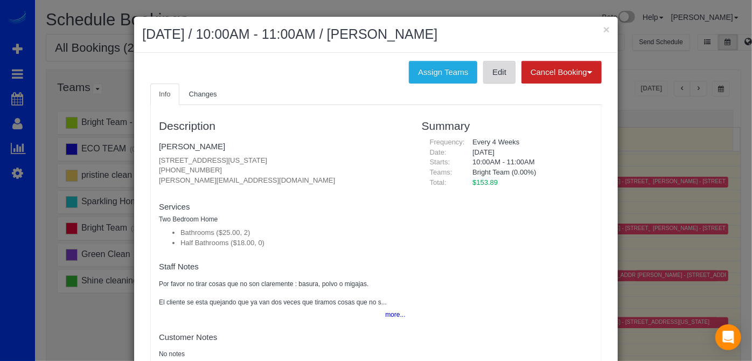
click at [500, 74] on link "Edit" at bounding box center [499, 72] width 32 height 23
click at [603, 30] on button "×" at bounding box center [606, 29] width 6 height 11
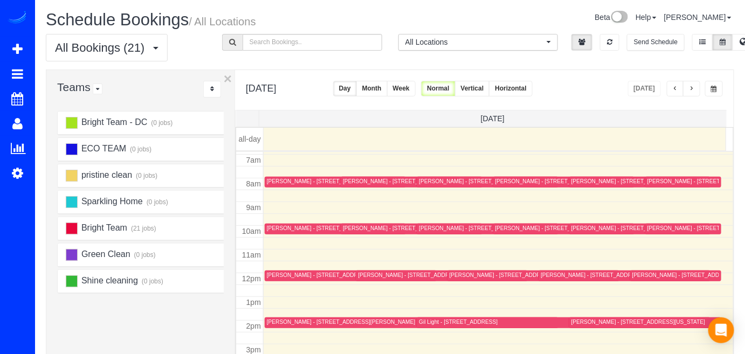
click at [643, 275] on div "[PERSON_NAME] - [STREET_ADDRESS]" at bounding box center [683, 275] width 103 height 7
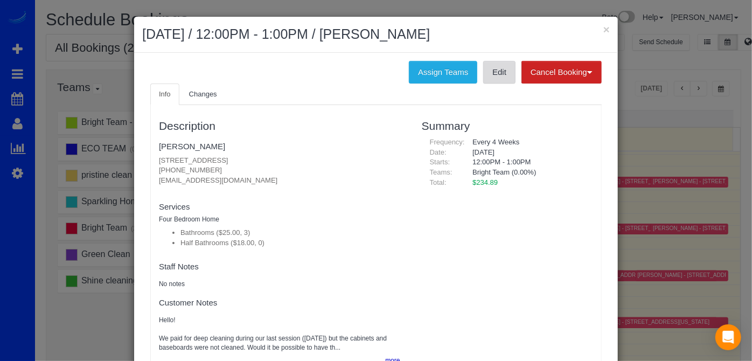
click at [504, 75] on link "Edit" at bounding box center [499, 72] width 32 height 23
click at [603, 29] on button "×" at bounding box center [606, 29] width 6 height 11
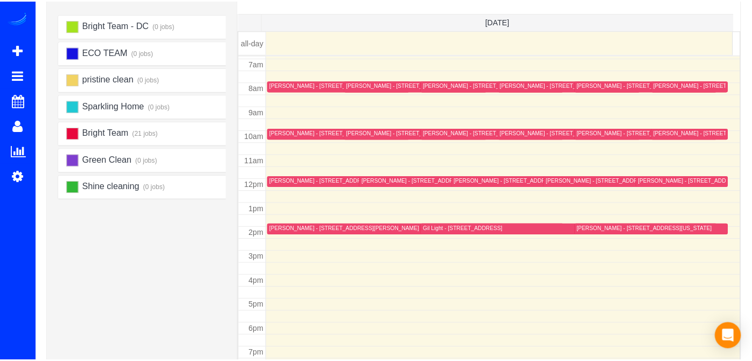
scroll to position [147, 0]
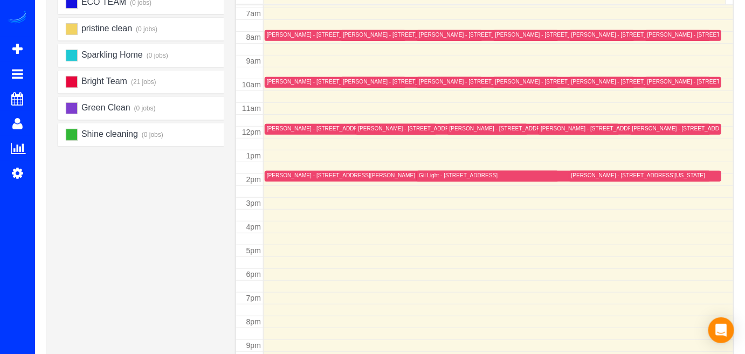
click at [280, 176] on div "[PERSON_NAME] - [STREET_ADDRESS][PERSON_NAME]" at bounding box center [341, 175] width 148 height 7
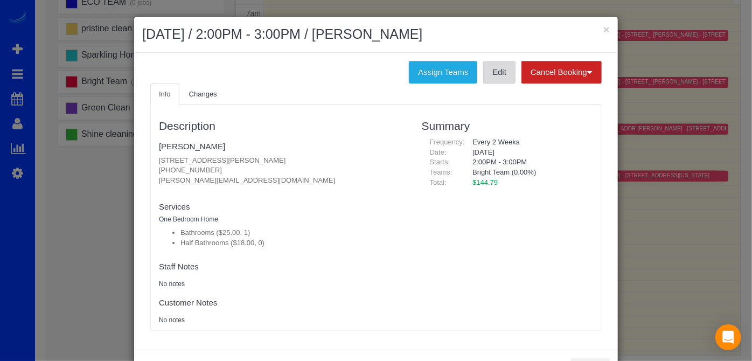
click at [494, 76] on link "Edit" at bounding box center [499, 72] width 32 height 23
click at [607, 29] on div "× October 10, 2025 / 2:00PM - 3:00PM / Brian Bronson" at bounding box center [376, 35] width 484 height 36
click at [605, 29] on button "×" at bounding box center [606, 29] width 6 height 11
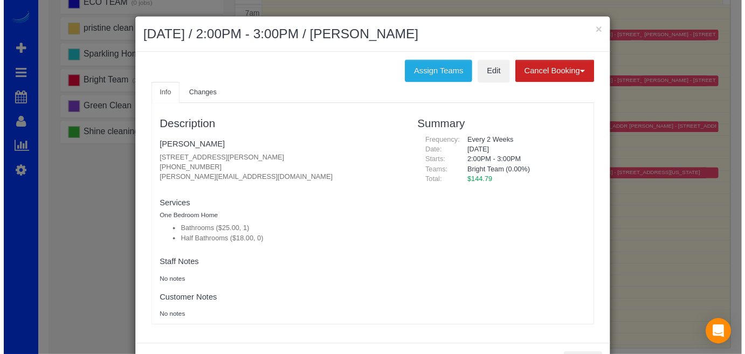
scroll to position [0, 0]
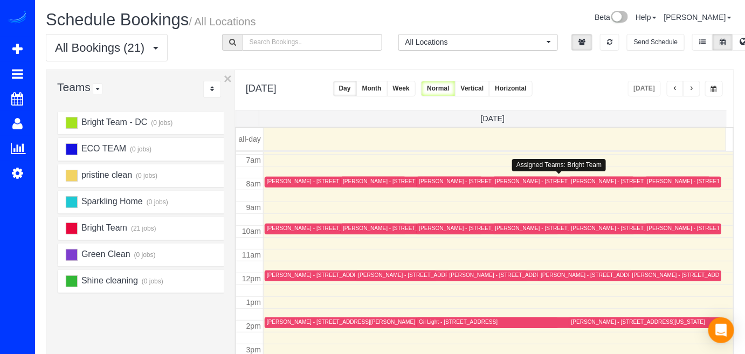
click at [506, 182] on div "[PERSON_NAME] - [STREET_ADDRESS][PERSON_NAME][US_STATE]" at bounding box center [584, 181] width 179 height 7
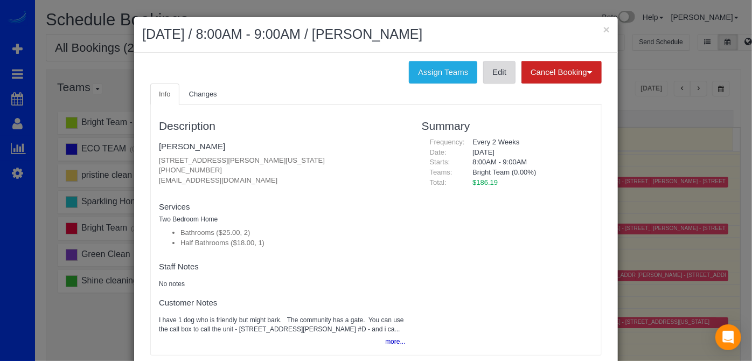
click at [494, 76] on link "Edit" at bounding box center [499, 72] width 32 height 23
drag, startPoint x: 603, startPoint y: 30, endPoint x: 605, endPoint y: 35, distance: 5.5
click at [603, 30] on button "×" at bounding box center [606, 29] width 6 height 11
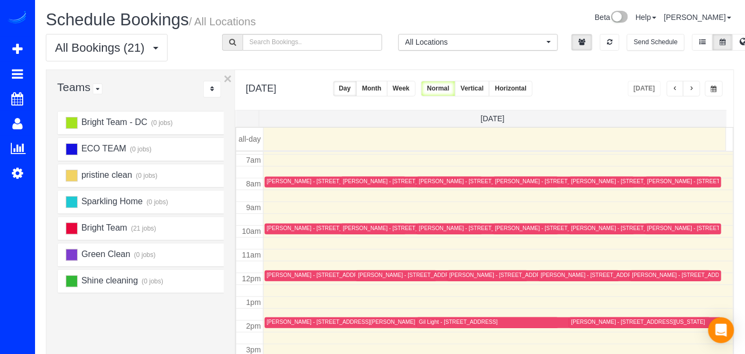
click at [373, 274] on div "[PERSON_NAME] - [STREET_ADDRESS][US_STATE]" at bounding box center [425, 275] width 134 height 7
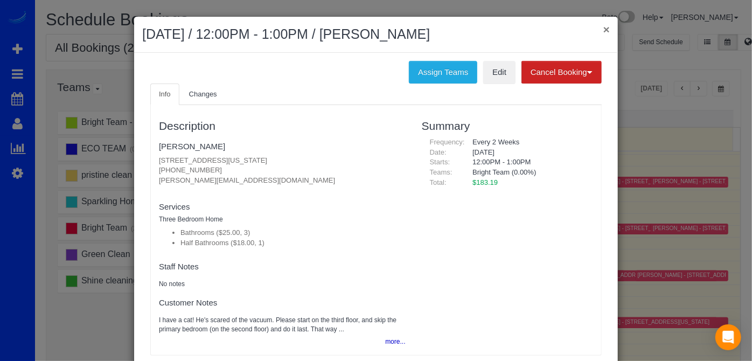
click at [603, 26] on button "×" at bounding box center [606, 29] width 6 height 11
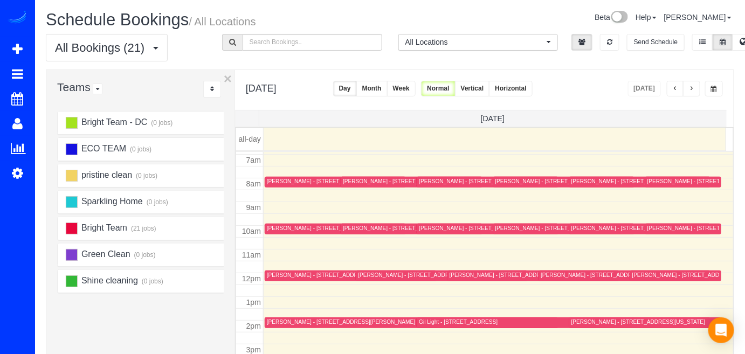
click at [348, 227] on div "[PERSON_NAME] - [STREET_ADDRESS][US_STATE]" at bounding box center [410, 228] width 134 height 7
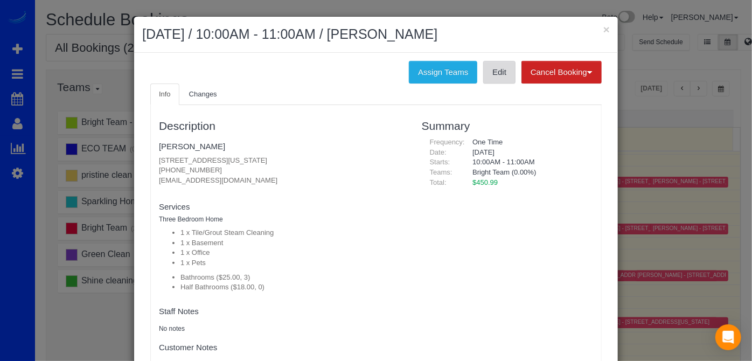
click at [494, 77] on link "Edit" at bounding box center [499, 72] width 32 height 23
click at [603, 27] on button "×" at bounding box center [606, 29] width 6 height 11
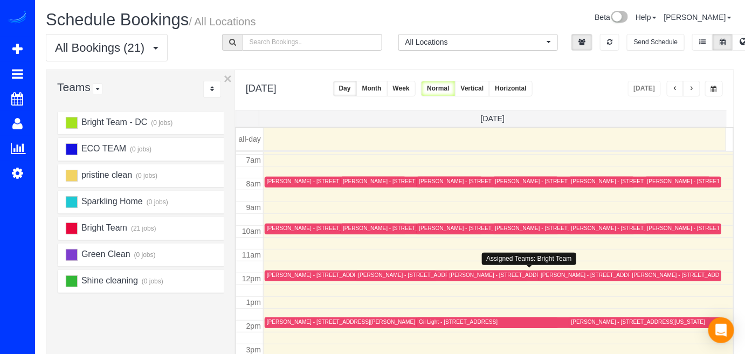
click at [462, 274] on div "[PERSON_NAME] - [STREET_ADDRESS][US_STATE]" at bounding box center [516, 275] width 134 height 7
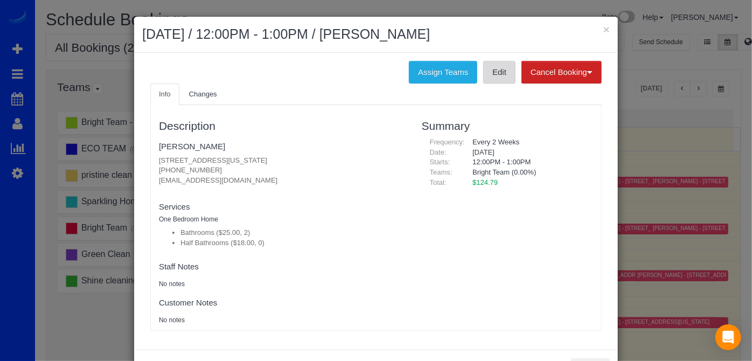
click at [503, 68] on link "Edit" at bounding box center [499, 72] width 32 height 23
click at [603, 29] on button "×" at bounding box center [606, 29] width 6 height 11
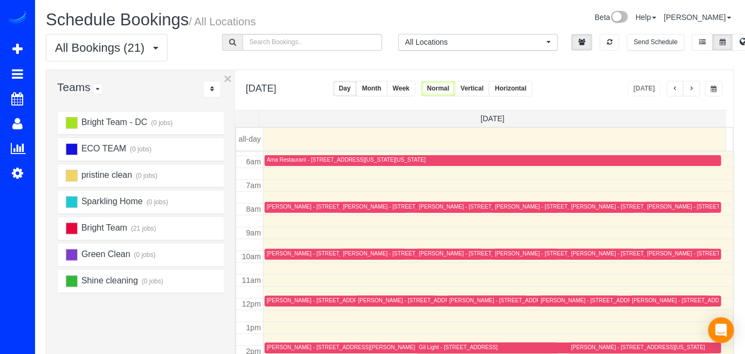
scroll to position [114, 0]
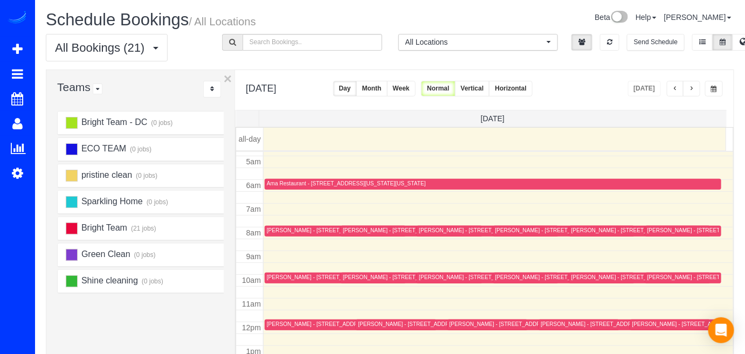
click at [425, 231] on div "[PERSON_NAME] - [STREET_ADDRESS][PERSON_NAME]" at bounding box center [493, 230] width 148 height 7
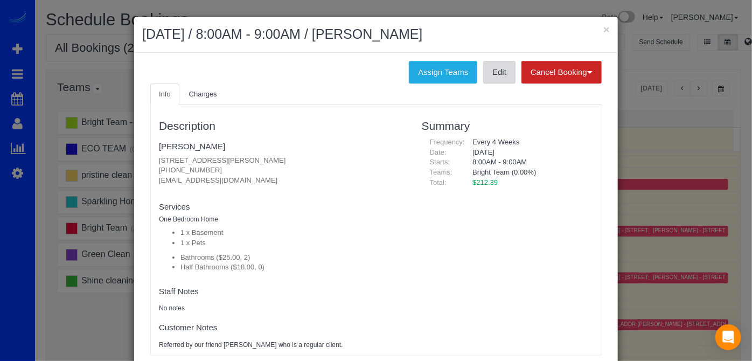
click at [496, 81] on link "Edit" at bounding box center [499, 72] width 32 height 23
click at [603, 28] on button "×" at bounding box center [606, 29] width 6 height 11
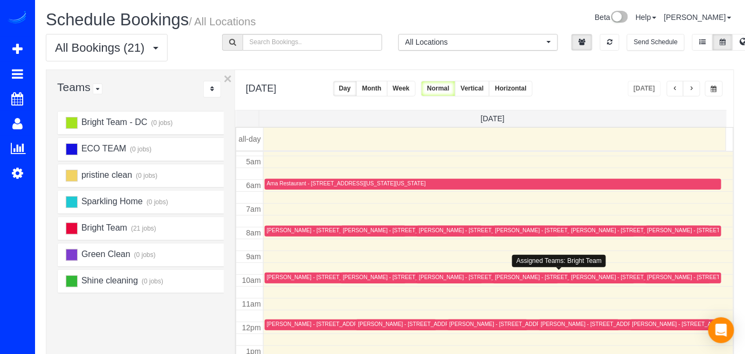
click at [507, 277] on div "[PERSON_NAME] - [STREET_ADDRESS]" at bounding box center [546, 277] width 103 height 7
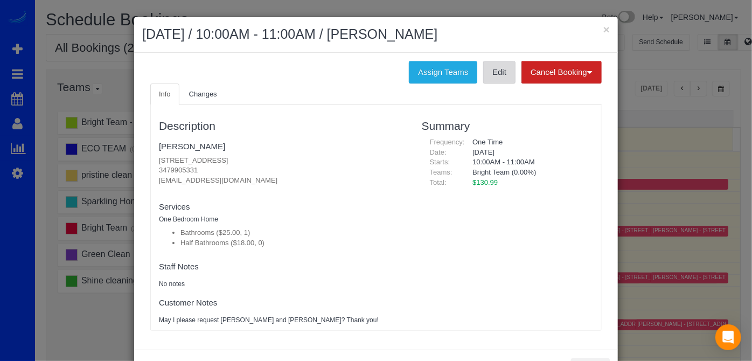
click at [491, 71] on link "Edit" at bounding box center [499, 72] width 32 height 23
click at [603, 29] on button "×" at bounding box center [606, 29] width 6 height 11
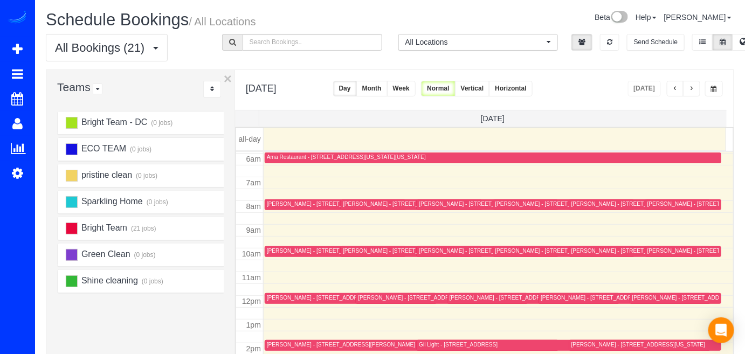
scroll to position [163, 0]
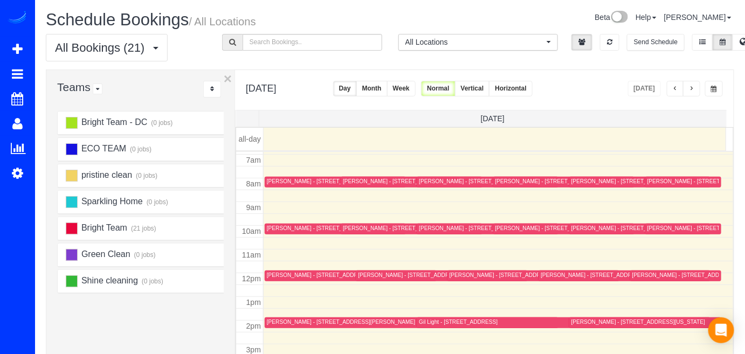
click at [543, 277] on div "[PERSON_NAME] - [STREET_ADDRESS][PERSON_NAME]" at bounding box center [624, 276] width 168 height 8
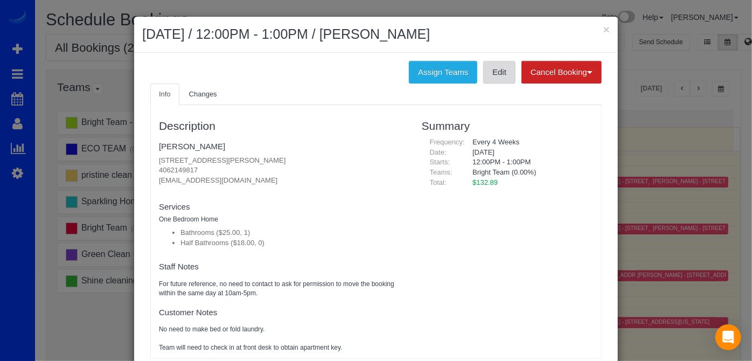
click at [494, 77] on link "Edit" at bounding box center [499, 72] width 32 height 23
click at [603, 28] on button "×" at bounding box center [606, 29] width 6 height 11
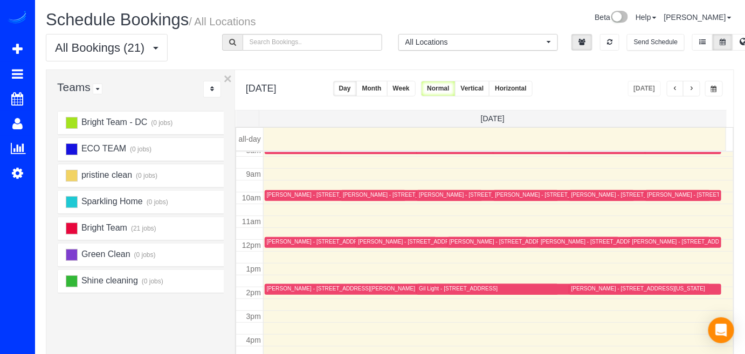
scroll to position [212, 0]
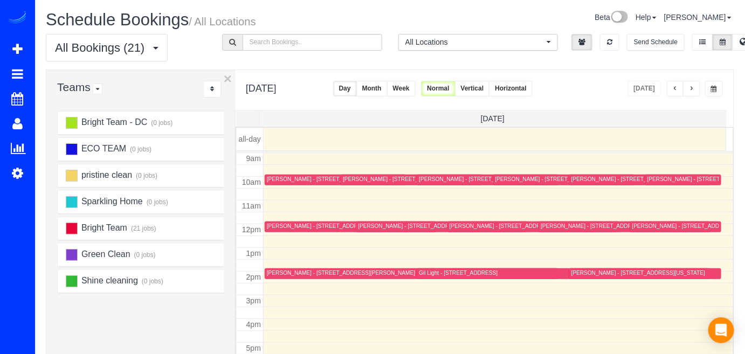
click at [425, 273] on div "Gil Light - [STREET_ADDRESS]" at bounding box center [458, 272] width 79 height 7
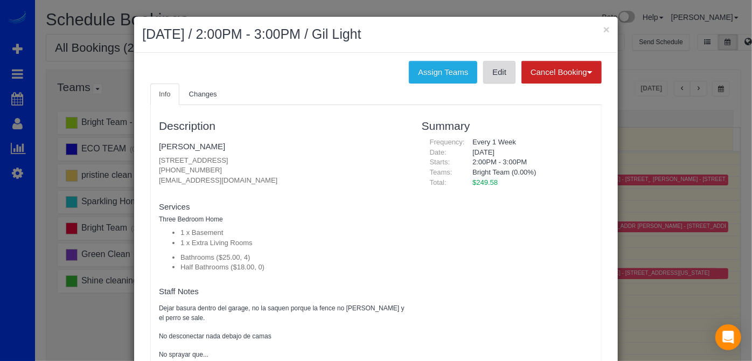
click at [491, 78] on link "Edit" at bounding box center [499, 72] width 32 height 23
click at [605, 26] on button "×" at bounding box center [606, 29] width 6 height 11
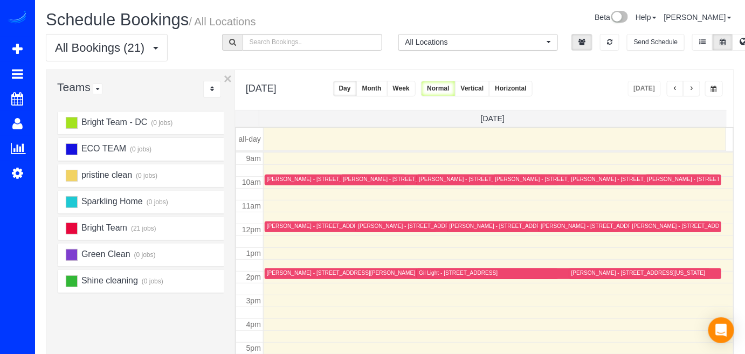
click at [675, 89] on span "button" at bounding box center [674, 89] width 5 height 6
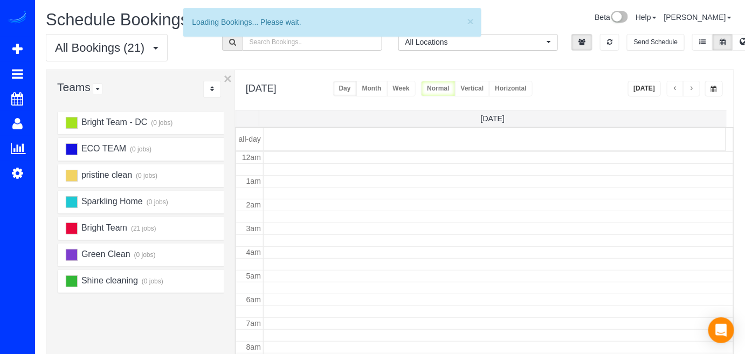
scroll to position [141, 0]
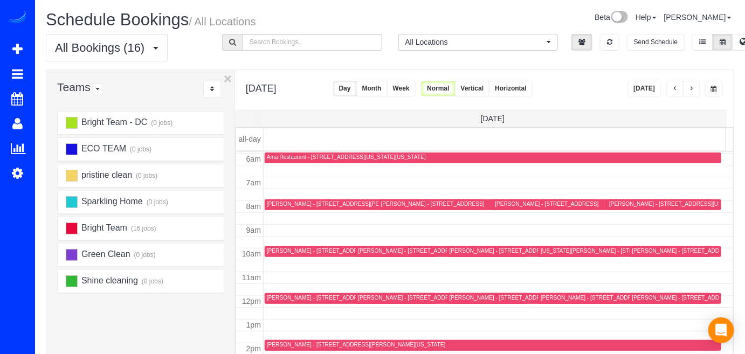
click at [695, 88] on button "button" at bounding box center [691, 89] width 17 height 16
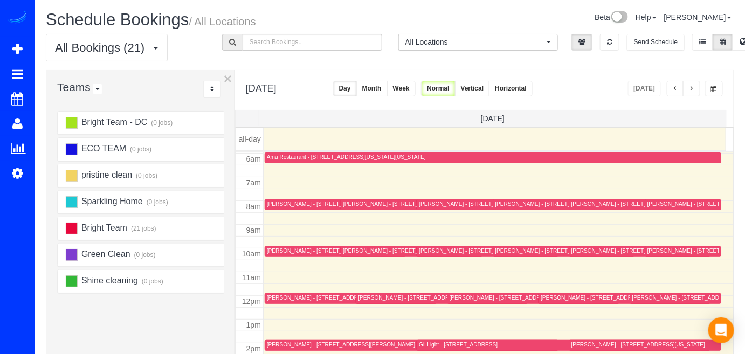
click at [690, 85] on button "button" at bounding box center [691, 89] width 17 height 16
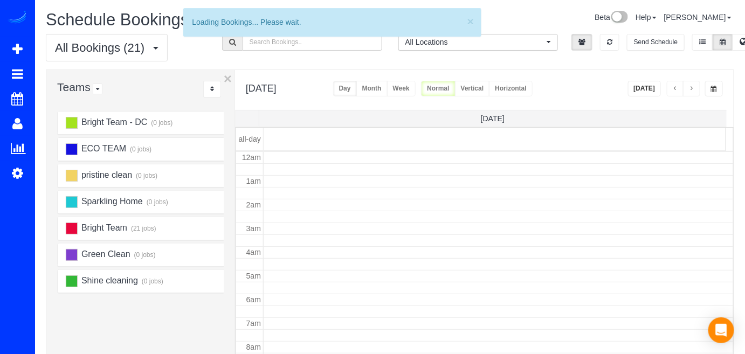
click at [690, 85] on button "button" at bounding box center [691, 89] width 17 height 16
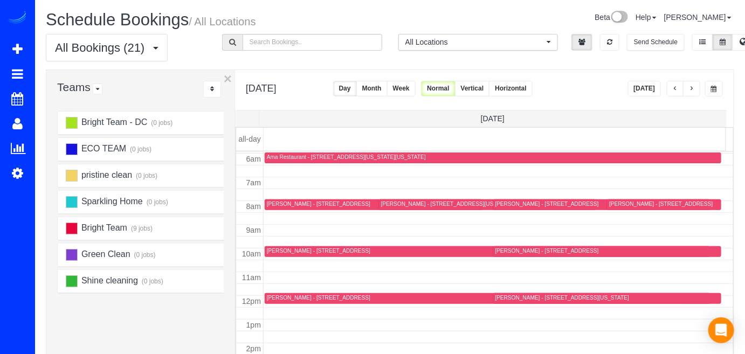
click at [690, 86] on span "button" at bounding box center [691, 89] width 5 height 6
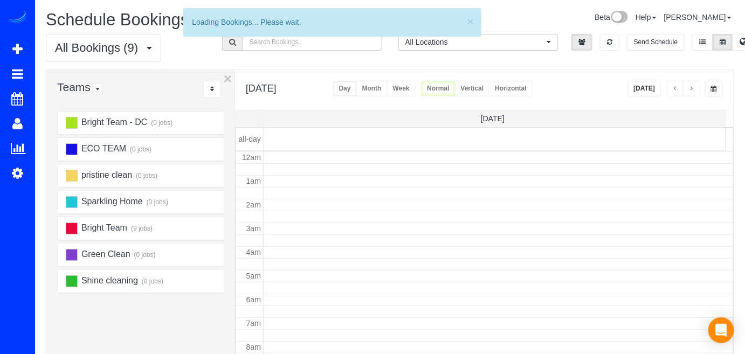
click at [690, 86] on span "button" at bounding box center [691, 89] width 5 height 6
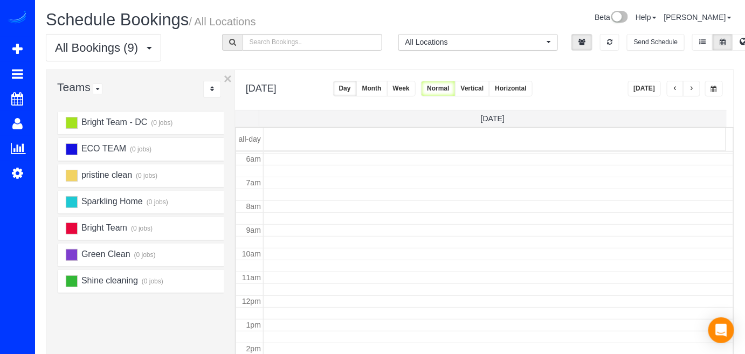
click at [690, 86] on span "button" at bounding box center [691, 89] width 5 height 6
click at [691, 86] on span "button" at bounding box center [691, 89] width 5 height 6
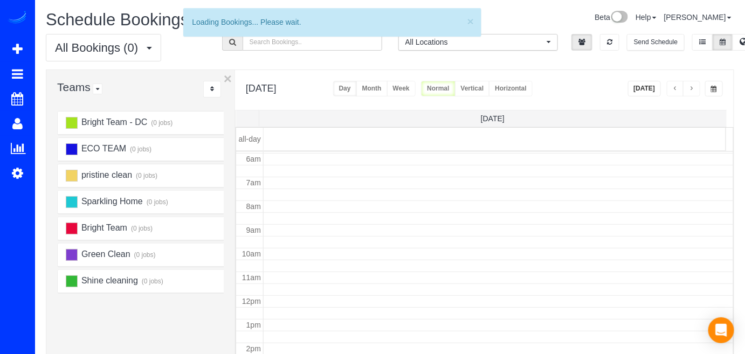
click at [691, 86] on span "button" at bounding box center [691, 89] width 5 height 6
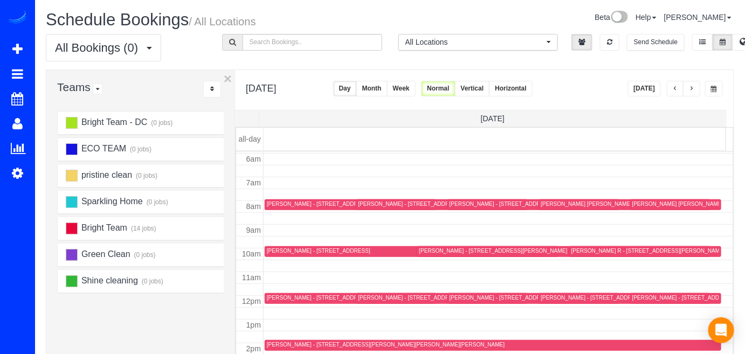
click at [691, 86] on span "button" at bounding box center [691, 89] width 5 height 6
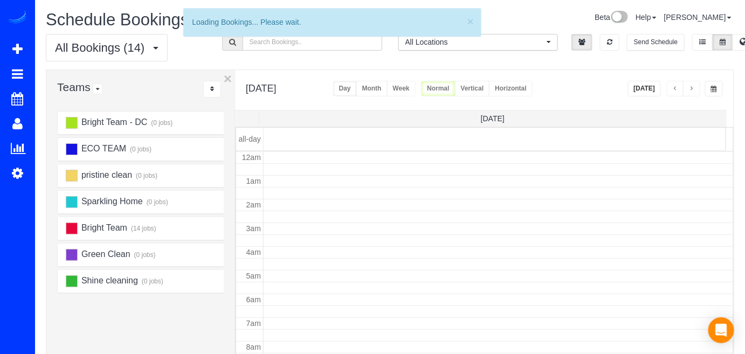
click at [691, 86] on span "button" at bounding box center [691, 89] width 5 height 6
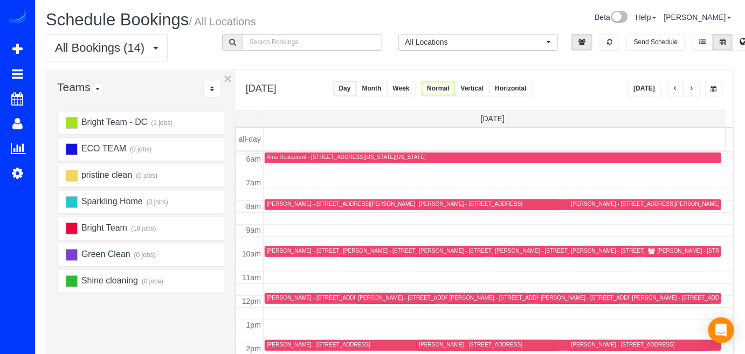
click at [691, 86] on span "button" at bounding box center [691, 89] width 5 height 6
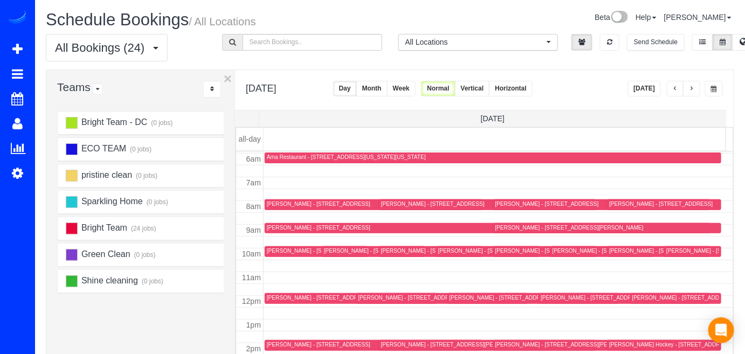
click at [697, 89] on button "button" at bounding box center [691, 89] width 17 height 16
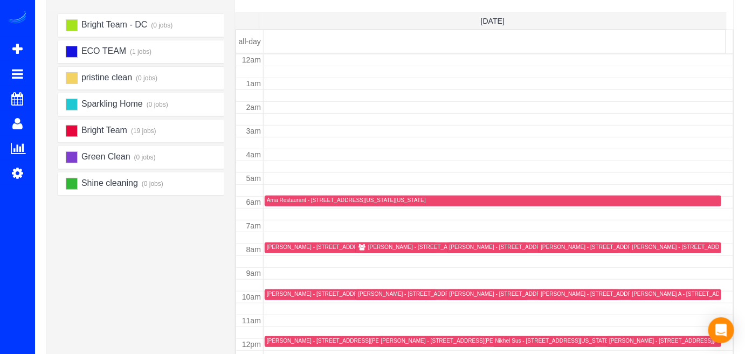
scroll to position [0, 0]
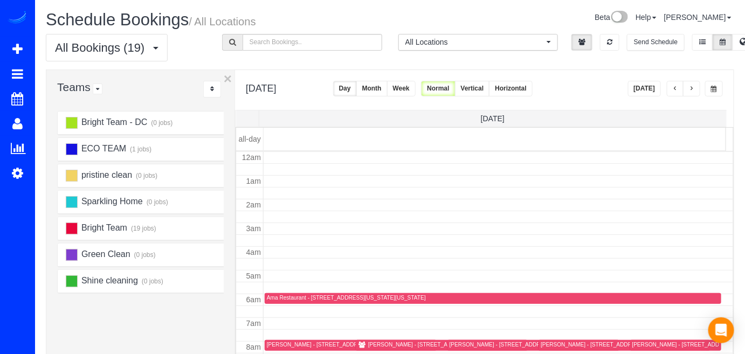
click at [691, 88] on span "button" at bounding box center [691, 89] width 5 height 6
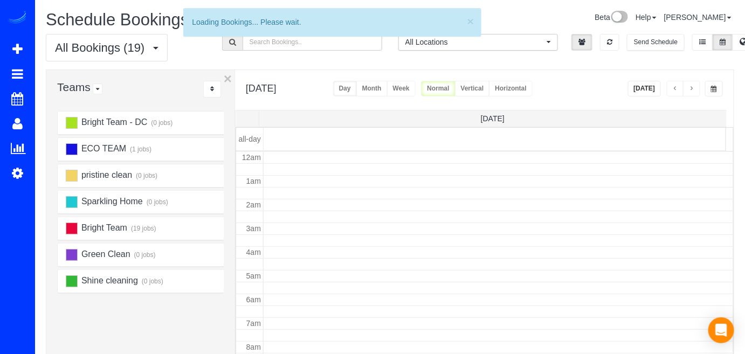
click at [691, 88] on span "button" at bounding box center [691, 89] width 5 height 6
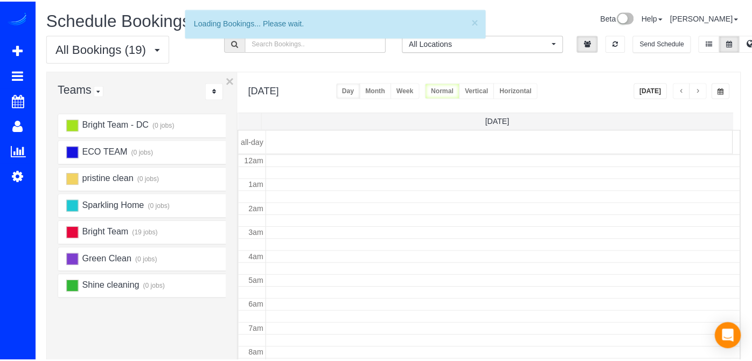
scroll to position [141, 0]
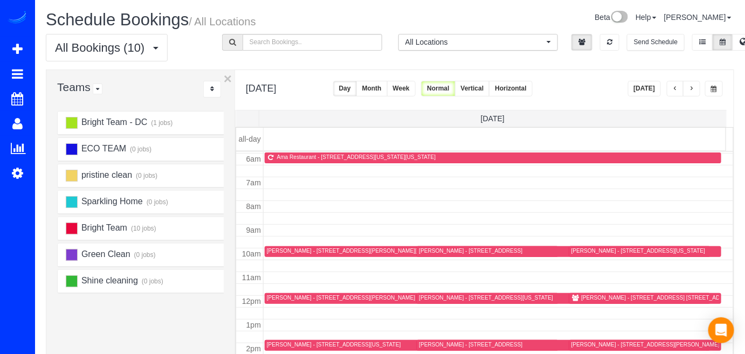
click at [586, 299] on div "Jason Jackson - 8616 2nd Ave. Apt 310, Silver Spring, MD 20910" at bounding box center [660, 297] width 159 height 7
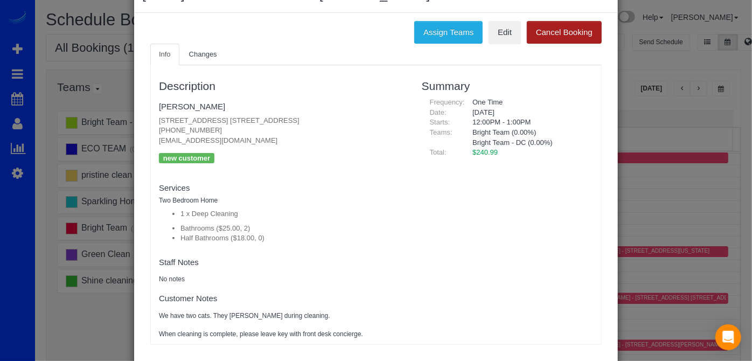
scroll to position [0, 0]
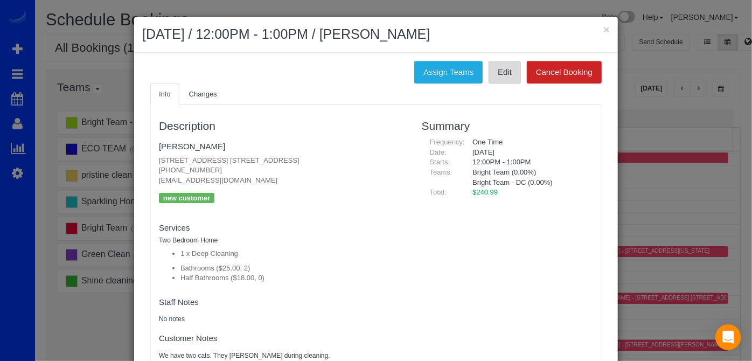
click at [505, 77] on link "Edit" at bounding box center [505, 72] width 32 height 23
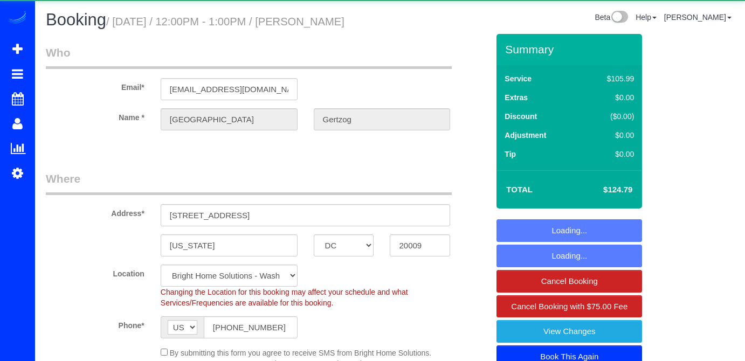
select select "DC"
select select "2"
select select "spot1"
select select "MD"
select select "spot1"
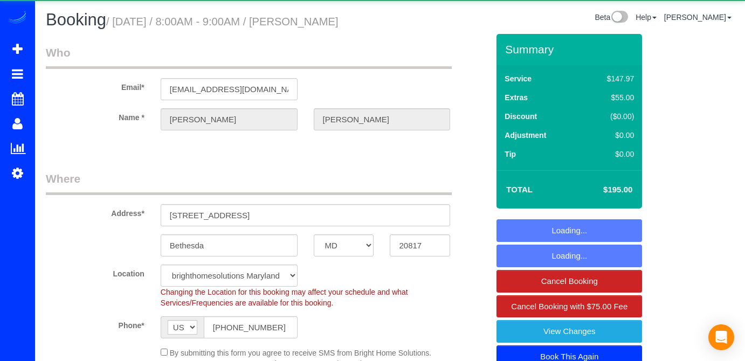
select select "object:634"
select select "spot17"
select select "4"
select select "1"
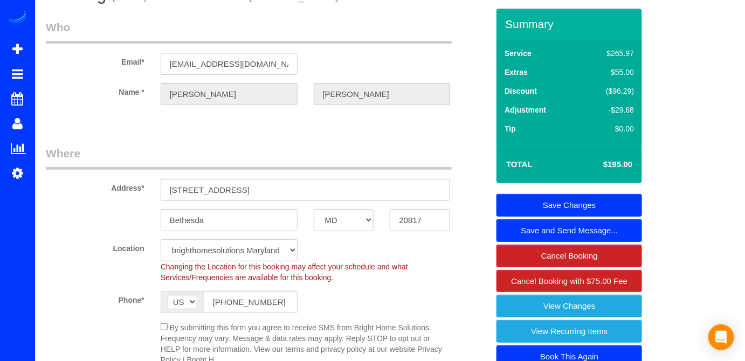
scroll to position [48, 0]
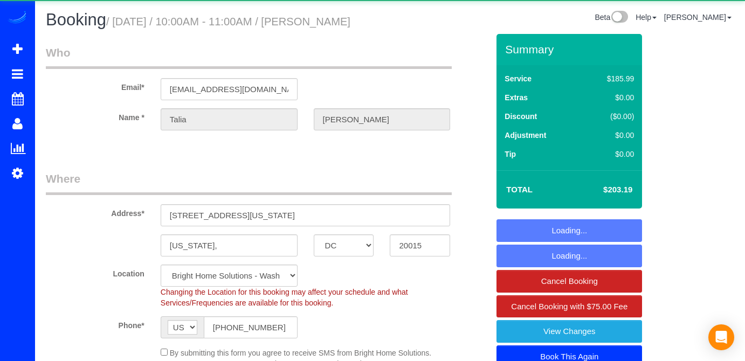
select select "DC"
select select "2"
select select "1"
select select "string:fspay-bd199cd3-e985-4901-9e6b-2da06fe83461"
select select "spot1"
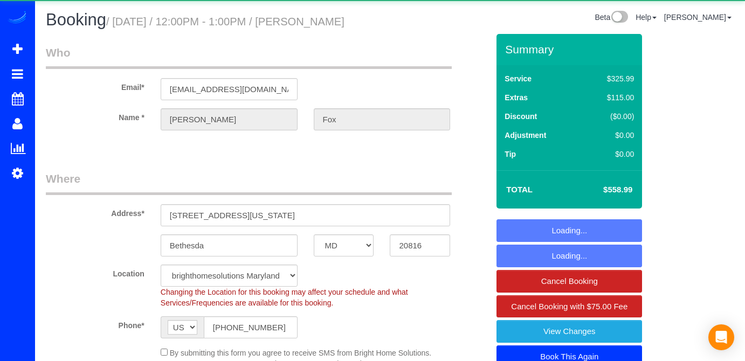
select select "MD"
select select "4"
select select "1"
select select "spot1"
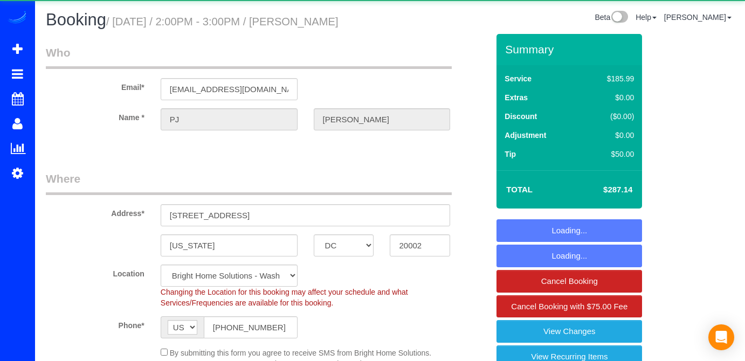
select select "DC"
select select "3"
select select "1"
select select "spot1"
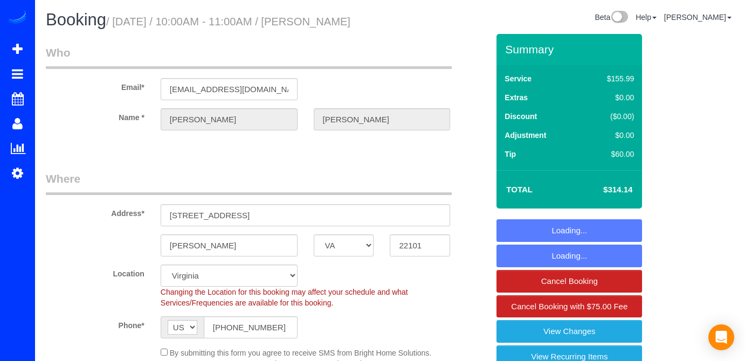
select select "VA"
select select "5"
select select "1"
select select "spot1"
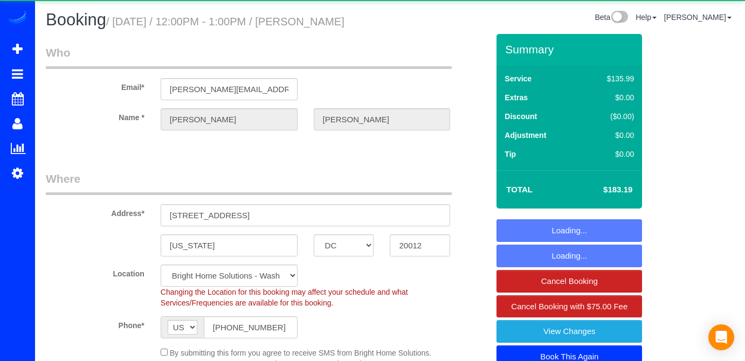
select select "DC"
select select "3"
select select "1"
select select "spot15"
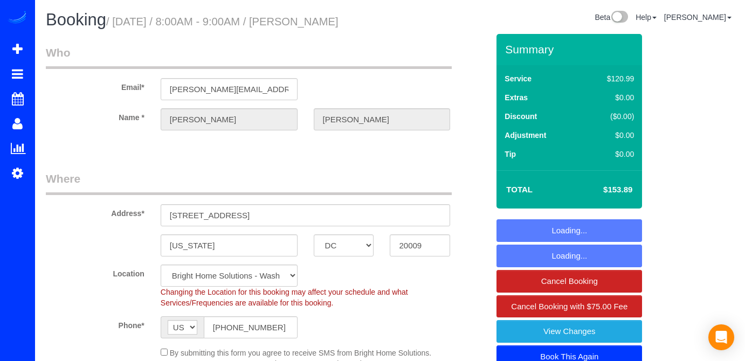
select select "DC"
select select "2"
select select "spot1"
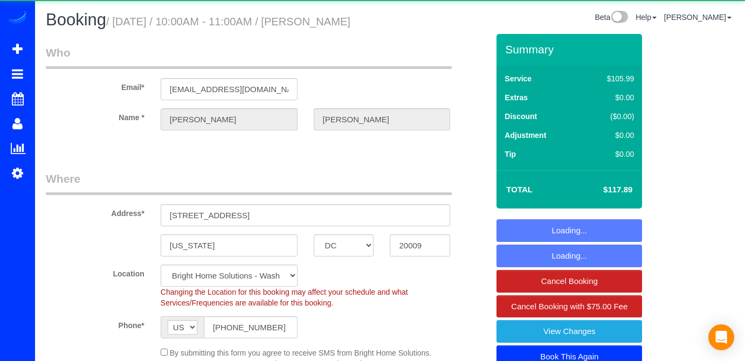
select select "DC"
select select "spot15"
select select "MD"
select select "2"
select select "spot1"
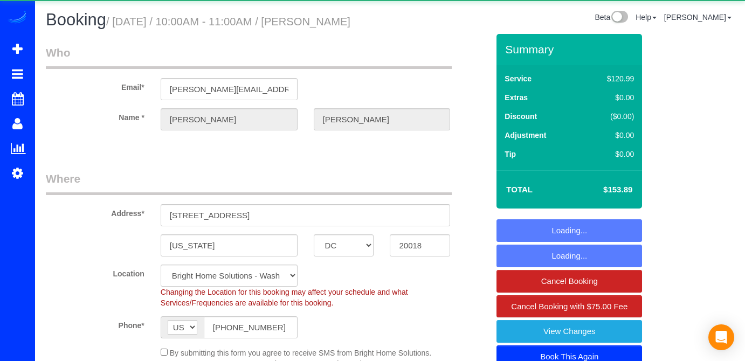
select select "DC"
select select "spot1"
select select "object:782"
select select "spot15"
select select "2"
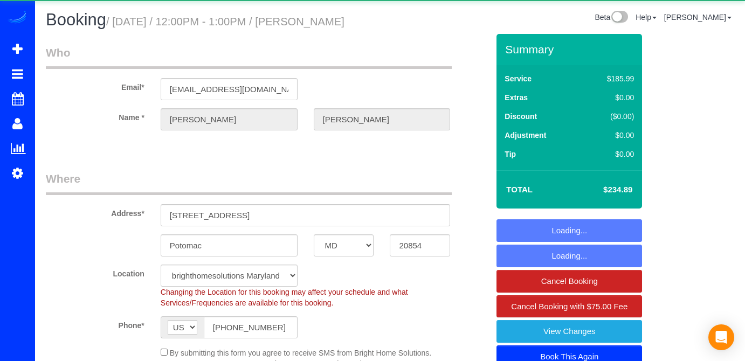
select select "MD"
select select "3"
select select "spot17"
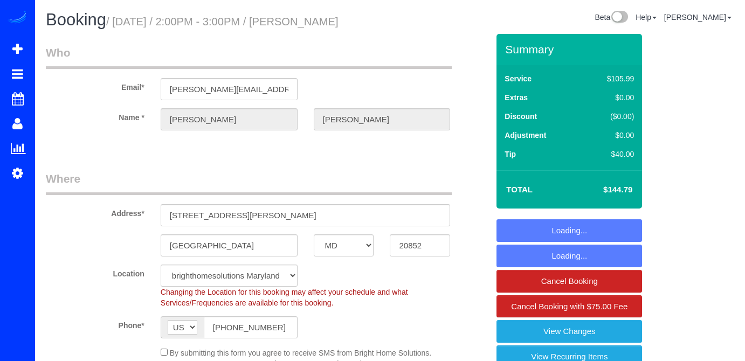
select select "MD"
select select "string:fspay-dddeec4e-e715-4386-89fd-f55a2b446339"
select select "spot1"
select select "DC"
select select "2"
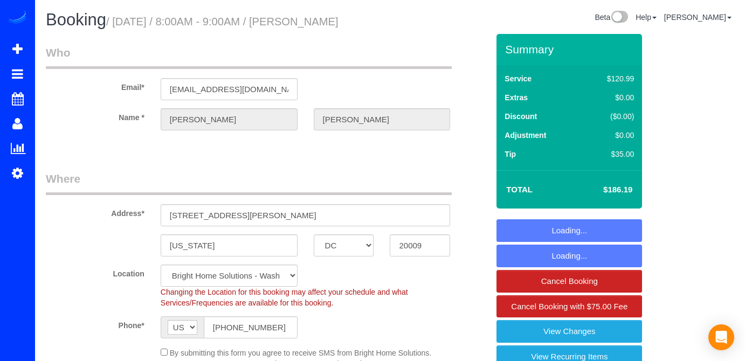
select select "1"
select select "spot1"
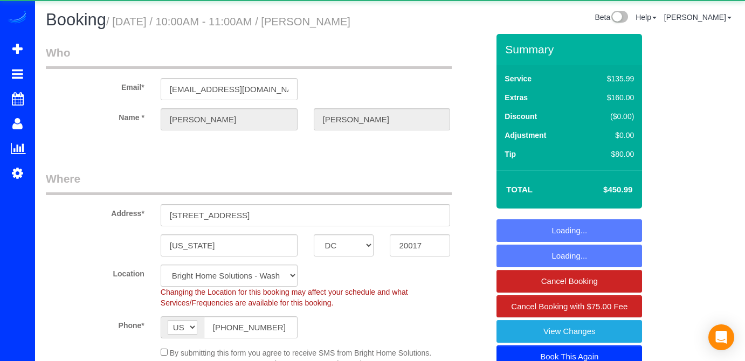
select select "DC"
select select "string:fspay-f7a041bf-bc58-40fb-ad02-6d9d5de55a60"
select select "spot1"
select select "spot15"
select select "object:828"
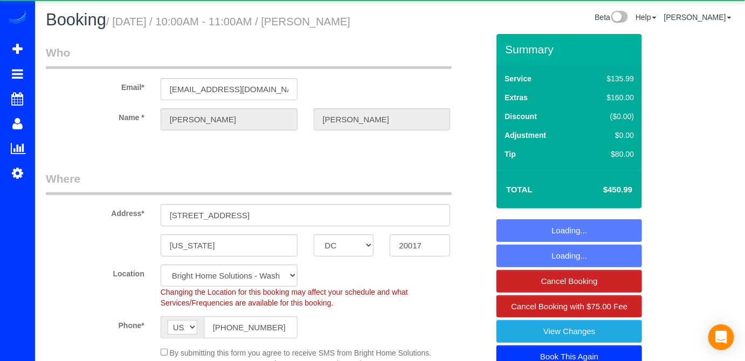
select select "3"
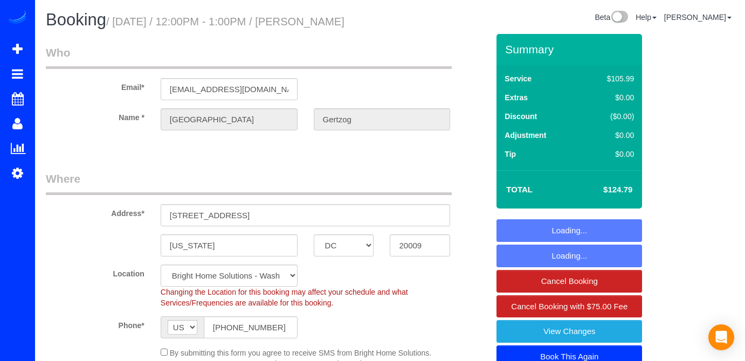
select select "DC"
select select "2"
select select "spot15"
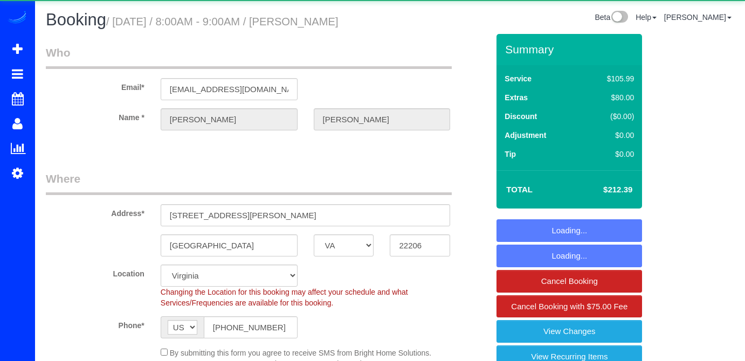
select select "VA"
select select "2"
select select "spot1"
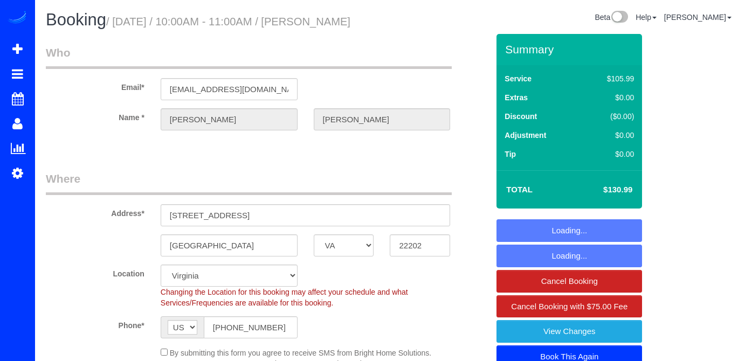
select select "VA"
select select "string:fspay-4edf3e42-eb5f-4c9a-8084-48a21e4dfde9"
select select "spot1"
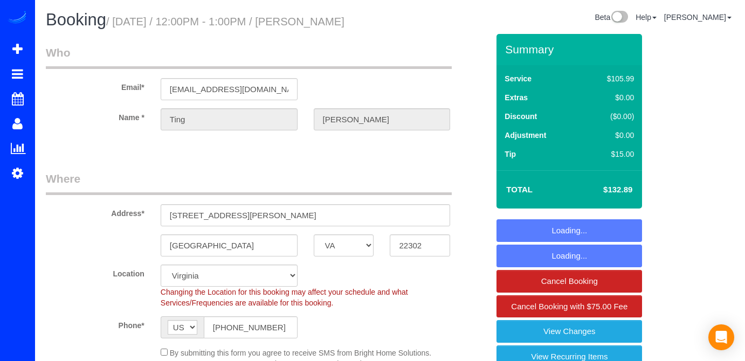
select select "VA"
select select "spot15"
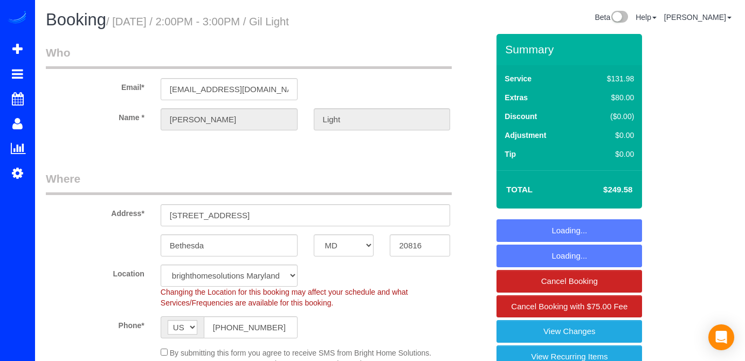
select select "MD"
select select "4"
select select "spot17"
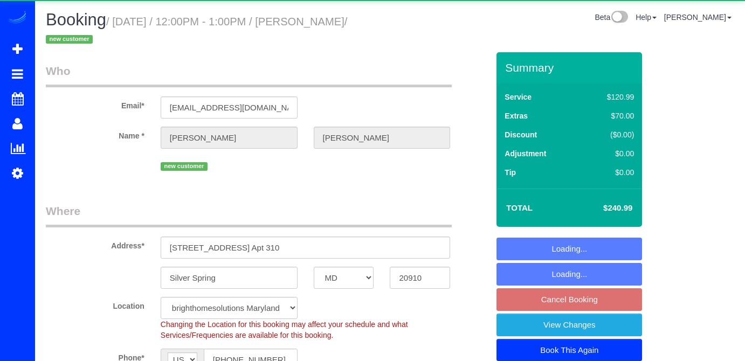
select select "MD"
select select "2"
select select "string:check"
select select "spot3"
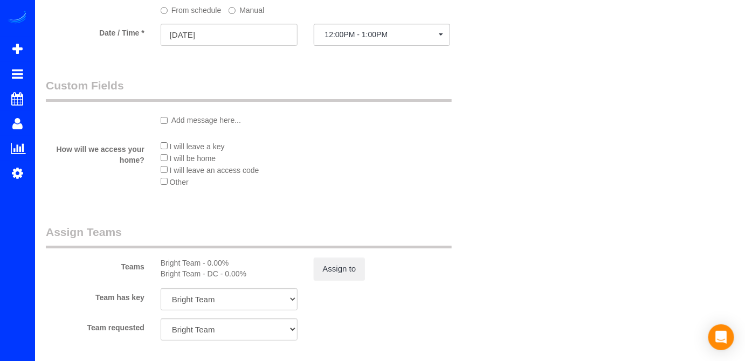
scroll to position [1469, 0]
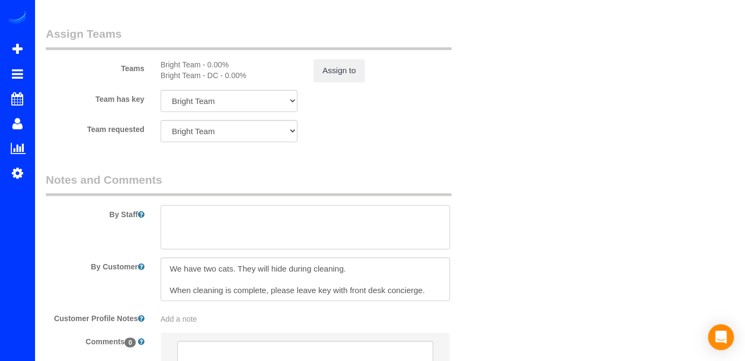
click at [192, 212] on textarea at bounding box center [306, 227] width 290 height 44
paste textarea "We have two cats. They will hide during cleaning. When cleaning is complete, pl…"
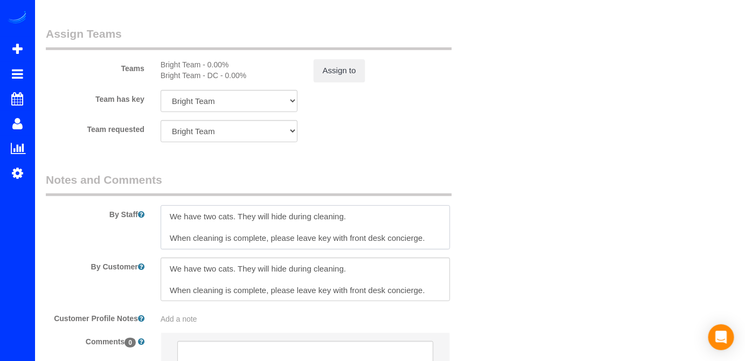
scroll to position [10, 0]
drag, startPoint x: 428, startPoint y: 240, endPoint x: 168, endPoint y: 220, distance: 261.0
click at [168, 220] on textarea at bounding box center [306, 227] width 290 height 44
paste textarea "Tenemos dos gatos. Se esconderán durante la limpieza. Cuando la limpieza esté t…"
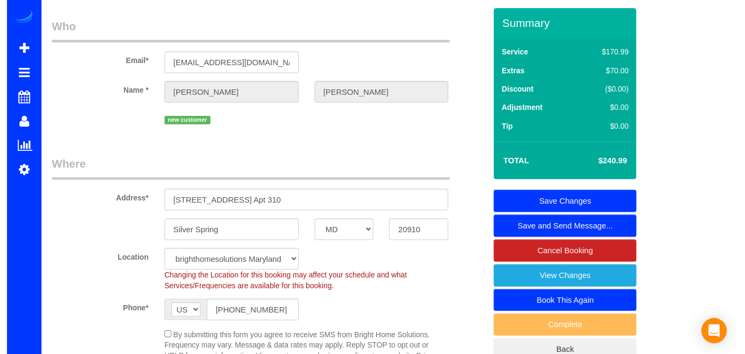
scroll to position [0, 0]
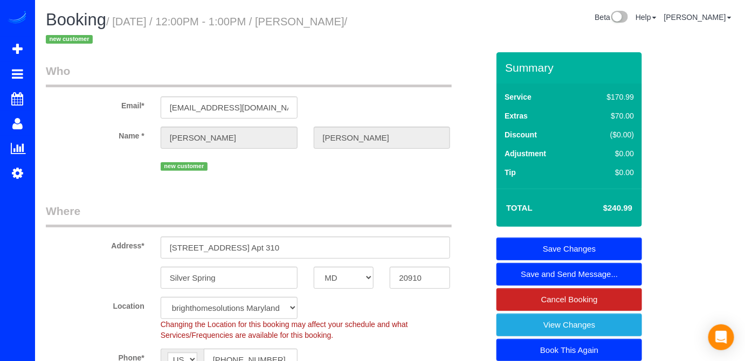
type textarea "Tenemos dos gatos. Se esconderán durante la limpieza. Cuando la limpieza esté t…"
click at [594, 250] on link "Save Changes" at bounding box center [568, 249] width 145 height 23
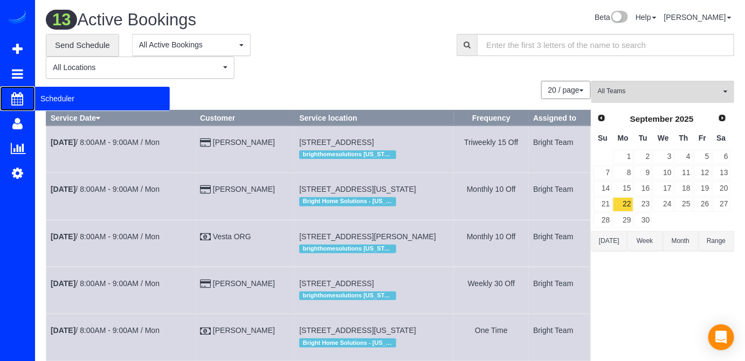
click at [53, 103] on span "Scheduler" at bounding box center [102, 98] width 135 height 25
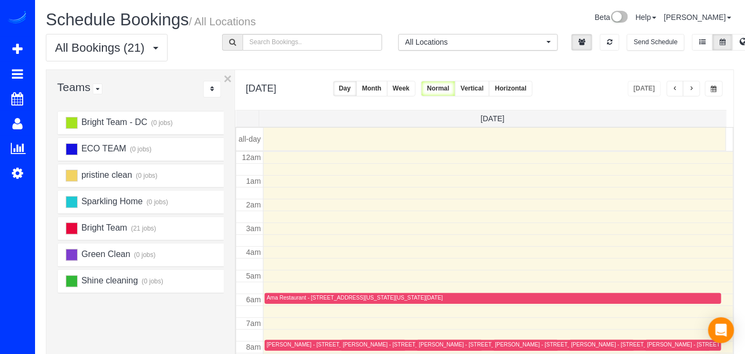
scroll to position [141, 0]
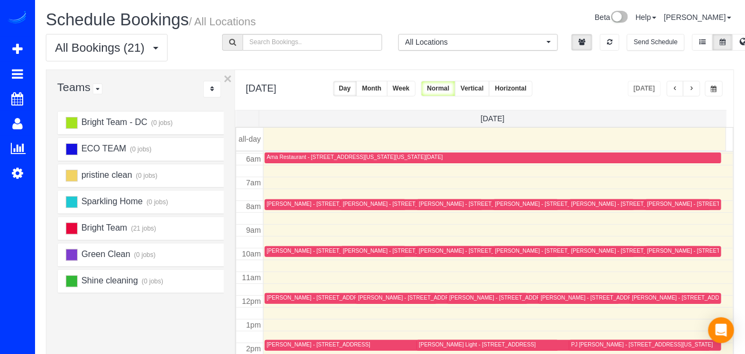
click at [674, 88] on span "button" at bounding box center [674, 89] width 5 height 6
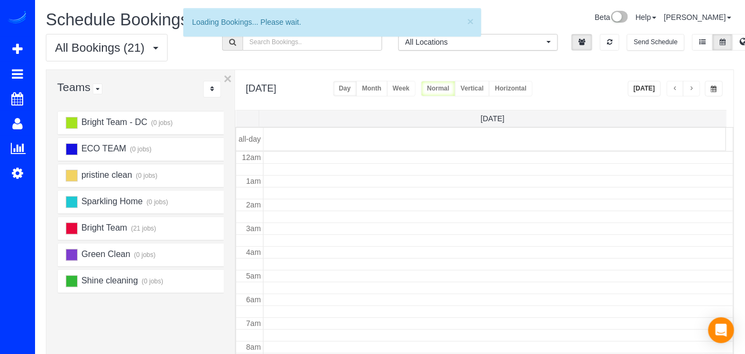
click at [674, 88] on span "button" at bounding box center [674, 89] width 5 height 6
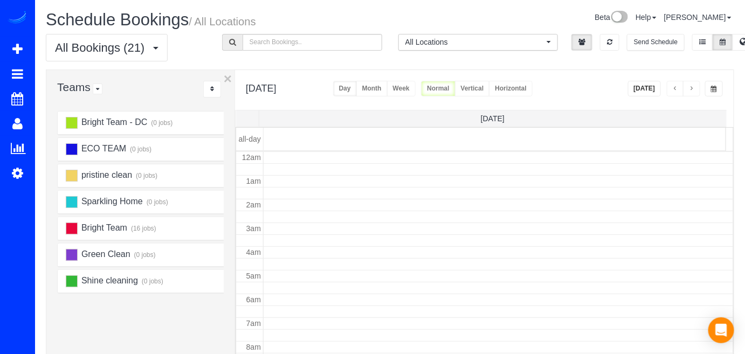
click at [674, 88] on span "button" at bounding box center [674, 89] width 5 height 6
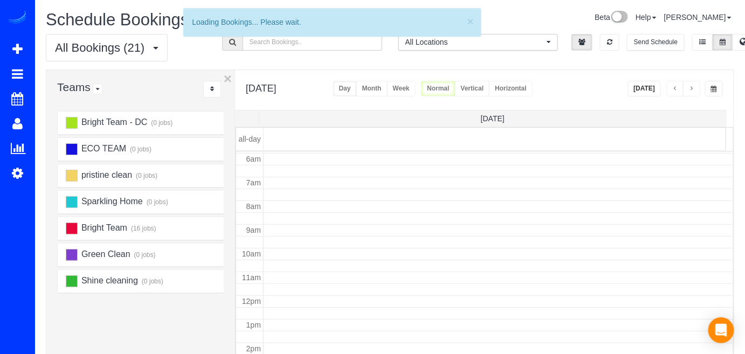
click at [674, 88] on span "button" at bounding box center [674, 89] width 5 height 6
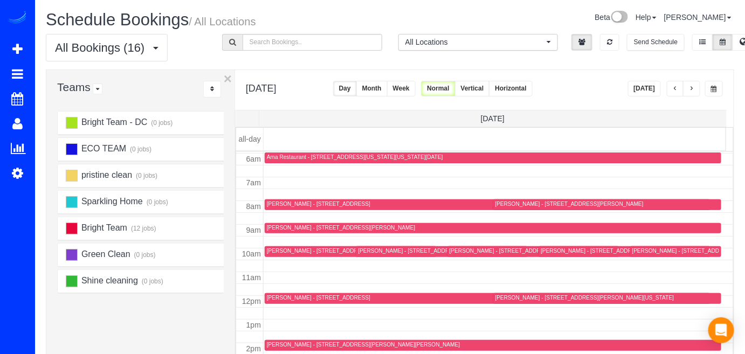
click at [674, 88] on span "button" at bounding box center [674, 89] width 5 height 6
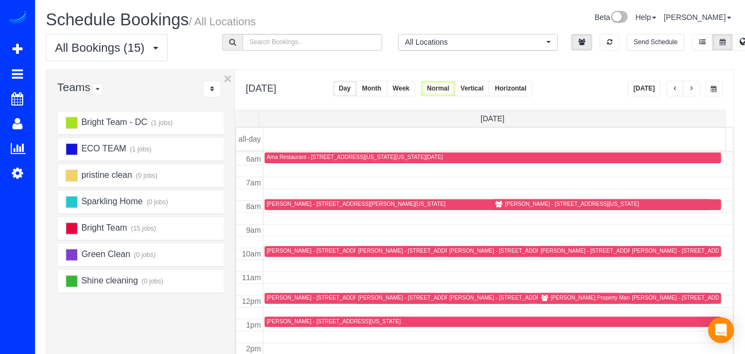
click at [674, 88] on span "button" at bounding box center [674, 89] width 5 height 6
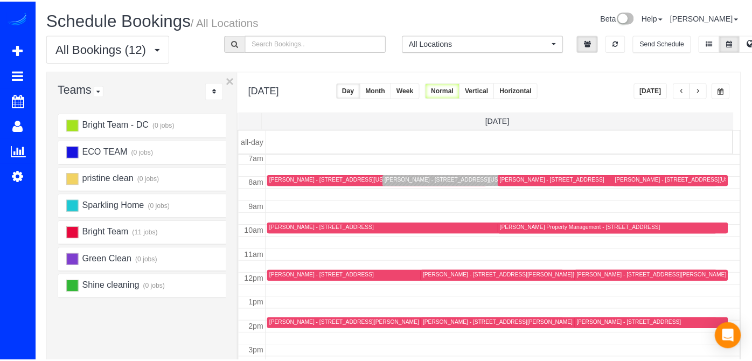
scroll to position [190, 0]
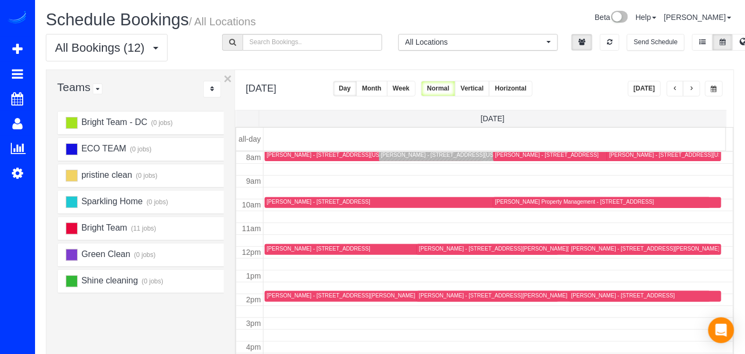
click at [272, 200] on div "DAVID ENGEL - 920 Bayridge Terrace, Gaithersburg, MD 20878" at bounding box center [318, 201] width 103 height 7
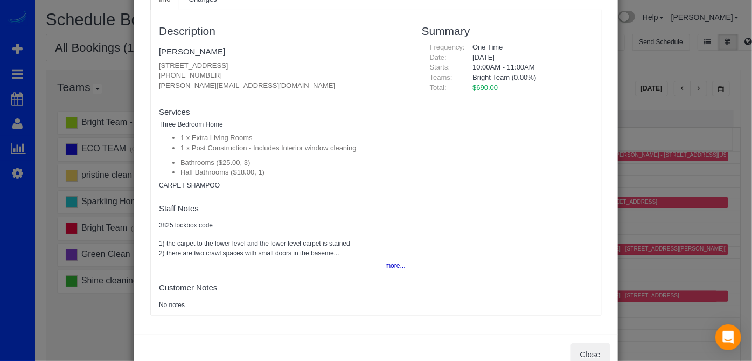
scroll to position [98, 0]
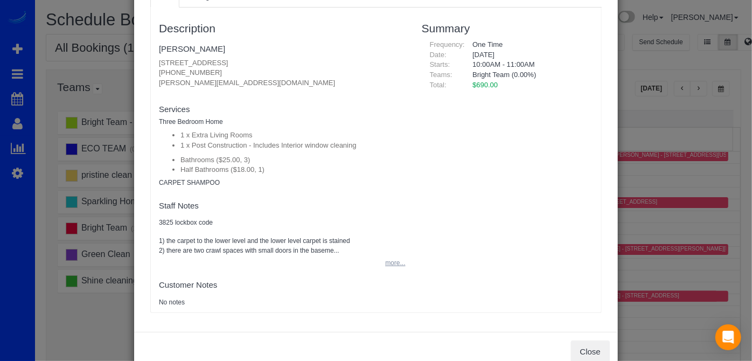
click at [398, 263] on button "more..." at bounding box center [392, 263] width 26 height 16
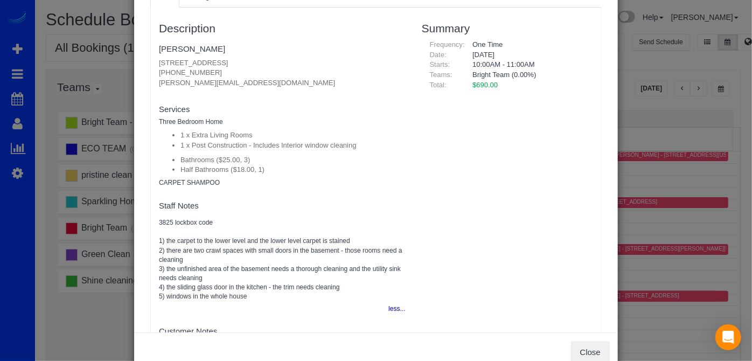
drag, startPoint x: 151, startPoint y: 56, endPoint x: 309, endPoint y: 61, distance: 158.0
click at [309, 61] on div "Description DAVID ENGEL 920 Bayridge Terrace, Gaithersburg, MD 20878 (240) 620-…" at bounding box center [282, 183] width 263 height 340
copy p "920 Bayridge Terrace, Gaithersburg, MD 20878"
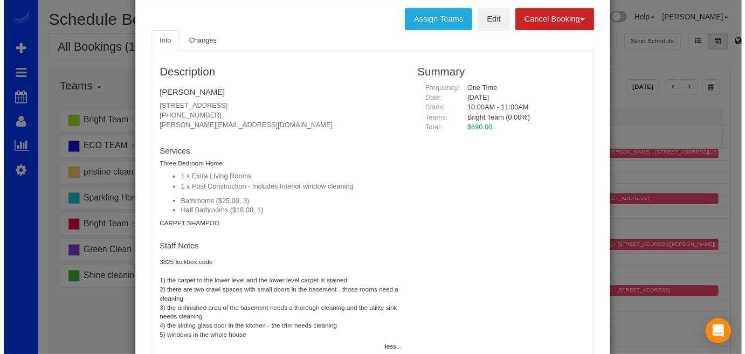
scroll to position [0, 0]
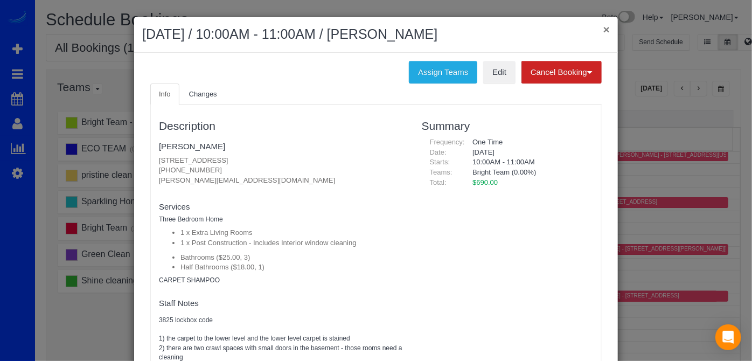
click at [603, 29] on button "×" at bounding box center [606, 29] width 6 height 11
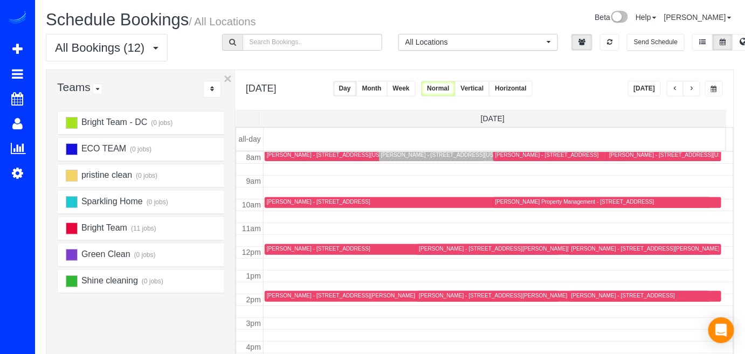
click at [695, 86] on button "button" at bounding box center [691, 89] width 17 height 16
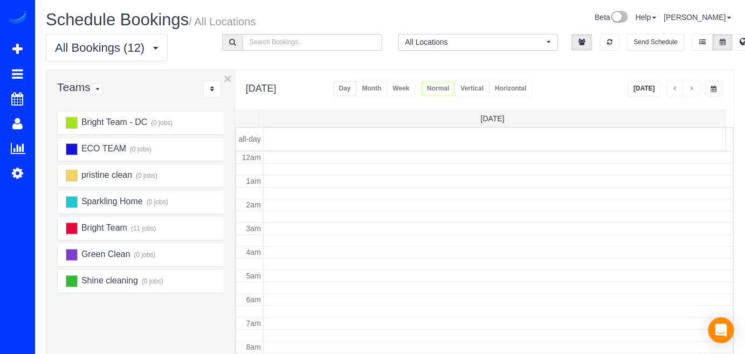
scroll to position [141, 0]
click at [694, 86] on span "button" at bounding box center [691, 89] width 5 height 6
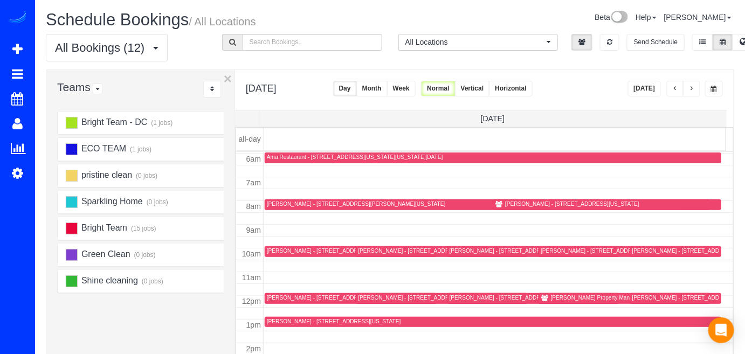
click at [694, 86] on span "button" at bounding box center [691, 89] width 5 height 6
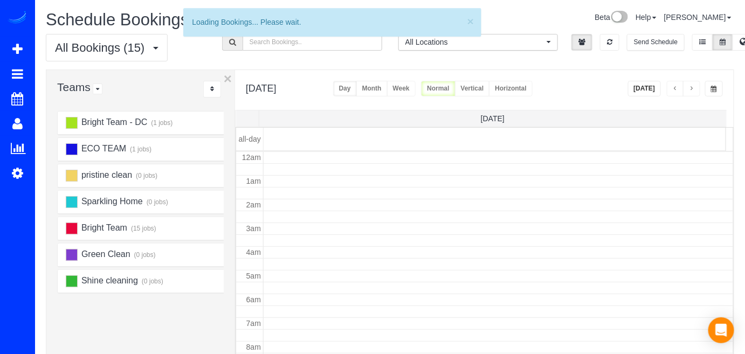
click at [694, 86] on span "button" at bounding box center [691, 89] width 5 height 6
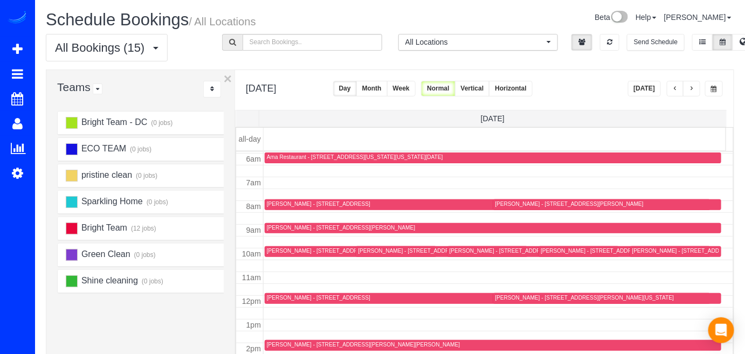
click at [694, 86] on span "button" at bounding box center [691, 89] width 5 height 6
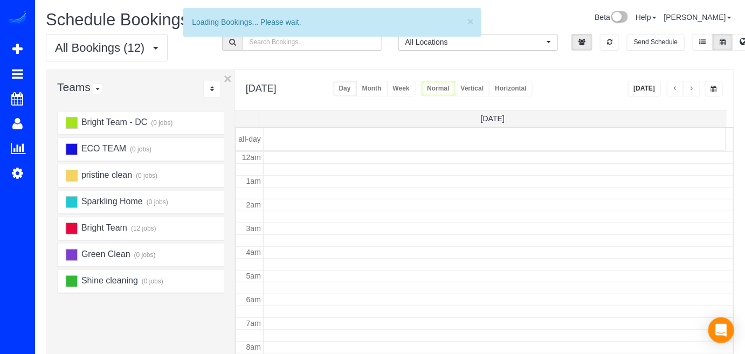
click at [694, 86] on span "button" at bounding box center [691, 89] width 5 height 6
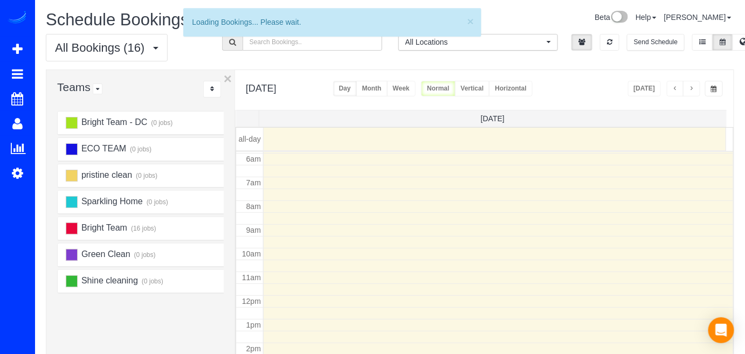
click at [694, 86] on span "button" at bounding box center [691, 89] width 5 height 6
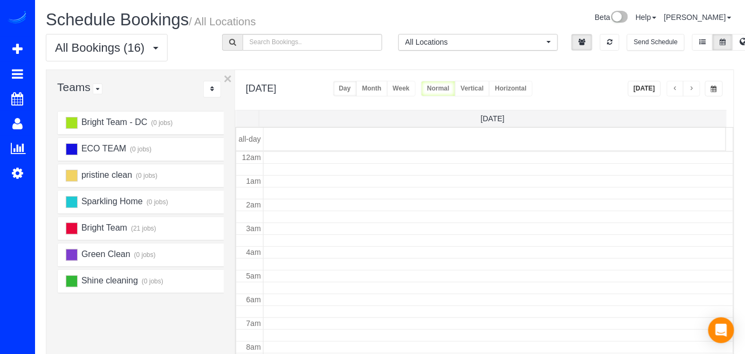
click at [694, 86] on span "button" at bounding box center [691, 89] width 5 height 6
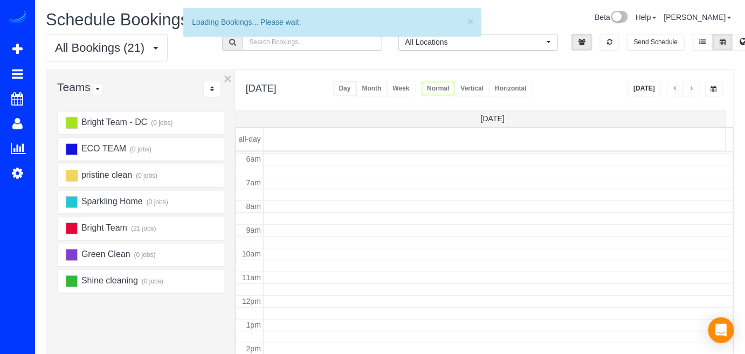
click at [694, 86] on span "button" at bounding box center [691, 89] width 5 height 6
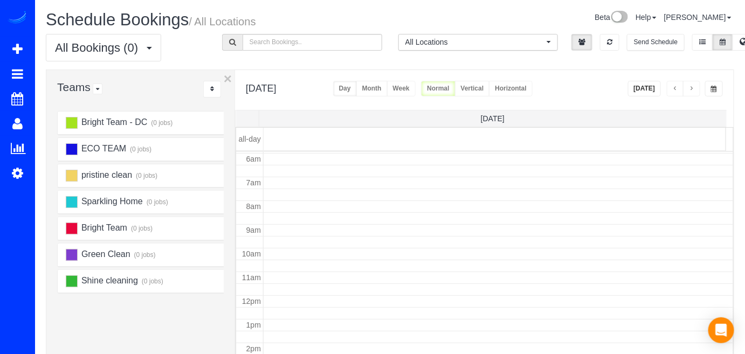
click at [694, 86] on span "button" at bounding box center [691, 89] width 5 height 6
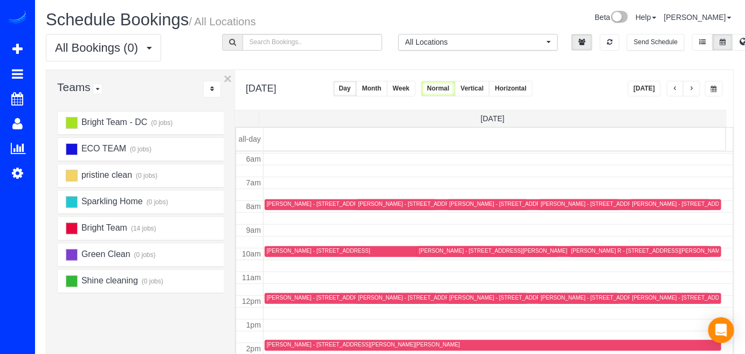
click at [694, 86] on span "button" at bounding box center [691, 89] width 5 height 6
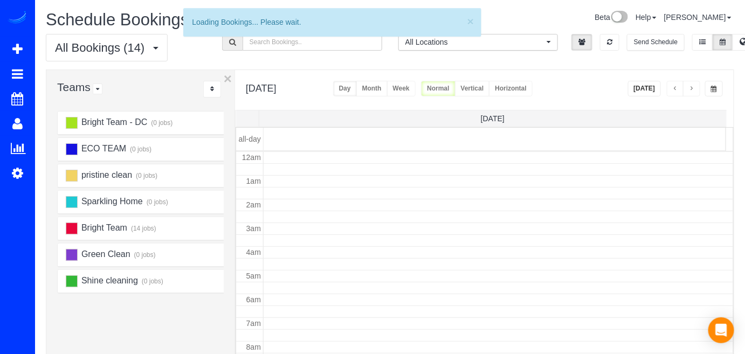
click at [694, 86] on span "button" at bounding box center [691, 89] width 5 height 6
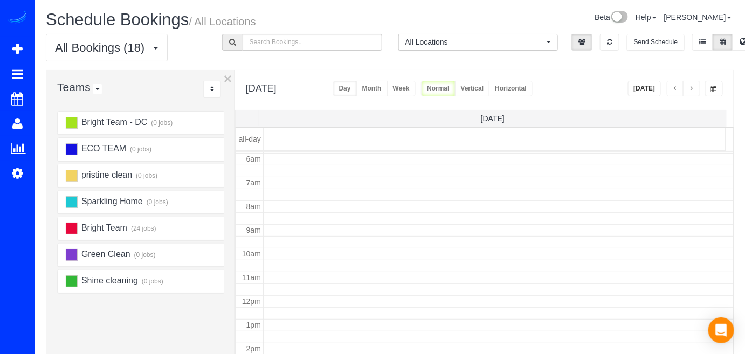
click at [694, 86] on span "button" at bounding box center [691, 89] width 5 height 6
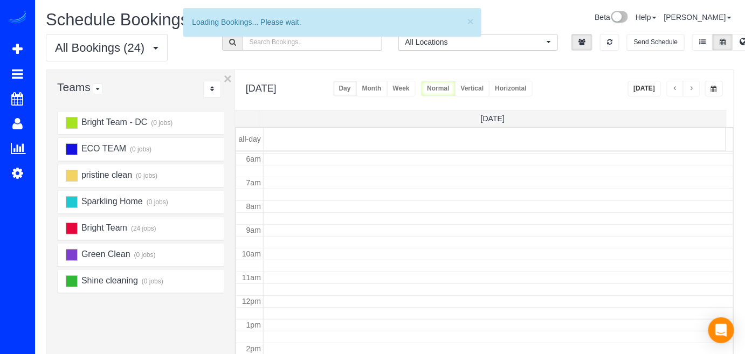
click at [694, 86] on span "button" at bounding box center [691, 89] width 5 height 6
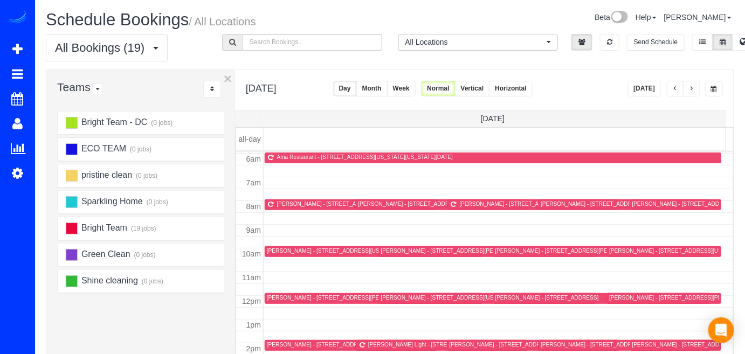
click at [695, 86] on button "button" at bounding box center [691, 89] width 17 height 16
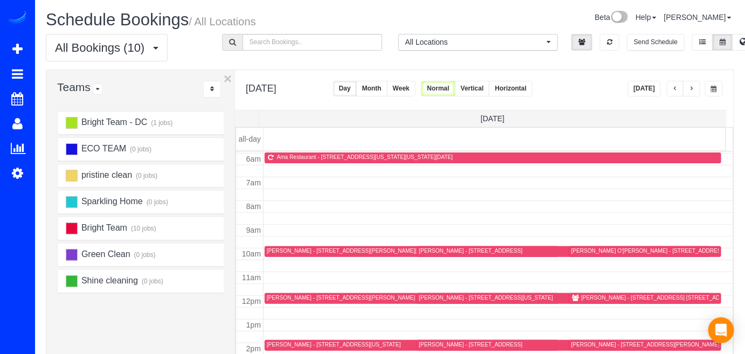
click at [582, 298] on div "Jason Jackson - 8616 2nd Ave. Apt 310, Silver Spring, MD 20910" at bounding box center [660, 297] width 159 height 7
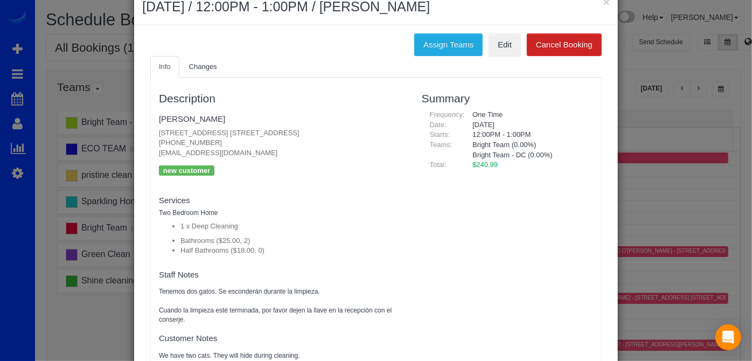
scroll to position [0, 0]
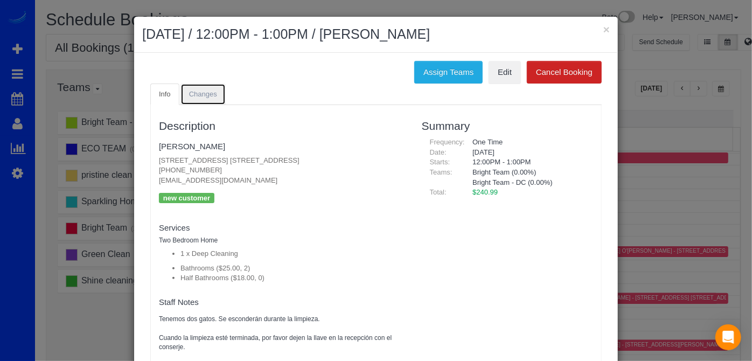
click at [210, 95] on span "Changes" at bounding box center [203, 94] width 28 height 8
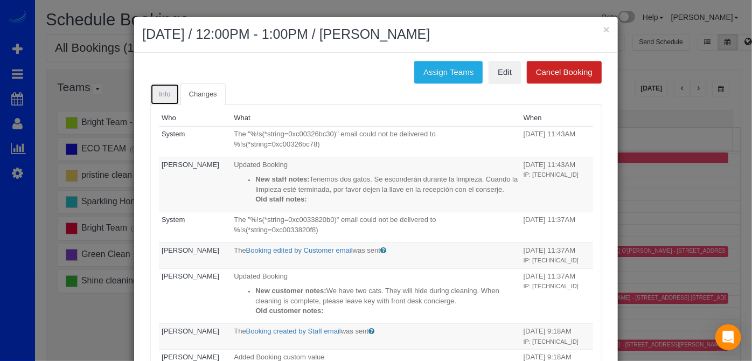
click at [165, 85] on link "Info" at bounding box center [164, 95] width 29 height 22
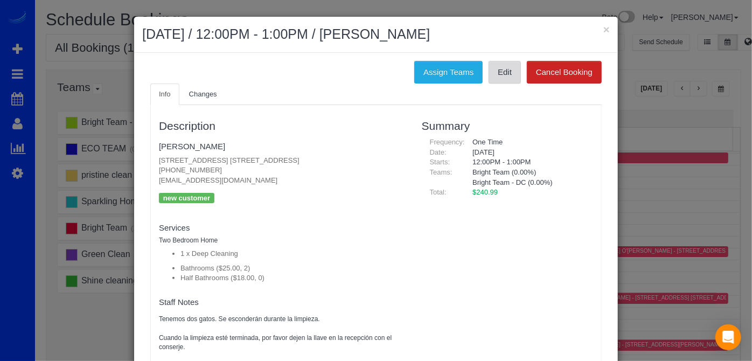
click at [500, 71] on link "Edit" at bounding box center [505, 72] width 32 height 23
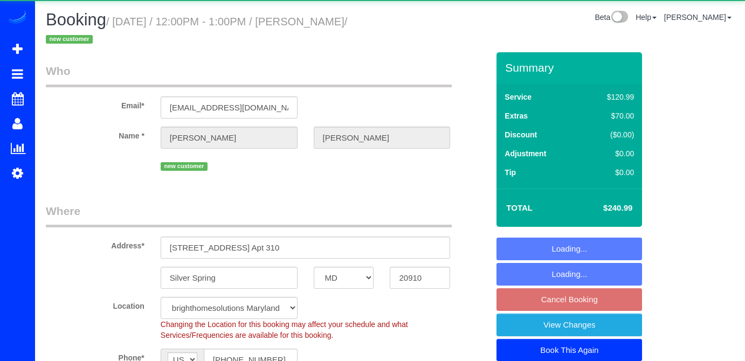
select select "MD"
select select "2"
select select "string:check"
select select "spot3"
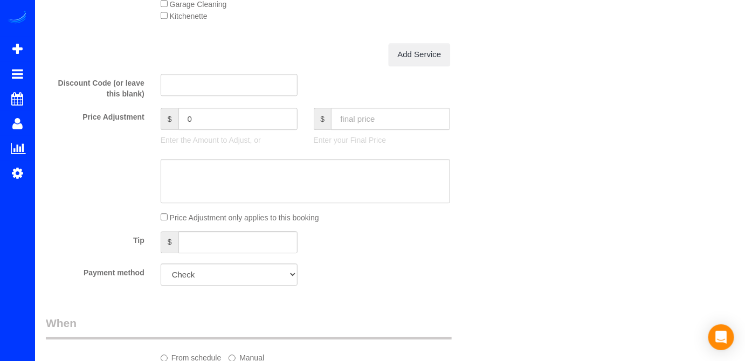
scroll to position [980, 0]
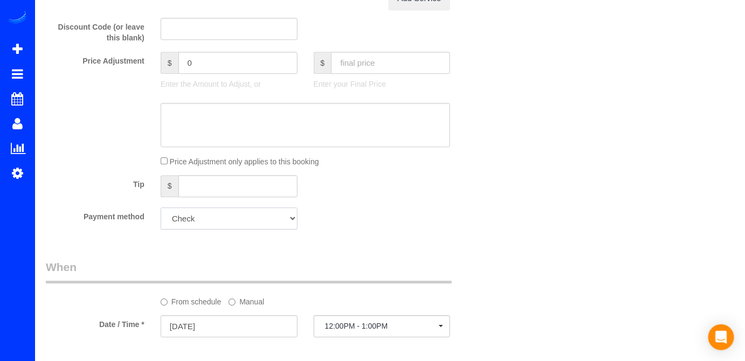
click at [225, 221] on select "Visa - 2465 - 09/2028 (Default) Add Credit Card ─────────────── Cash Check Payp…" at bounding box center [229, 218] width 137 height 22
select select "string:fspay-80a652e2-01ad-4e40-8f20-8a1cdfeee049"
click at [161, 209] on select "Visa - 2465 - 09/2028 (Default) Add Credit Card ─────────────── Cash Check Payp…" at bounding box center [229, 218] width 137 height 22
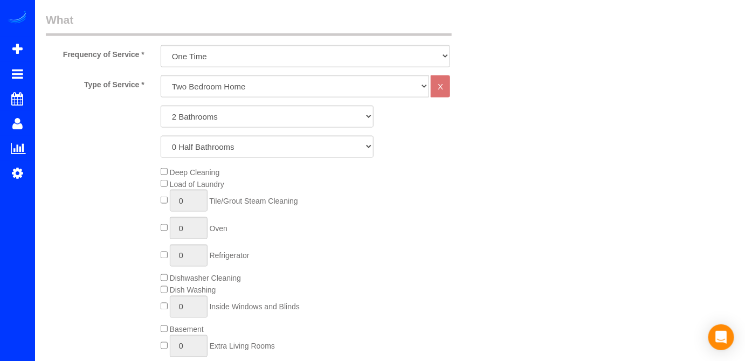
scroll to position [147, 0]
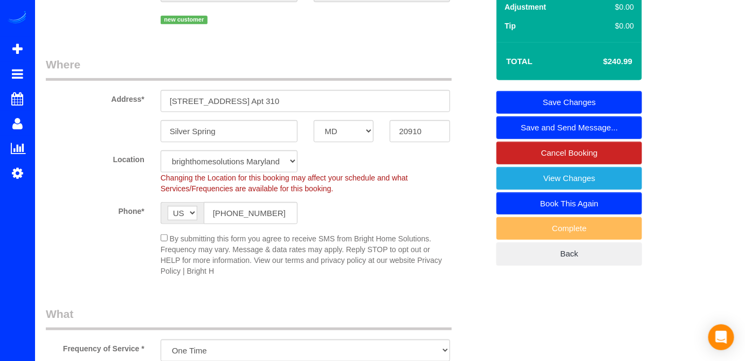
click at [550, 98] on link "Save Changes" at bounding box center [568, 102] width 145 height 23
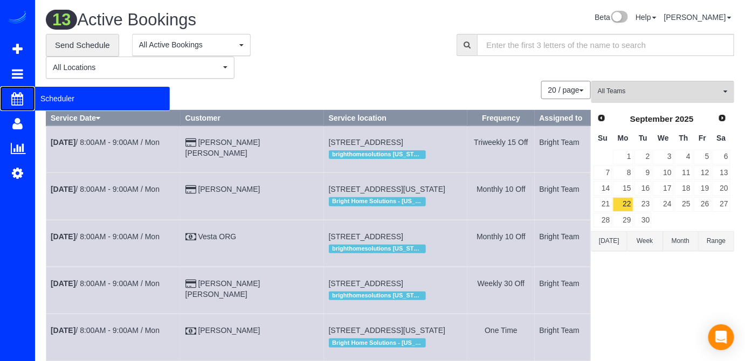
click at [48, 96] on span "Scheduler" at bounding box center [102, 98] width 135 height 25
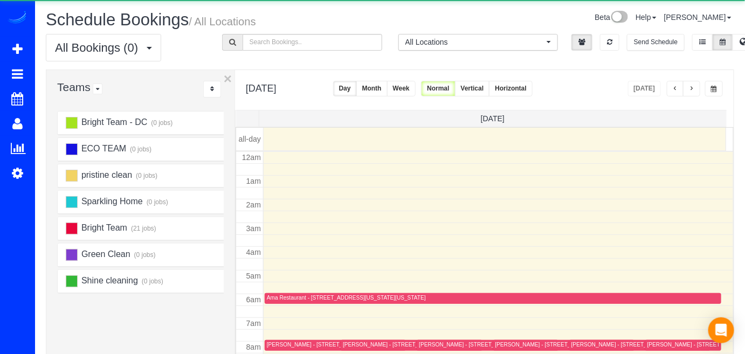
scroll to position [141, 0]
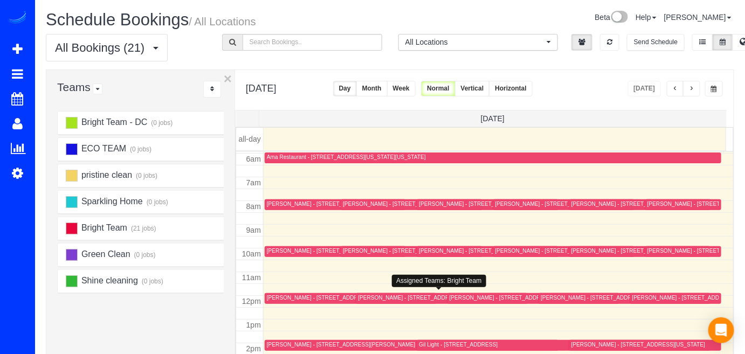
click at [373, 297] on div "[PERSON_NAME] - [STREET_ADDRESS][US_STATE]" at bounding box center [425, 297] width 134 height 7
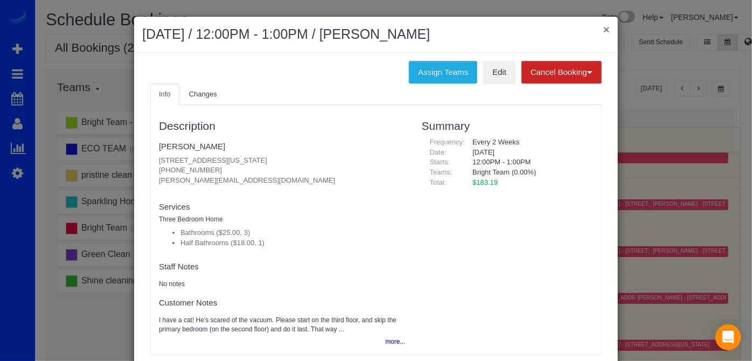
click at [606, 30] on button "×" at bounding box center [606, 29] width 6 height 11
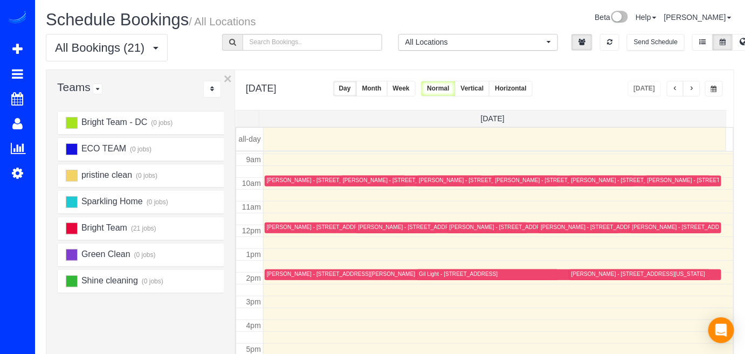
scroll to position [212, 0]
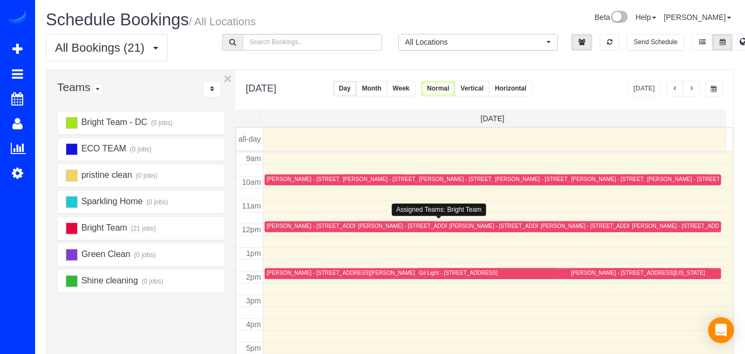
click at [372, 223] on div "[PERSON_NAME] - [STREET_ADDRESS][US_STATE]" at bounding box center [425, 226] width 134 height 7
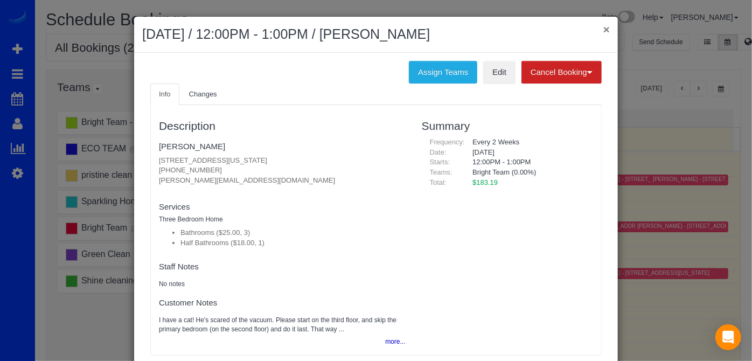
click at [603, 27] on button "×" at bounding box center [606, 29] width 6 height 11
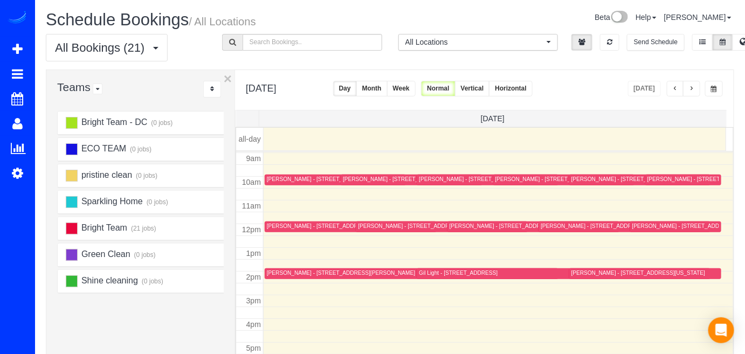
click at [696, 89] on button "button" at bounding box center [691, 89] width 17 height 16
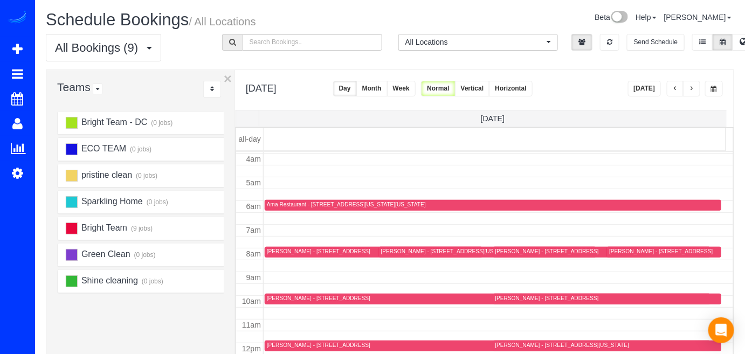
scroll to position [92, 0]
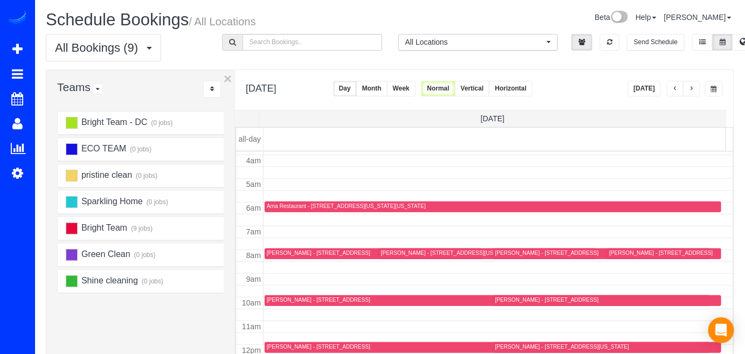
click at [691, 88] on span "button" at bounding box center [691, 89] width 5 height 6
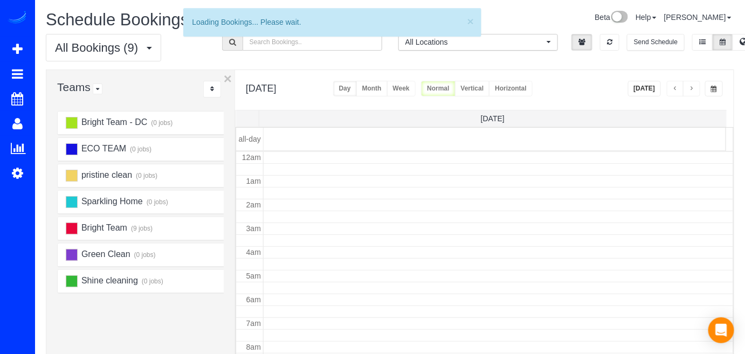
scroll to position [141, 0]
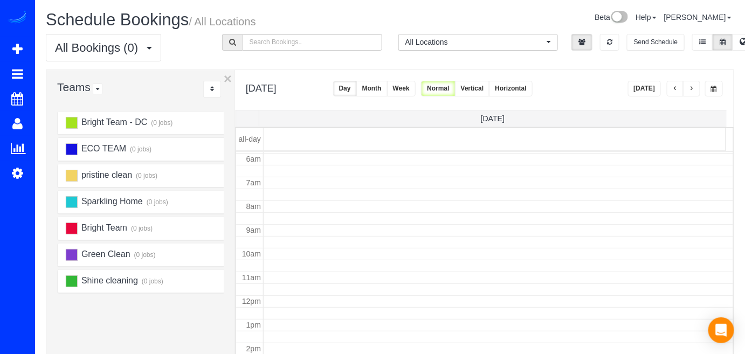
click at [676, 87] on span "button" at bounding box center [674, 89] width 5 height 6
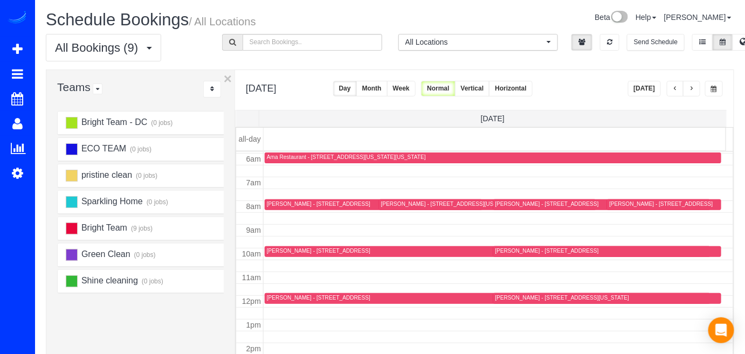
click at [697, 89] on button "button" at bounding box center [691, 89] width 17 height 16
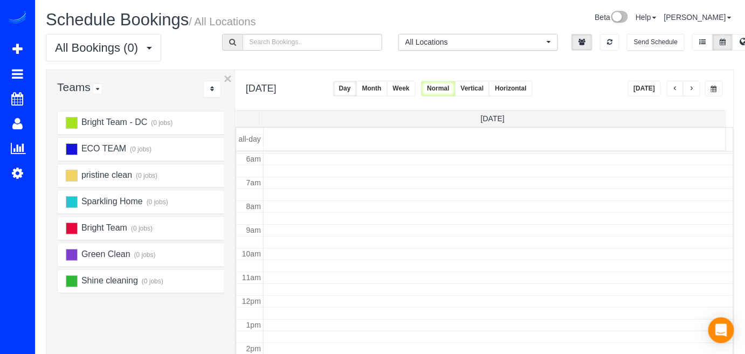
click at [698, 92] on button "button" at bounding box center [691, 89] width 17 height 16
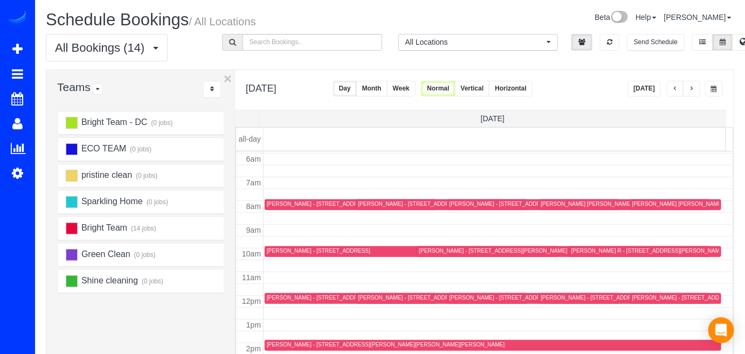
click at [691, 90] on span "button" at bounding box center [691, 89] width 5 height 6
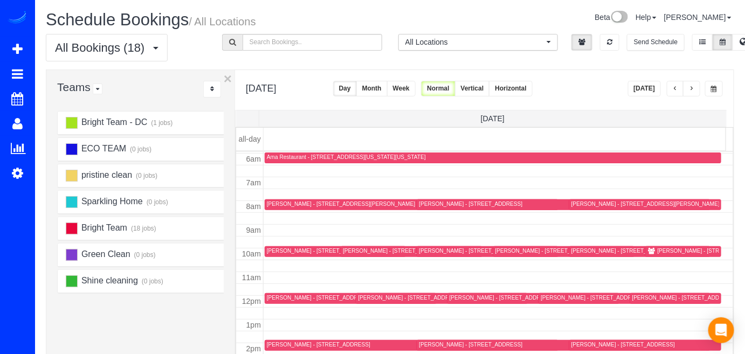
click at [643, 84] on button "[DATE]" at bounding box center [644, 89] width 33 height 16
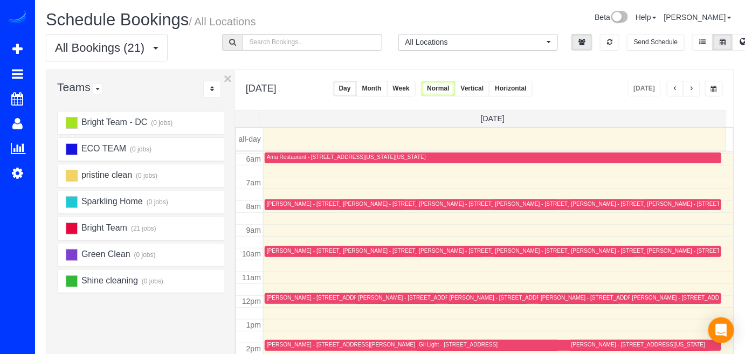
click at [690, 86] on span "button" at bounding box center [691, 89] width 5 height 6
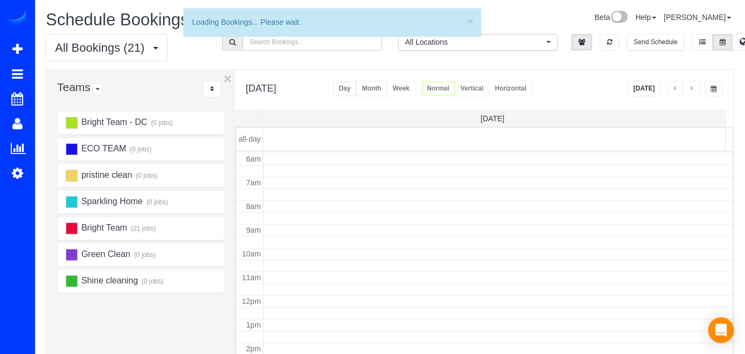
click at [691, 86] on span "button" at bounding box center [691, 89] width 5 height 6
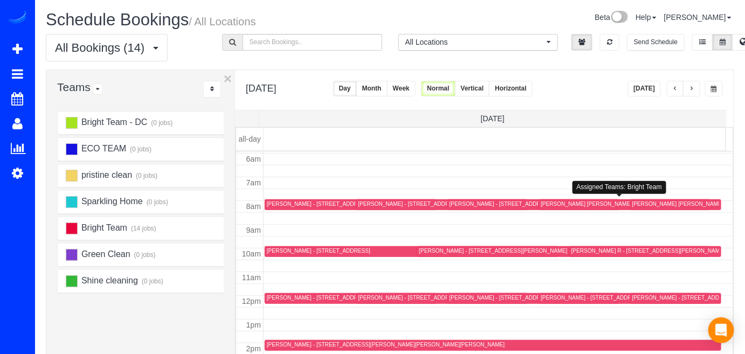
click at [560, 203] on div "Laura Craig Mason - 6607 Poplar Ave,, Takoma Park, MD 20912" at bounding box center [615, 203] width 150 height 7
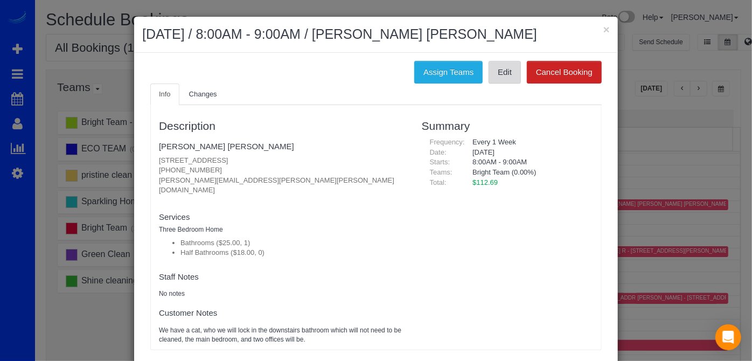
click at [500, 78] on link "Edit" at bounding box center [505, 72] width 32 height 23
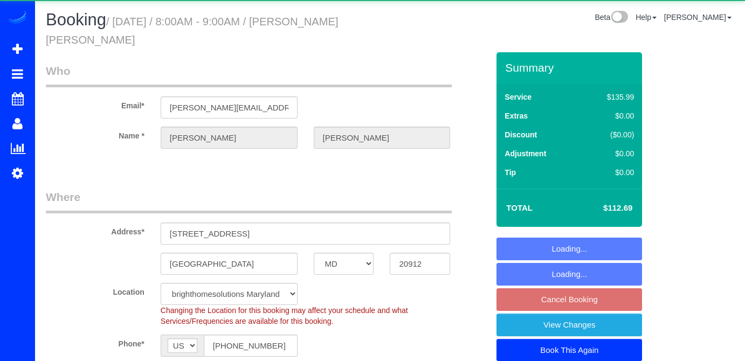
select select "MD"
select select "spot1"
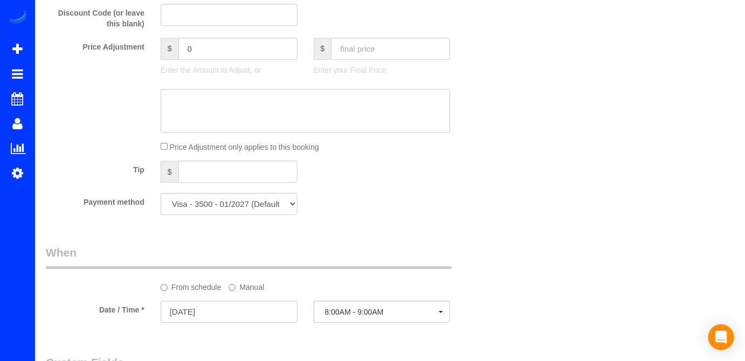
scroll to position [1029, 0]
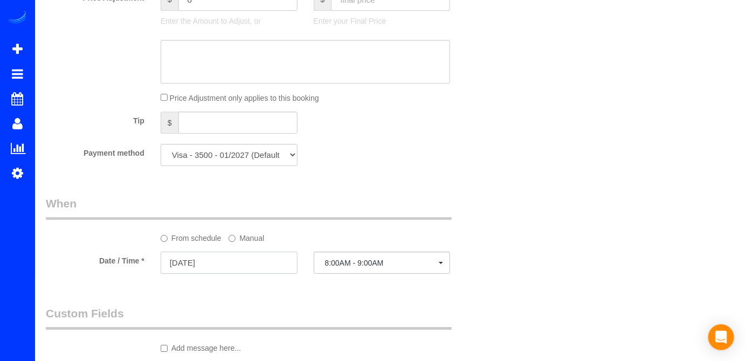
click at [253, 264] on input "10/13/2025" at bounding box center [229, 263] width 137 height 22
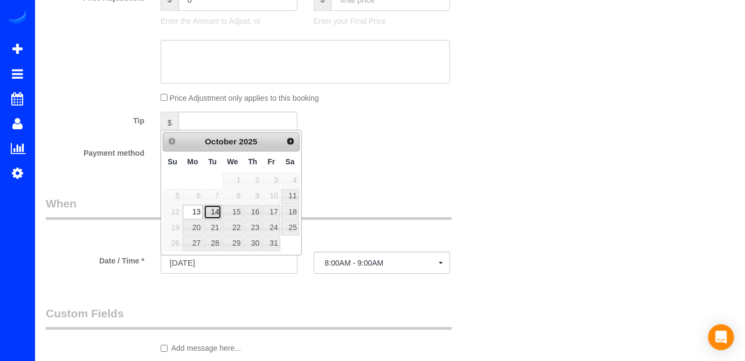
click at [214, 216] on link "14" at bounding box center [212, 212] width 17 height 15
type input "10/14/2025"
select select "spot6"
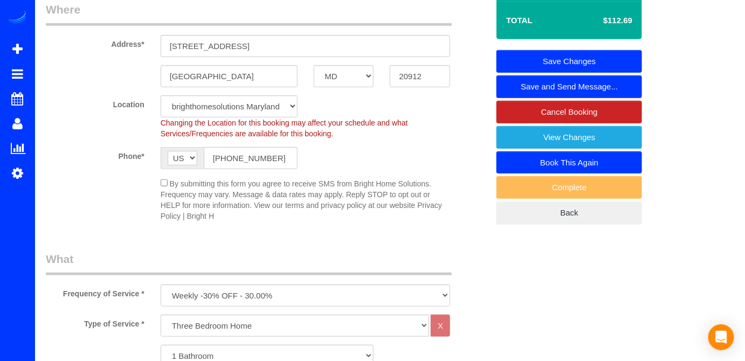
scroll to position [98, 0]
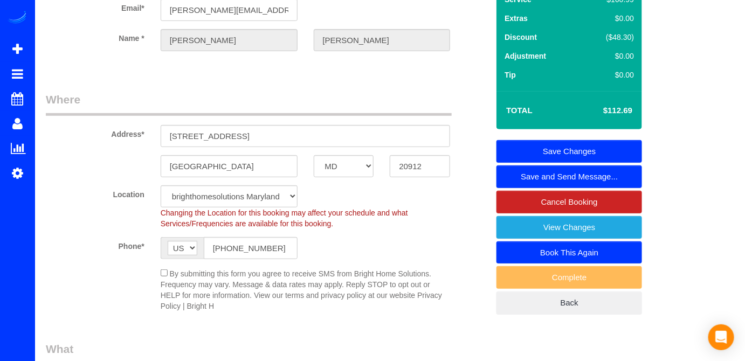
click at [624, 142] on link "Save Changes" at bounding box center [568, 151] width 145 height 23
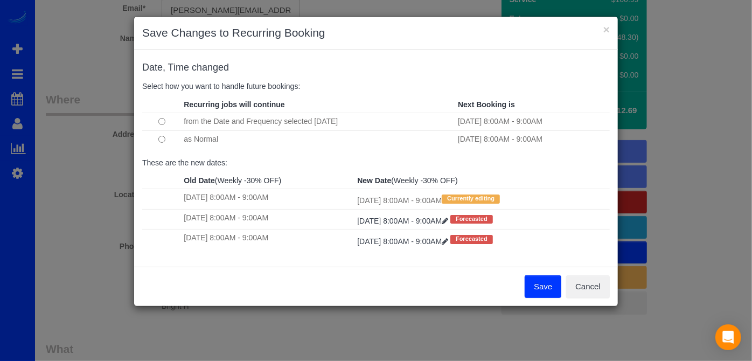
click at [546, 284] on button "Save" at bounding box center [543, 286] width 37 height 23
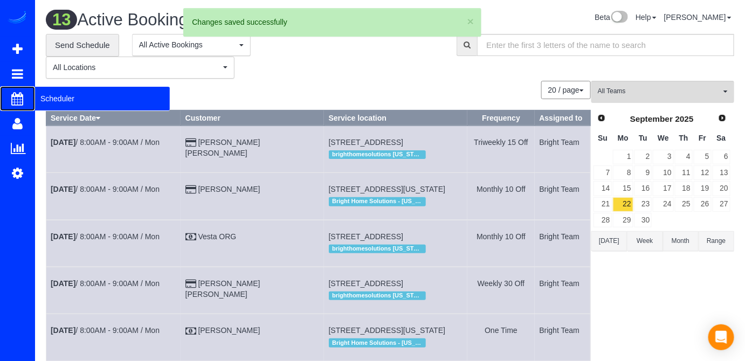
click at [48, 96] on span "Scheduler" at bounding box center [102, 98] width 135 height 25
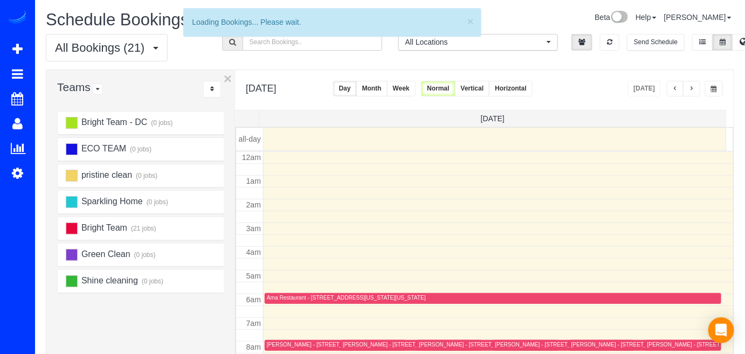
scroll to position [141, 0]
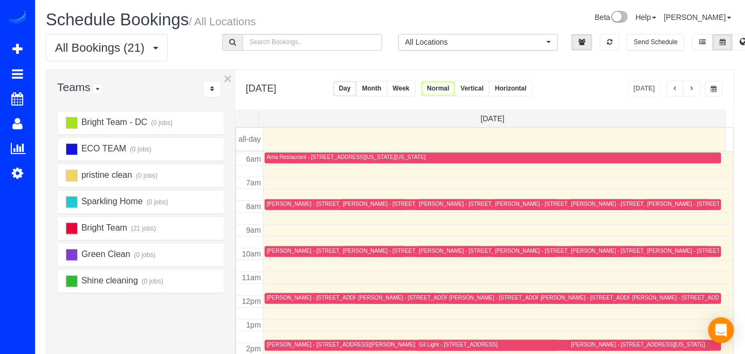
click at [694, 86] on span "button" at bounding box center [691, 89] width 5 height 6
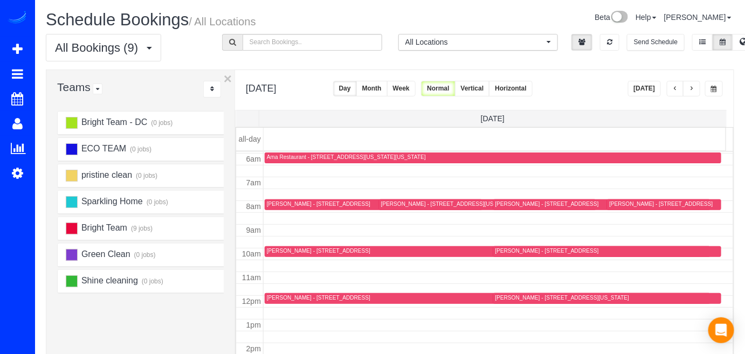
click at [694, 86] on span "button" at bounding box center [691, 89] width 5 height 6
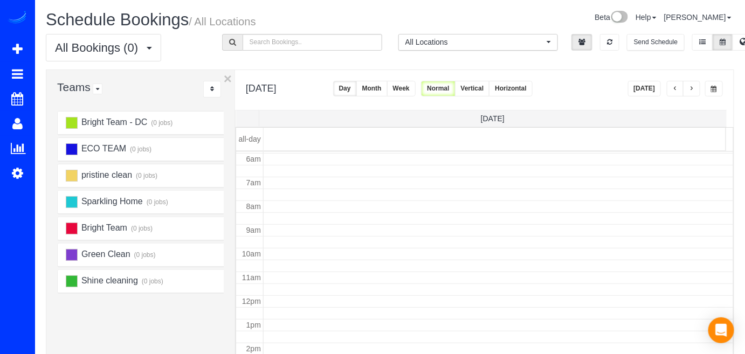
click at [694, 86] on span "button" at bounding box center [691, 89] width 5 height 6
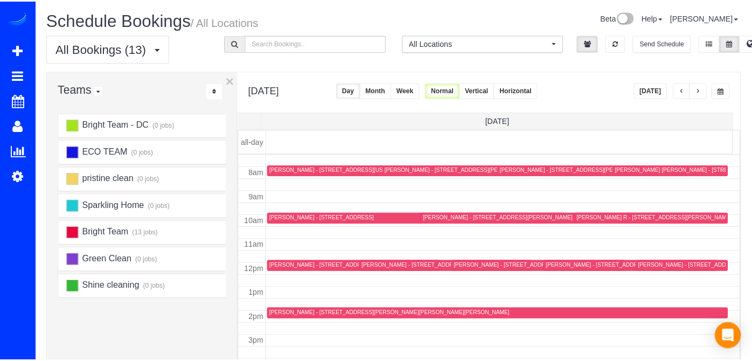
scroll to position [163, 0]
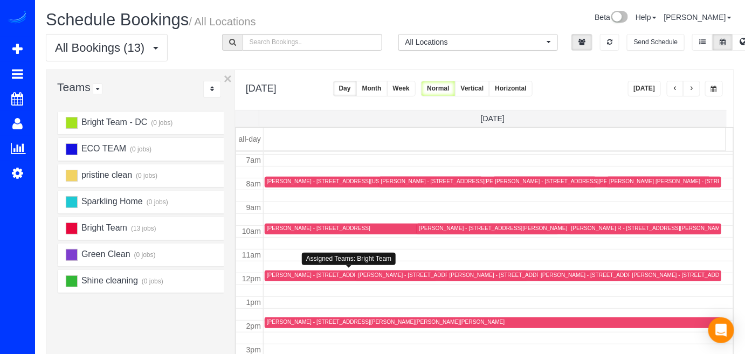
click at [290, 276] on div "[PERSON_NAME] - [STREET_ADDRESS]" at bounding box center [318, 275] width 103 height 7
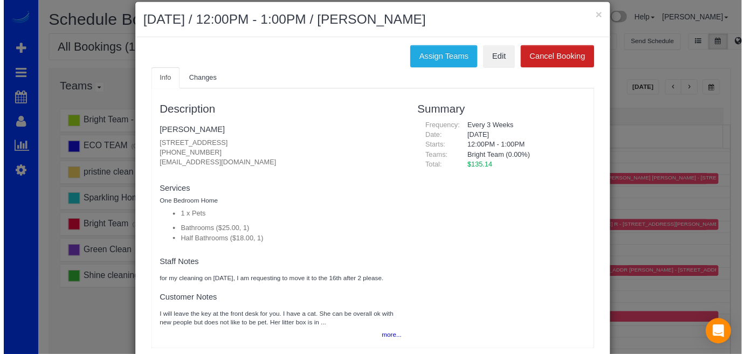
scroll to position [0, 0]
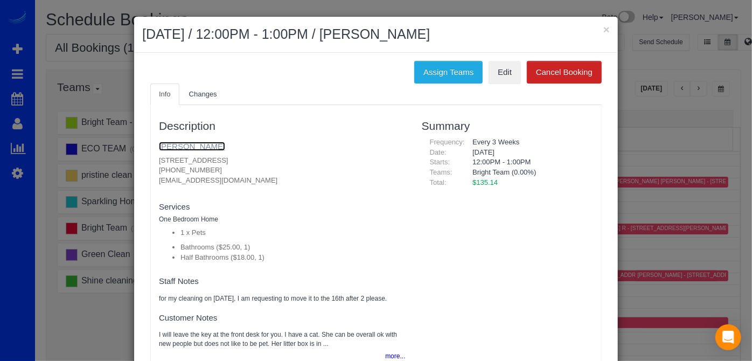
click at [195, 144] on link "Brittany Lewis" at bounding box center [192, 146] width 66 height 9
click at [605, 27] on button "×" at bounding box center [606, 29] width 6 height 11
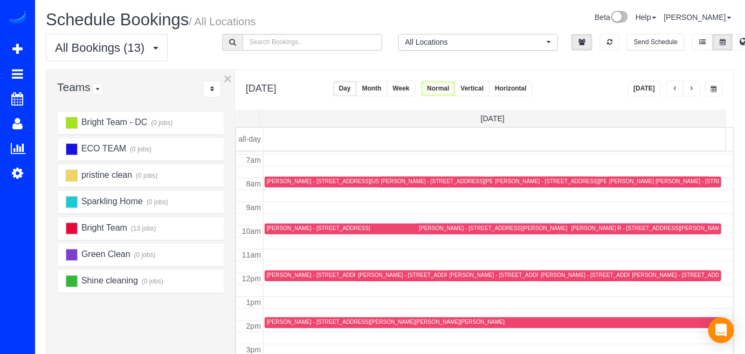
click at [691, 86] on span "button" at bounding box center [691, 89] width 5 height 6
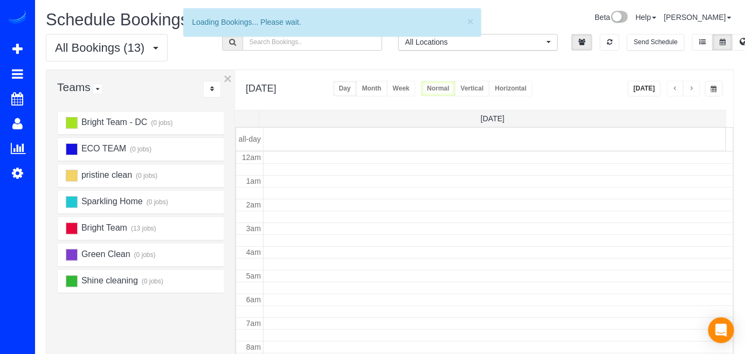
scroll to position [141, 0]
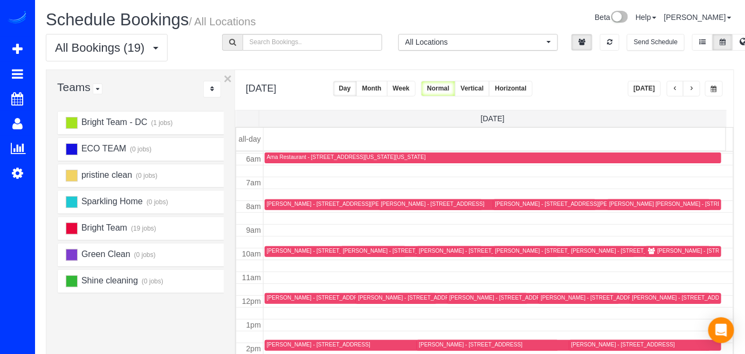
click at [678, 86] on span "button" at bounding box center [674, 89] width 5 height 6
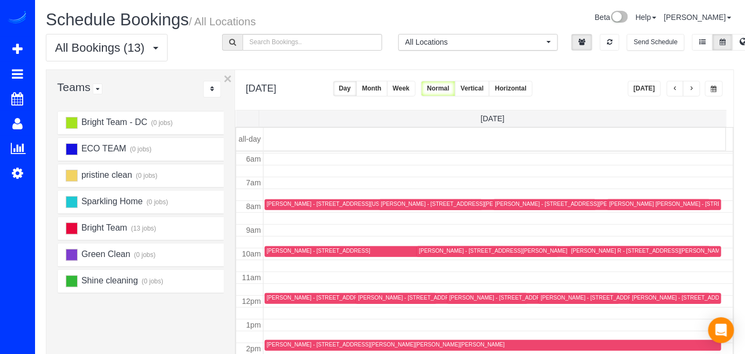
click at [287, 207] on div at bounding box center [374, 204] width 218 height 11
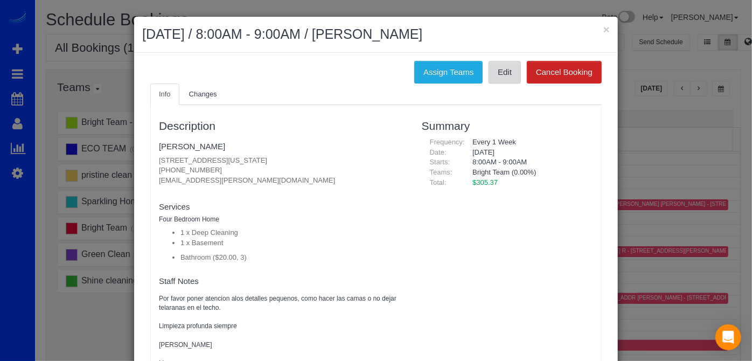
click at [492, 82] on link "Edit" at bounding box center [505, 72] width 32 height 23
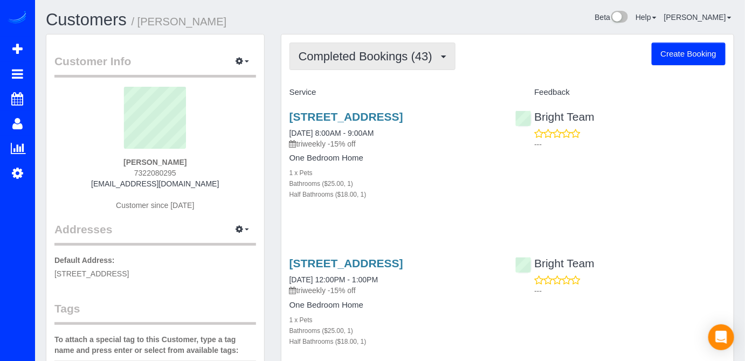
click at [370, 60] on span "Completed Bookings (43)" at bounding box center [367, 56] width 139 height 13
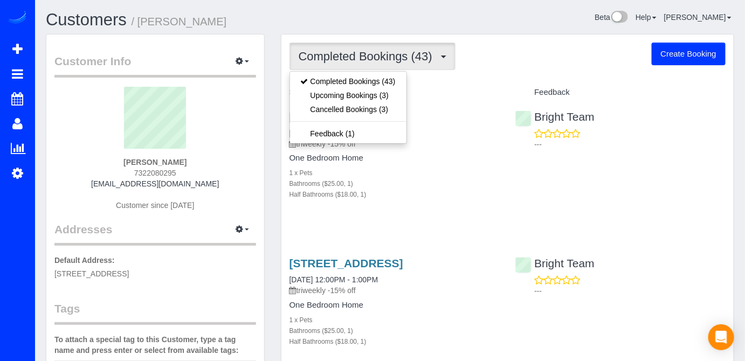
click at [461, 68] on div "Completed Bookings (43) Completed Bookings (43) Upcoming Bookings (3) Cancelled…" at bounding box center [507, 56] width 436 height 27
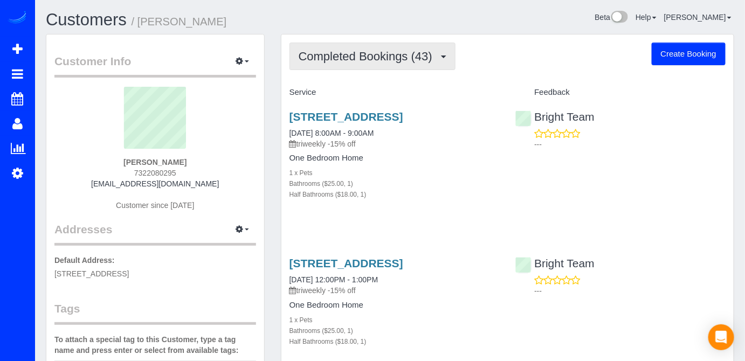
click at [414, 54] on span "Completed Bookings (43)" at bounding box center [367, 56] width 139 height 13
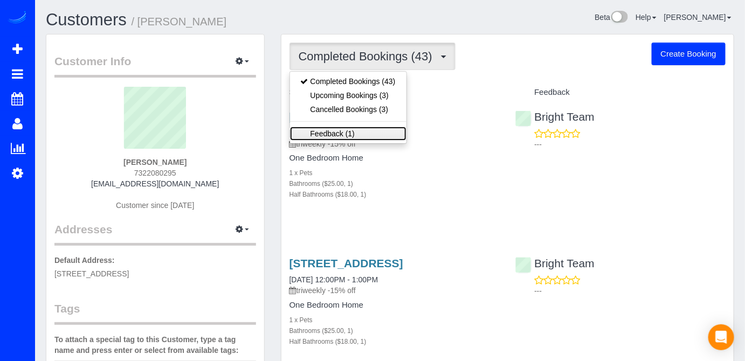
click at [329, 131] on link "Feedback (1)" at bounding box center [348, 134] width 116 height 14
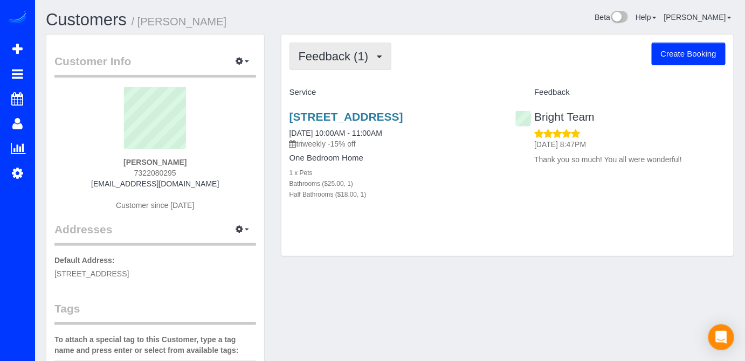
click at [373, 60] on span "Feedback (1)" at bounding box center [335, 56] width 75 height 13
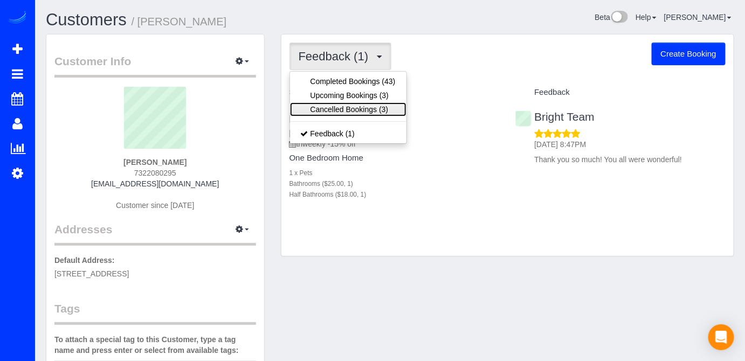
click at [366, 108] on link "Cancelled Bookings (3)" at bounding box center [348, 109] width 116 height 14
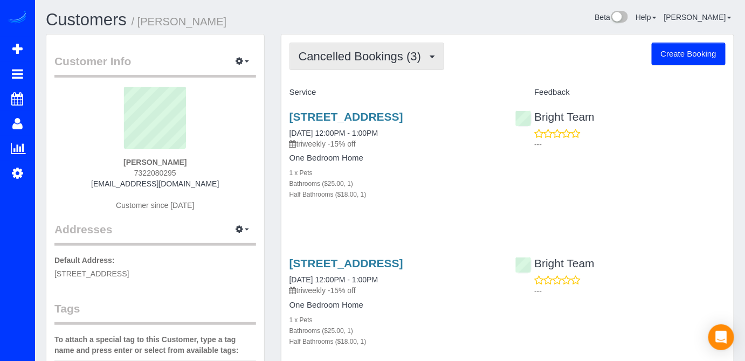
click at [333, 61] on span "Cancelled Bookings (3)" at bounding box center [362, 56] width 128 height 13
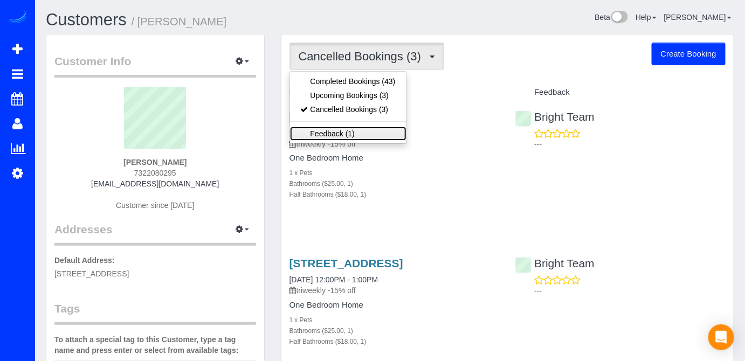
click at [332, 128] on link "Feedback (1)" at bounding box center [348, 134] width 116 height 14
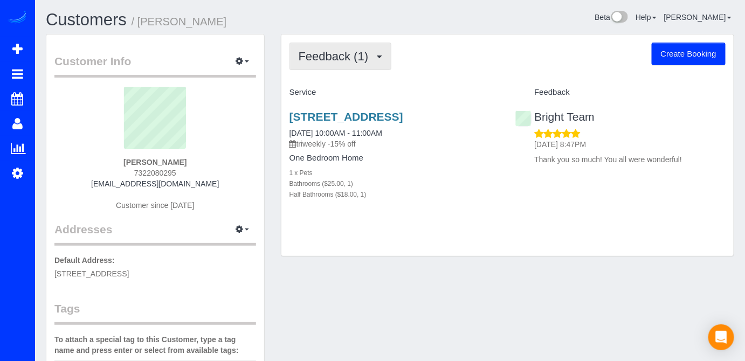
click at [343, 66] on button "Feedback (1)" at bounding box center [340, 56] width 102 height 27
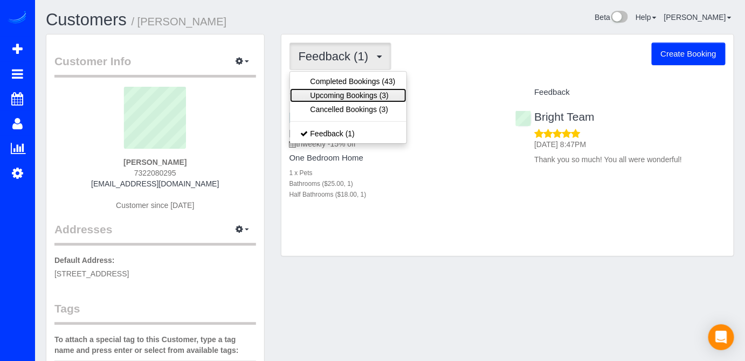
click at [357, 91] on link "Upcoming Bookings (3)" at bounding box center [348, 95] width 116 height 14
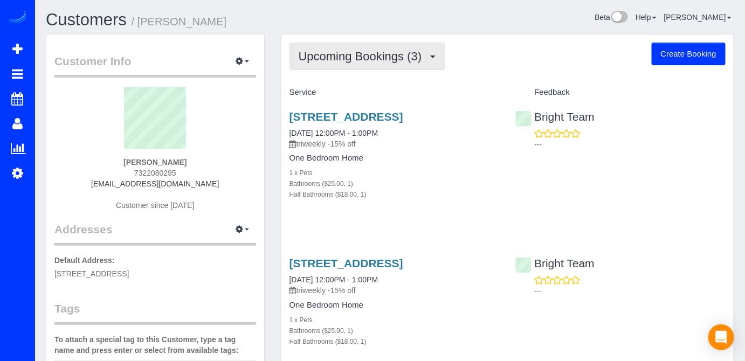
click at [380, 64] on button "Upcoming Bookings (3)" at bounding box center [367, 56] width 156 height 27
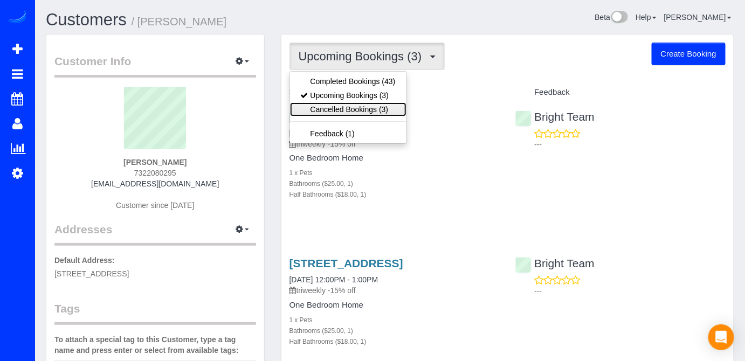
click at [371, 107] on link "Cancelled Bookings (3)" at bounding box center [348, 109] width 116 height 14
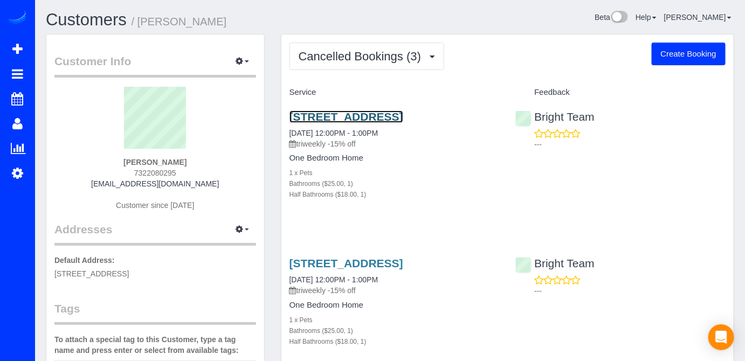
click at [348, 118] on link "2300 24th Rd South, Apt 722, Arlington, VA 22206" at bounding box center [346, 116] width 114 height 12
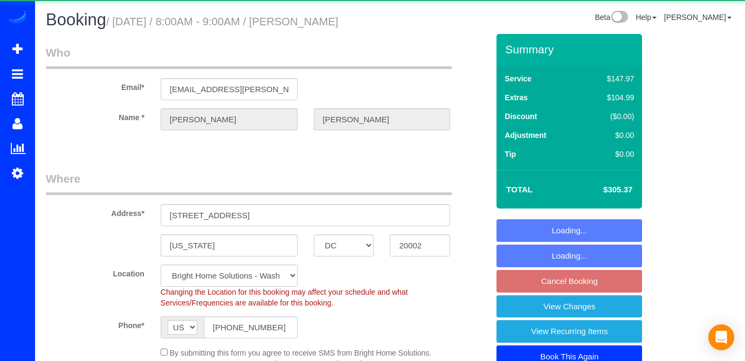
select select "DC"
select select "spot1"
select select "7"
select select "object:738"
select select "spot21"
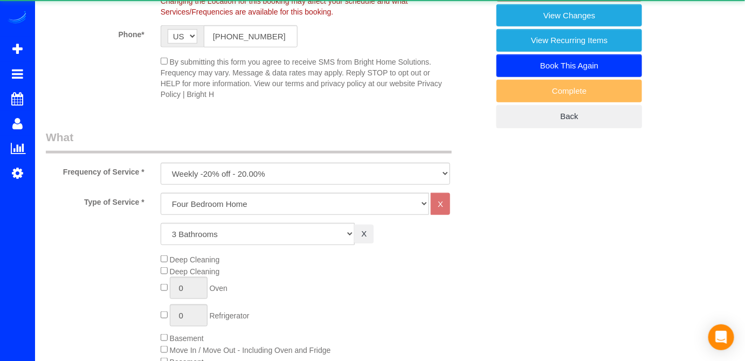
select select "3"
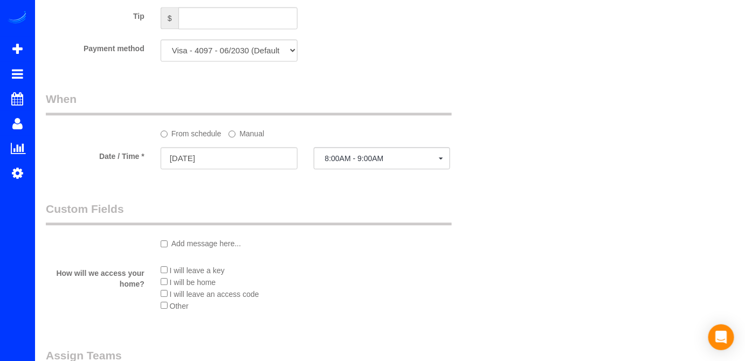
scroll to position [881, 0]
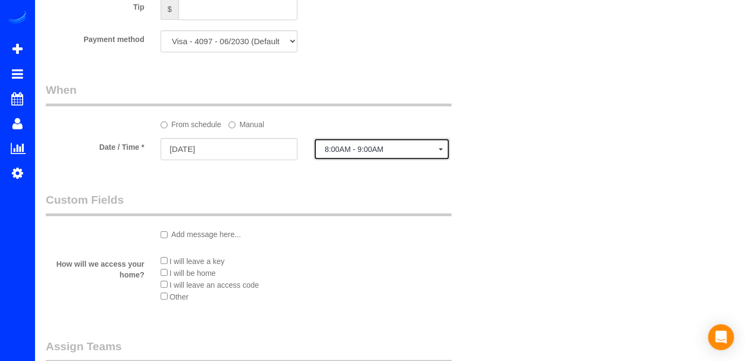
click at [348, 147] on span "8:00AM - 9:00AM" at bounding box center [382, 149] width 114 height 9
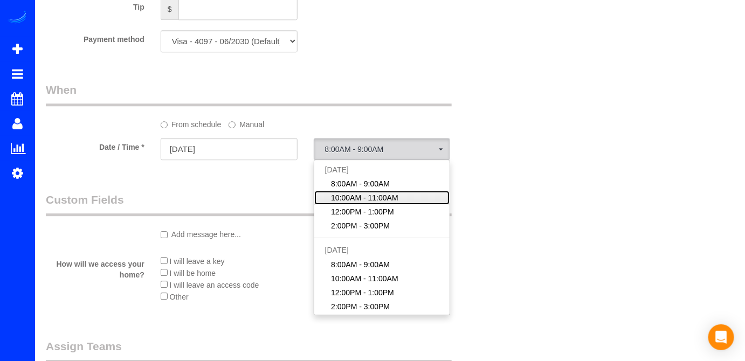
click at [351, 193] on span "10:00AM - 11:00AM" at bounding box center [364, 197] width 67 height 11
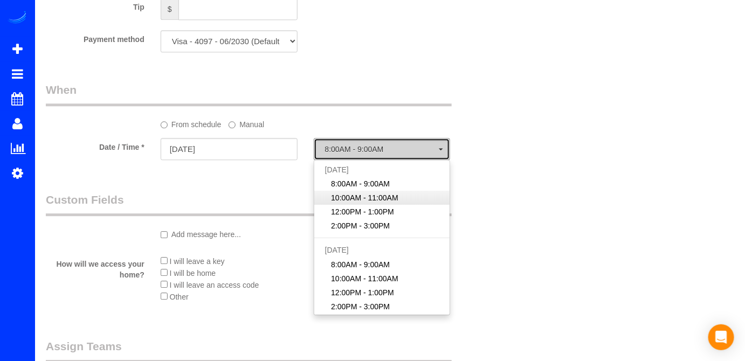
select select "spot22"
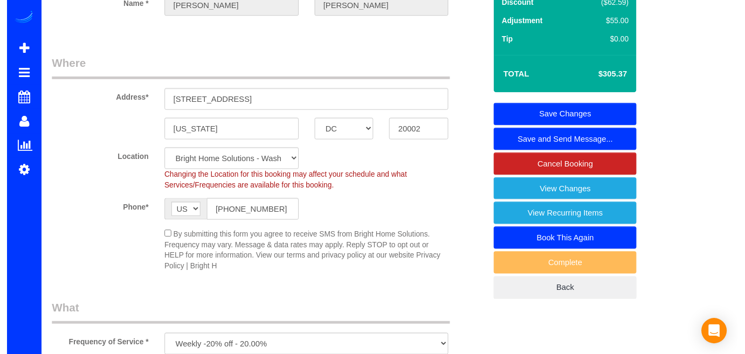
scroll to position [0, 0]
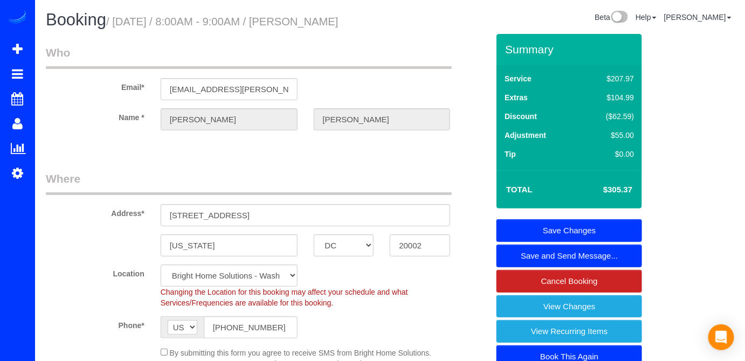
click at [565, 225] on link "Save Changes" at bounding box center [568, 230] width 145 height 23
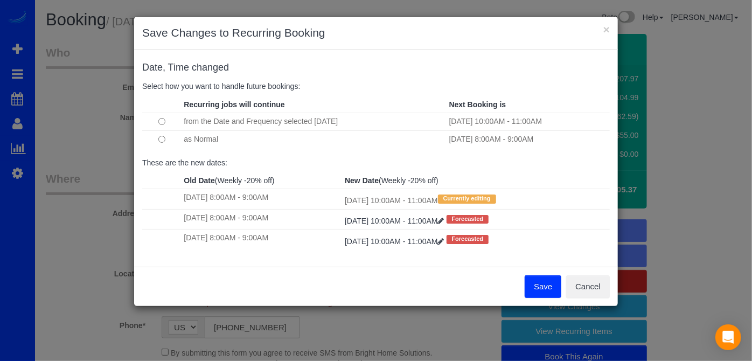
click at [156, 138] on td at bounding box center [161, 139] width 39 height 18
click at [540, 283] on button "Save" at bounding box center [543, 286] width 37 height 23
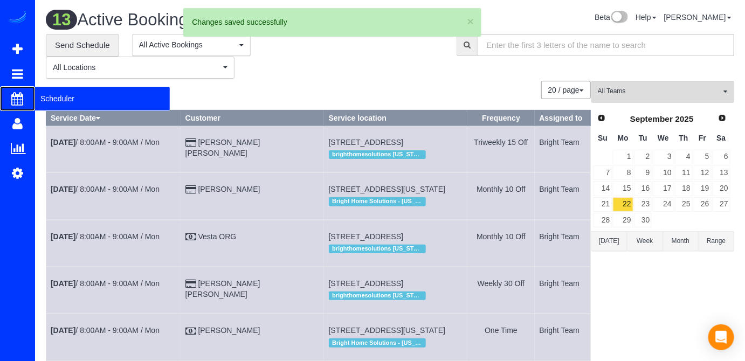
click at [52, 100] on span "Scheduler" at bounding box center [102, 98] width 135 height 25
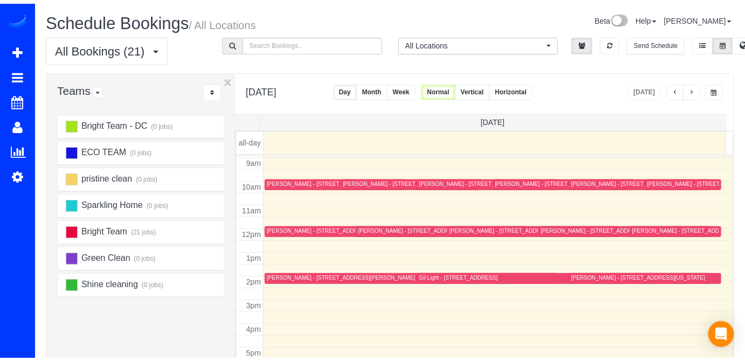
scroll to position [212, 0]
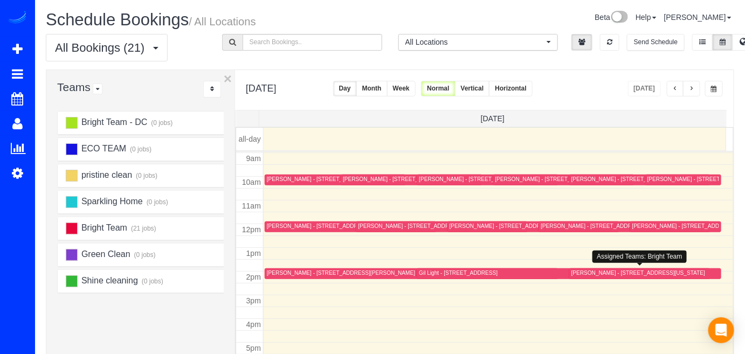
click at [574, 269] on div "[PERSON_NAME] - [STREET_ADDRESS][US_STATE]" at bounding box center [638, 272] width 134 height 7
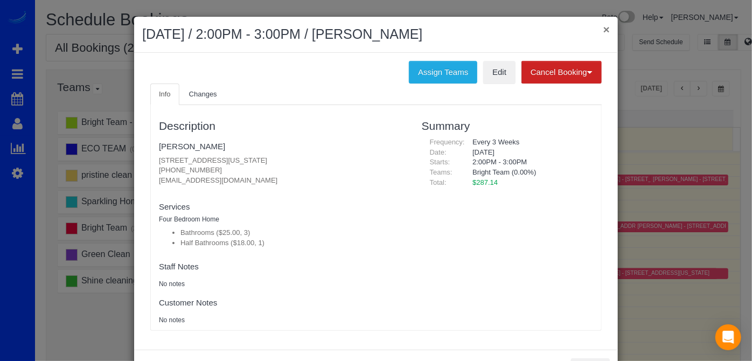
click at [603, 32] on button "×" at bounding box center [606, 29] width 6 height 11
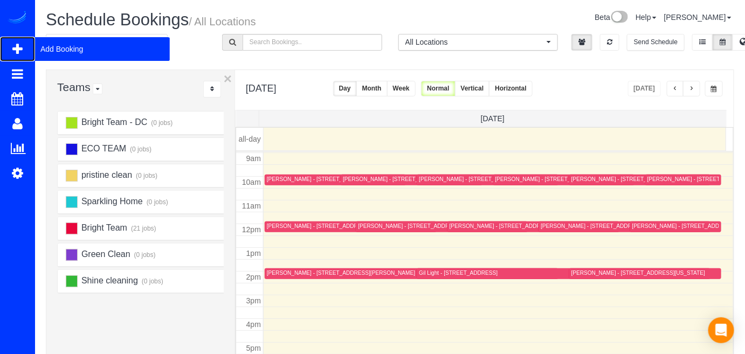
click at [53, 47] on span "Add Booking" at bounding box center [102, 49] width 135 height 25
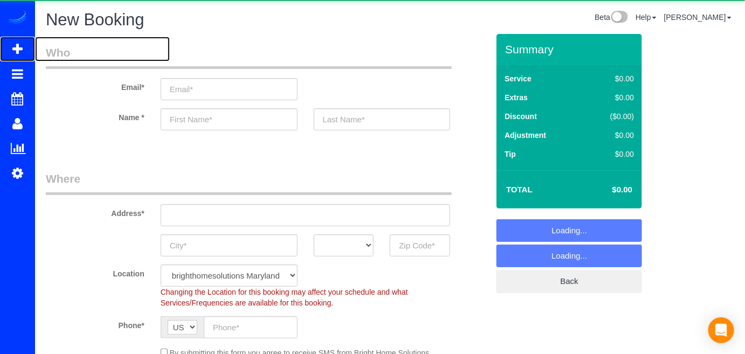
select select "object:1799"
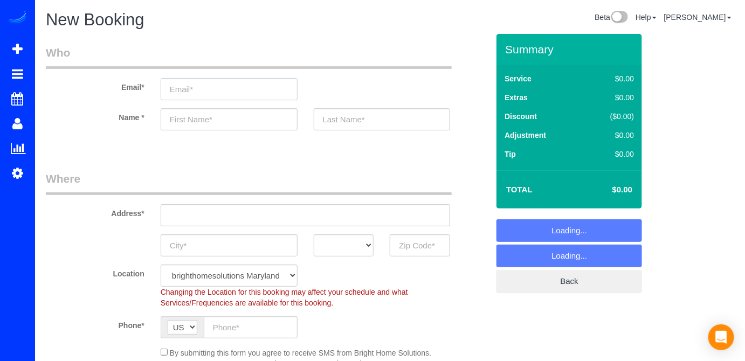
click at [195, 89] on input "email" at bounding box center [229, 89] width 137 height 22
paste input "[PERSON_NAME][EMAIL_ADDRESS][DOMAIN_NAME]"
type input "[PERSON_NAME][EMAIL_ADDRESS][DOMAIN_NAME]"
drag, startPoint x: 186, startPoint y: 116, endPoint x: 194, endPoint y: 121, distance: 9.0
click at [189, 117] on input "text" at bounding box center [229, 119] width 137 height 22
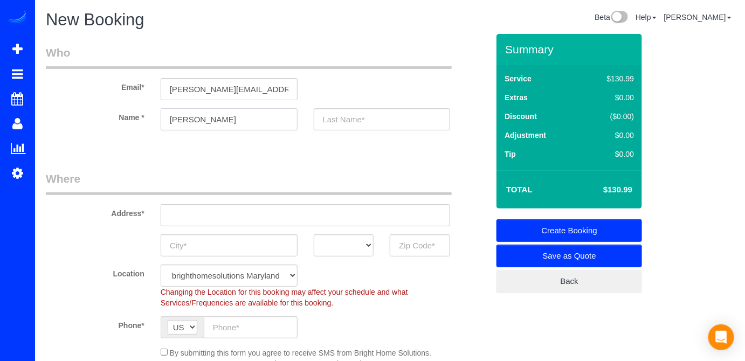
type input "[PERSON_NAME]"
click at [315, 120] on input "text" at bounding box center [382, 119] width 137 height 22
type input "Property Management"
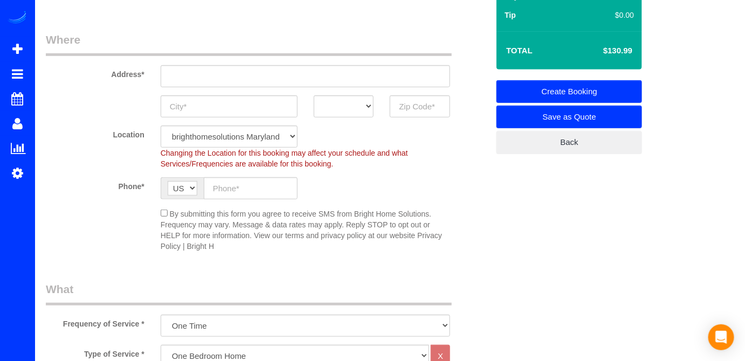
scroll to position [147, 0]
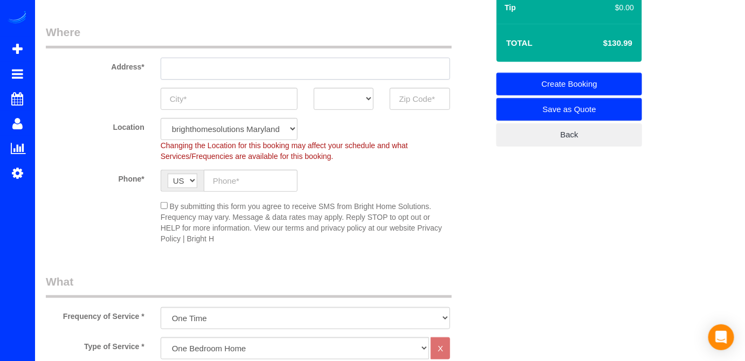
click at [196, 68] on input "text" at bounding box center [306, 69] width 290 height 22
paste input "[STREET_ADDRESS]"
drag, startPoint x: 328, startPoint y: 67, endPoint x: 378, endPoint y: 65, distance: 50.1
click at [378, 65] on input "[STREET_ADDRESS]" at bounding box center [306, 69] width 290 height 22
type input "[STREET_ADDRESS]"
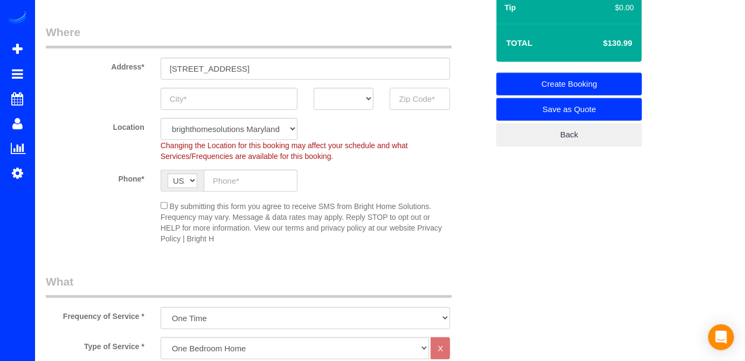
click at [416, 101] on input "text" at bounding box center [420, 99] width 60 height 22
paste input "20147"
type input "20147"
click at [341, 98] on select "AK AL AR AZ CA CO CT DC DE [GEOGRAPHIC_DATA] [GEOGRAPHIC_DATA] HI IA ID IL IN K…" at bounding box center [344, 99] width 60 height 22
select select "3"
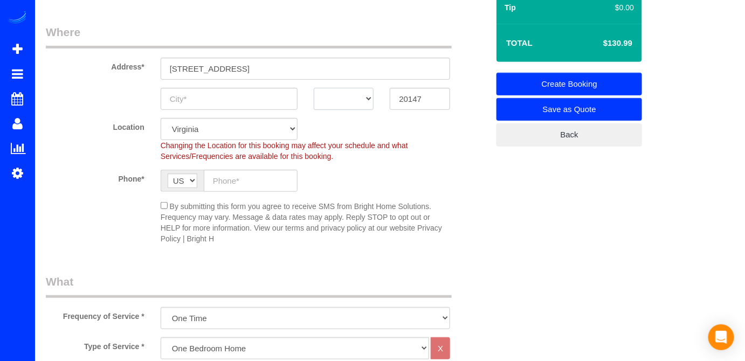
select select "object:1983"
select select "VA"
click at [314, 88] on select "AK AL AR AZ CA CO CT DC DE [GEOGRAPHIC_DATA] [GEOGRAPHIC_DATA] HI IA ID IL IN K…" at bounding box center [344, 99] width 60 height 22
click at [268, 93] on input "text" at bounding box center [229, 99] width 137 height 22
type input "Ashburn"
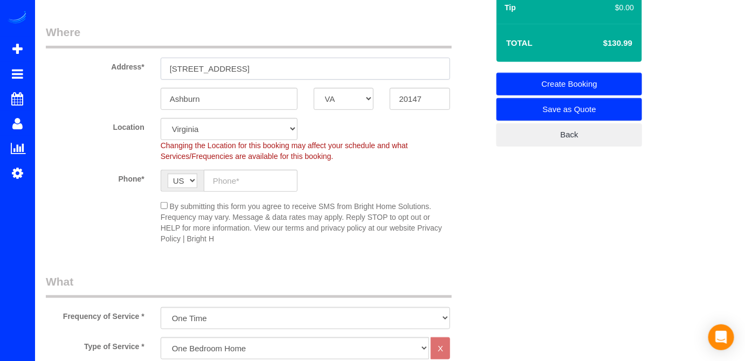
drag, startPoint x: 367, startPoint y: 68, endPoint x: 280, endPoint y: 63, distance: 88.0
click at [280, 62] on input "[STREET_ADDRESS]" at bounding box center [306, 69] width 290 height 22
type input "[STREET_ADDRESS]"
click at [225, 185] on input "text" at bounding box center [251, 181] width 94 height 22
paste input "[PHONE_NUMBER]"
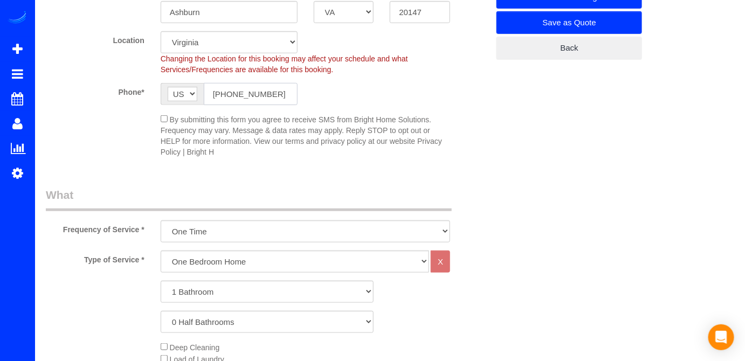
scroll to position [245, 0]
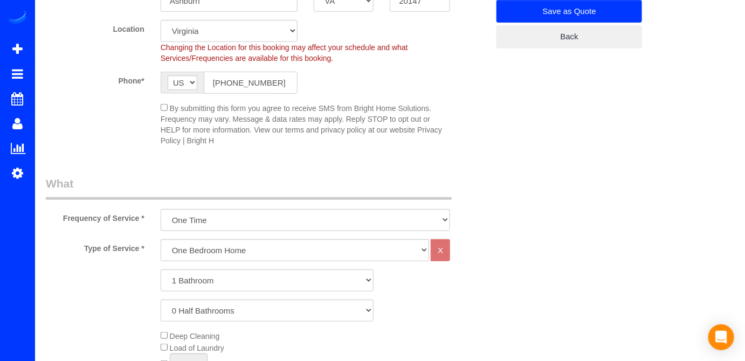
type input "[PHONE_NUMBER]"
click at [202, 250] on select "One Bedroom Home Two Bedroom Home Three Bedroom Home Four Bedroom Home Five Bed…" at bounding box center [295, 250] width 269 height 22
select select "255"
click at [161, 239] on select "One Bedroom Home Two Bedroom Home Three Bedroom Home Four Bedroom Home Five Bed…" at bounding box center [295, 250] width 269 height 22
drag, startPoint x: 197, startPoint y: 276, endPoint x: 200, endPoint y: 269, distance: 8.0
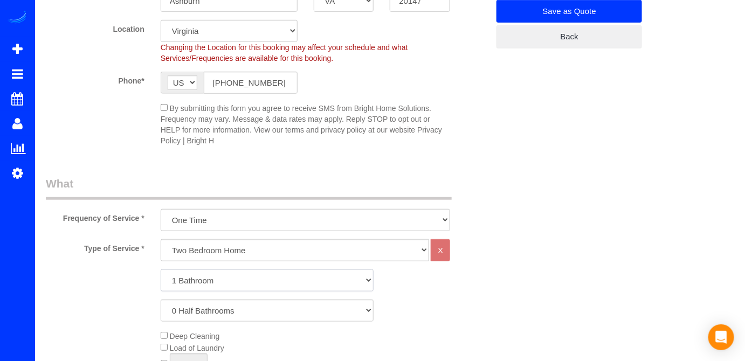
click at [196, 276] on select "1 Bathroom 2 Bathrooms 3 Bathrooms 4 Bathrooms 5 Bathrooms 6 Bathrooms 7 Bathro…" at bounding box center [267, 280] width 213 height 22
select select "2"
click at [161, 269] on select "1 Bathroom 2 Bathrooms 3 Bathrooms 4 Bathrooms 5 Bathrooms 6 Bathrooms 7 Bathro…" at bounding box center [267, 280] width 213 height 22
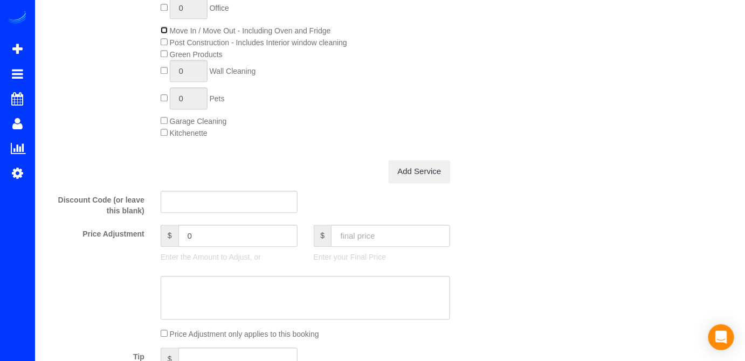
scroll to position [783, 0]
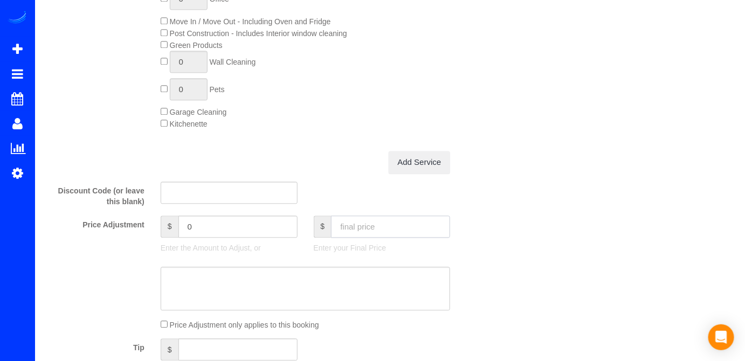
click at [371, 227] on input "text" at bounding box center [390, 227] width 119 height 22
type input "310"
type input "-0.99"
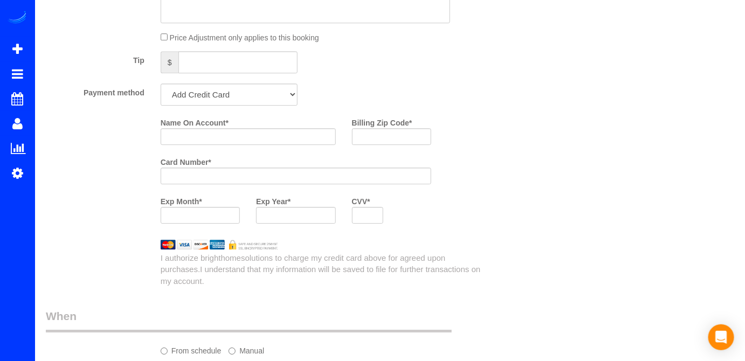
scroll to position [1078, 0]
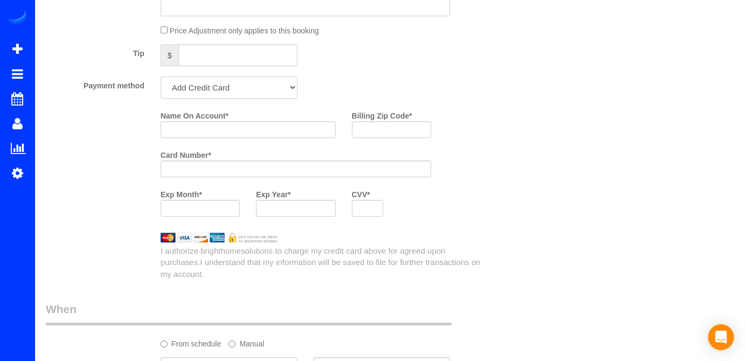
click at [220, 92] on select "Add Credit Card Cash Check Paypal" at bounding box center [229, 88] width 137 height 22
select select "string:check"
click at [161, 78] on select "Add Credit Card Cash Check Paypal" at bounding box center [229, 88] width 137 height 22
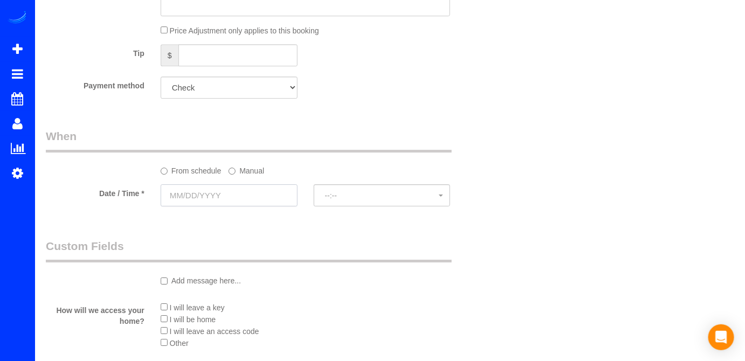
drag, startPoint x: 230, startPoint y: 192, endPoint x: 241, endPoint y: 193, distance: 11.3
click at [230, 193] on input "text" at bounding box center [229, 195] width 137 height 22
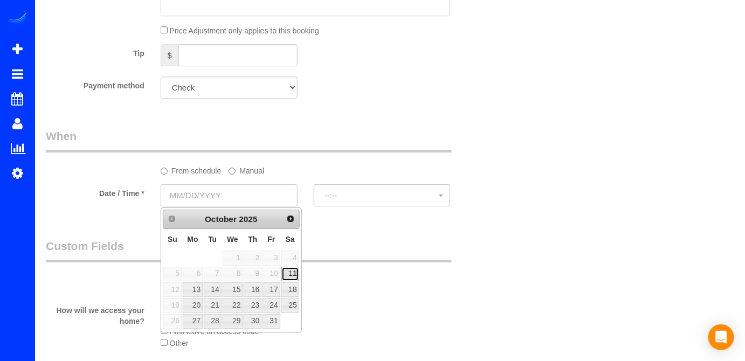
click at [294, 274] on link "11" at bounding box center [290, 274] width 18 height 15
type input "[DATE]"
select select "spot41"
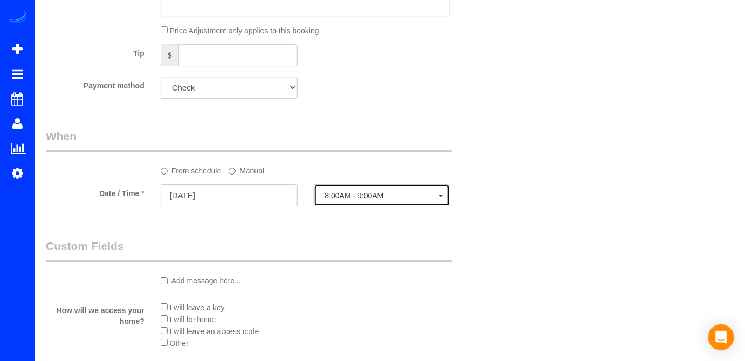
click at [363, 194] on span "8:00AM - 9:00AM" at bounding box center [382, 195] width 114 height 9
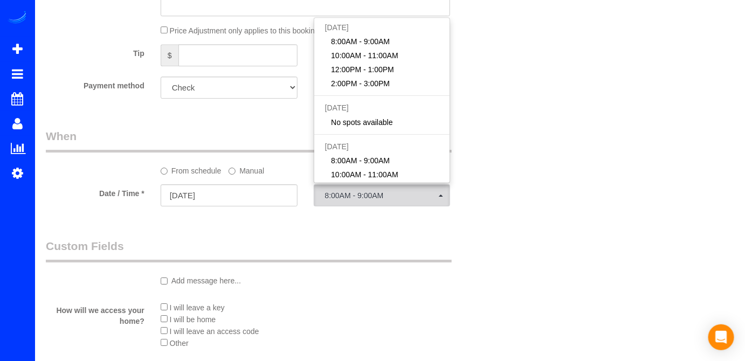
click at [242, 173] on label "Manual" at bounding box center [246, 169] width 36 height 15
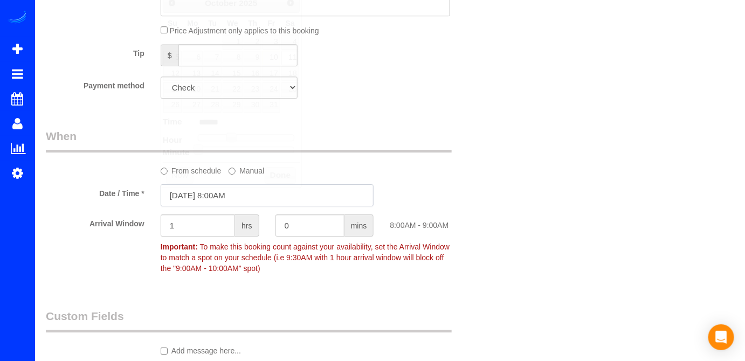
click at [234, 204] on input "[DATE] 8:00AM" at bounding box center [267, 195] width 213 height 22
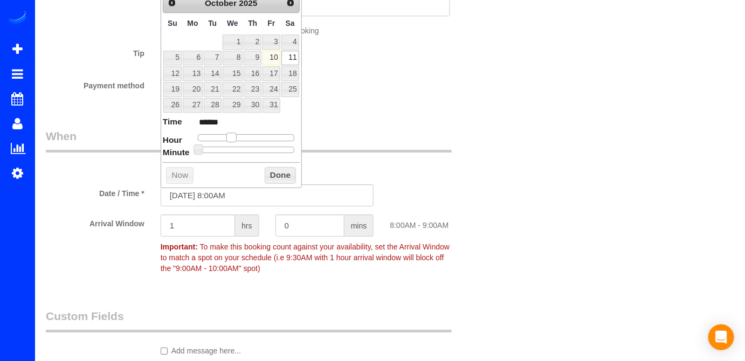
type input "[DATE] 9:00AM"
type input "******"
type input "[DATE] 10:00AM"
type input "*******"
type input "[DATE] 11:00AM"
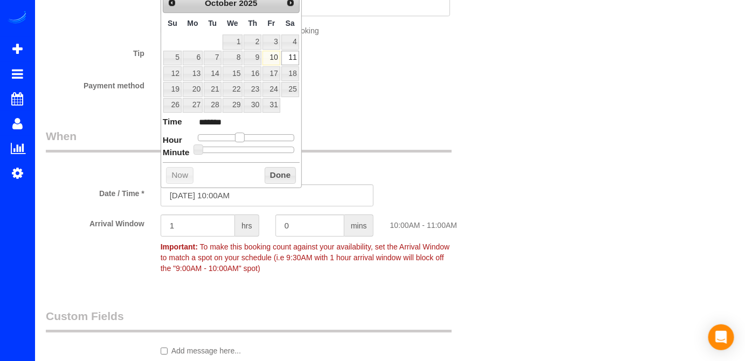
type input "*******"
type input "[DATE] 12:00PM"
type input "*******"
drag, startPoint x: 229, startPoint y: 132, endPoint x: 244, endPoint y: 130, distance: 15.2
click at [244, 133] on span at bounding box center [248, 138] width 10 height 10
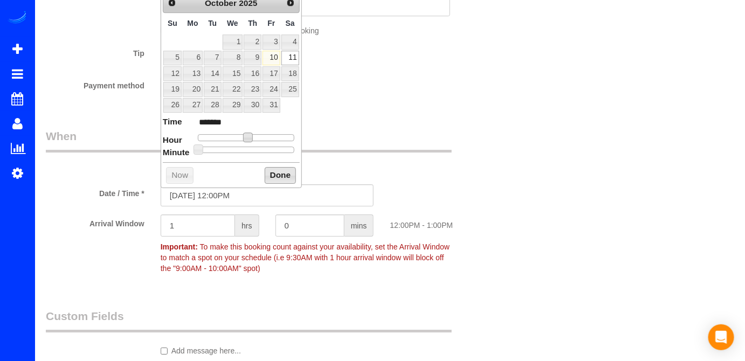
click at [283, 171] on button "Done" at bounding box center [281, 175] width 32 height 17
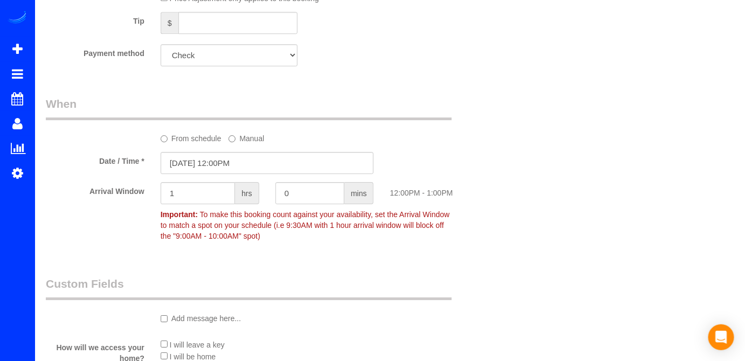
scroll to position [1175, 0]
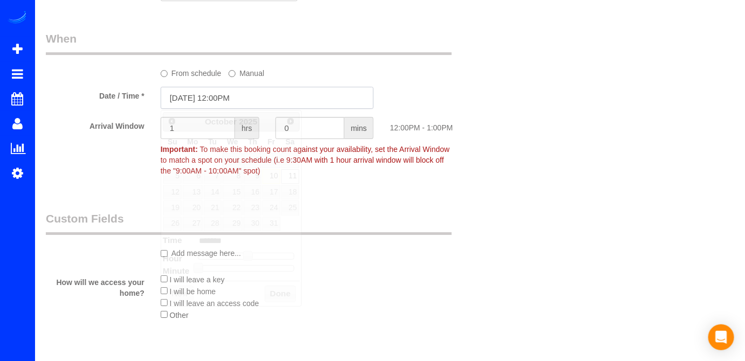
click at [251, 95] on input "[DATE] 12:00PM" at bounding box center [267, 98] width 213 height 22
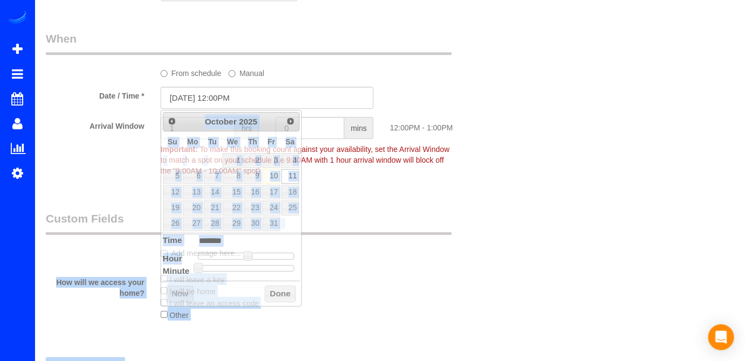
drag, startPoint x: 300, startPoint y: 245, endPoint x: 290, endPoint y: 272, distance: 27.9
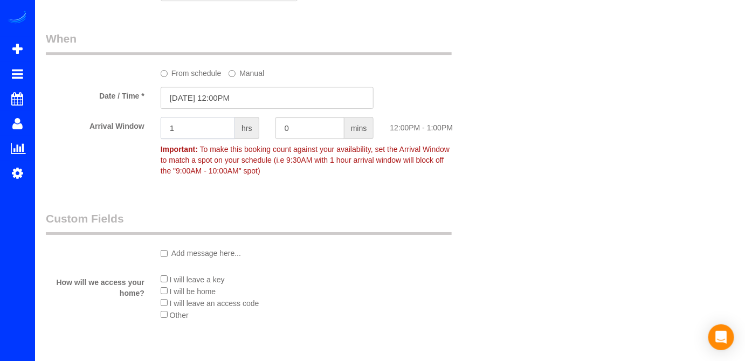
click at [193, 121] on input "1" at bounding box center [198, 128] width 74 height 22
type input "2"
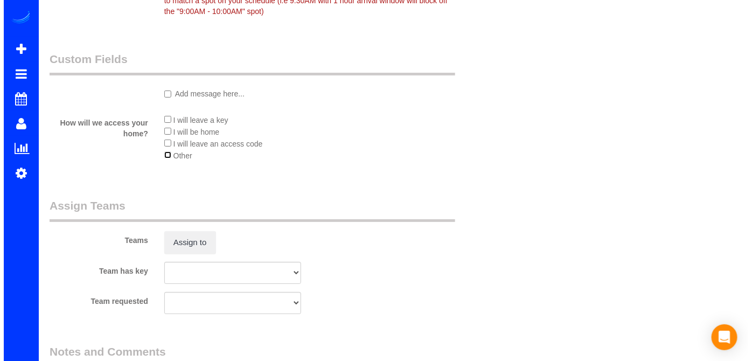
scroll to position [1371, 0]
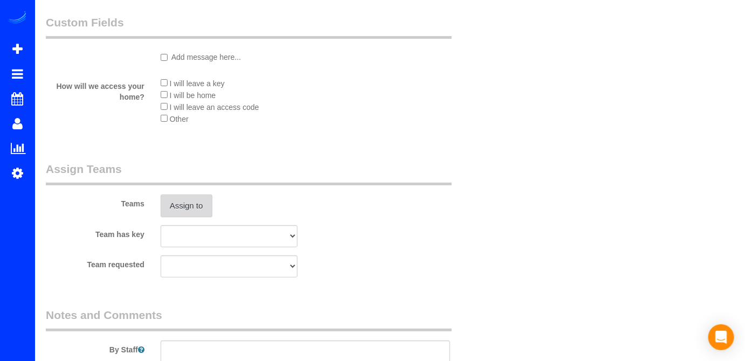
click at [188, 210] on button "Assign to" at bounding box center [187, 206] width 52 height 23
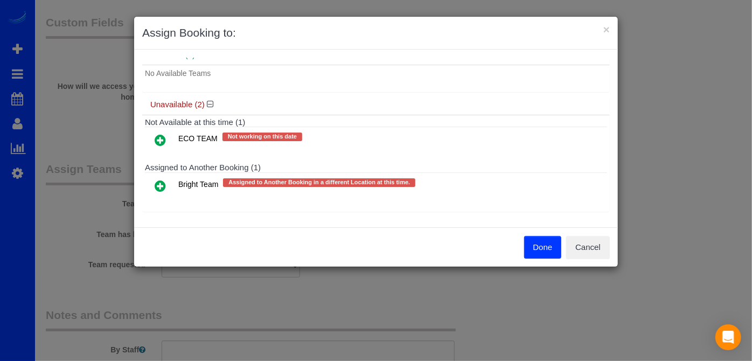
click at [161, 183] on icon at bounding box center [160, 185] width 11 height 13
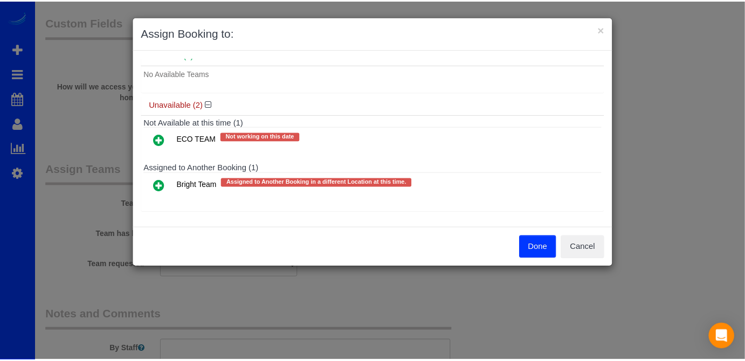
scroll to position [30, 0]
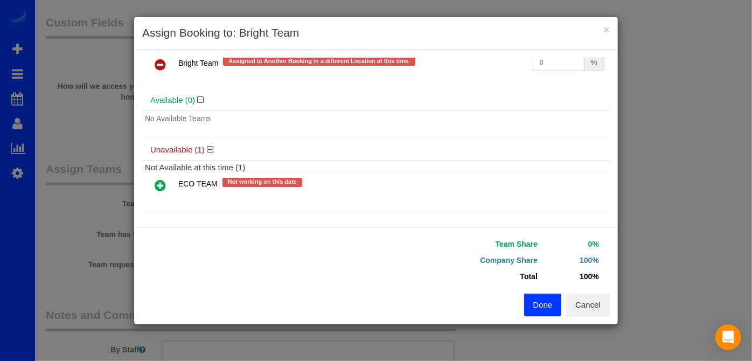
click at [552, 300] on button "Done" at bounding box center [543, 305] width 38 height 23
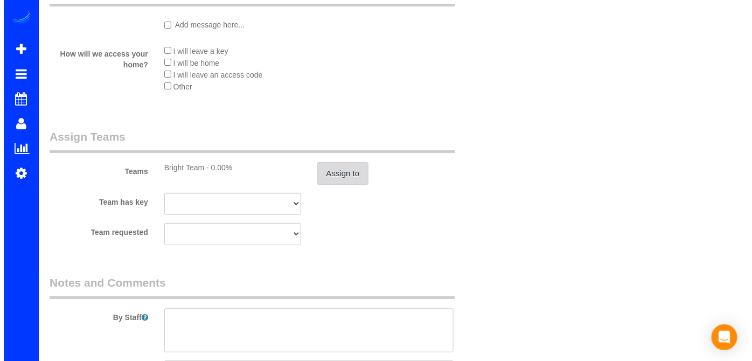
scroll to position [1420, 0]
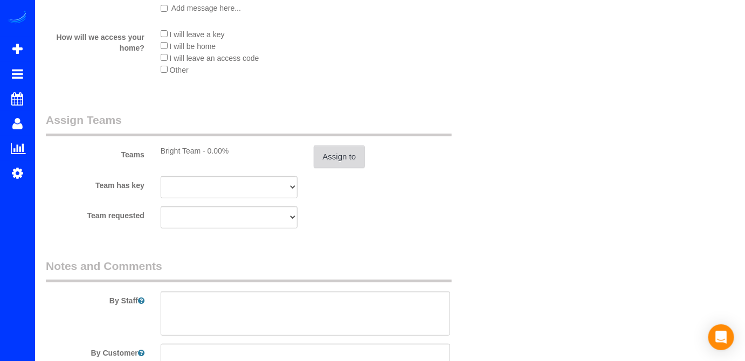
click at [337, 161] on button "Assign to" at bounding box center [340, 156] width 52 height 23
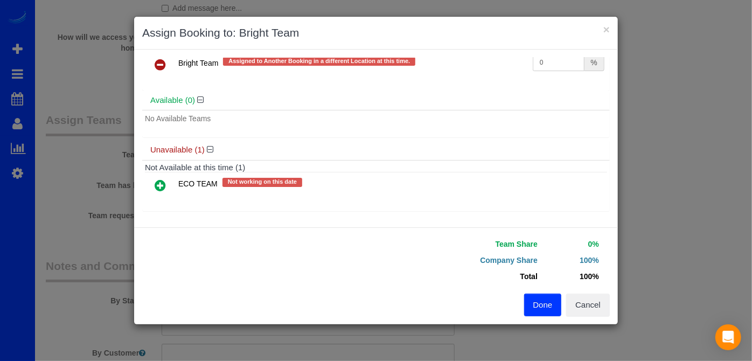
click at [162, 187] on icon at bounding box center [160, 185] width 11 height 13
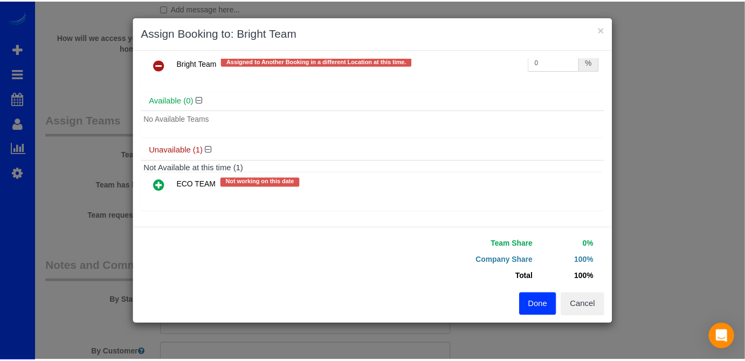
scroll to position [23, 0]
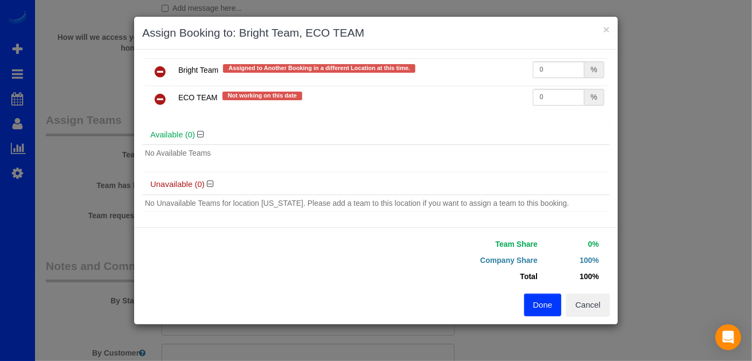
click at [547, 303] on button "Done" at bounding box center [543, 305] width 38 height 23
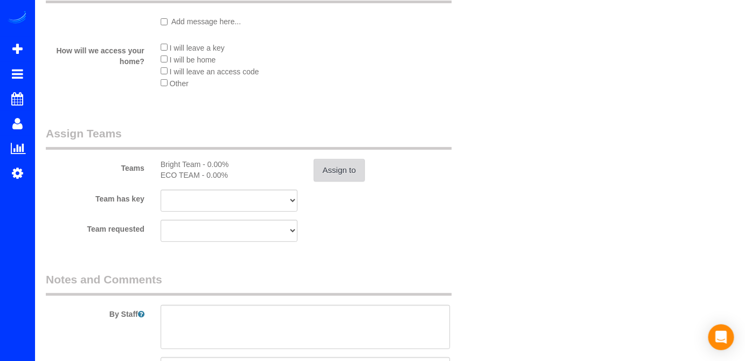
scroll to position [1514, 0]
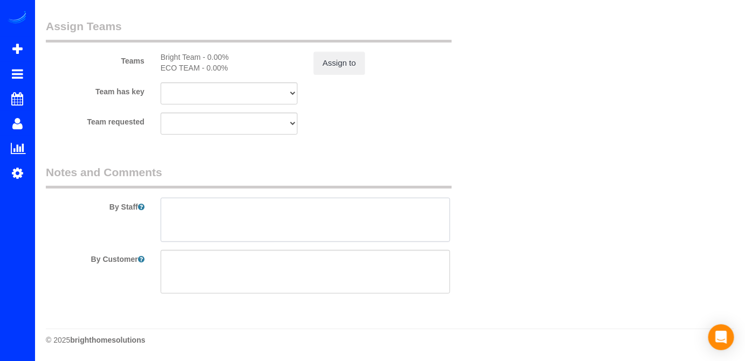
click at [191, 217] on textarea at bounding box center [306, 220] width 290 height 44
paste textarea "Light cleaning needed for [DATE] between 12-2pm -Inside refrigerator -Inside ki…"
click at [172, 210] on textarea at bounding box center [306, 220] width 290 height 44
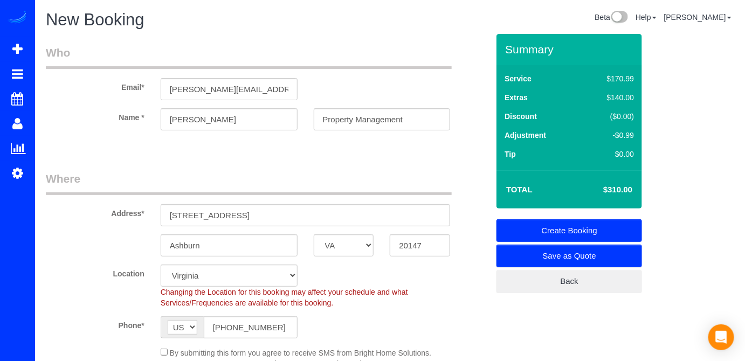
type textarea "Light cleaning needed for [DATE] between 12-2pm -Inside refrigerator -Inside ki…"
click at [565, 227] on link "Create Booking" at bounding box center [568, 230] width 145 height 23
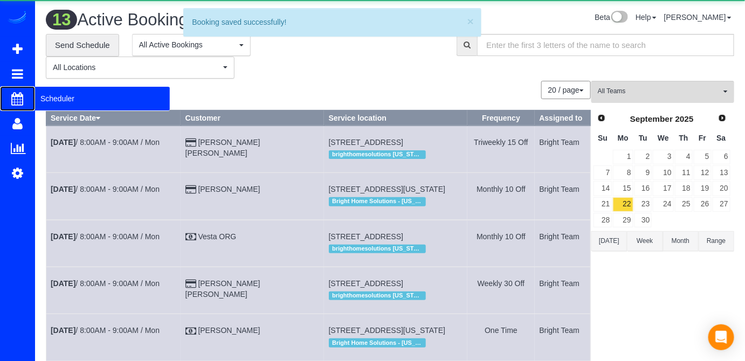
click at [52, 94] on span "Scheduler" at bounding box center [102, 98] width 135 height 25
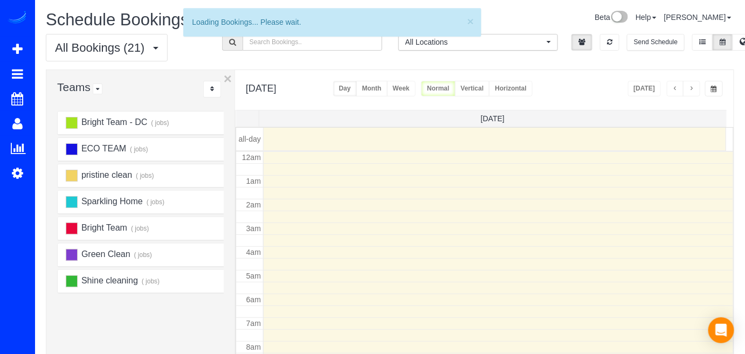
scroll to position [141, 0]
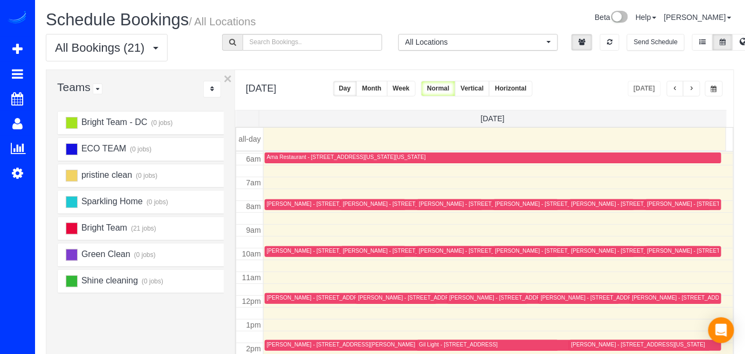
click at [693, 87] on span "button" at bounding box center [691, 89] width 5 height 6
